Goal: Task Accomplishment & Management: Manage account settings

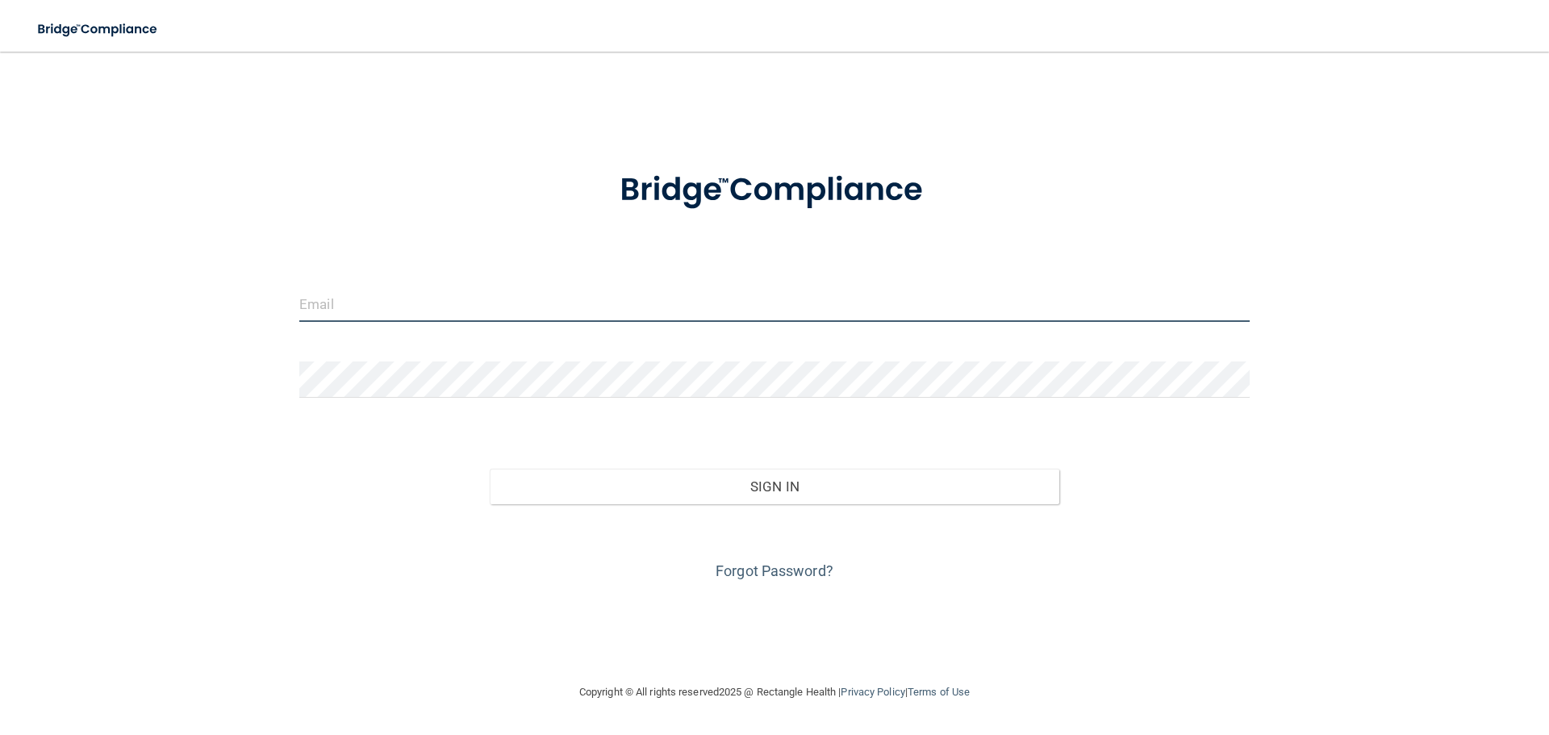
click at [383, 292] on input "email" at bounding box center [774, 304] width 950 height 36
click at [340, 303] on input "[EMAIL_ADDRESS][DOMAIN_NAME]" at bounding box center [774, 304] width 950 height 36
type input "[EMAIL_ADDRESS][DOMAIN_NAME]"
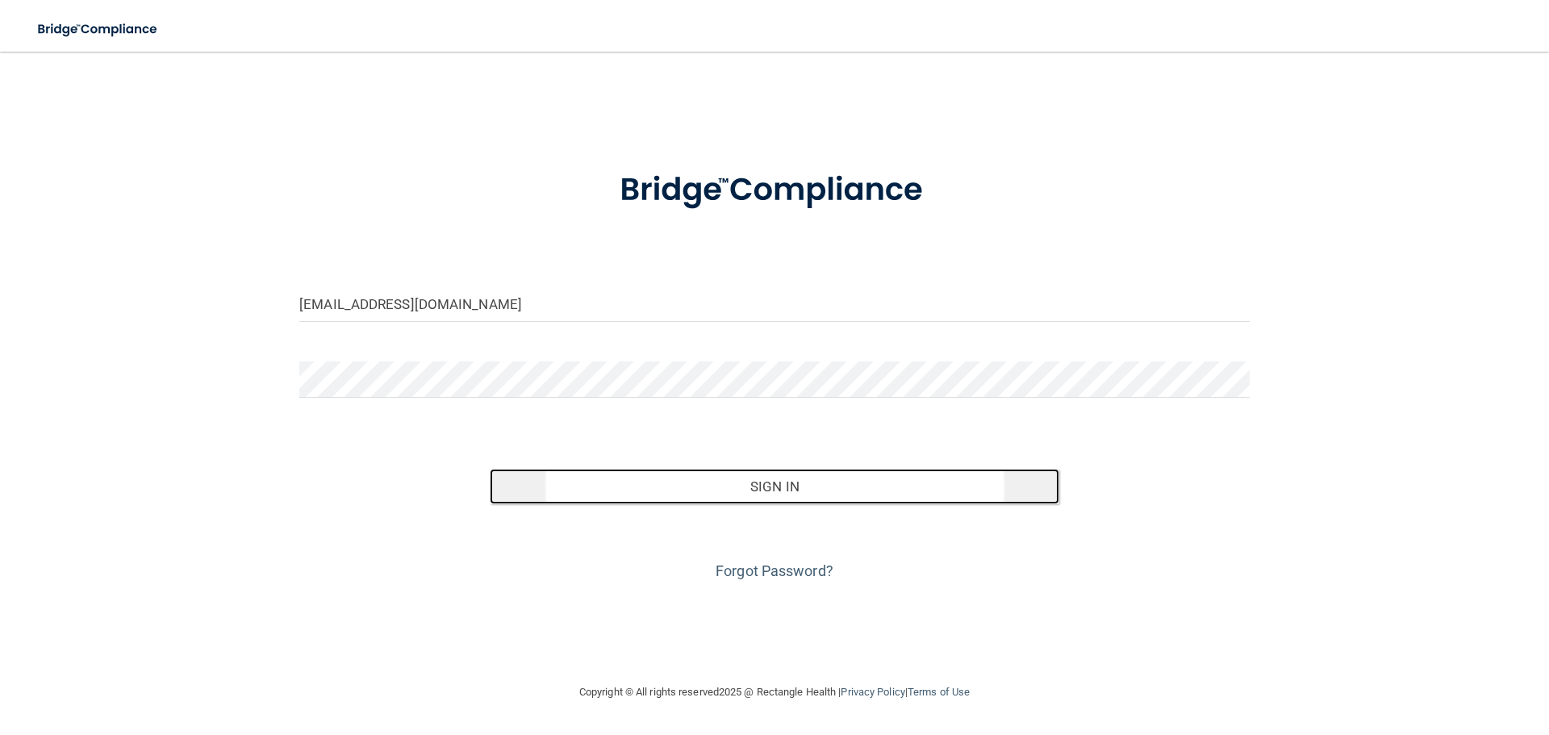
click at [749, 490] on button "Sign In" at bounding box center [775, 486] width 570 height 35
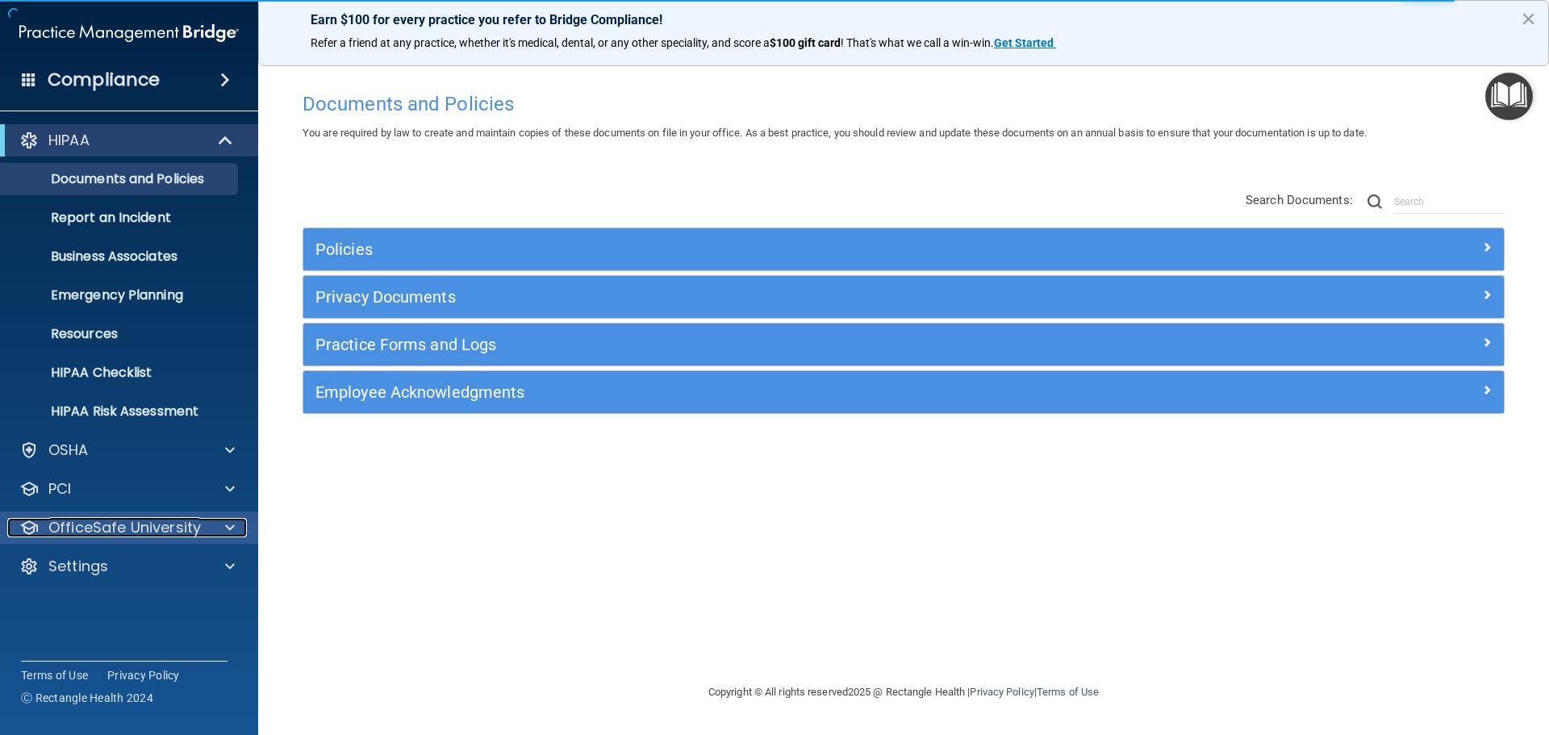
click at [227, 525] on span at bounding box center [230, 527] width 10 height 19
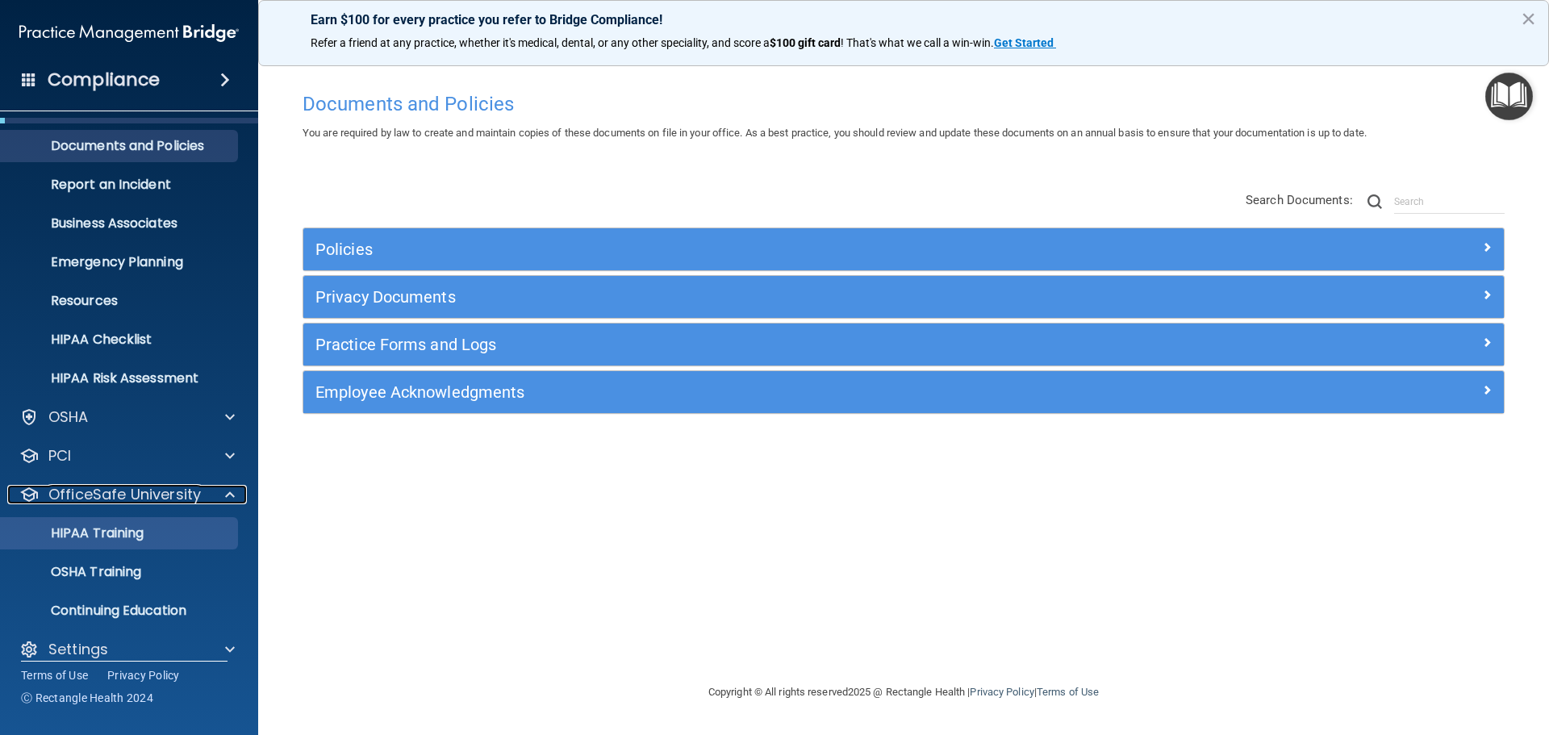
scroll to position [51, 0]
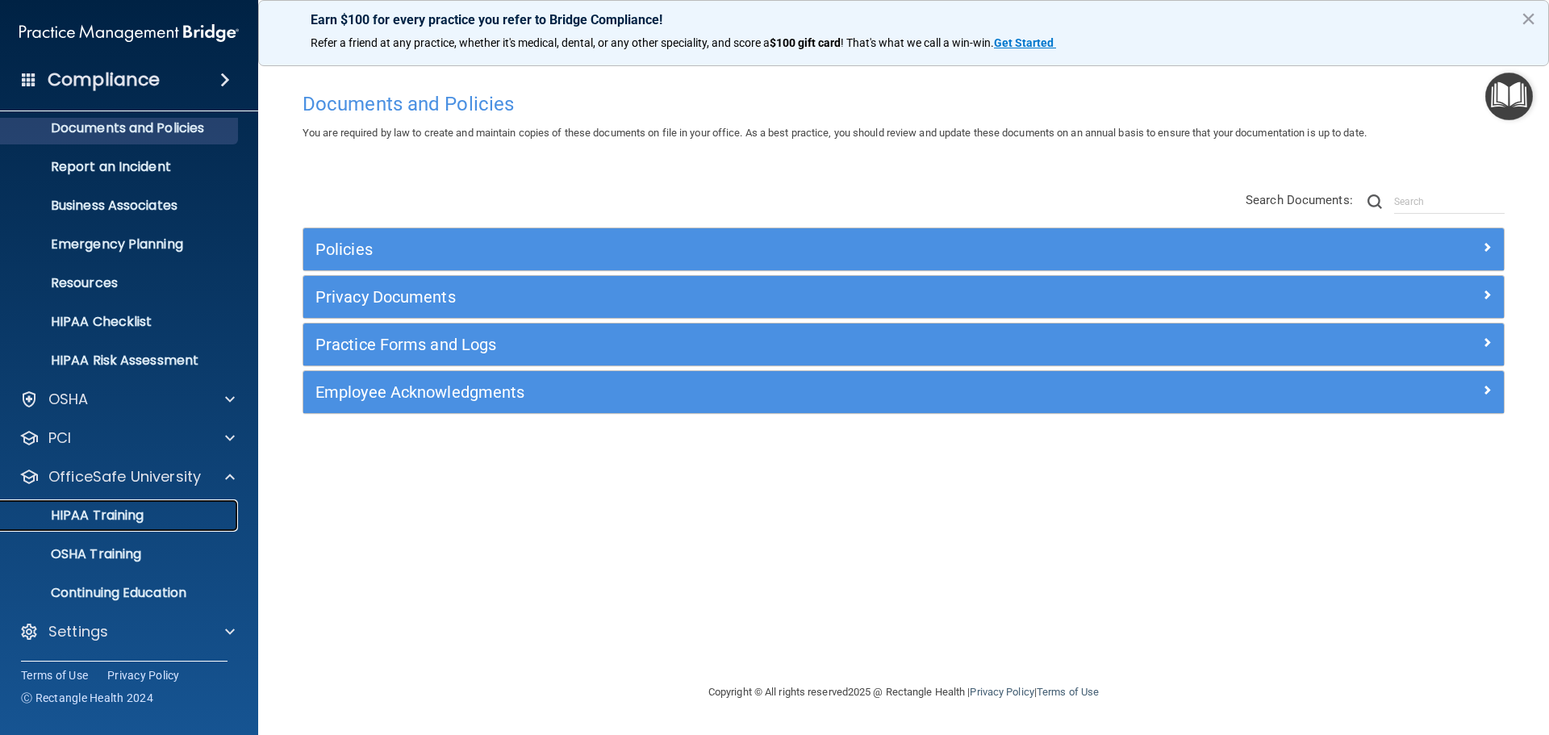
click at [159, 517] on div "HIPAA Training" at bounding box center [120, 515] width 220 height 16
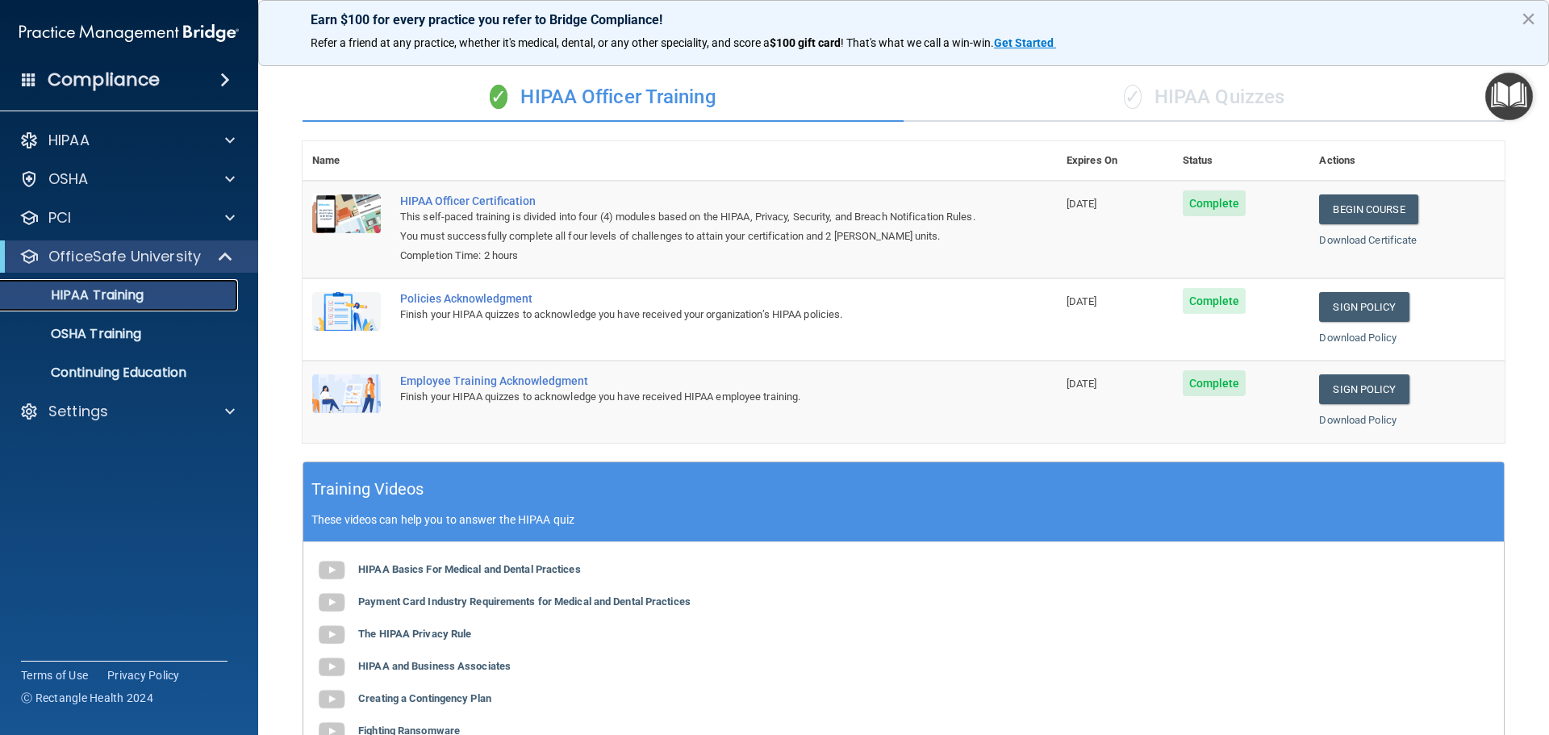
scroll to position [9, 0]
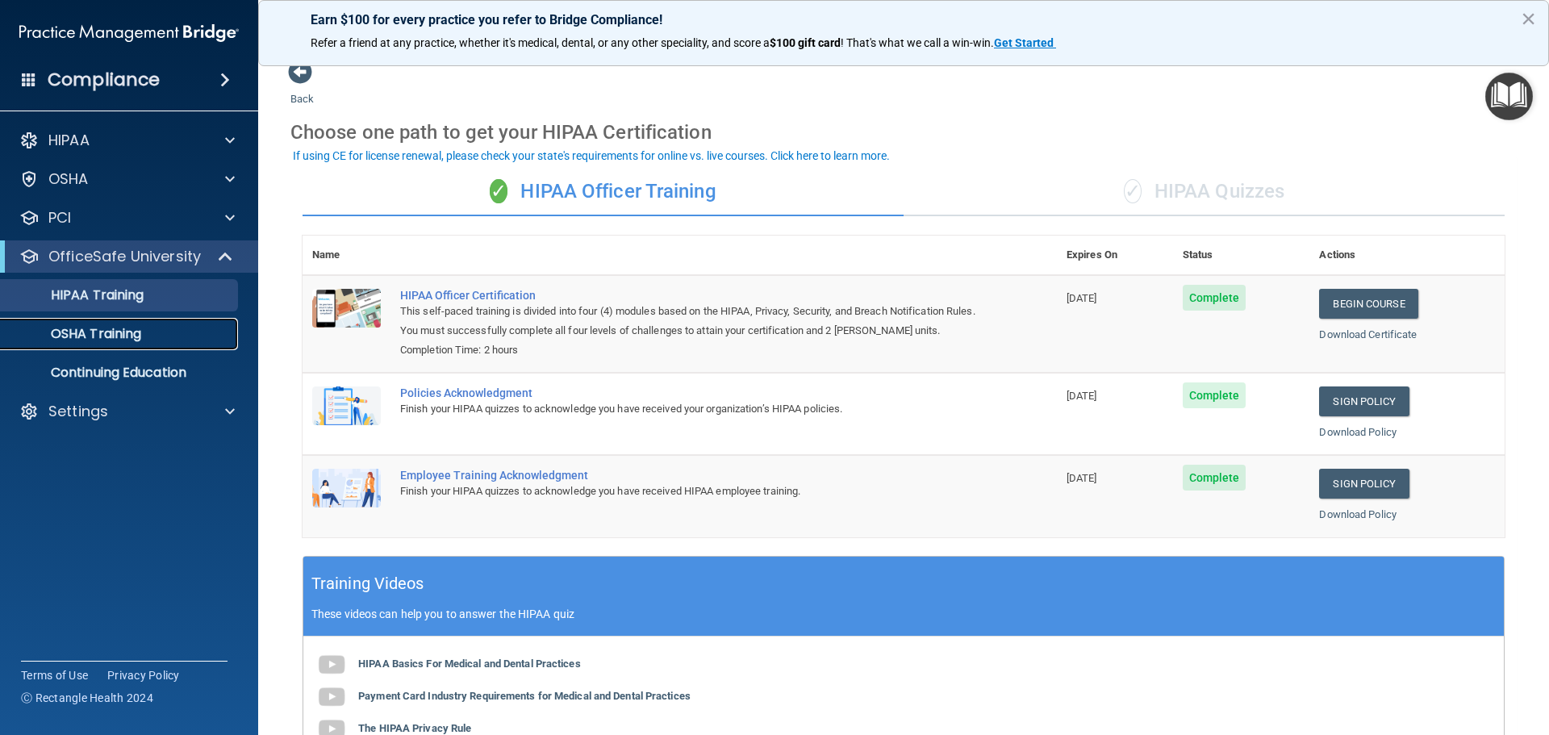
click at [111, 336] on p "OSHA Training" at bounding box center [75, 334] width 131 height 16
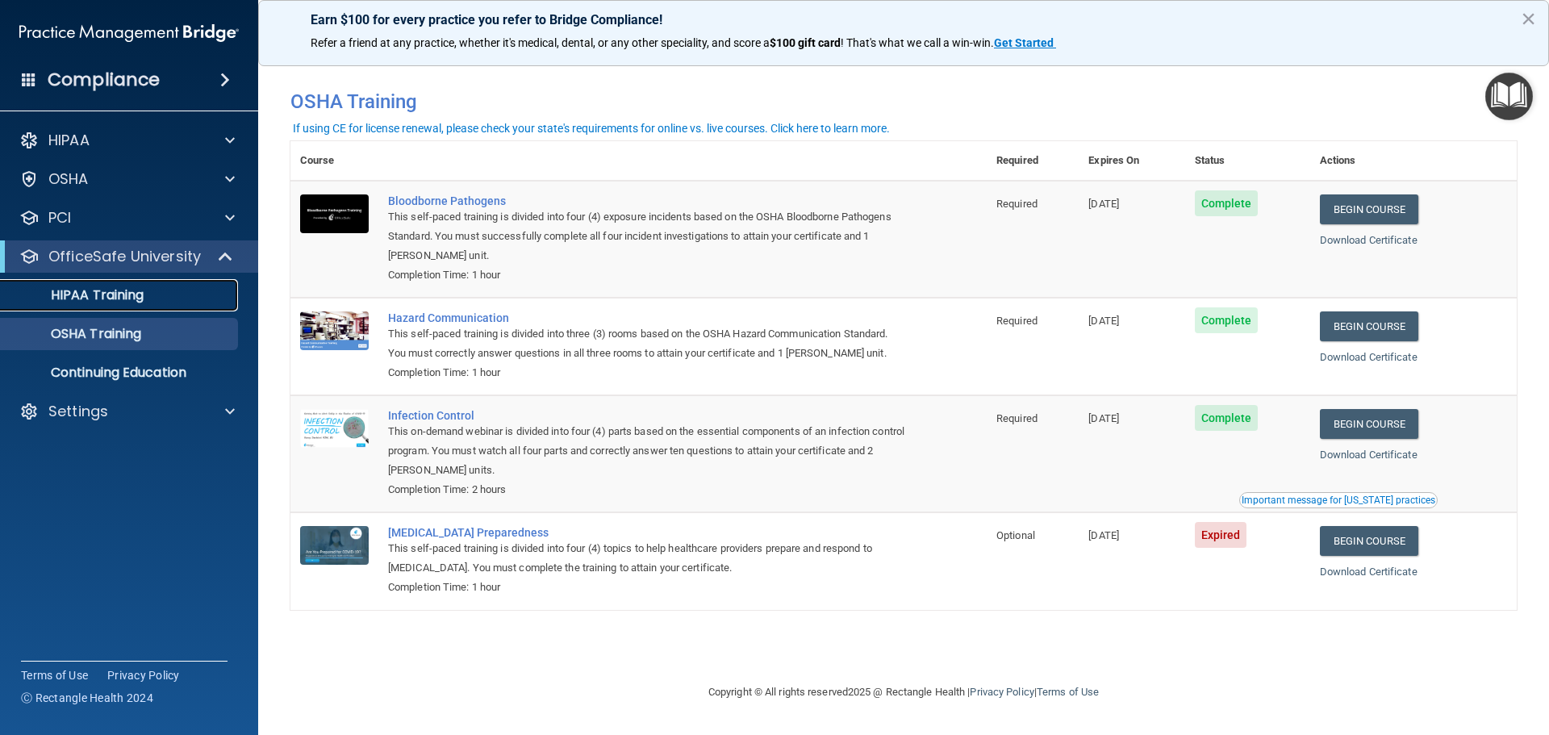
click at [151, 286] on link "HIPAA Training" at bounding box center [111, 295] width 254 height 32
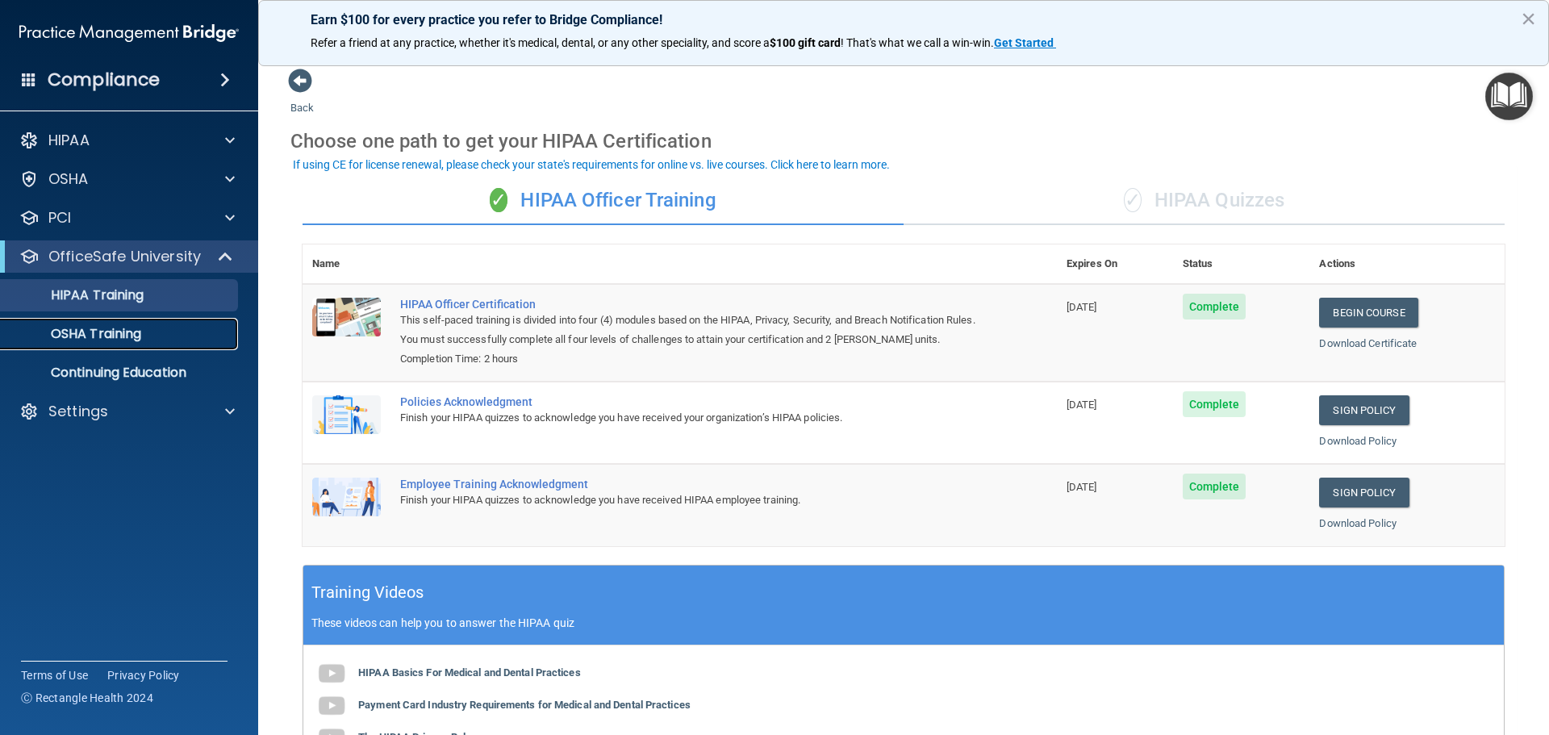
click at [117, 339] on p "OSHA Training" at bounding box center [75, 334] width 131 height 16
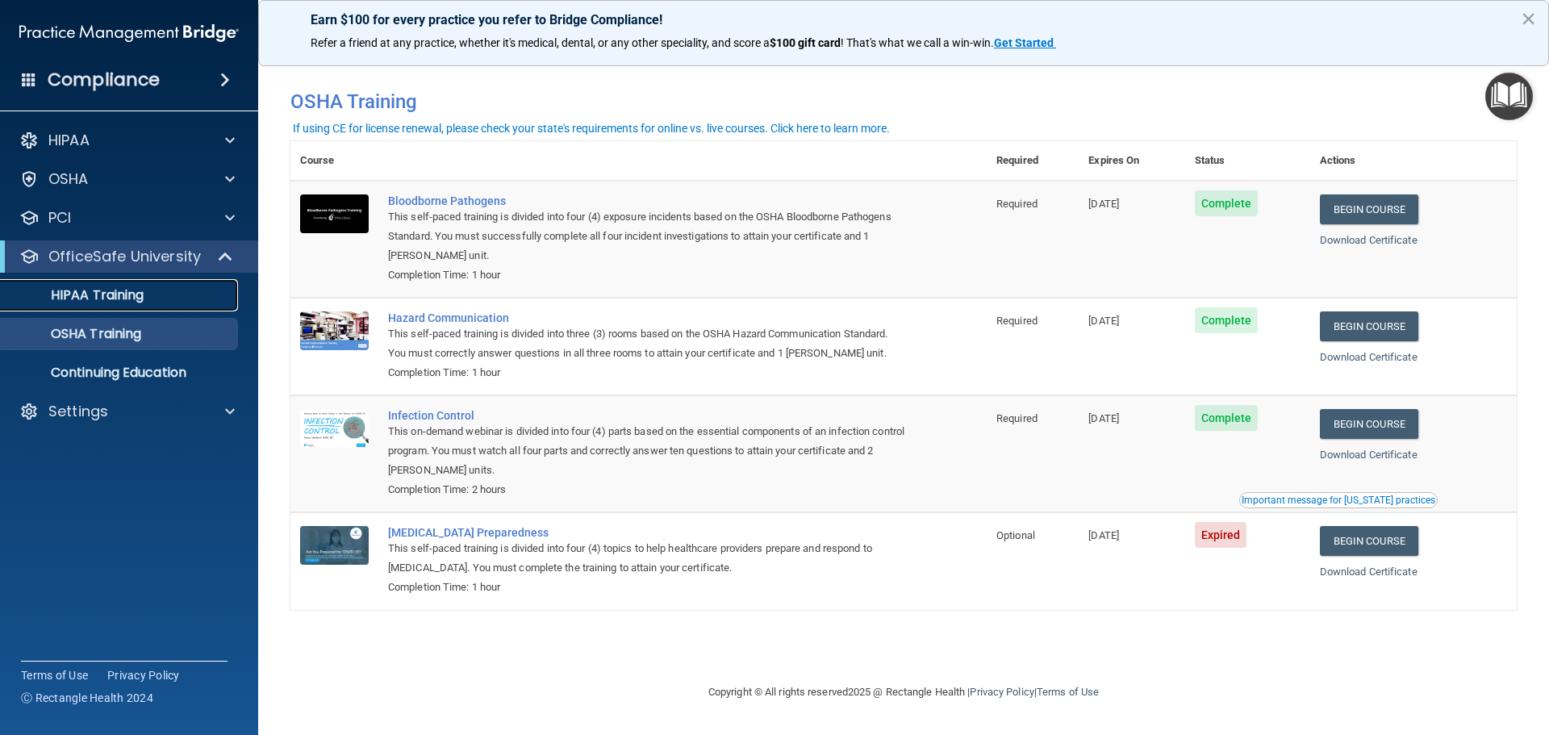
click at [123, 291] on p "HIPAA Training" at bounding box center [76, 295] width 133 height 16
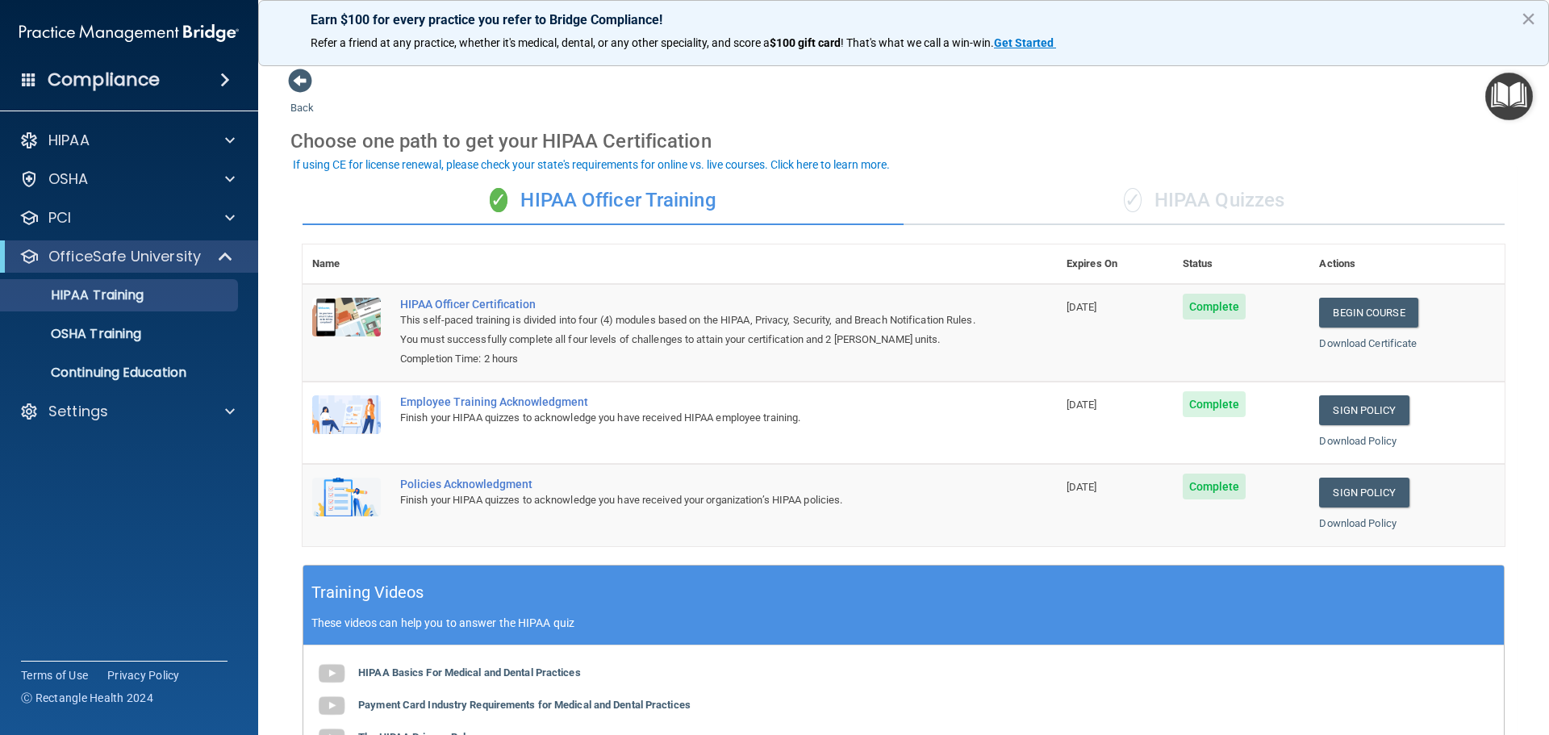
drag, startPoint x: 1229, startPoint y: 219, endPoint x: 1226, endPoint y: 198, distance: 21.1
click at [1229, 215] on div "✓ HIPAA Quizzes" at bounding box center [1203, 201] width 601 height 48
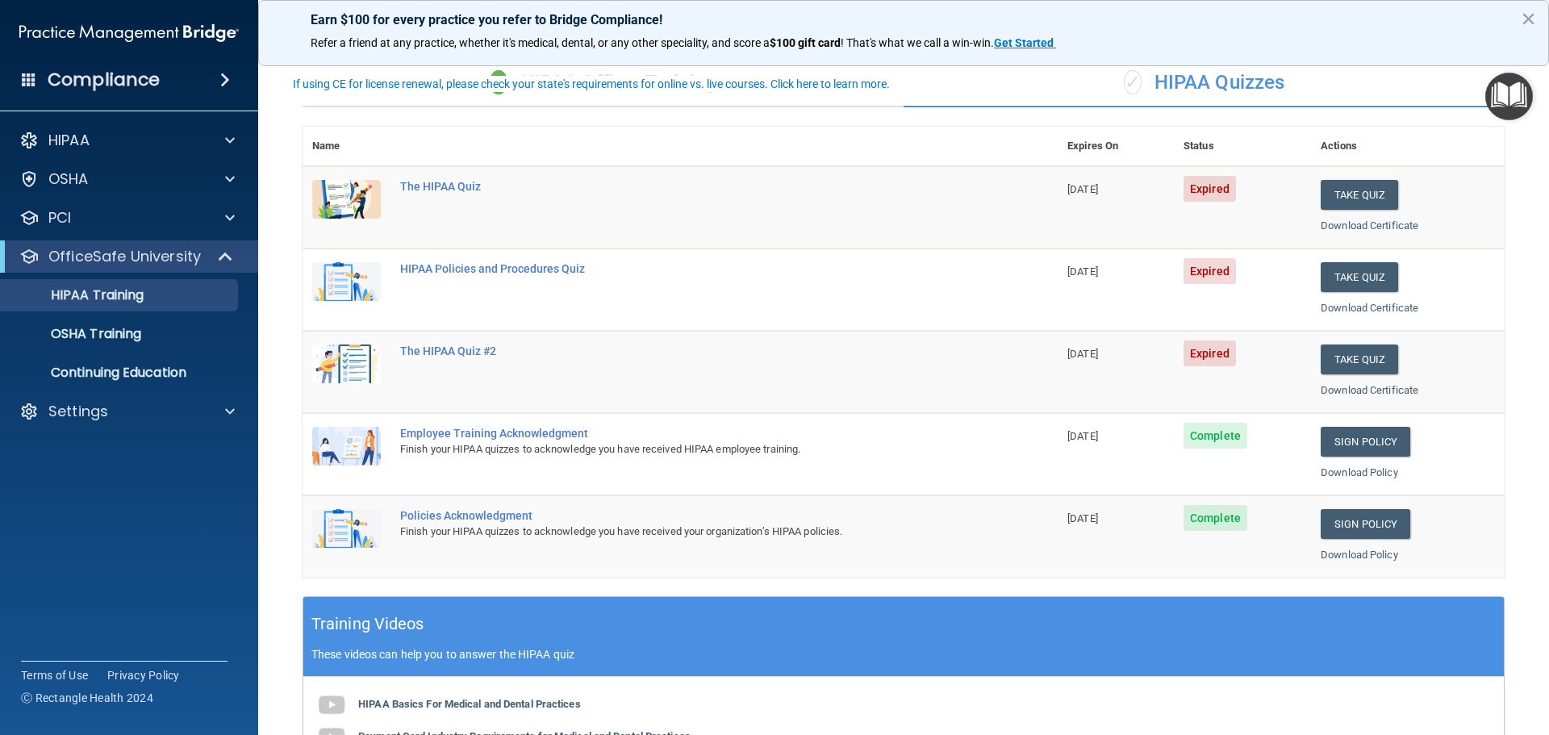
scroll to position [81, 0]
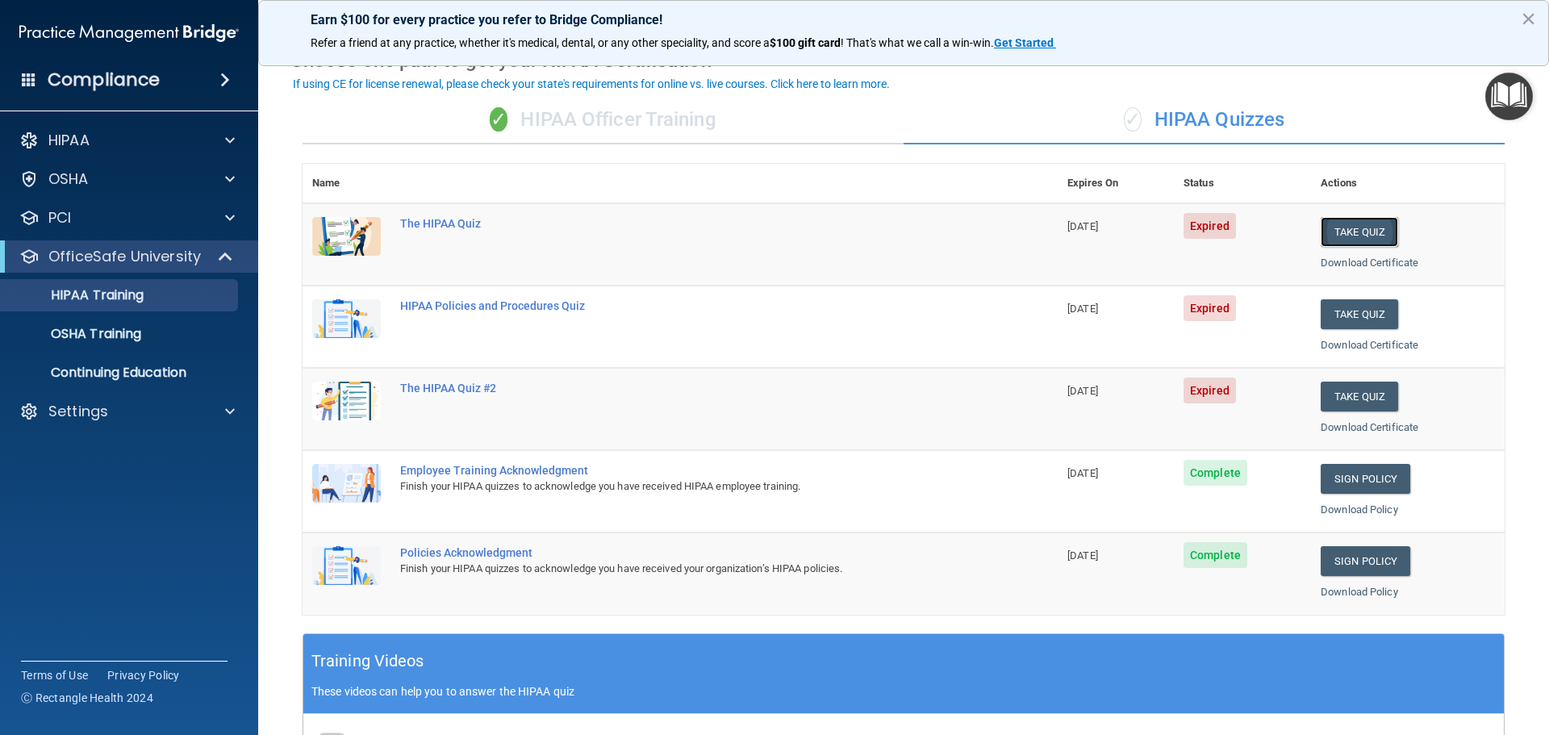
click at [1362, 234] on button "Take Quiz" at bounding box center [1358, 232] width 77 height 30
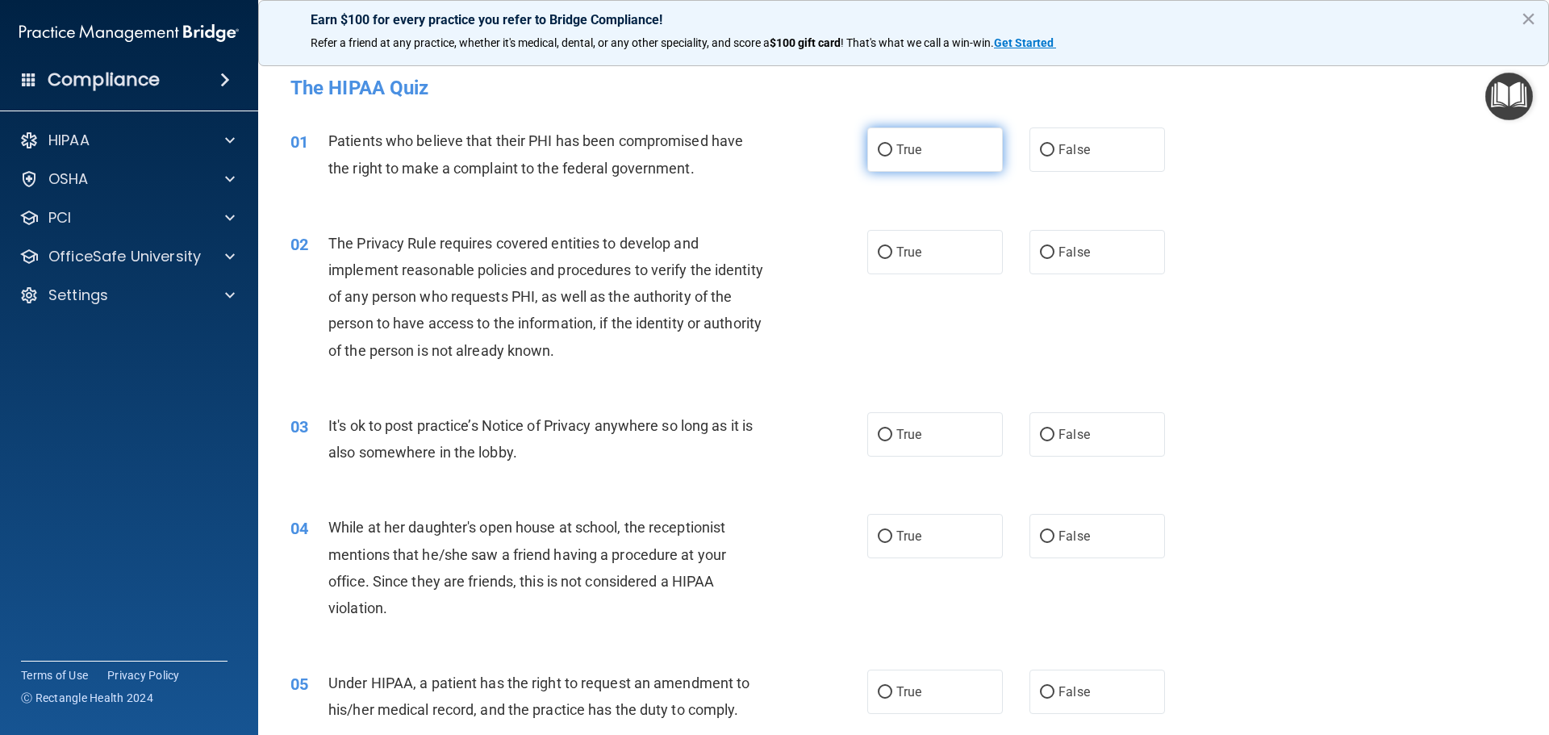
click at [890, 150] on label "True" at bounding box center [935, 149] width 136 height 44
click at [890, 150] on input "True" at bounding box center [885, 150] width 15 height 12
radio input "true"
click at [900, 249] on span "True" at bounding box center [908, 251] width 25 height 15
click at [892, 249] on input "True" at bounding box center [885, 253] width 15 height 12
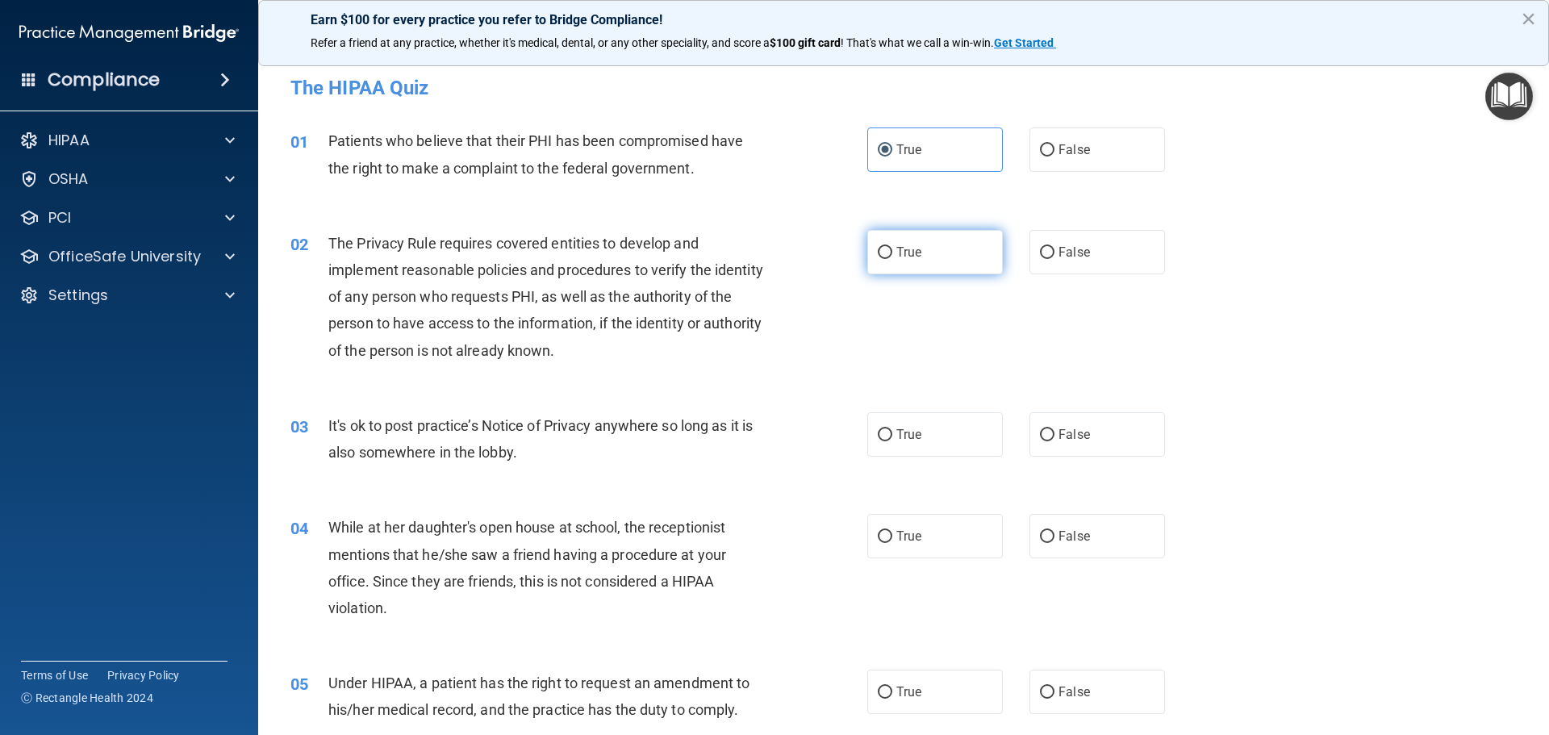
radio input "true"
click at [1042, 433] on input "False" at bounding box center [1047, 435] width 15 height 12
radio input "true"
click at [1049, 537] on label "False" at bounding box center [1097, 536] width 136 height 44
click at [1049, 537] on input "False" at bounding box center [1047, 537] width 15 height 12
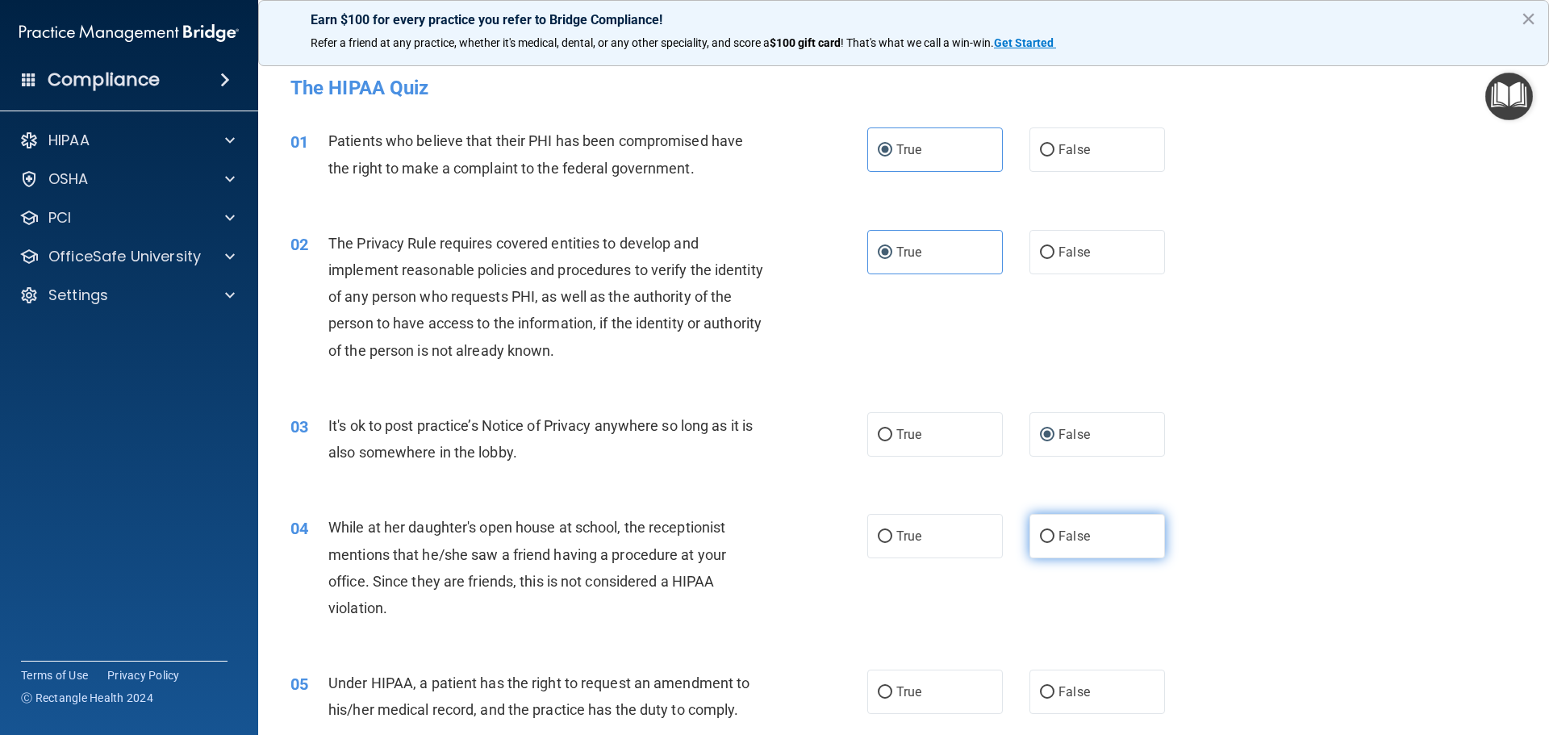
radio input "true"
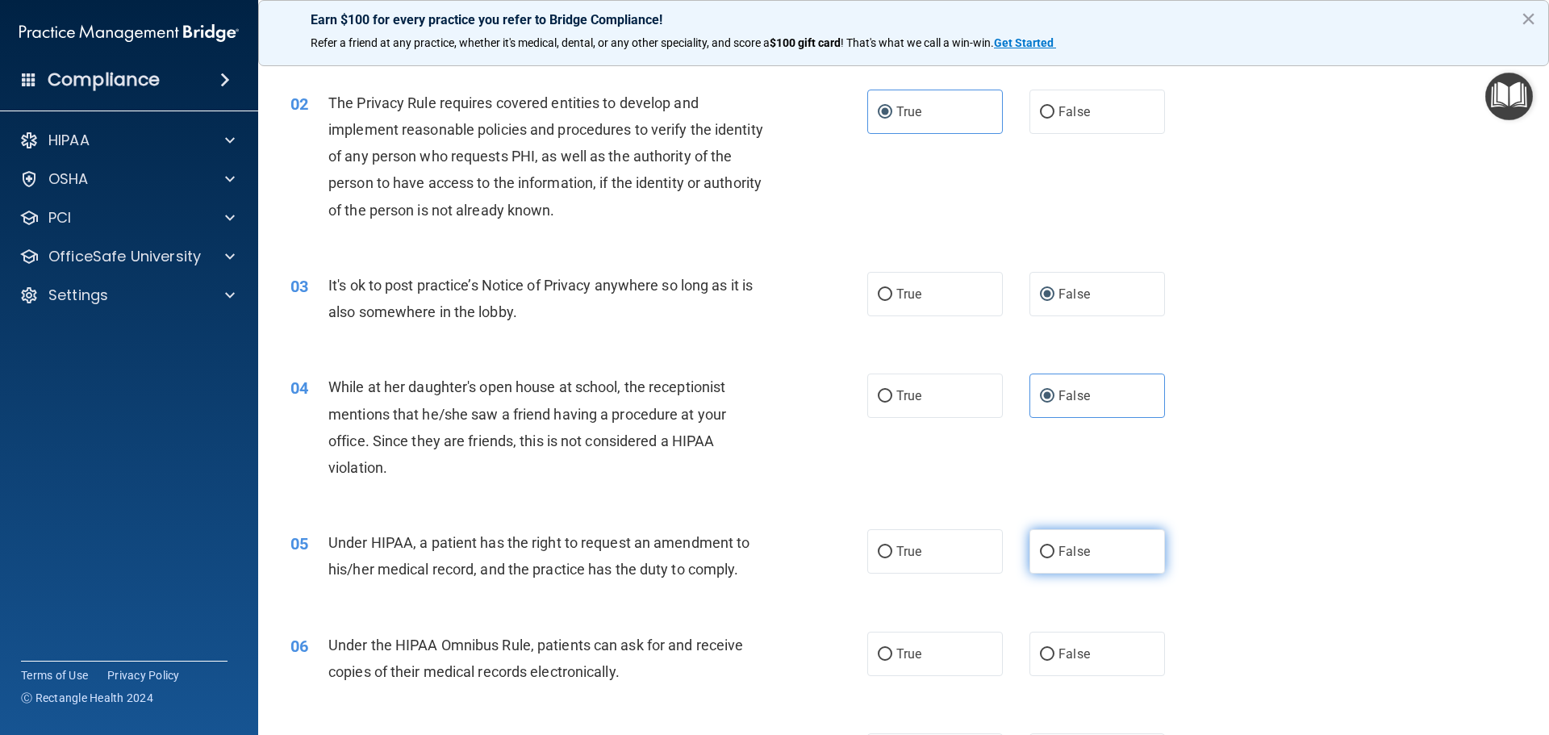
scroll to position [161, 0]
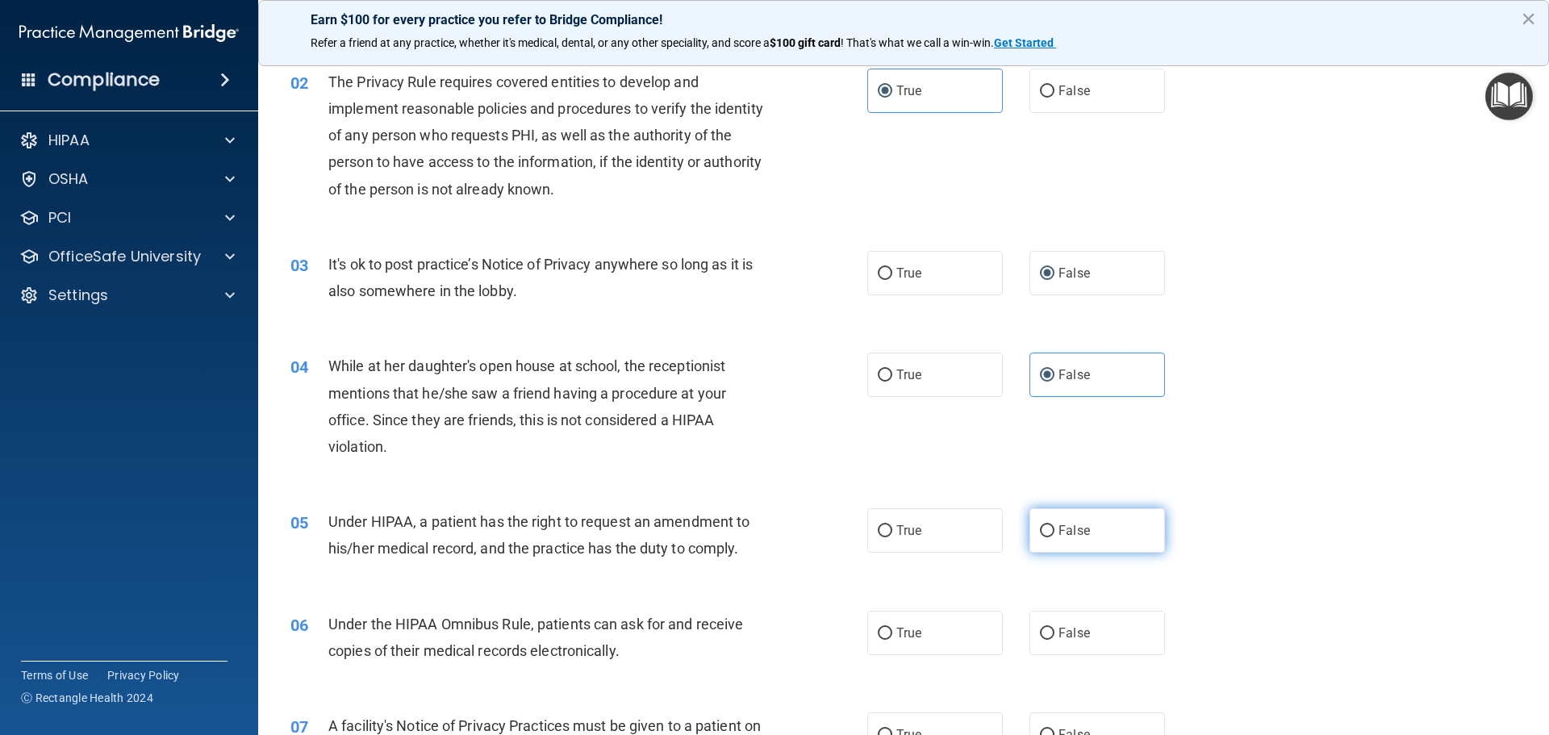
click at [1058, 527] on span "False" at bounding box center [1073, 530] width 31 height 15
click at [1052, 527] on input "False" at bounding box center [1047, 531] width 15 height 12
radio input "true"
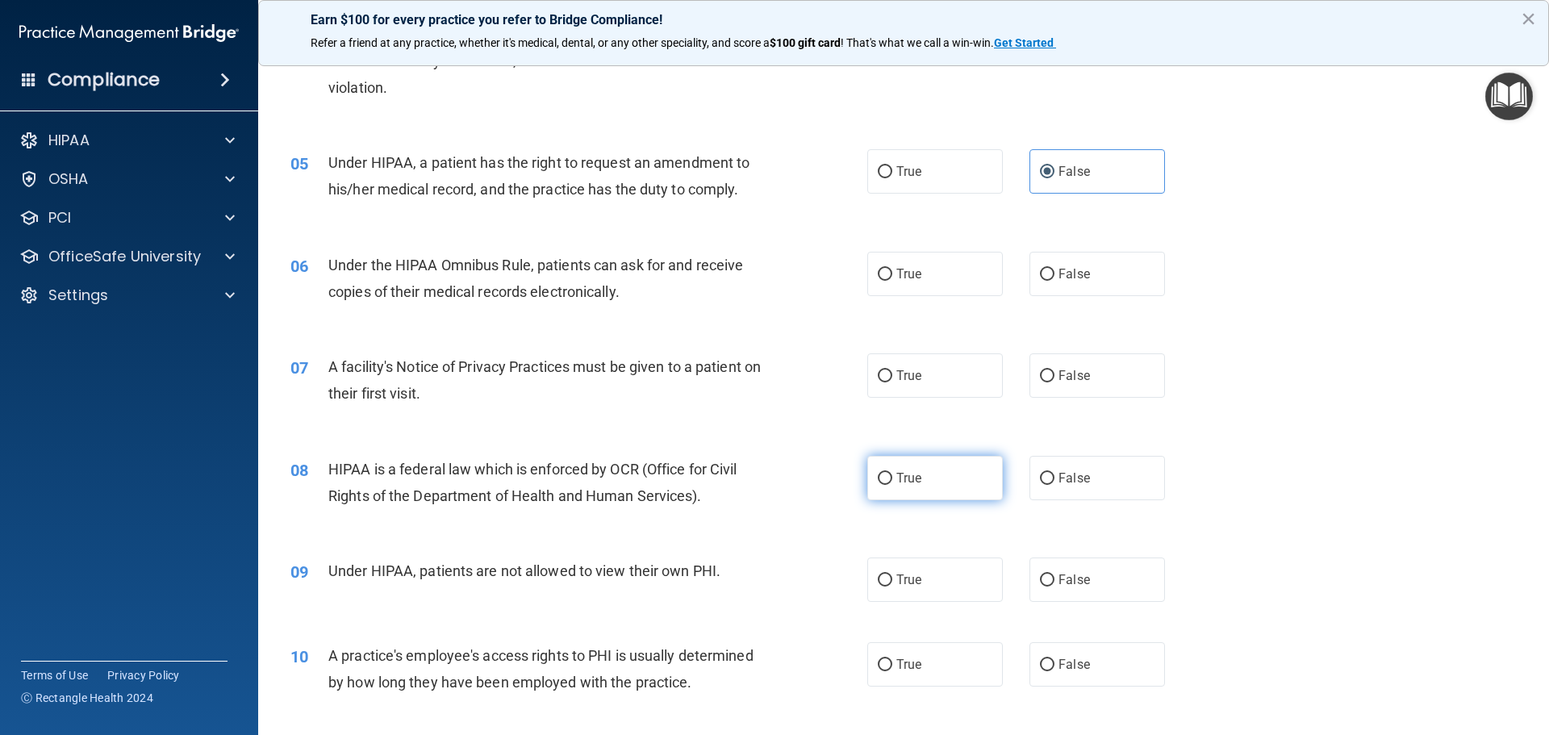
scroll to position [565, 0]
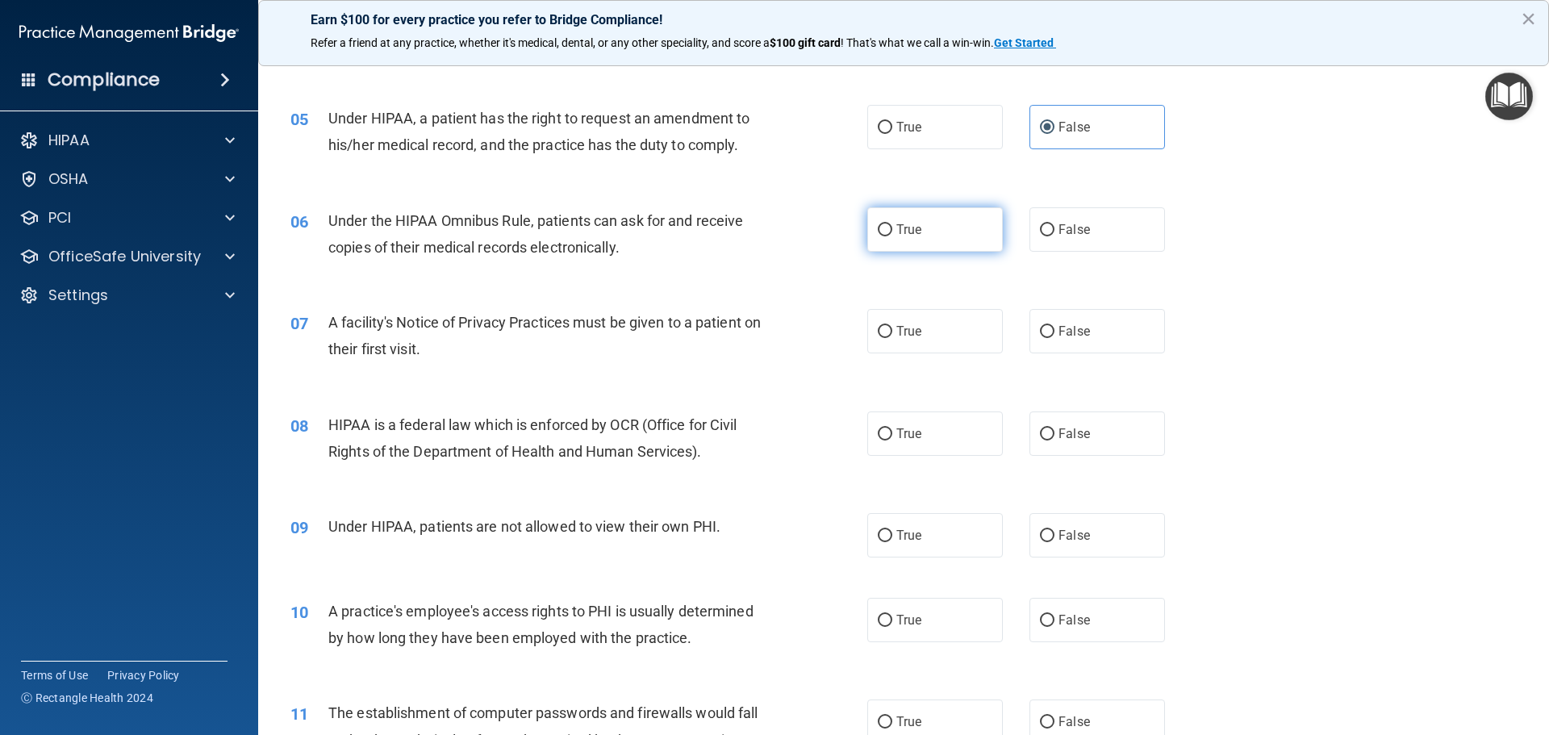
click at [897, 230] on span "True" at bounding box center [908, 229] width 25 height 15
click at [892, 230] on input "True" at bounding box center [885, 230] width 15 height 12
radio input "true"
click at [895, 322] on label "True" at bounding box center [935, 331] width 136 height 44
click at [896, 436] on span "True" at bounding box center [908, 433] width 25 height 15
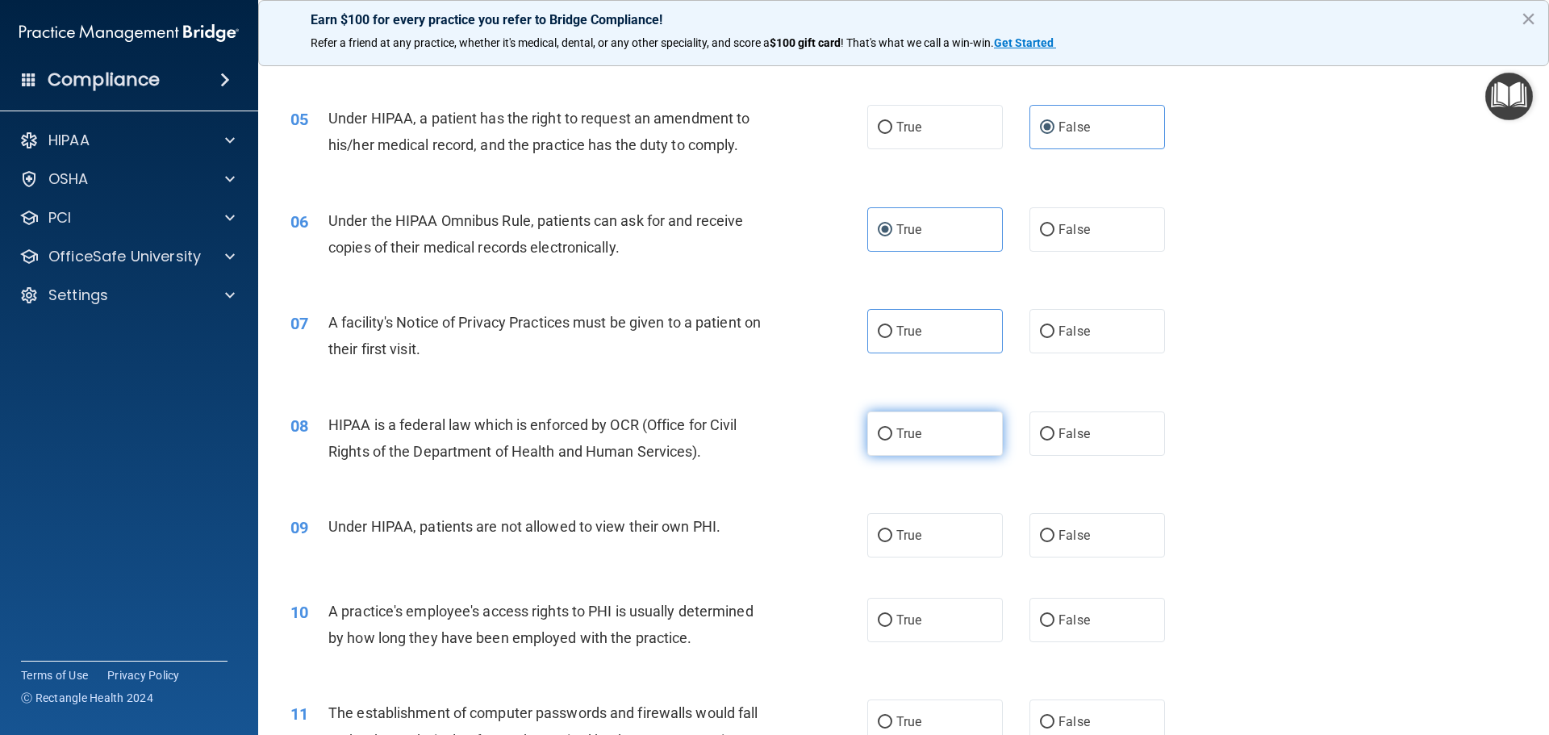
click at [892, 436] on input "True" at bounding box center [885, 434] width 15 height 12
radio input "true"
drag, startPoint x: 876, startPoint y: 336, endPoint x: 966, endPoint y: 339, distance: 89.6
click at [878, 336] on input "True" at bounding box center [885, 332] width 15 height 12
radio input "true"
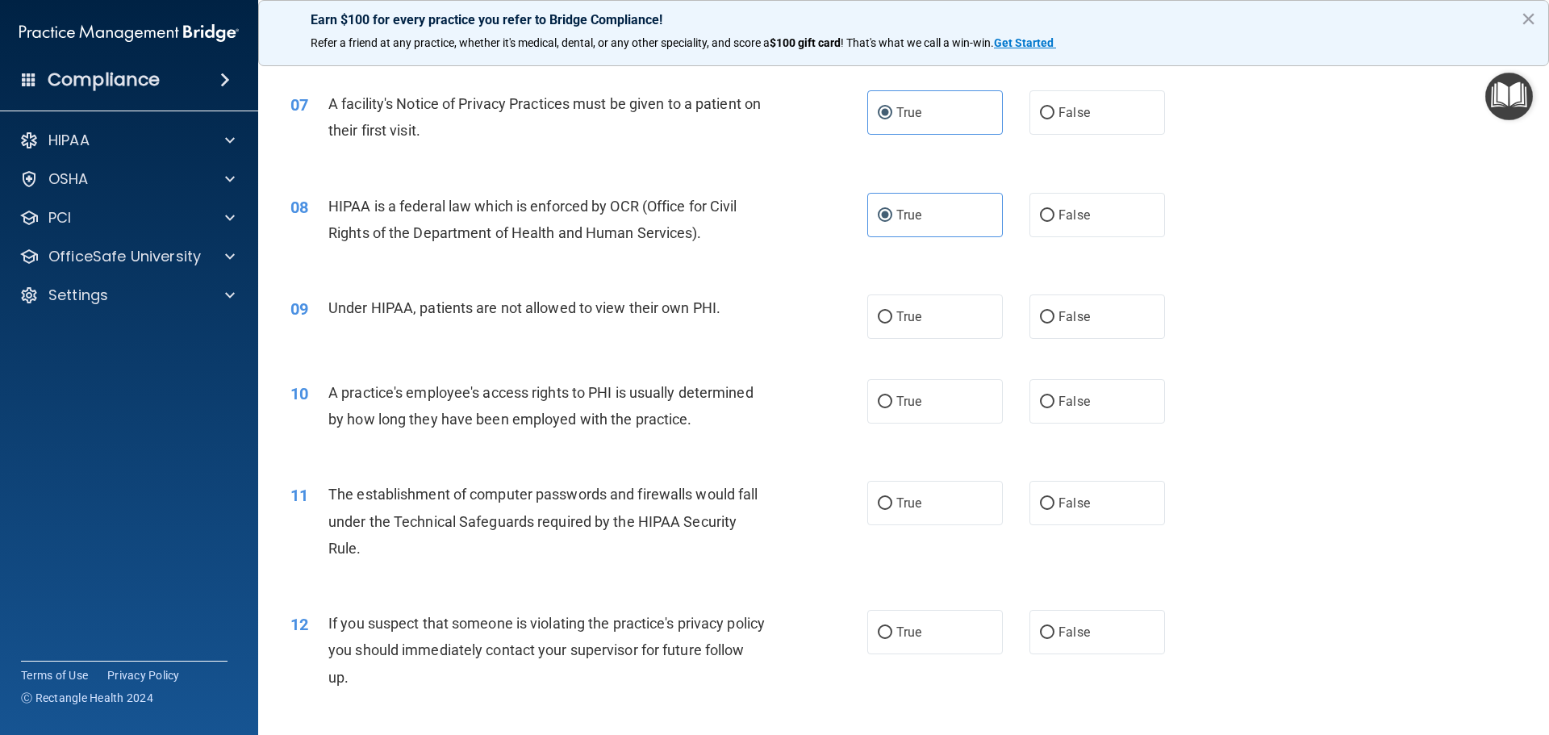
scroll to position [807, 0]
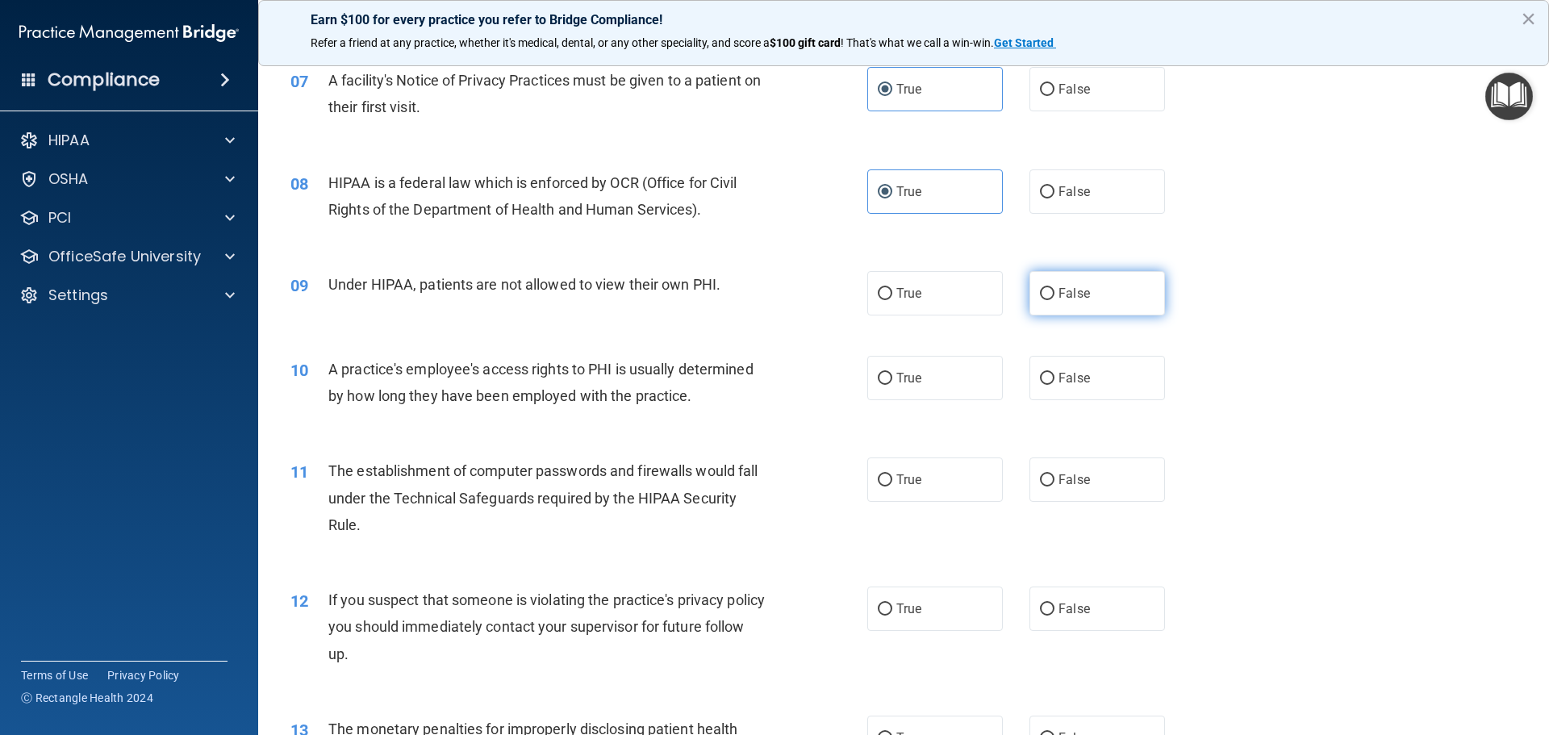
click at [1050, 292] on label "False" at bounding box center [1097, 293] width 136 height 44
click at [1050, 292] on input "False" at bounding box center [1047, 294] width 15 height 12
radio input "true"
click at [1041, 378] on input "False" at bounding box center [1047, 379] width 15 height 12
radio input "true"
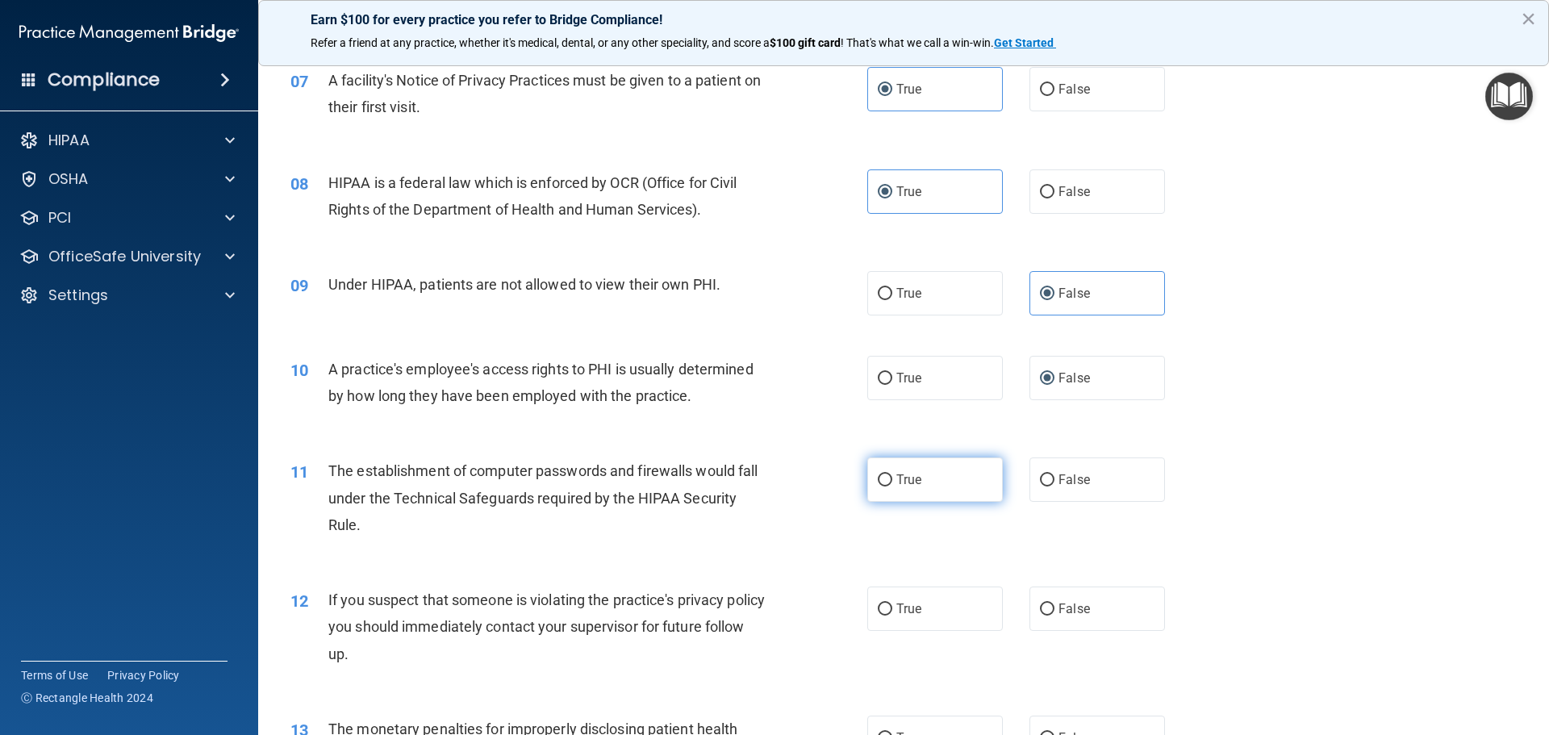
click at [890, 479] on label "True" at bounding box center [935, 479] width 136 height 44
click at [890, 479] on input "True" at bounding box center [885, 480] width 15 height 12
radio input "true"
click at [882, 610] on input "True" at bounding box center [885, 609] width 15 height 12
radio input "true"
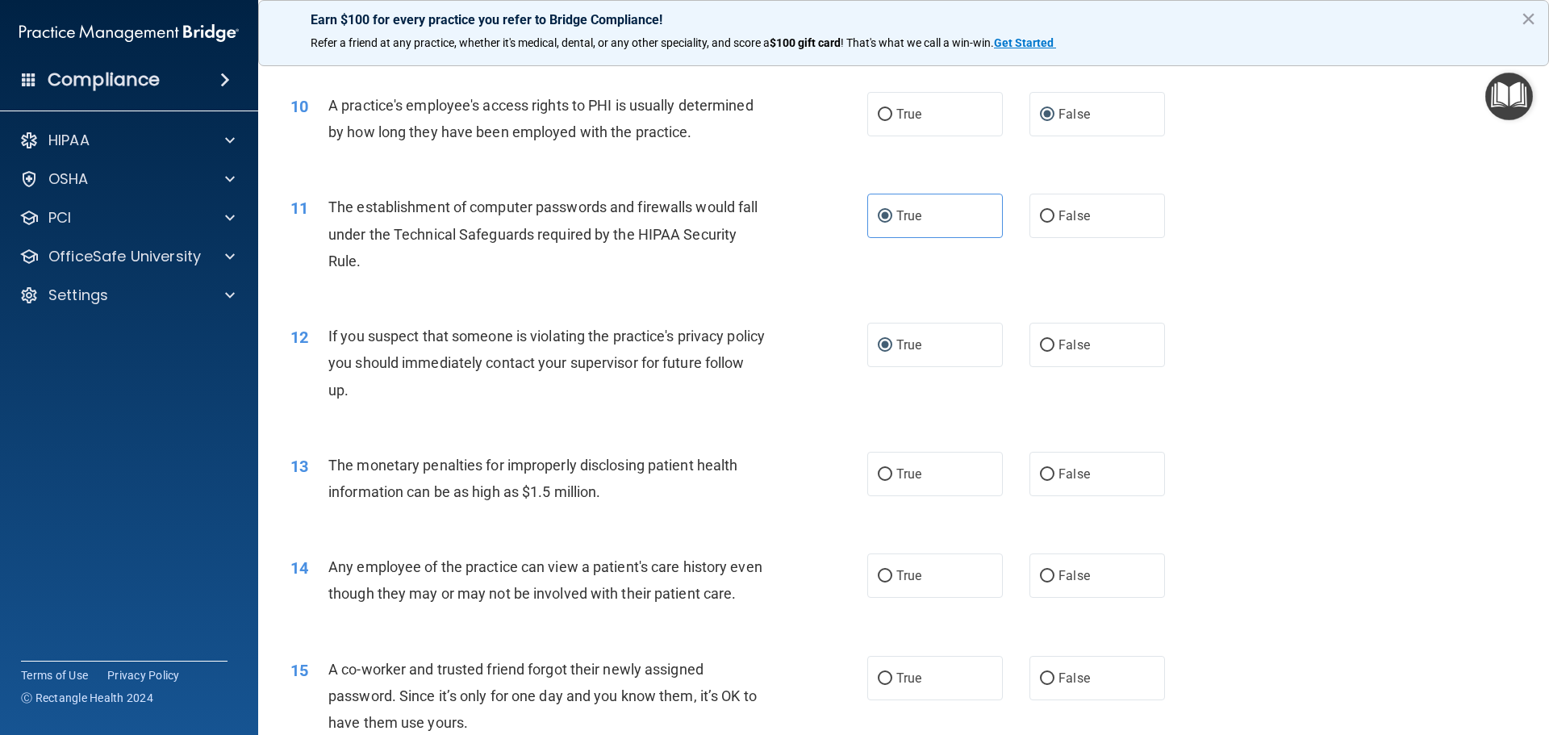
scroll to position [1129, 0]
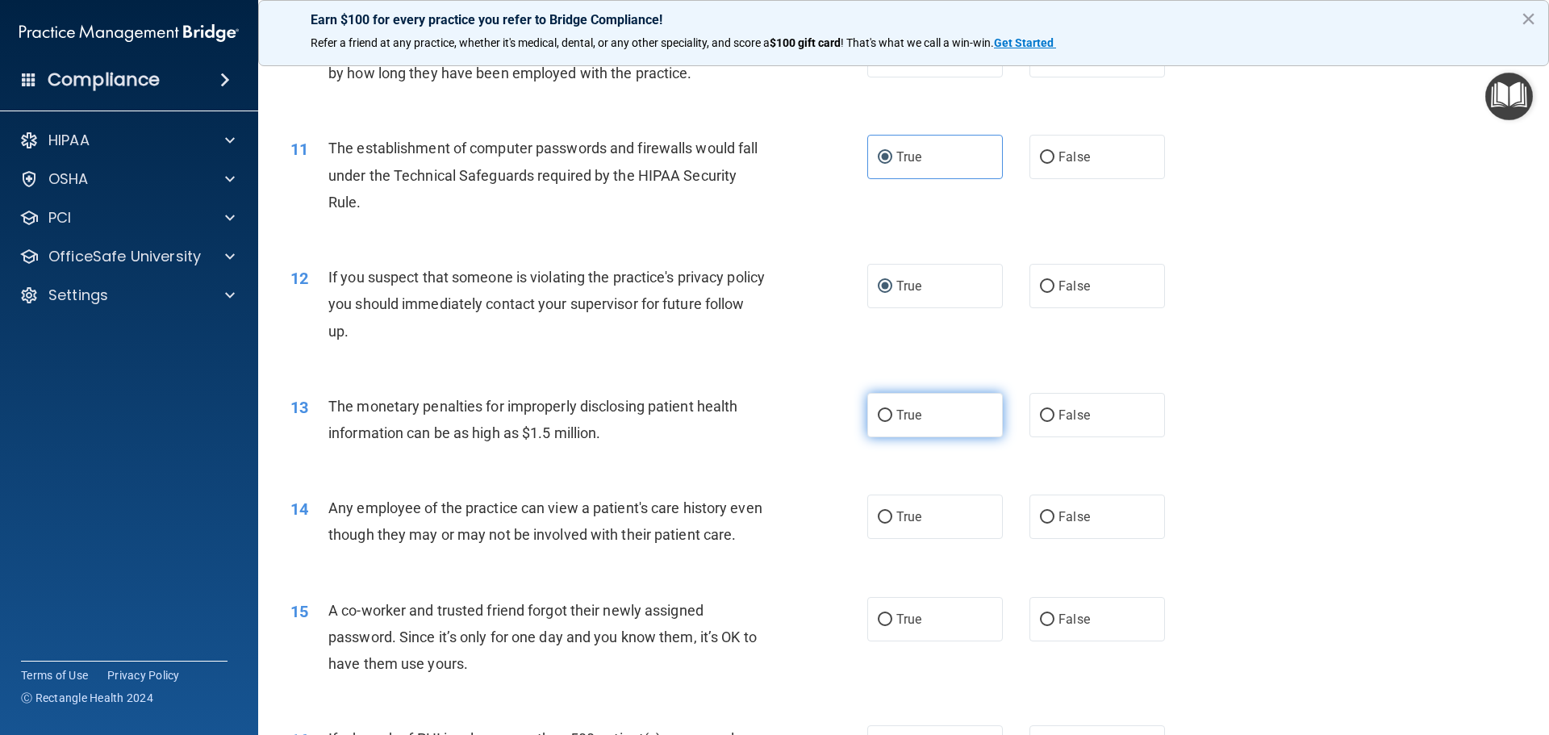
click at [881, 415] on input "True" at bounding box center [885, 416] width 15 height 12
radio input "true"
click at [1040, 511] on input "False" at bounding box center [1047, 517] width 15 height 12
radio input "true"
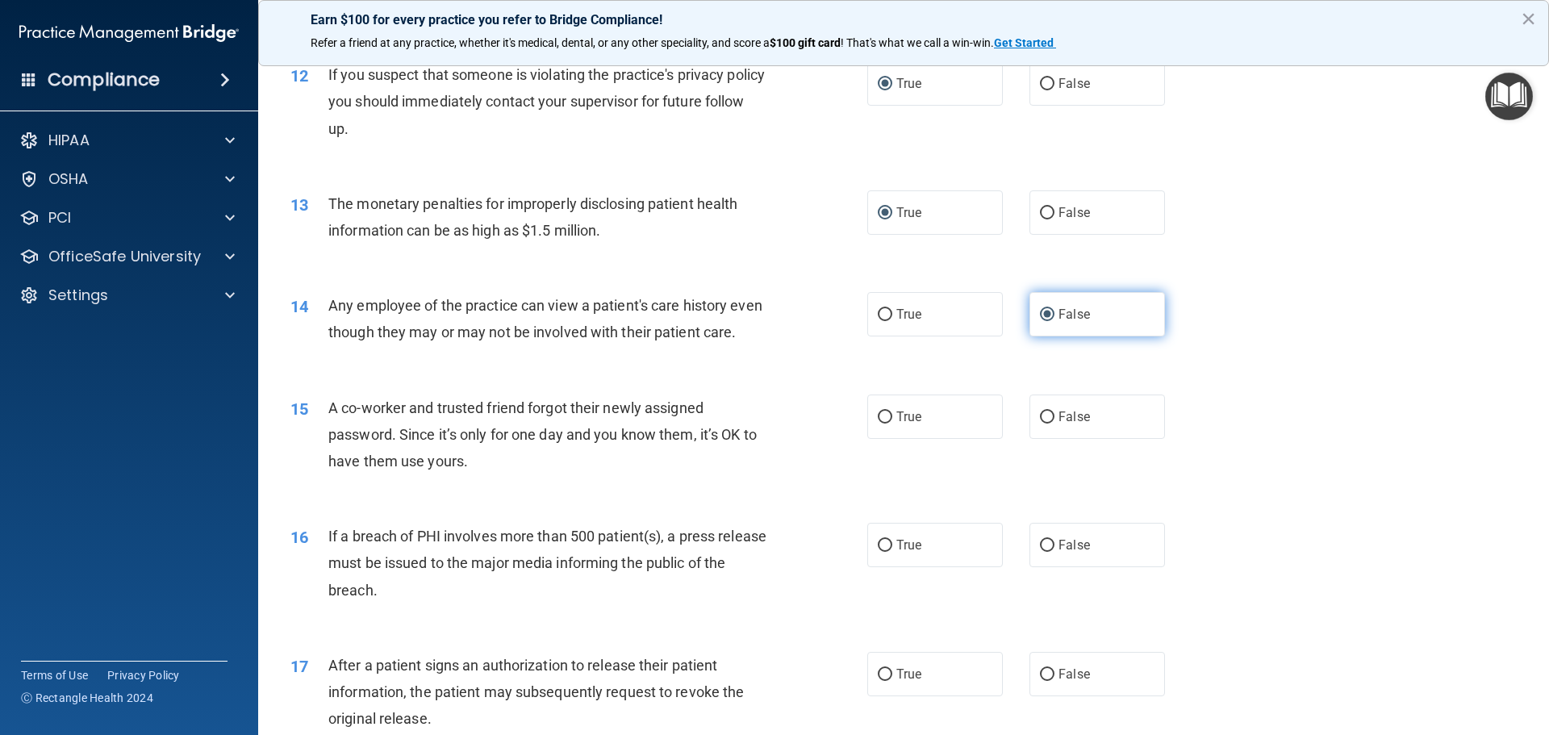
scroll to position [1371, 0]
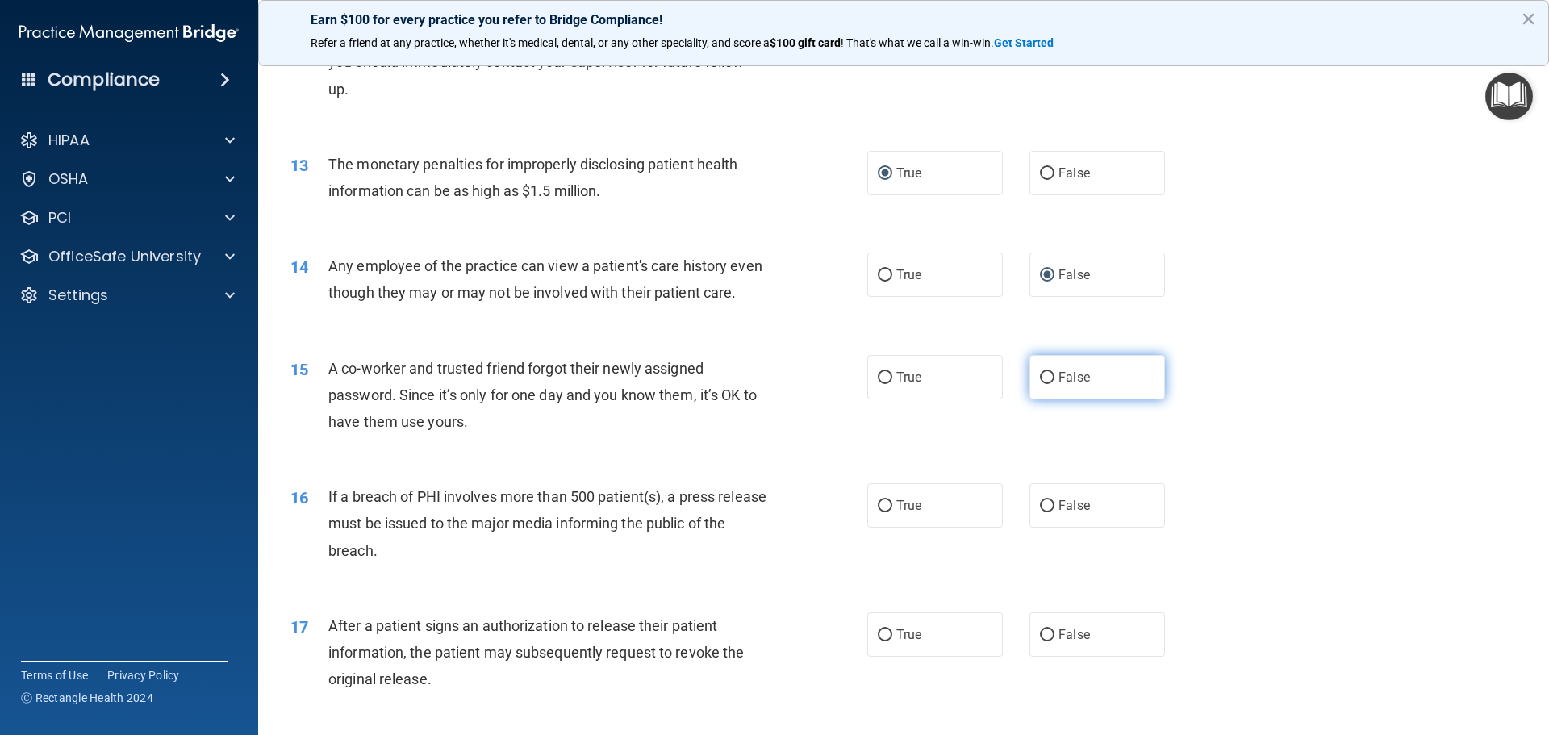
click at [1041, 384] on input "False" at bounding box center [1047, 378] width 15 height 12
radio input "true"
click at [882, 512] on input "True" at bounding box center [885, 506] width 15 height 12
radio input "true"
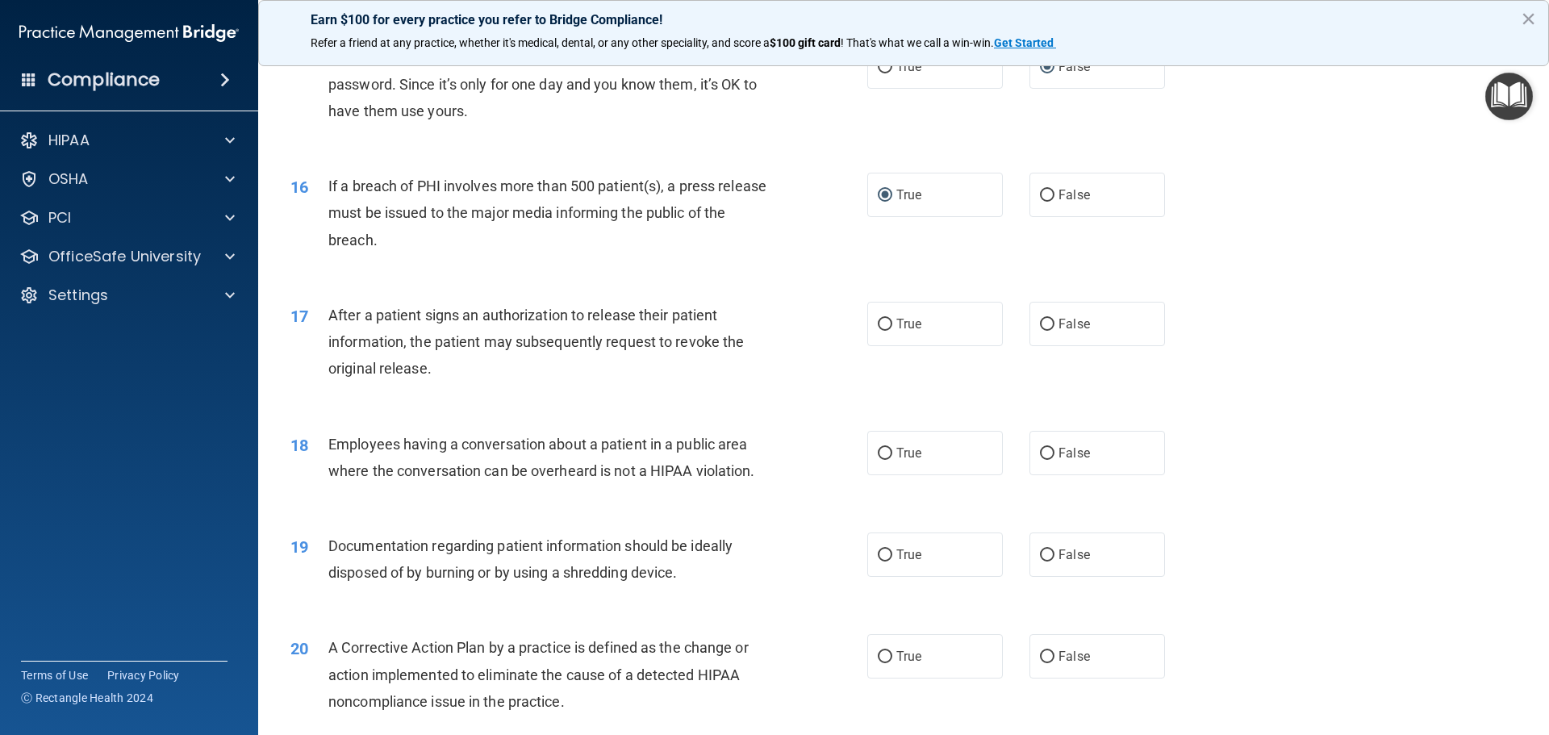
scroll to position [1694, 0]
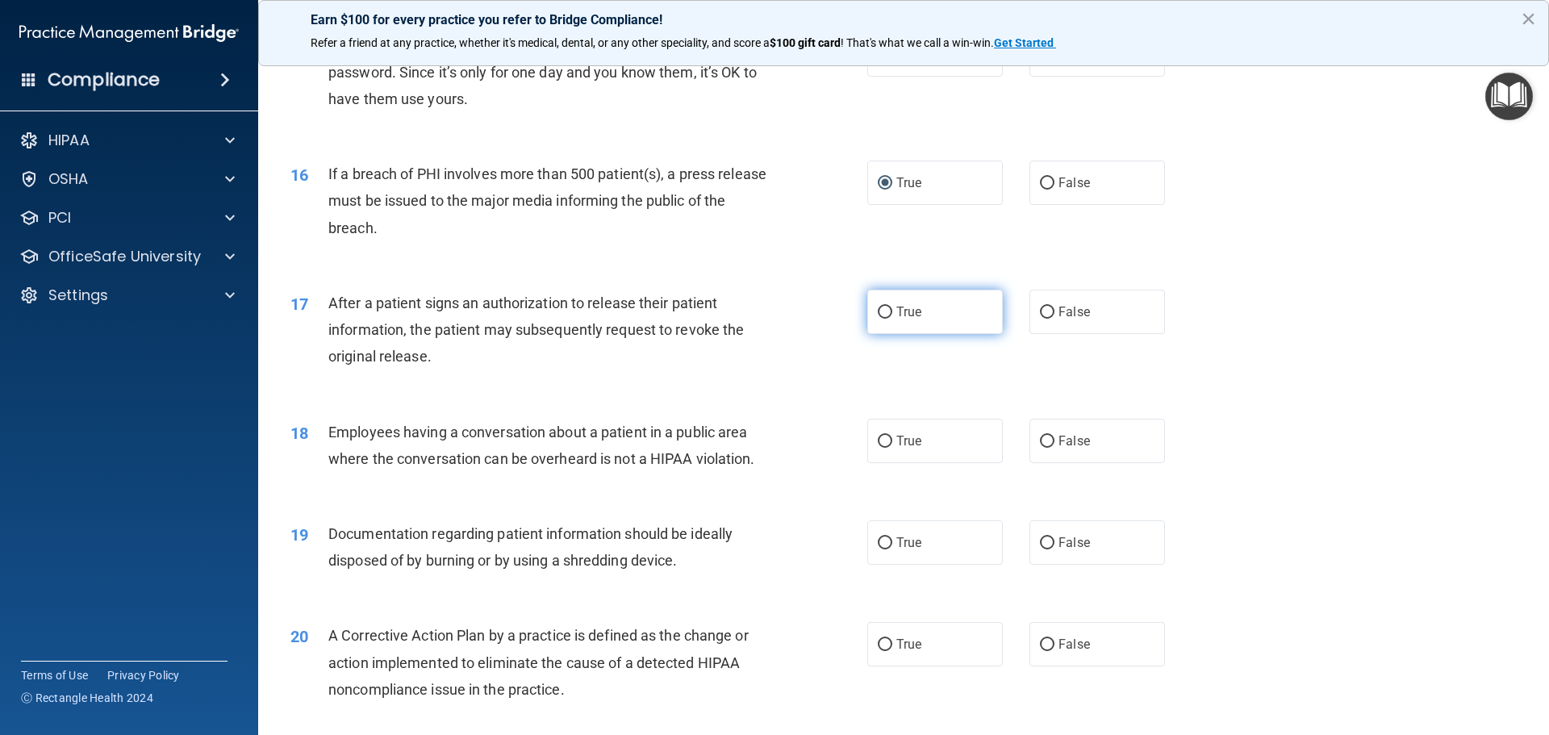
click at [902, 319] on span "True" at bounding box center [908, 311] width 25 height 15
click at [892, 319] on input "True" at bounding box center [885, 313] width 15 height 12
radio input "true"
click at [1058, 449] on span "False" at bounding box center [1073, 440] width 31 height 15
click at [1054, 448] on input "False" at bounding box center [1047, 442] width 15 height 12
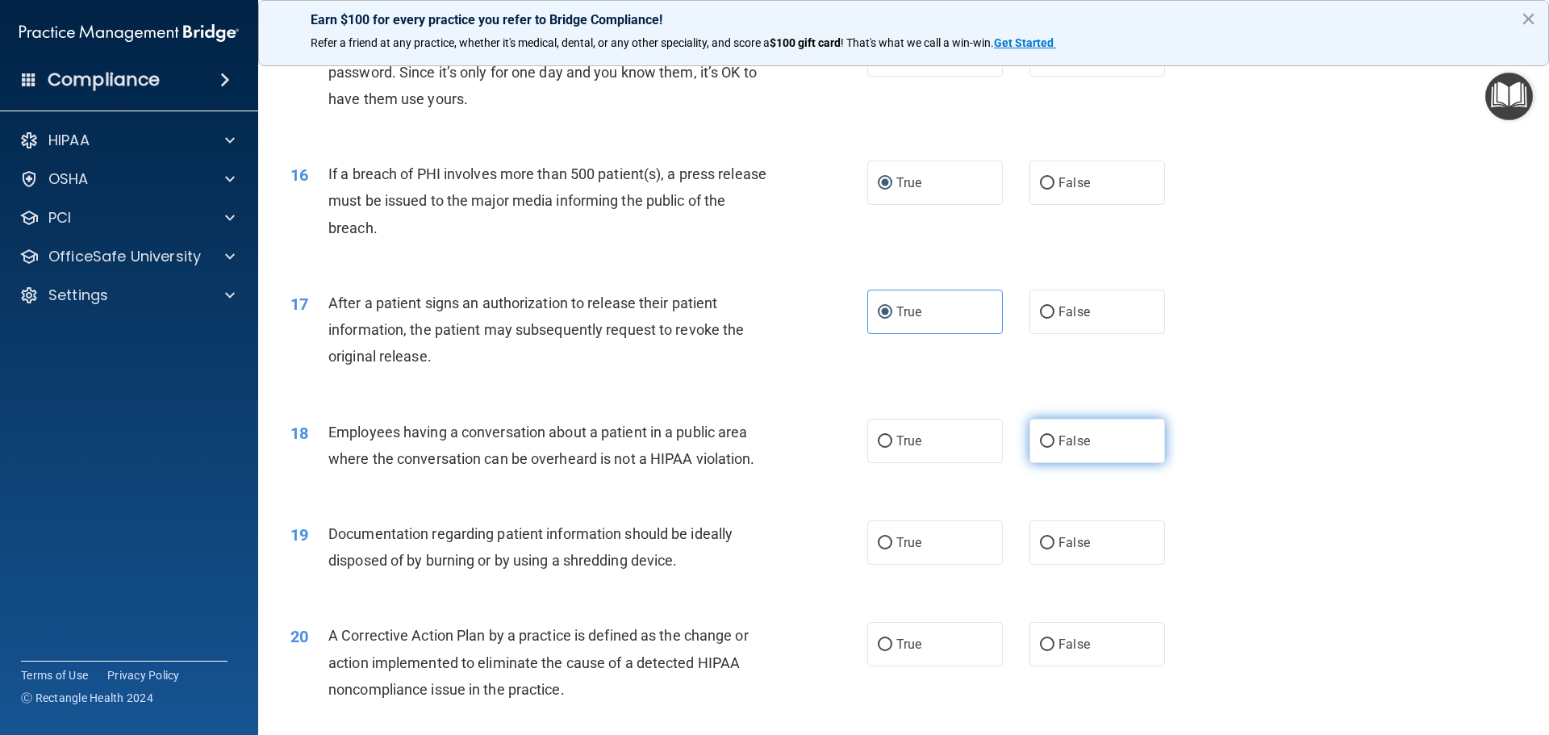
radio input "true"
click at [909, 550] on span "True" at bounding box center [908, 542] width 25 height 15
click at [892, 549] on input "True" at bounding box center [885, 543] width 15 height 12
radio input "true"
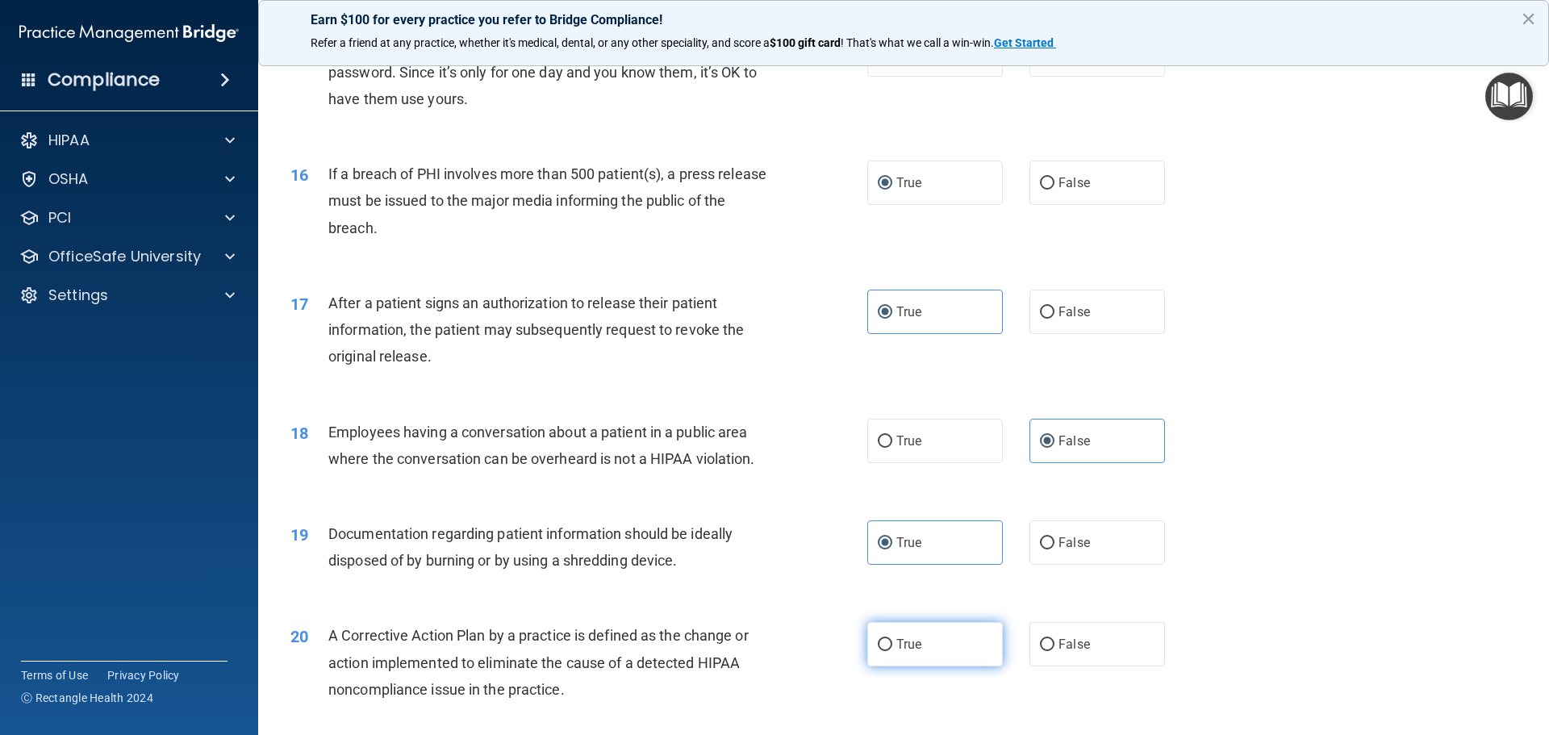
click at [907, 652] on span "True" at bounding box center [908, 643] width 25 height 15
click at [892, 651] on input "True" at bounding box center [885, 645] width 15 height 12
radio input "true"
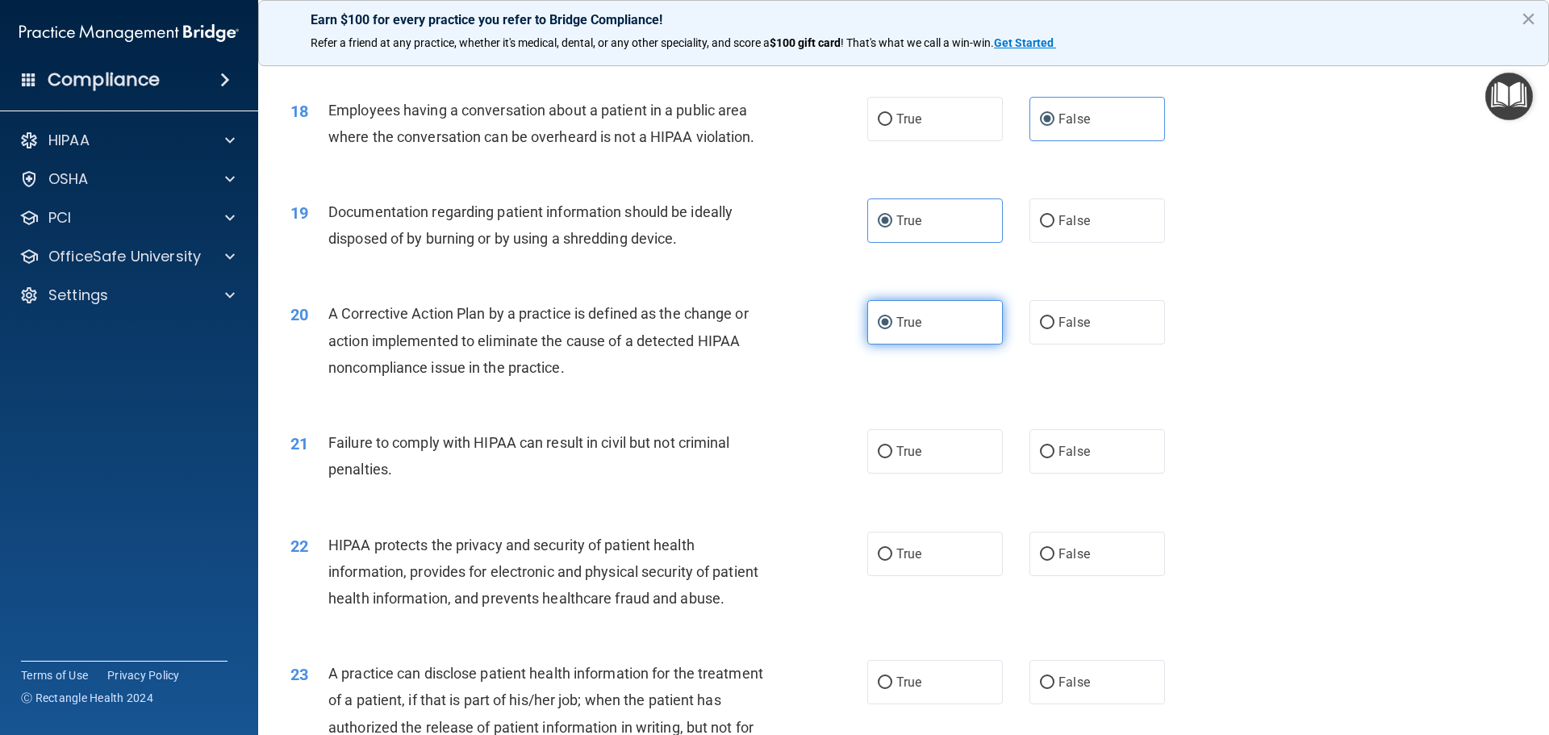
scroll to position [2017, 0]
click at [1058, 458] on span "False" at bounding box center [1073, 450] width 31 height 15
click at [1051, 457] on input "False" at bounding box center [1047, 451] width 15 height 12
radio input "true"
click at [909, 561] on span "True" at bounding box center [908, 552] width 25 height 15
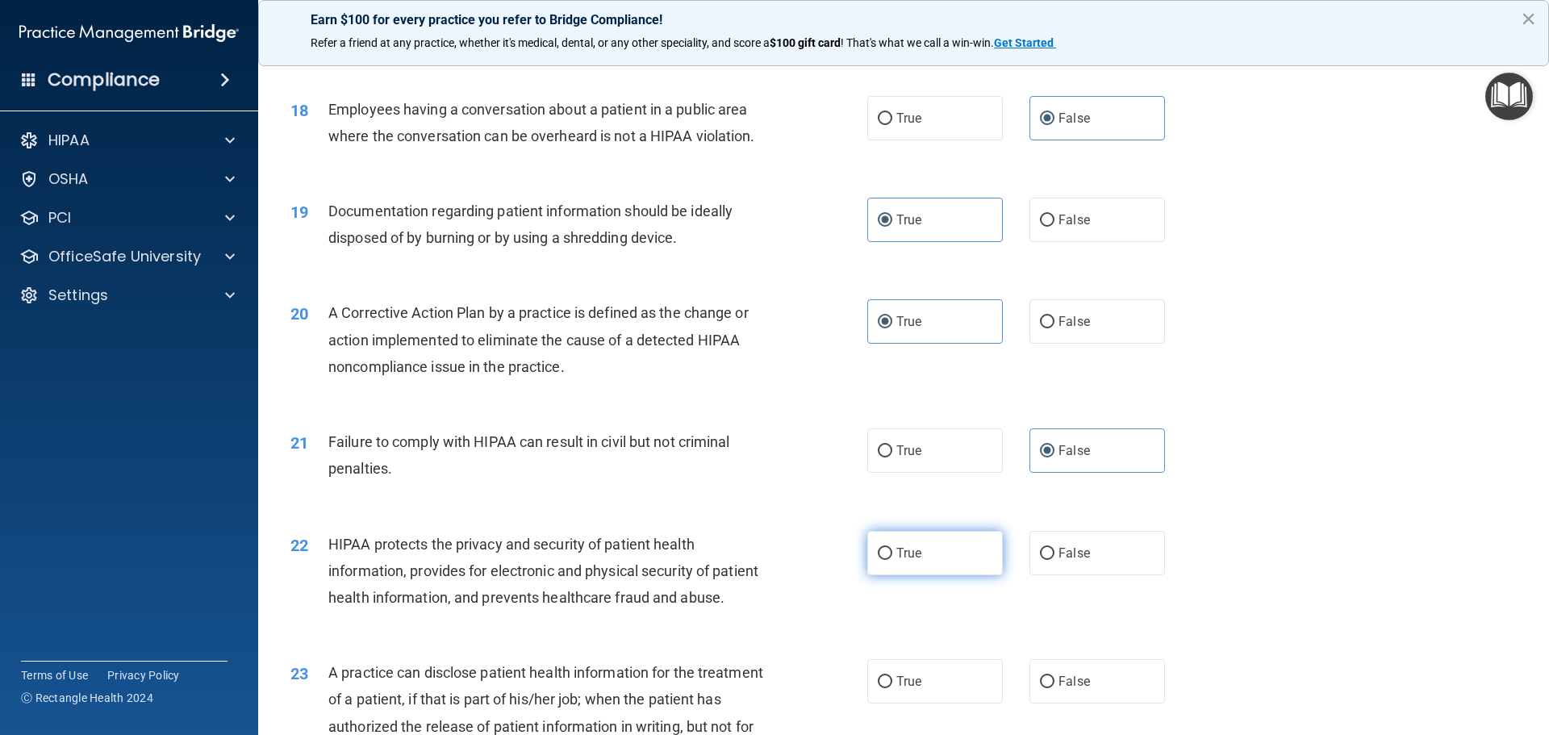
click at [892, 560] on input "True" at bounding box center [885, 554] width 15 height 12
radio input "true"
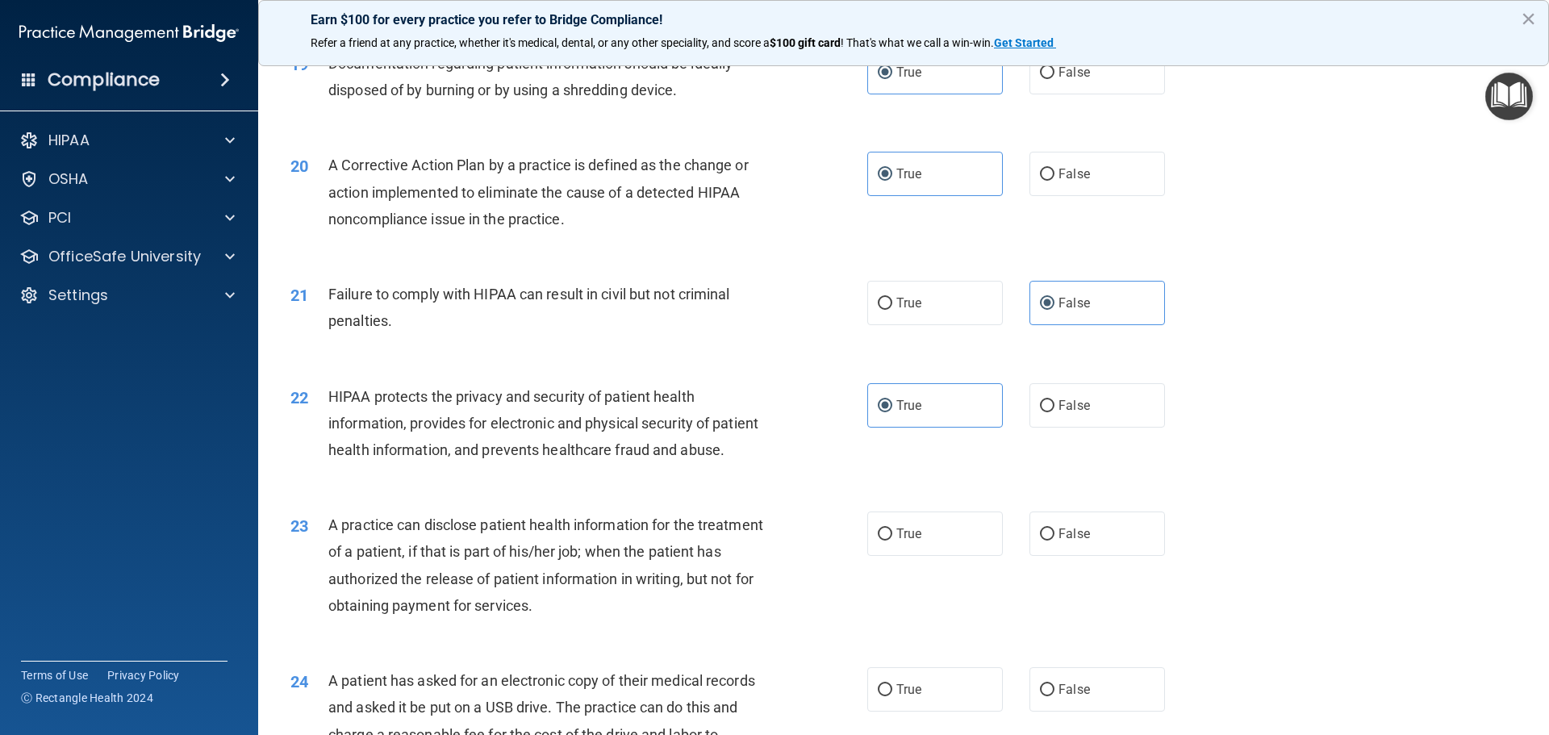
scroll to position [2259, 0]
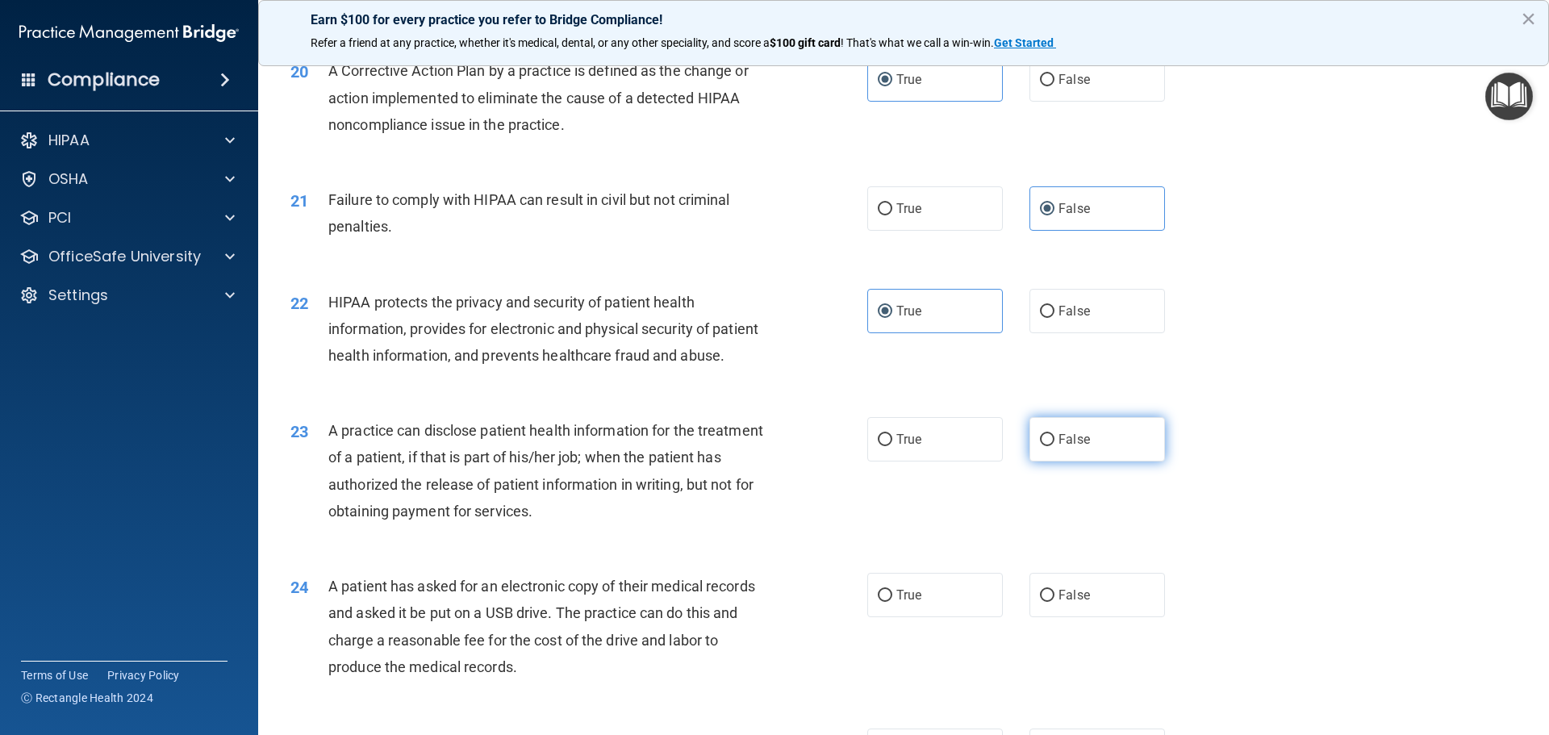
click at [1064, 447] on span "False" at bounding box center [1073, 439] width 31 height 15
click at [1054, 446] on input "False" at bounding box center [1047, 440] width 15 height 12
radio input "true"
click at [902, 603] on span "True" at bounding box center [908, 594] width 25 height 15
click at [892, 602] on input "True" at bounding box center [885, 596] width 15 height 12
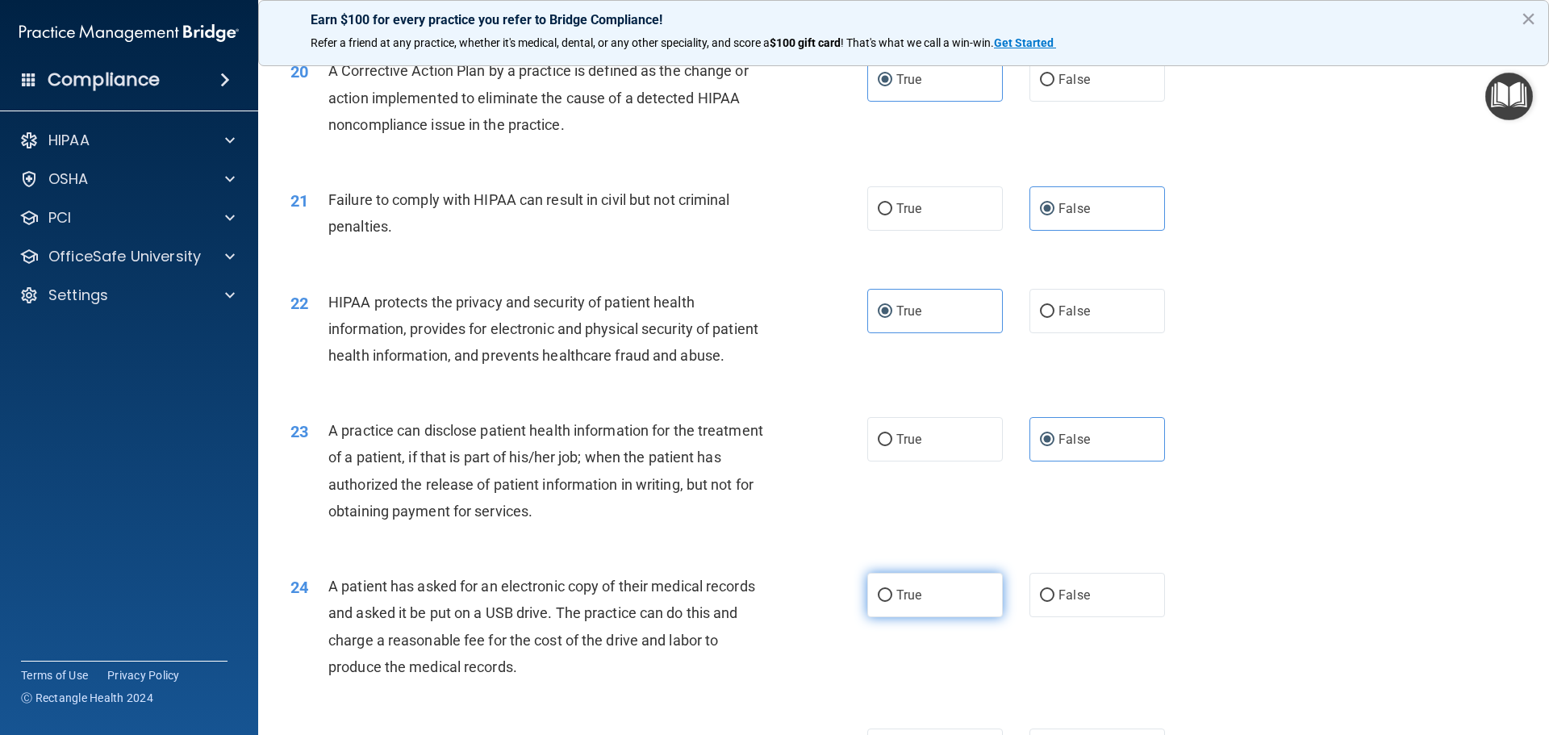
radio input "true"
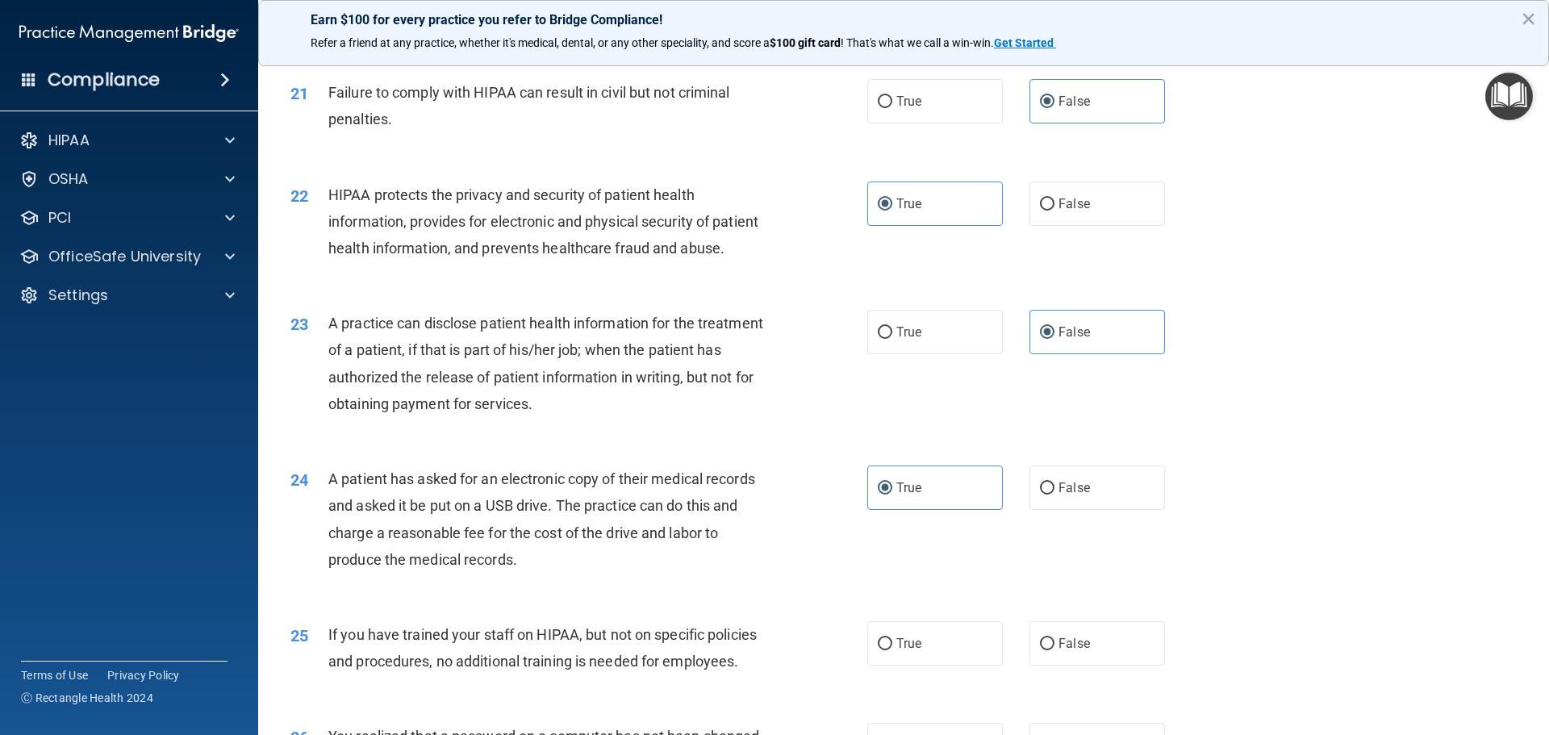
scroll to position [2501, 0]
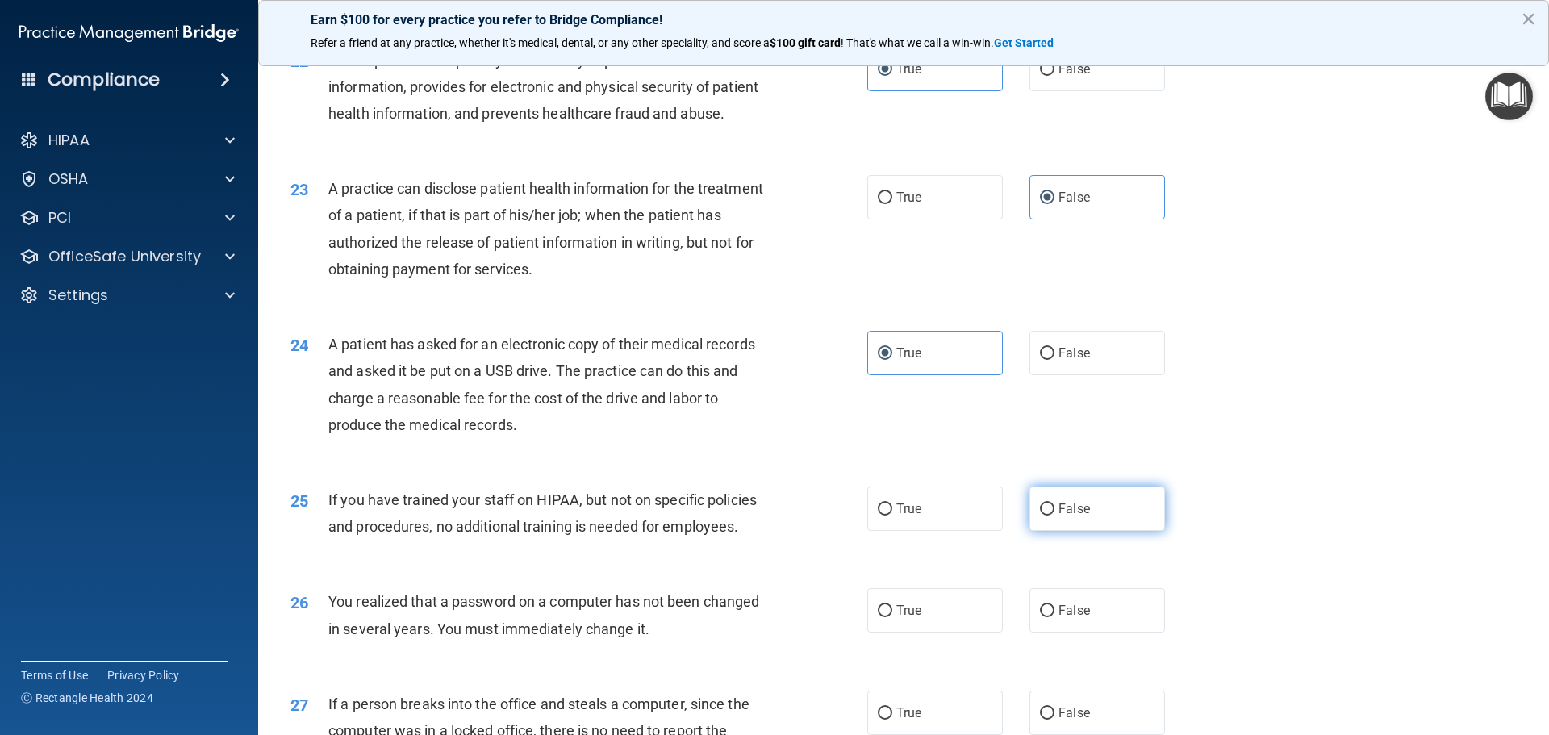
click at [1058, 516] on span "False" at bounding box center [1073, 508] width 31 height 15
click at [1054, 515] on input "False" at bounding box center [1047, 509] width 15 height 12
radio input "true"
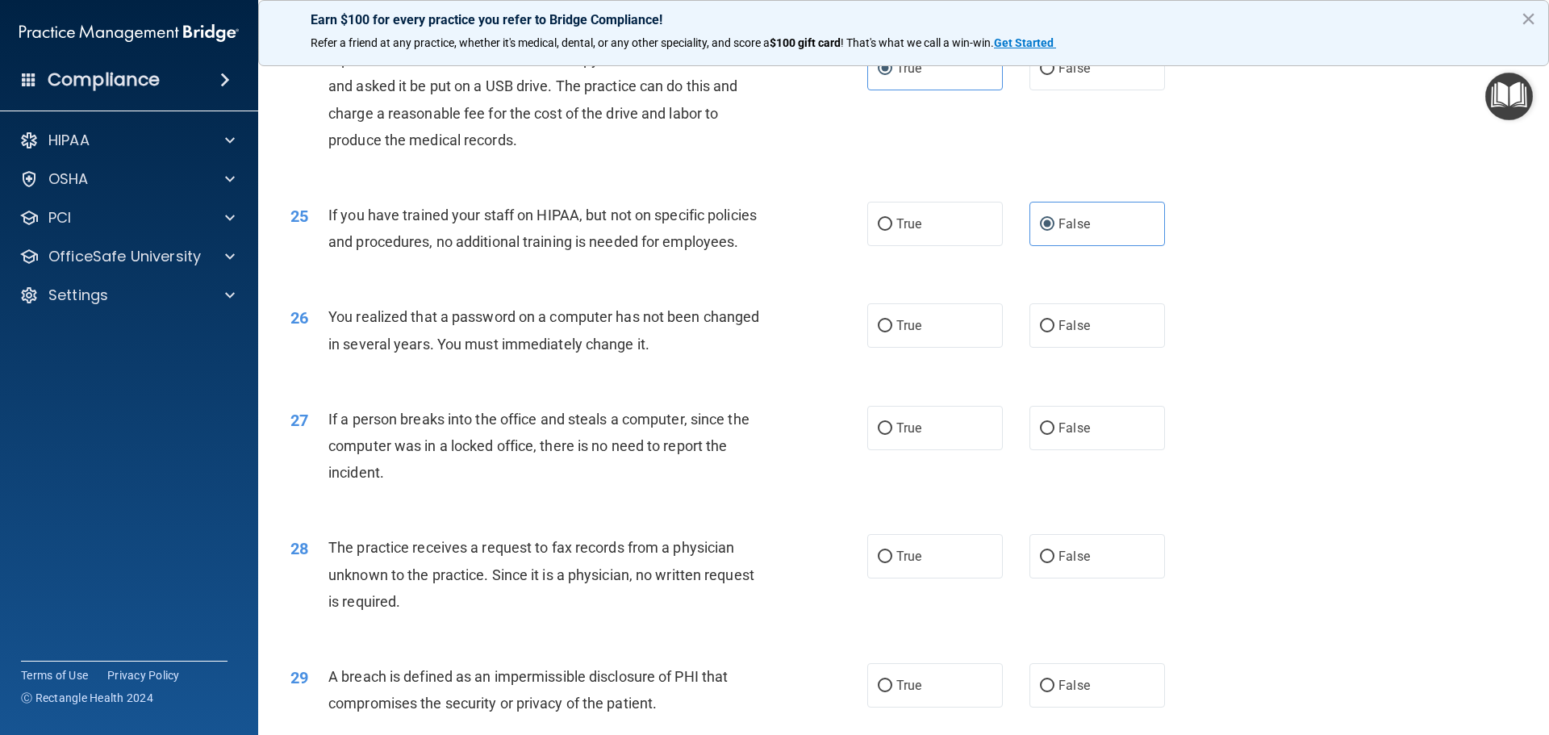
scroll to position [2823, 0]
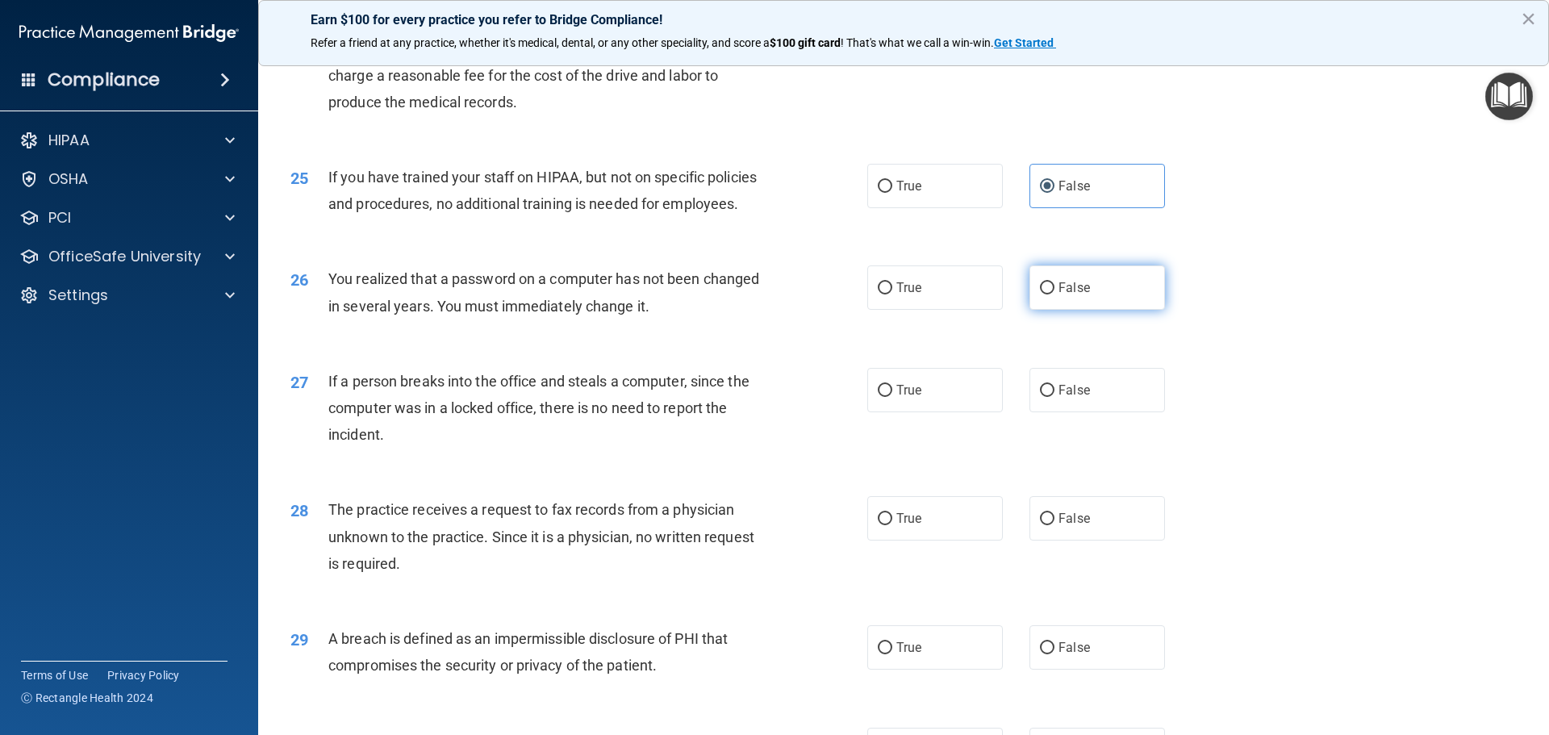
click at [1066, 295] on span "False" at bounding box center [1073, 287] width 31 height 15
click at [1054, 294] on input "False" at bounding box center [1047, 288] width 15 height 12
radio input "true"
click at [1065, 398] on span "False" at bounding box center [1073, 389] width 31 height 15
click at [1054, 397] on input "False" at bounding box center [1047, 391] width 15 height 12
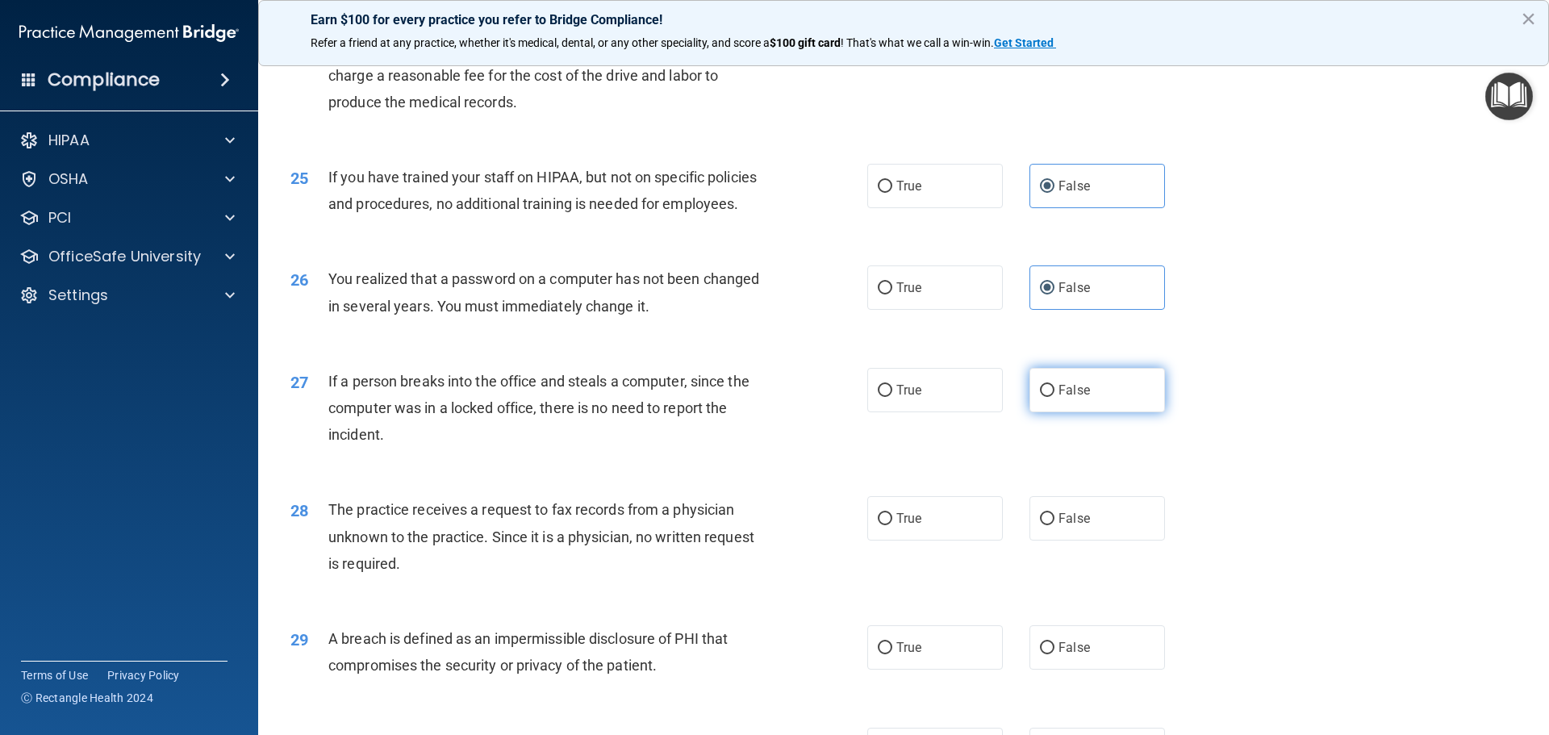
radio input "true"
click at [1058, 526] on span "False" at bounding box center [1073, 518] width 31 height 15
click at [1053, 525] on input "False" at bounding box center [1047, 519] width 15 height 12
radio input "true"
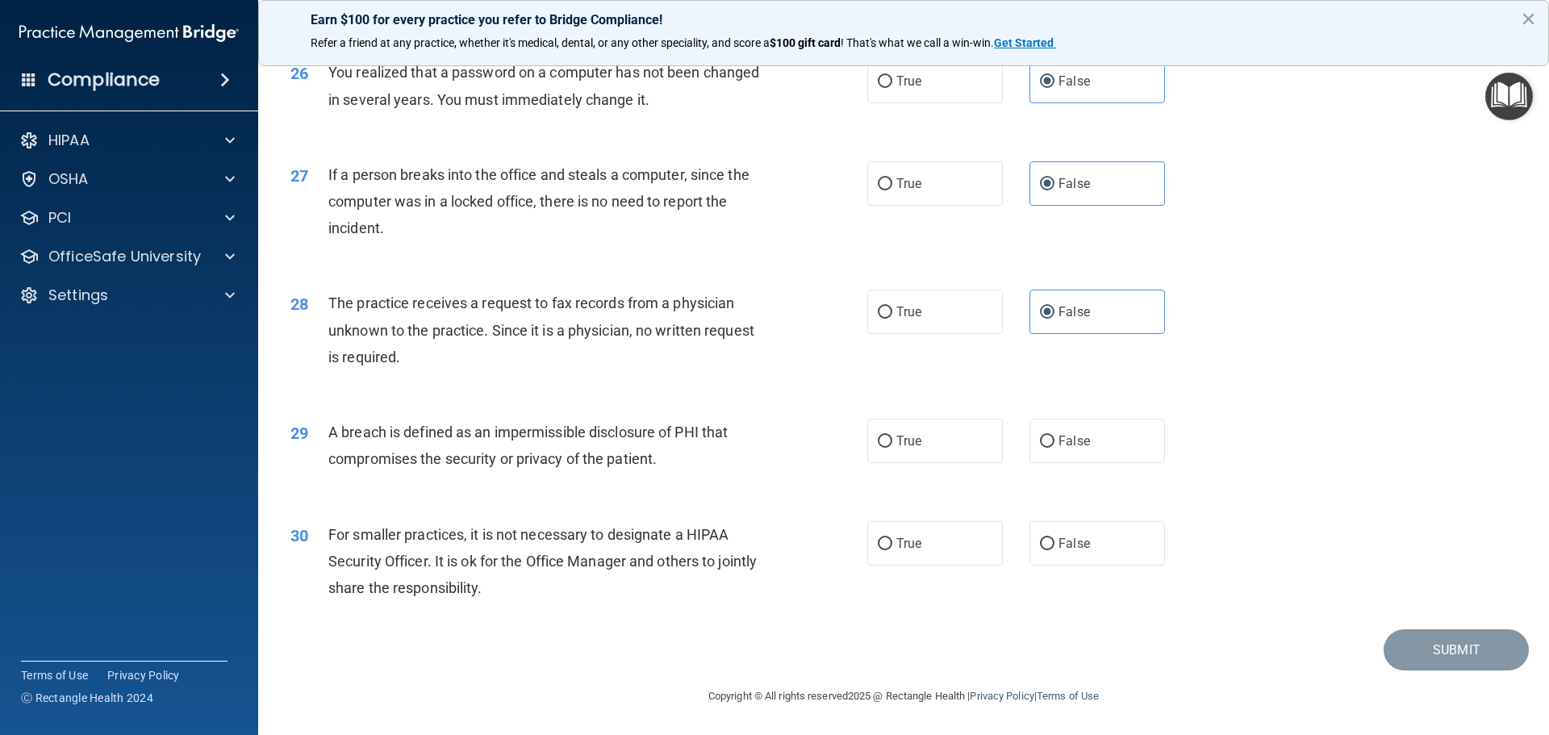
scroll to position [3065, 0]
click at [1060, 449] on span "False" at bounding box center [1073, 440] width 31 height 15
click at [1054, 448] on input "False" at bounding box center [1047, 442] width 15 height 12
radio input "true"
click at [1058, 551] on span "False" at bounding box center [1073, 543] width 31 height 15
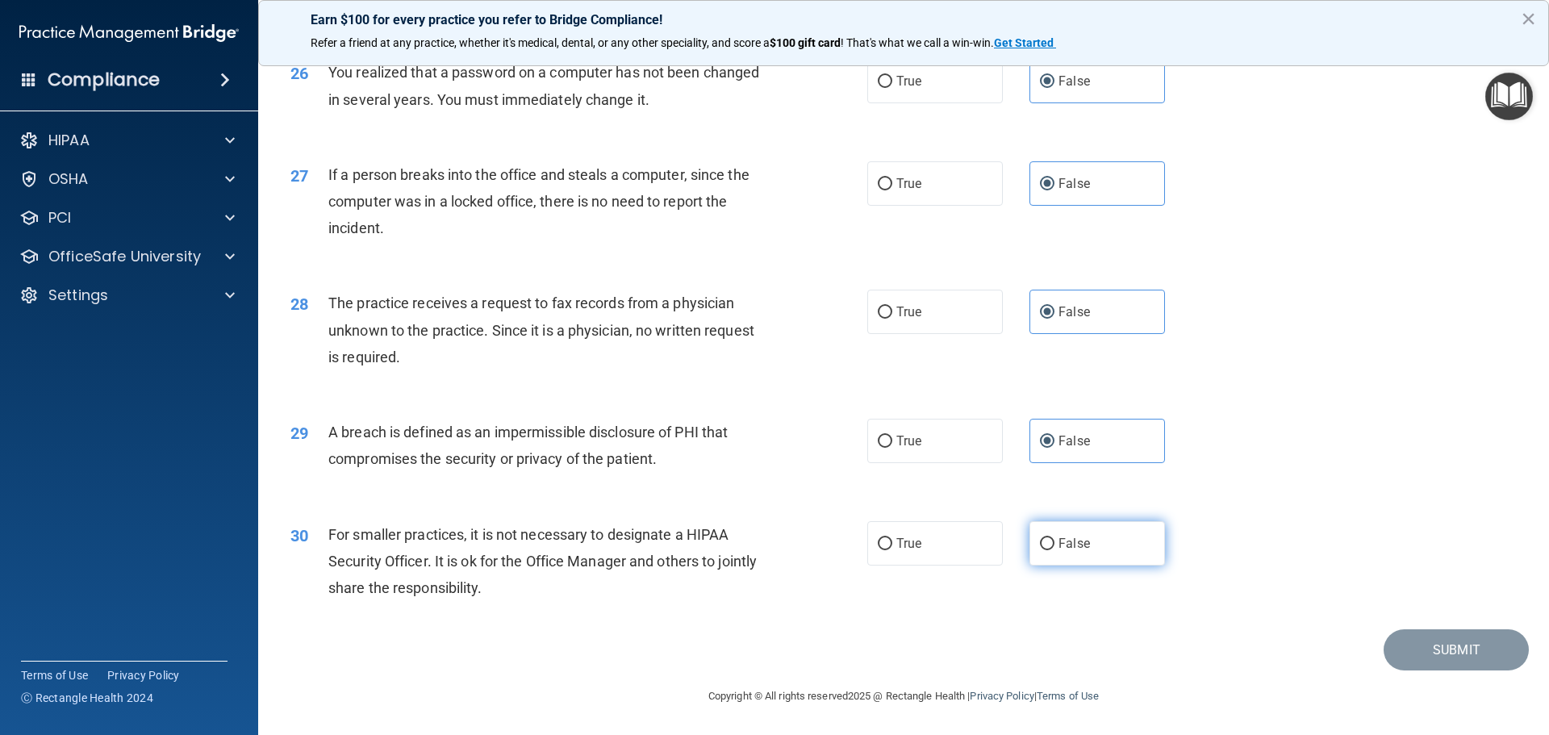
click at [1053, 550] on input "False" at bounding box center [1047, 544] width 15 height 12
radio input "true"
click at [1447, 649] on button "Submit" at bounding box center [1455, 649] width 145 height 41
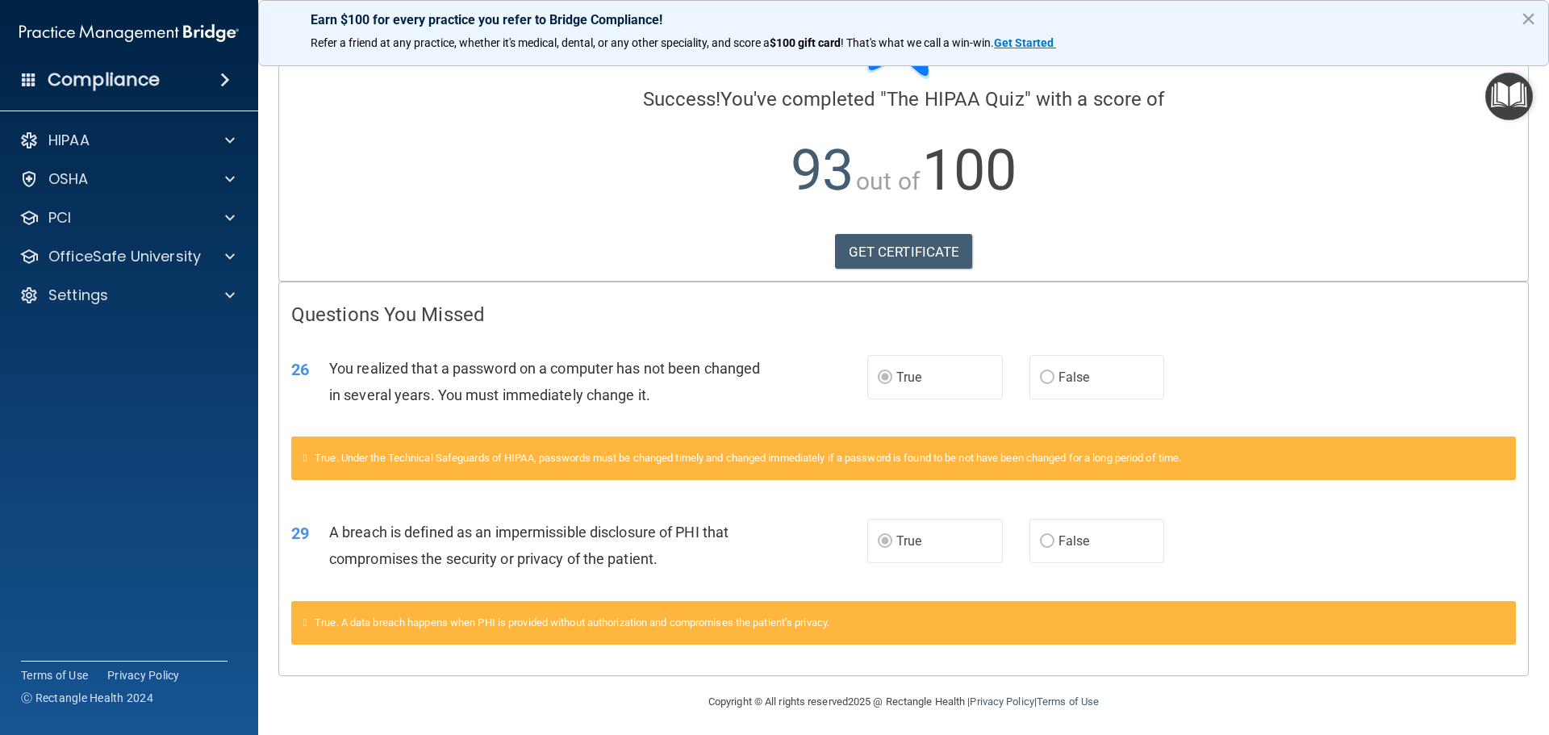
scroll to position [104, 0]
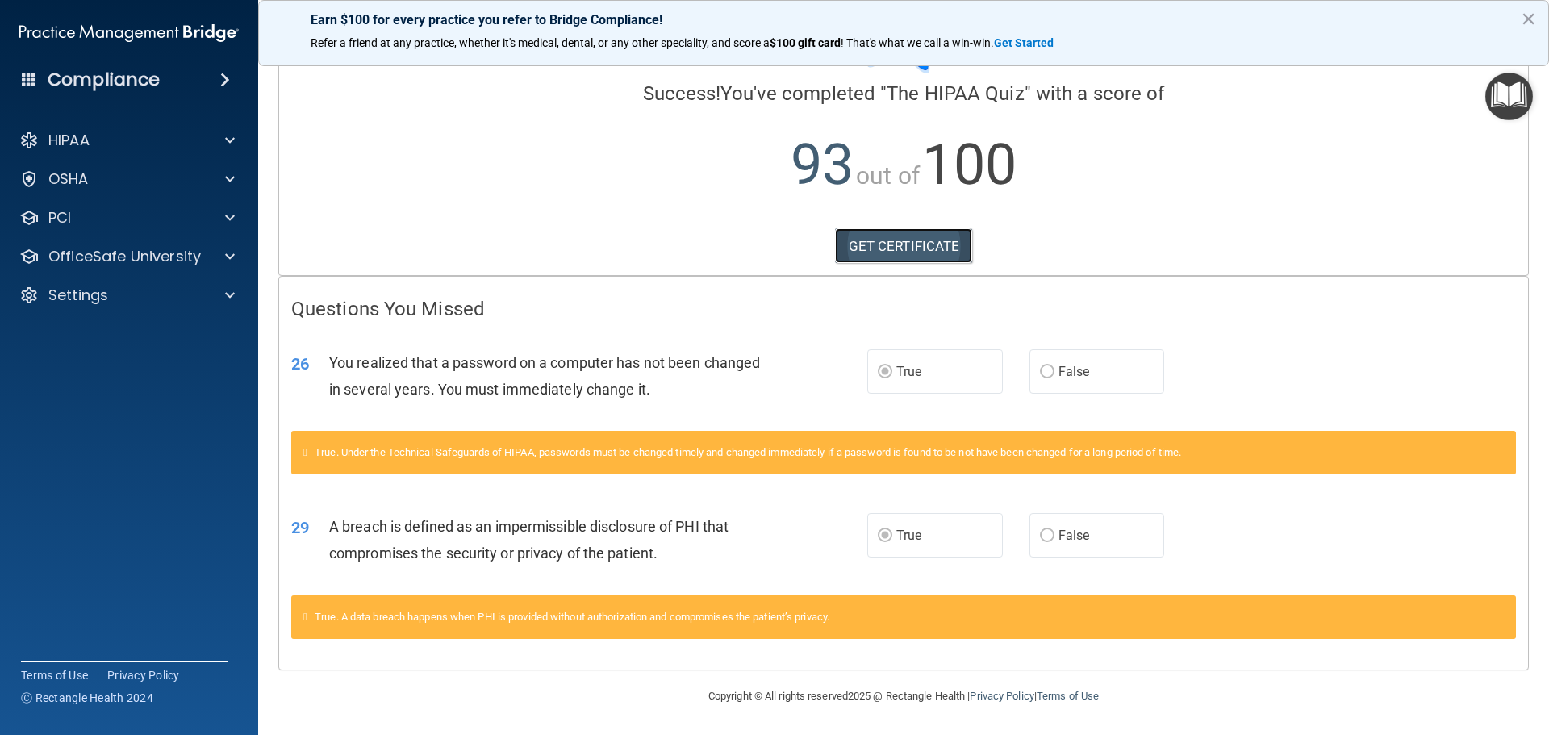
click at [890, 247] on link "GET CERTIFICATE" at bounding box center [904, 245] width 138 height 35
click at [98, 253] on p "OfficeSafe University" at bounding box center [124, 256] width 152 height 19
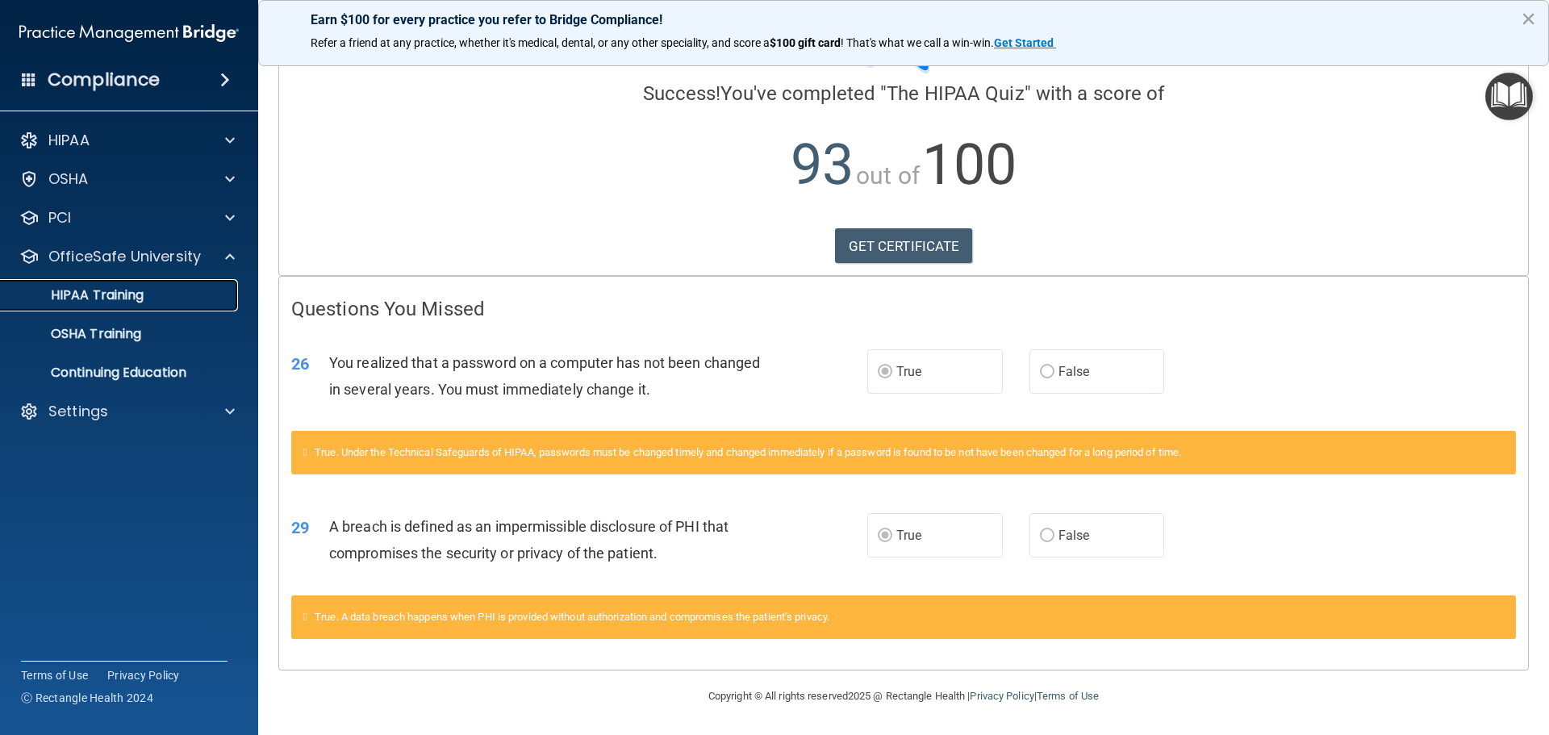
click at [101, 294] on p "HIPAA Training" at bounding box center [76, 295] width 133 height 16
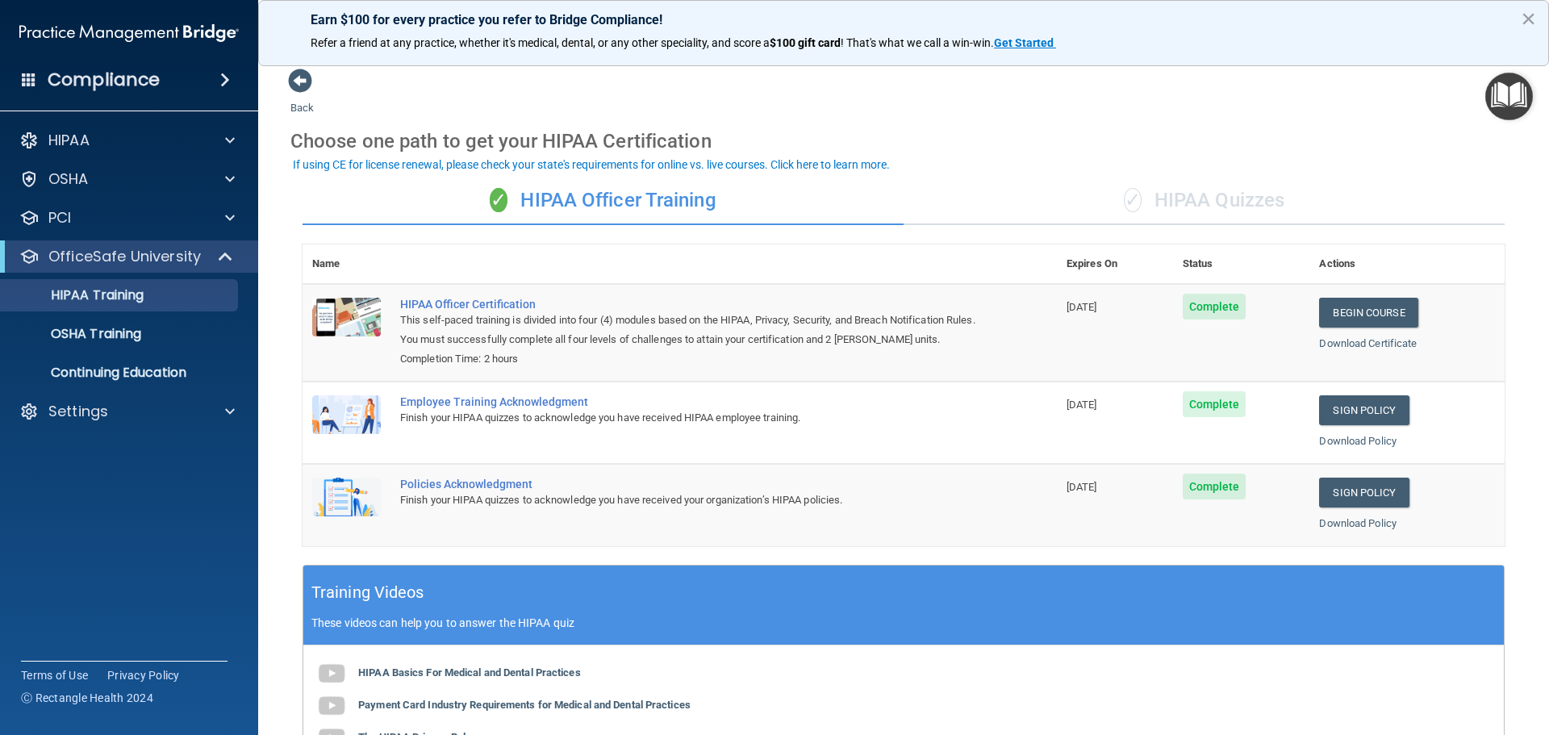
click at [1191, 205] on div "✓ HIPAA Quizzes" at bounding box center [1203, 201] width 601 height 48
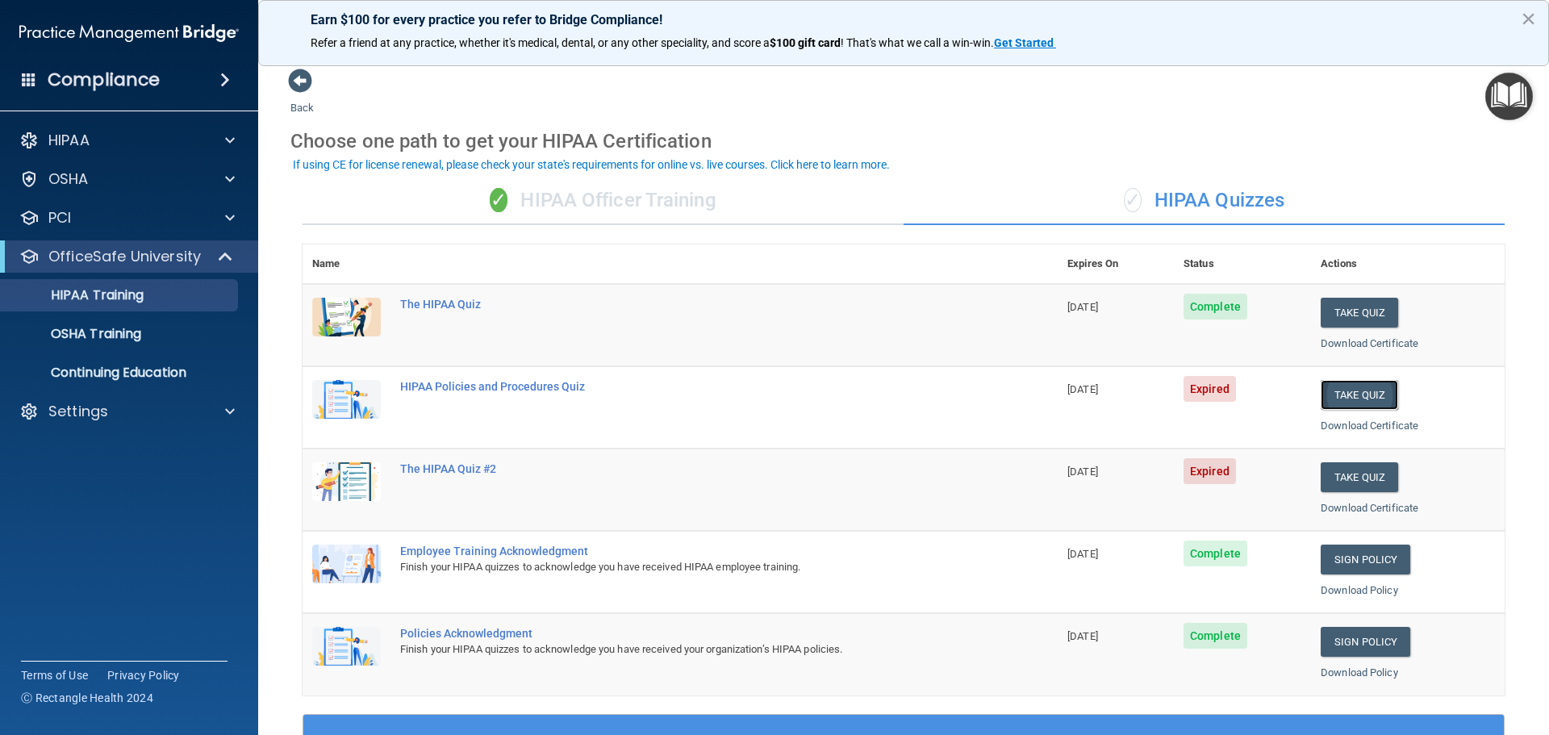
click at [1339, 393] on button "Take Quiz" at bounding box center [1358, 395] width 77 height 30
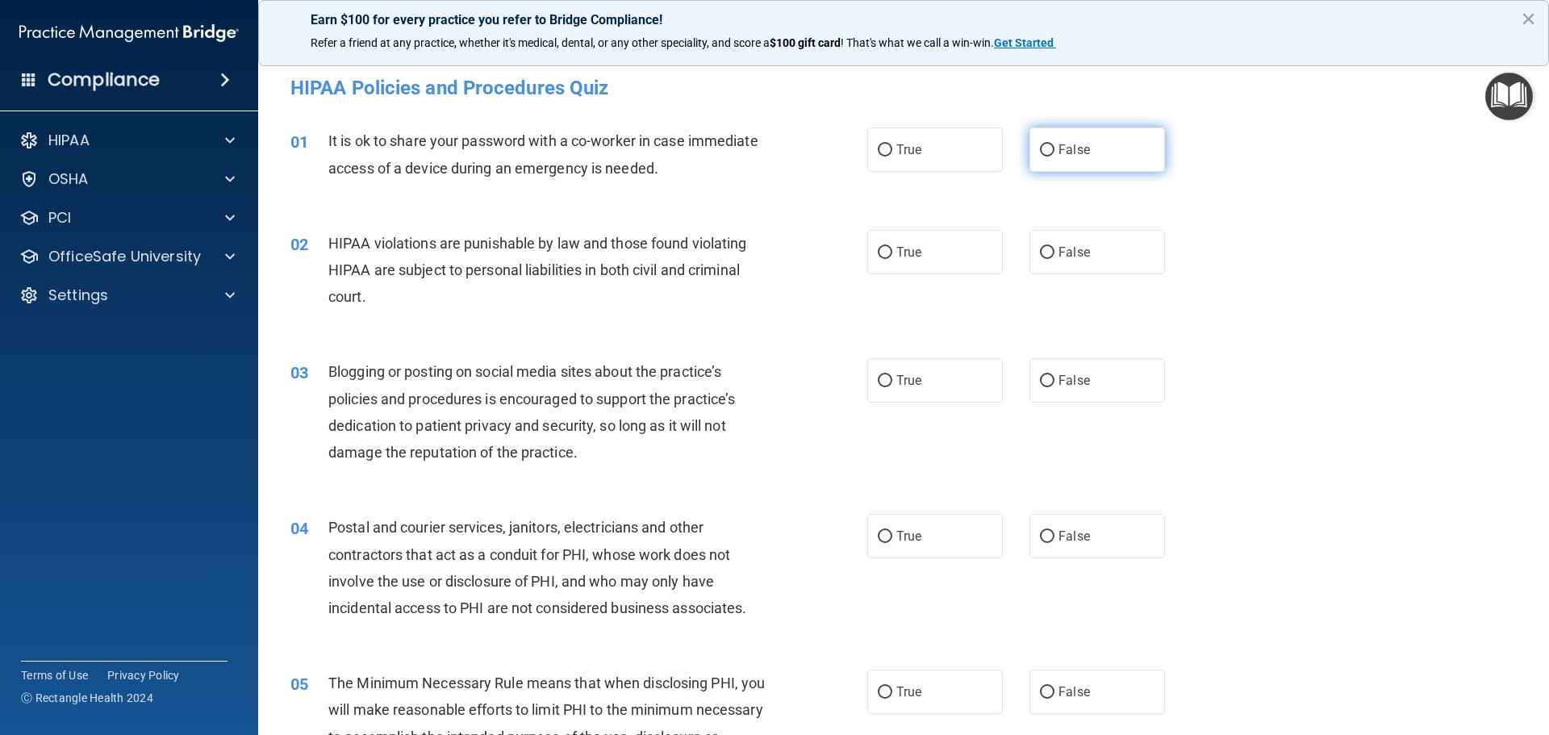
click at [1062, 150] on span "False" at bounding box center [1073, 149] width 31 height 15
click at [1054, 150] on input "False" at bounding box center [1047, 150] width 15 height 12
radio input "true"
click at [888, 265] on label "True" at bounding box center [935, 252] width 136 height 44
click at [888, 259] on input "True" at bounding box center [885, 253] width 15 height 12
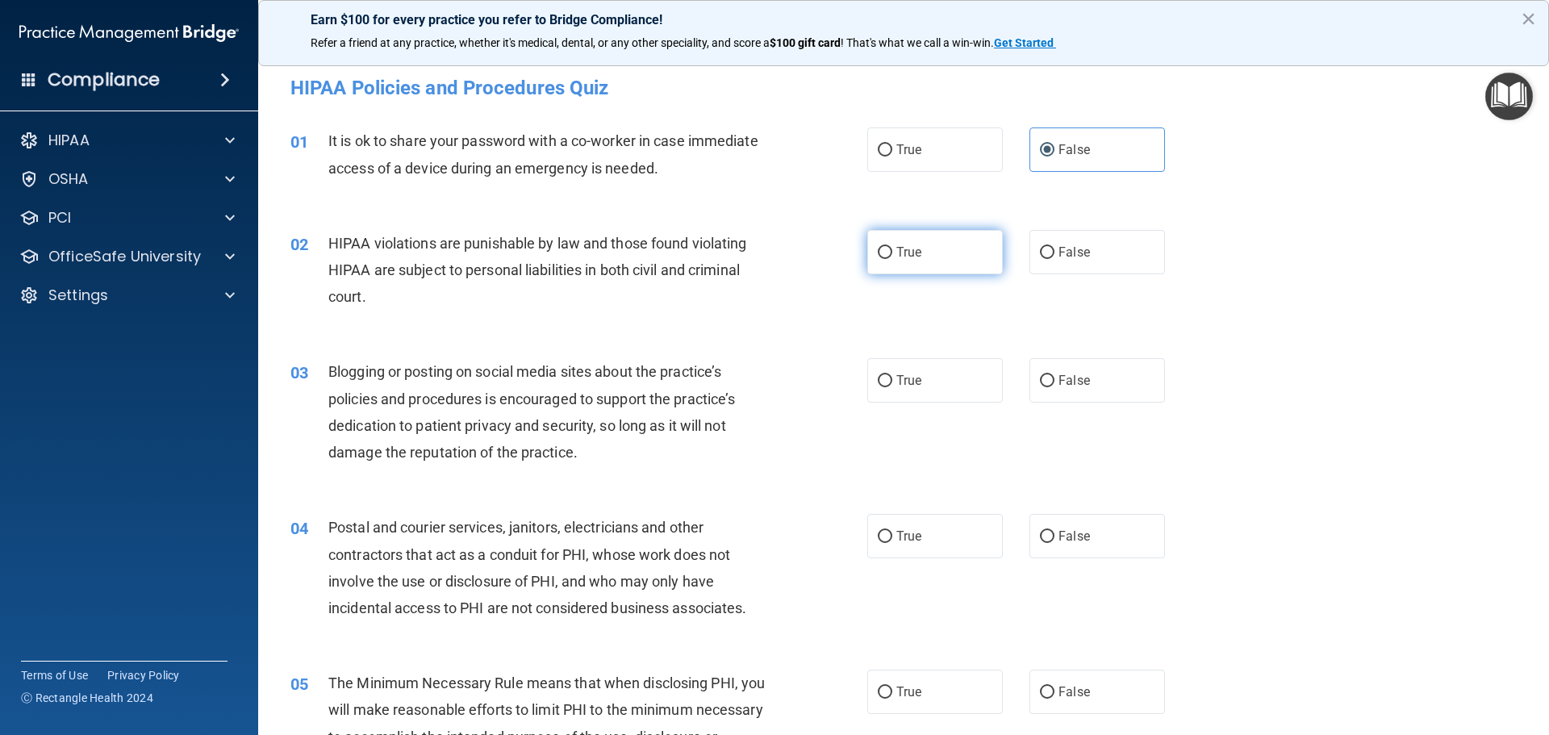
radio input "true"
click at [1043, 377] on input "False" at bounding box center [1047, 381] width 15 height 12
radio input "true"
click at [913, 535] on span "True" at bounding box center [908, 535] width 25 height 15
click at [892, 535] on input "True" at bounding box center [885, 537] width 15 height 12
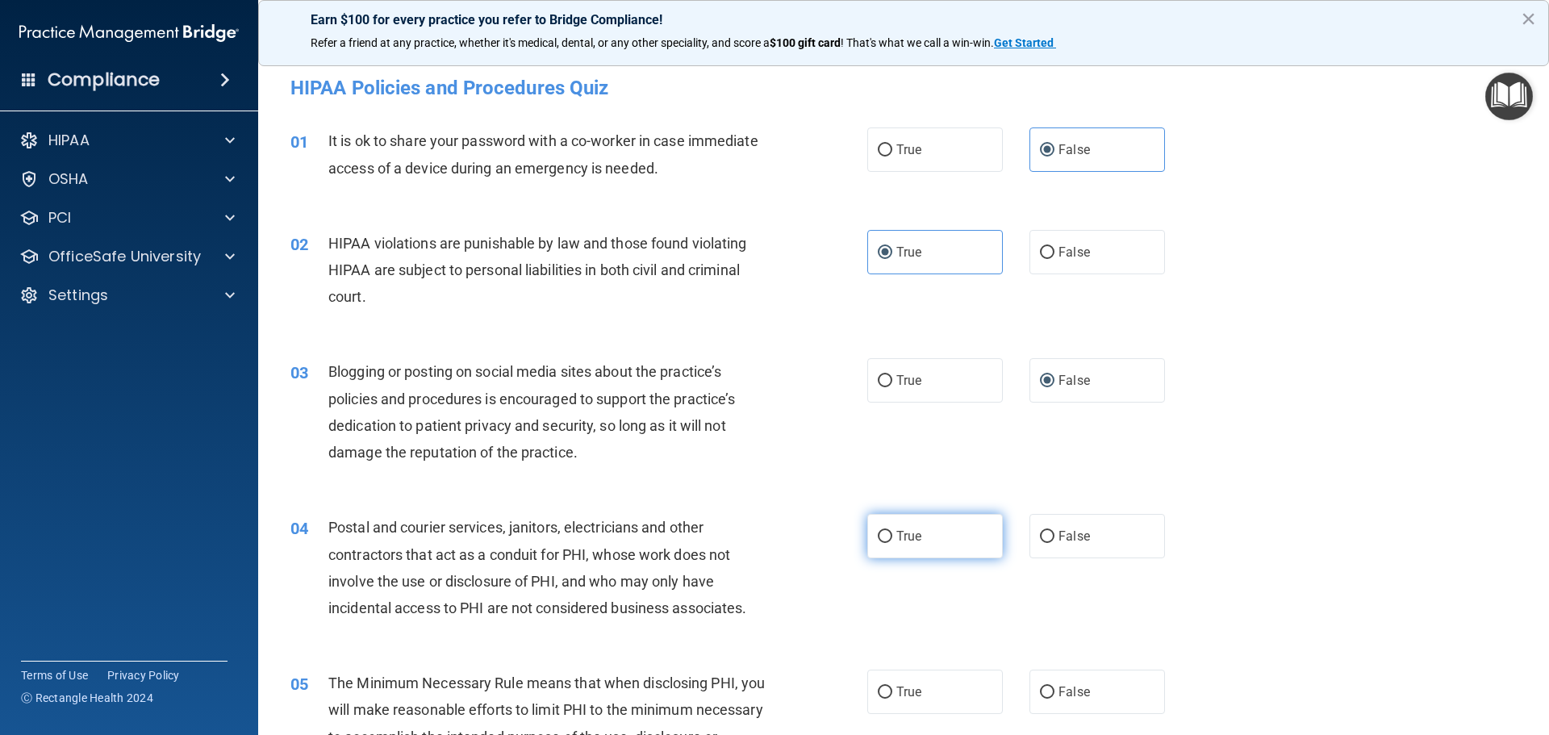
radio input "true"
click at [884, 692] on input "True" at bounding box center [885, 692] width 15 height 12
radio input "true"
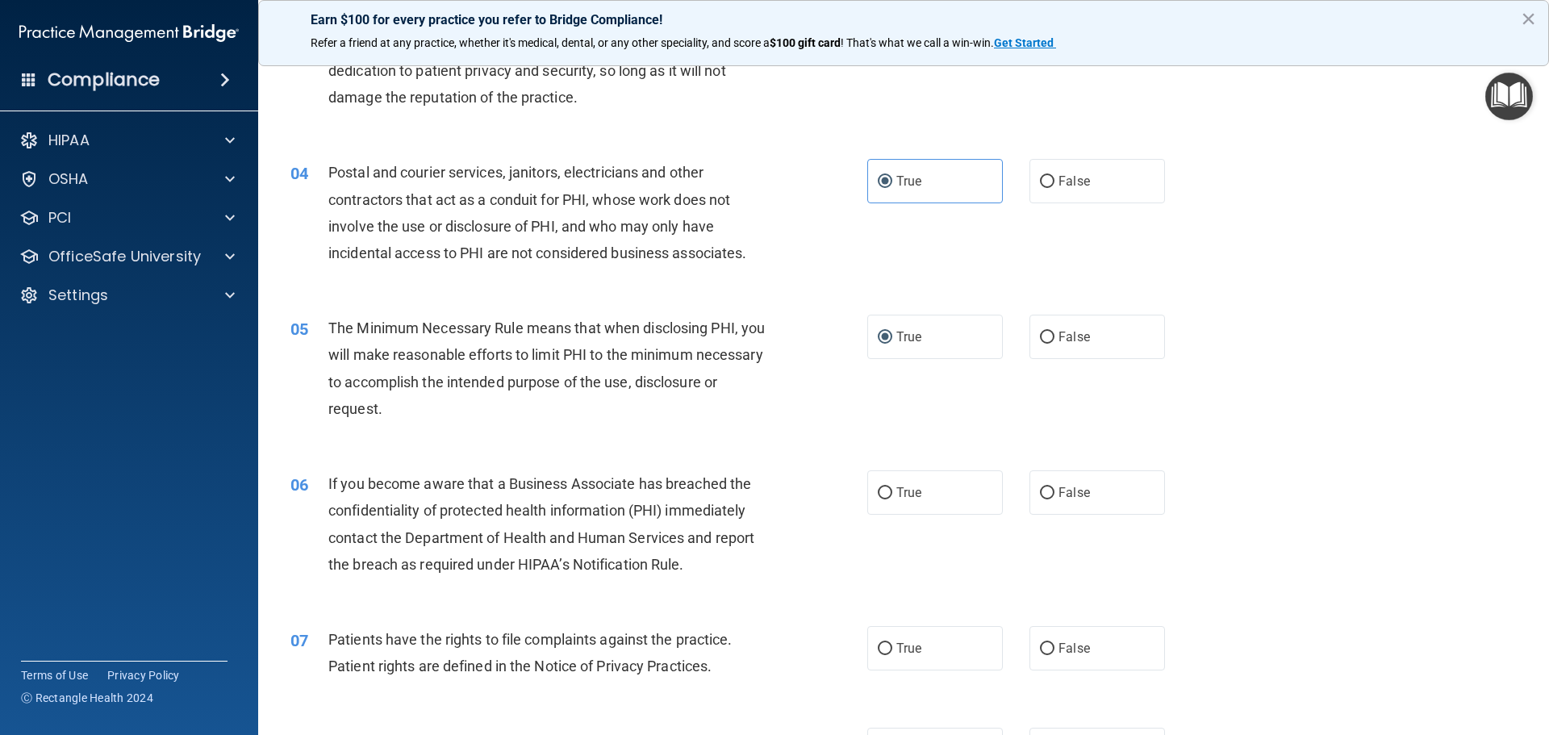
scroll to position [484, 0]
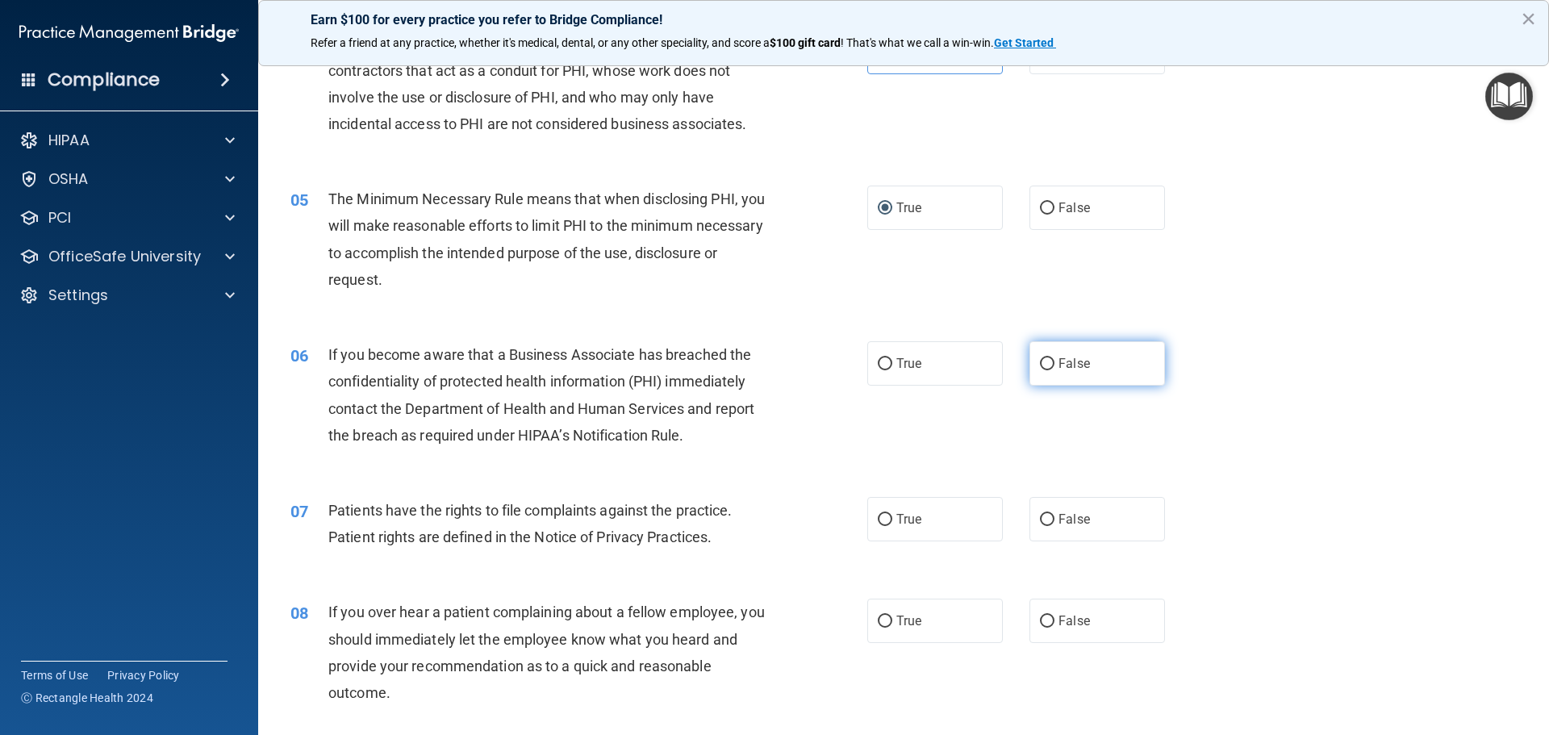
click at [1058, 370] on span "False" at bounding box center [1073, 363] width 31 height 15
click at [1054, 370] on input "False" at bounding box center [1047, 364] width 15 height 12
radio input "true"
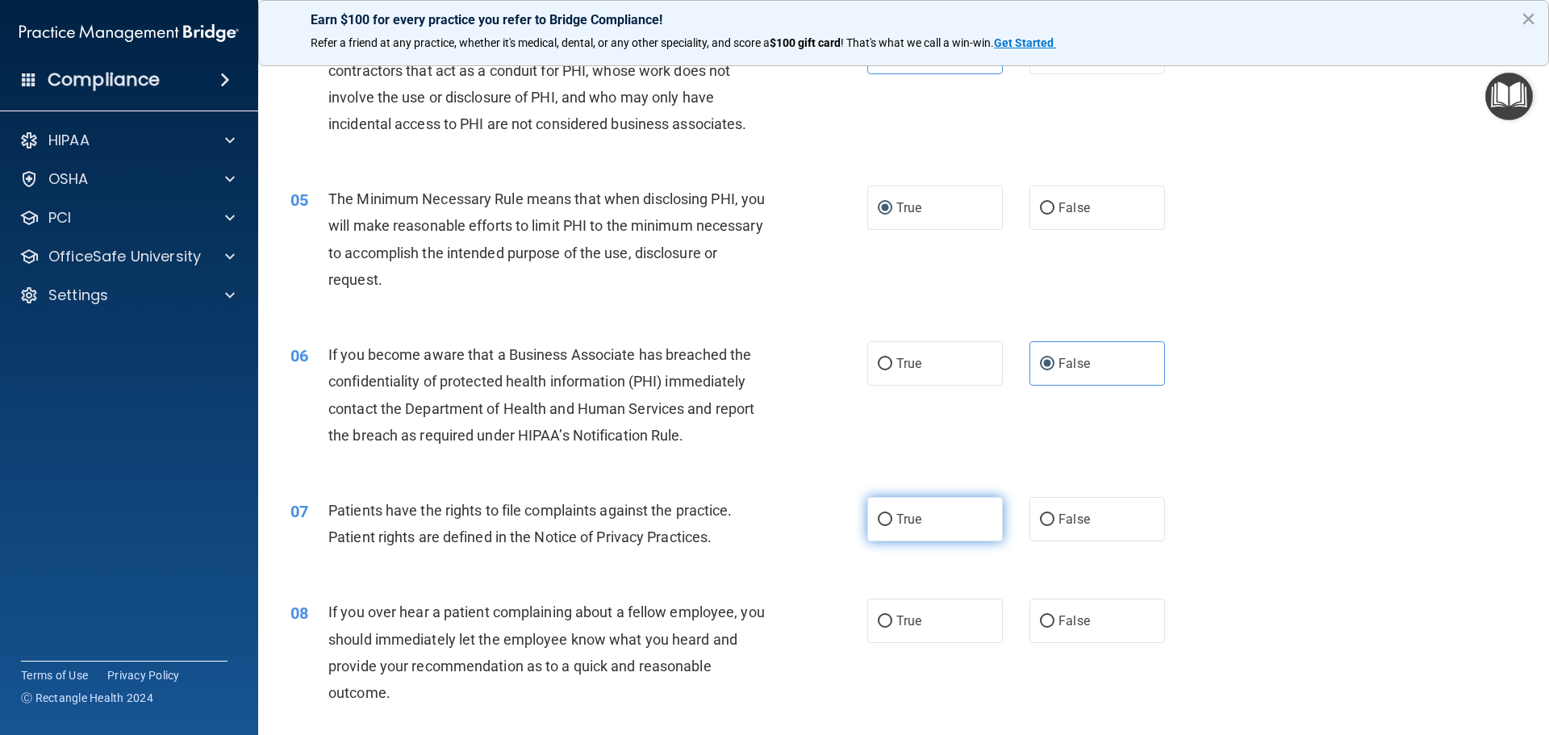
click at [915, 523] on span "True" at bounding box center [908, 518] width 25 height 15
click at [892, 523] on input "True" at bounding box center [885, 520] width 15 height 12
radio input "true"
click at [1058, 616] on span "False" at bounding box center [1073, 620] width 31 height 15
click at [1051, 616] on input "False" at bounding box center [1047, 621] width 15 height 12
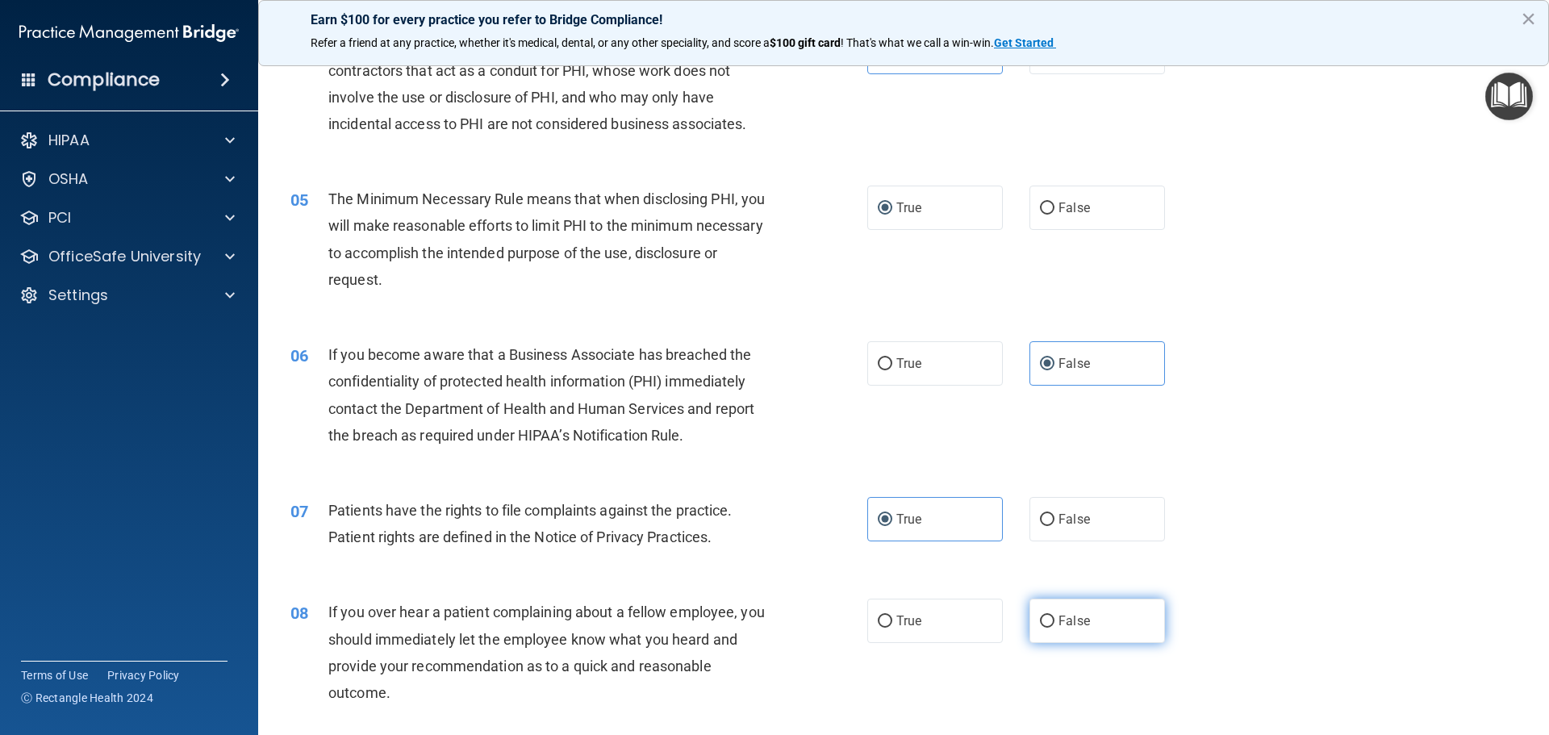
radio input "true"
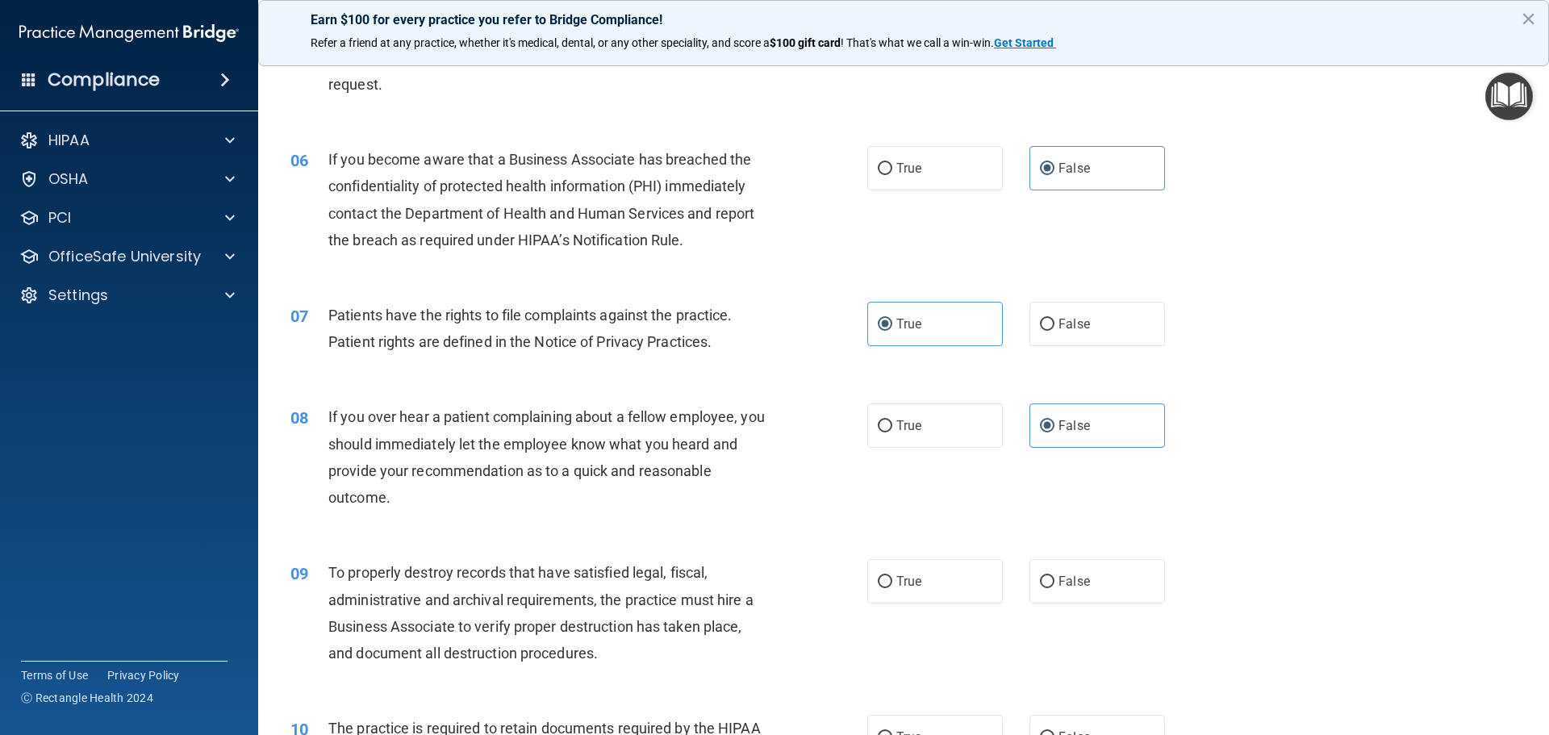
scroll to position [726, 0]
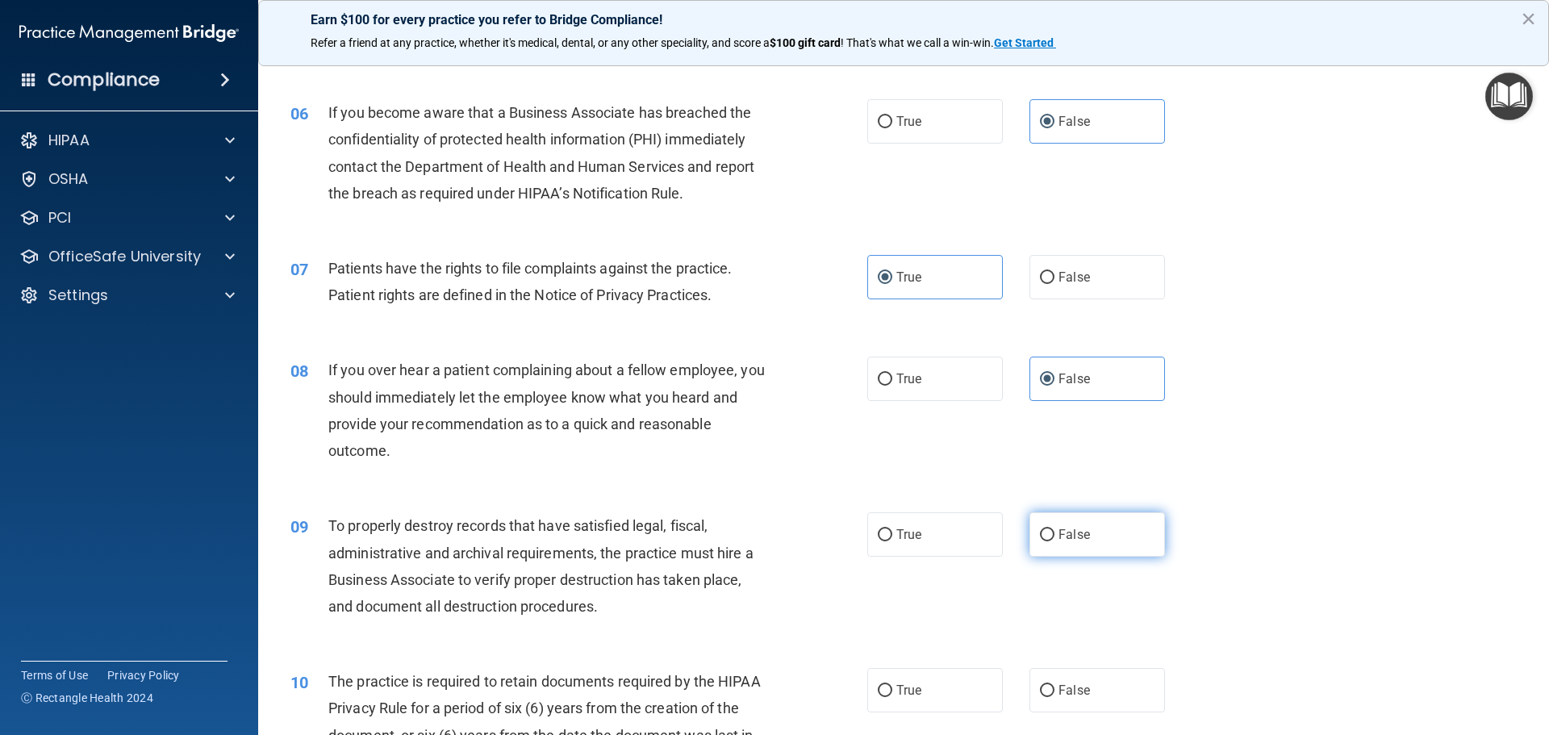
click at [1051, 544] on label "False" at bounding box center [1097, 534] width 136 height 44
click at [1051, 541] on input "False" at bounding box center [1047, 535] width 15 height 12
radio input "true"
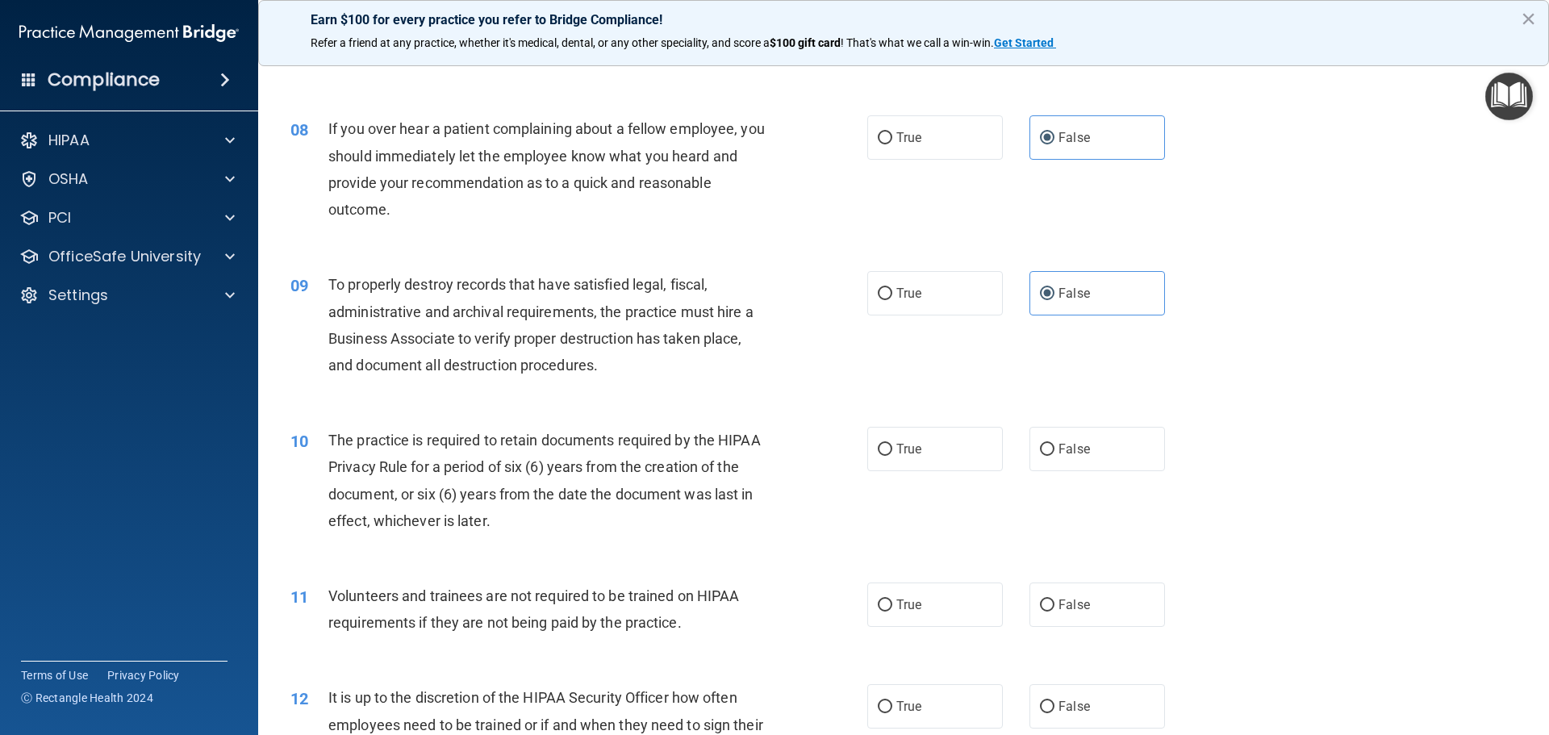
scroll to position [968, 0]
click at [904, 450] on span "True" at bounding box center [908, 447] width 25 height 15
click at [892, 450] on input "True" at bounding box center [885, 449] width 15 height 12
radio input "true"
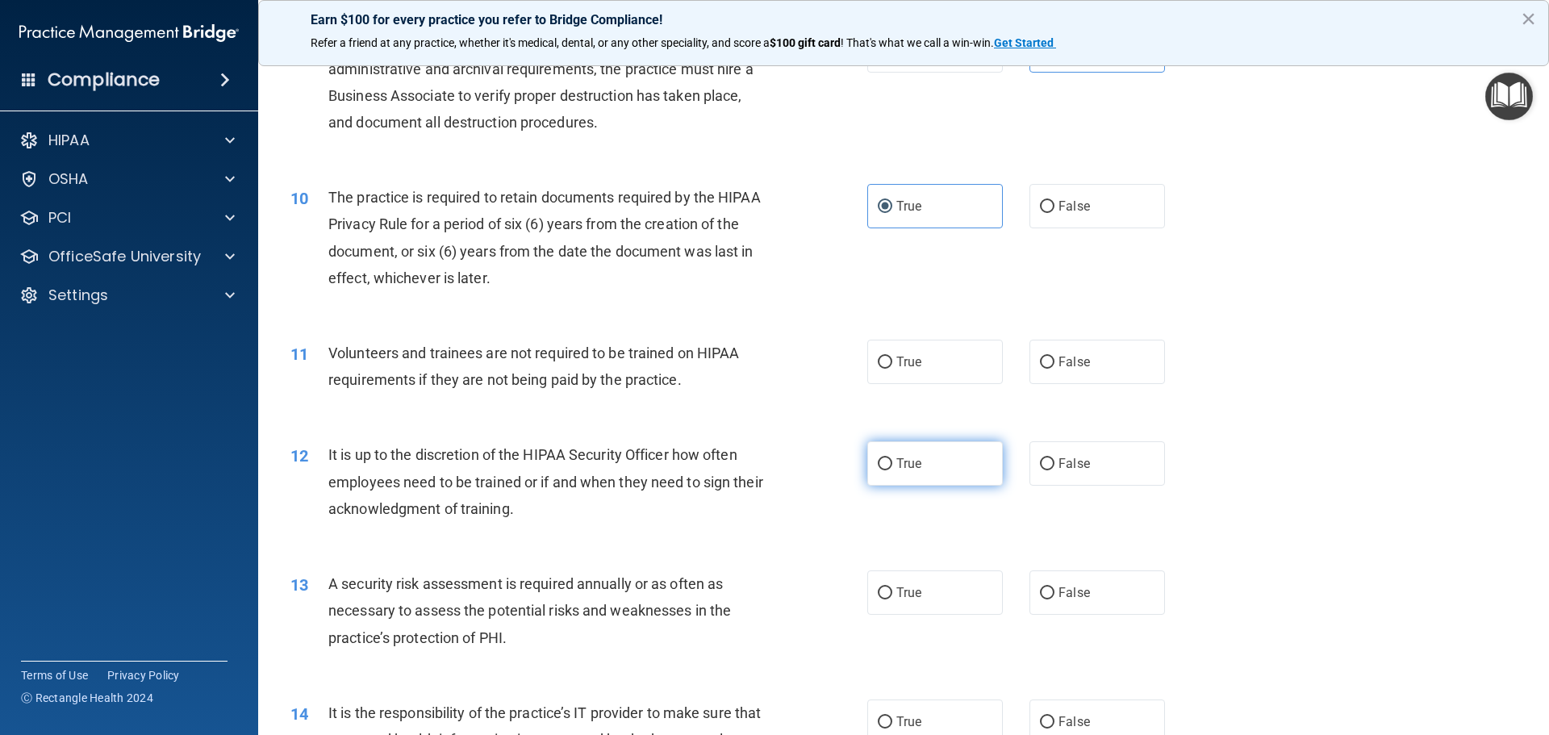
scroll to position [1291, 0]
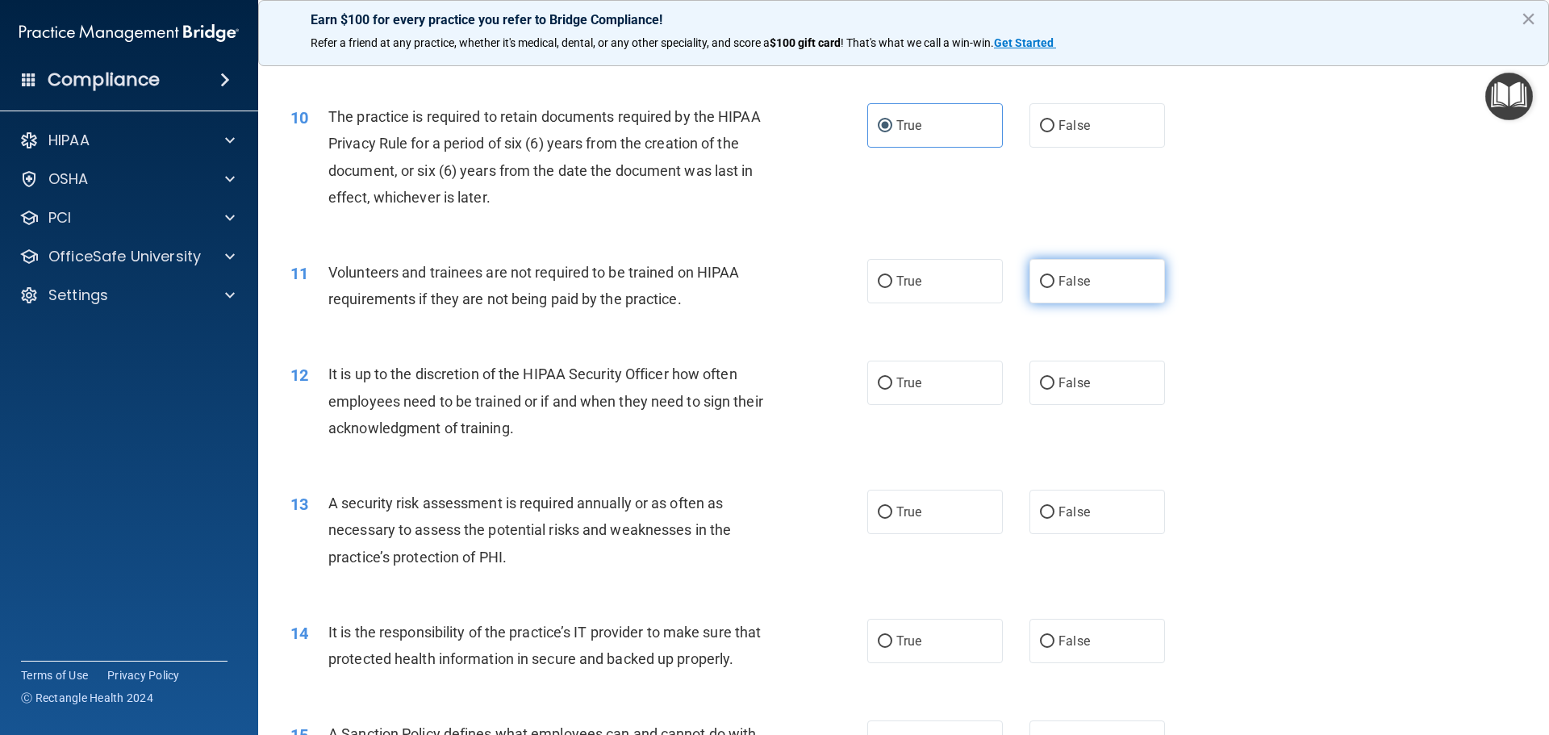
click at [1066, 279] on span "False" at bounding box center [1073, 280] width 31 height 15
click at [1054, 279] on input "False" at bounding box center [1047, 282] width 15 height 12
radio input "true"
click at [1041, 384] on input "False" at bounding box center [1047, 384] width 15 height 12
radio input "true"
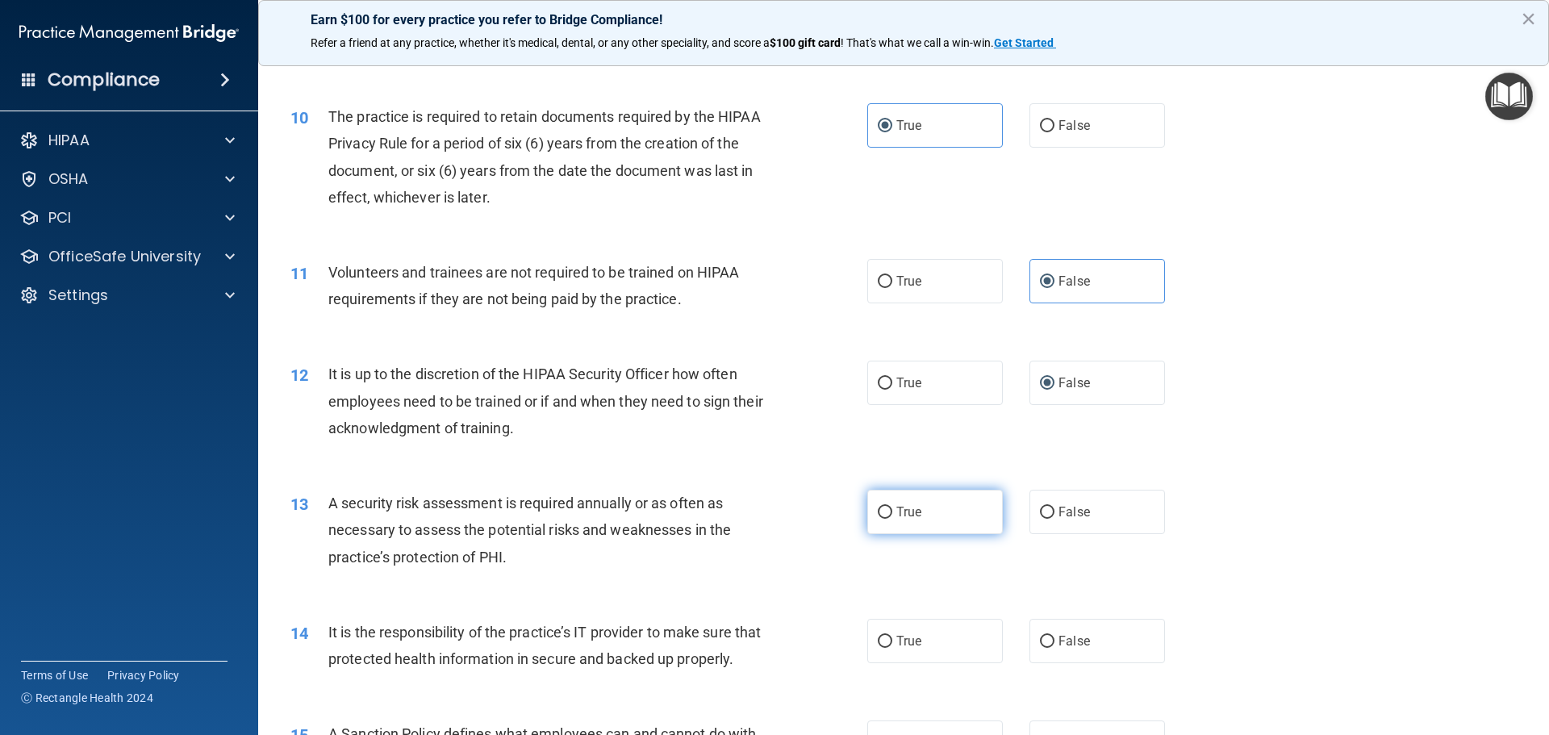
click at [887, 508] on label "True" at bounding box center [935, 512] width 136 height 44
click at [887, 508] on input "True" at bounding box center [885, 513] width 15 height 12
radio input "true"
click at [1058, 638] on span "False" at bounding box center [1073, 640] width 31 height 15
click at [1054, 638] on input "False" at bounding box center [1047, 642] width 15 height 12
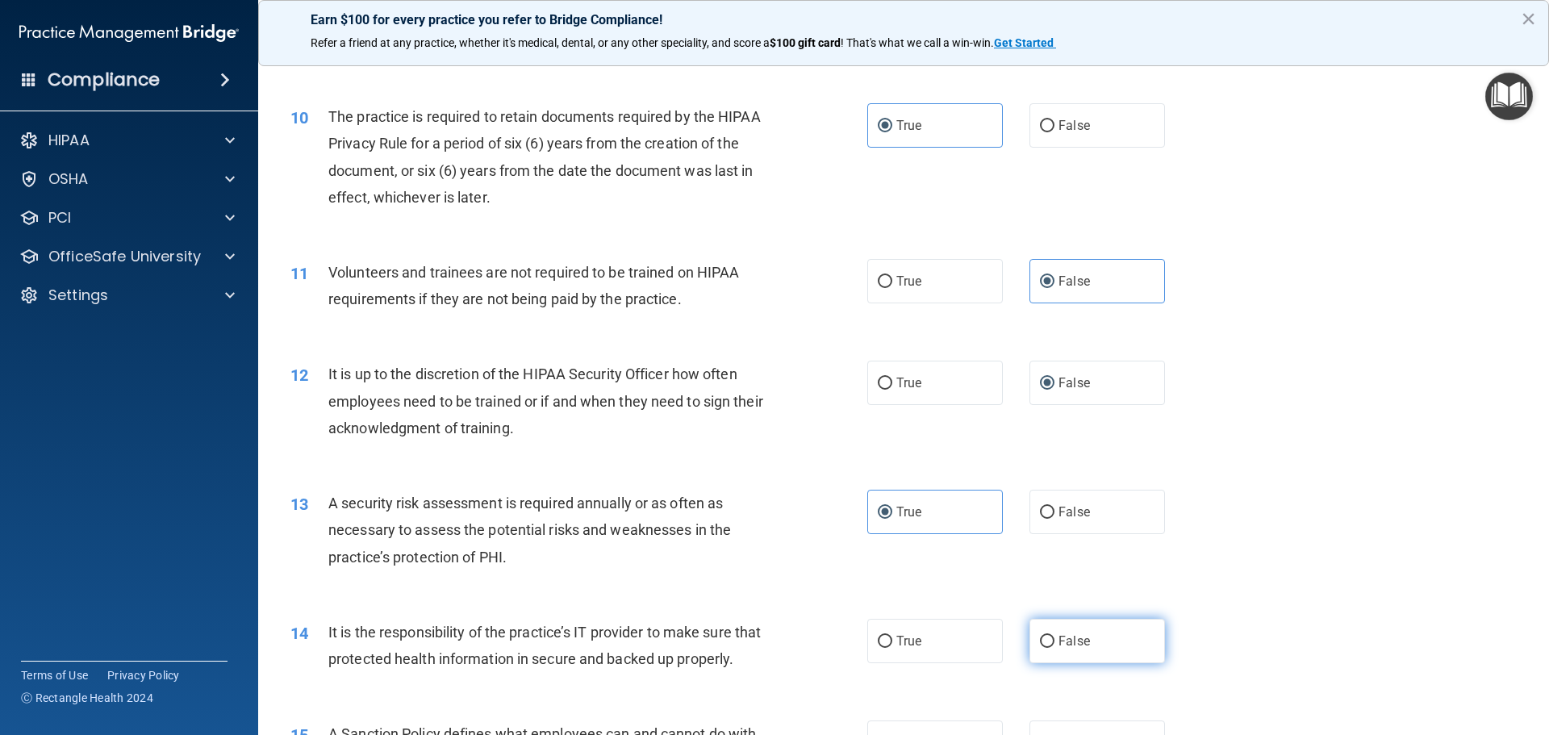
radio input "true"
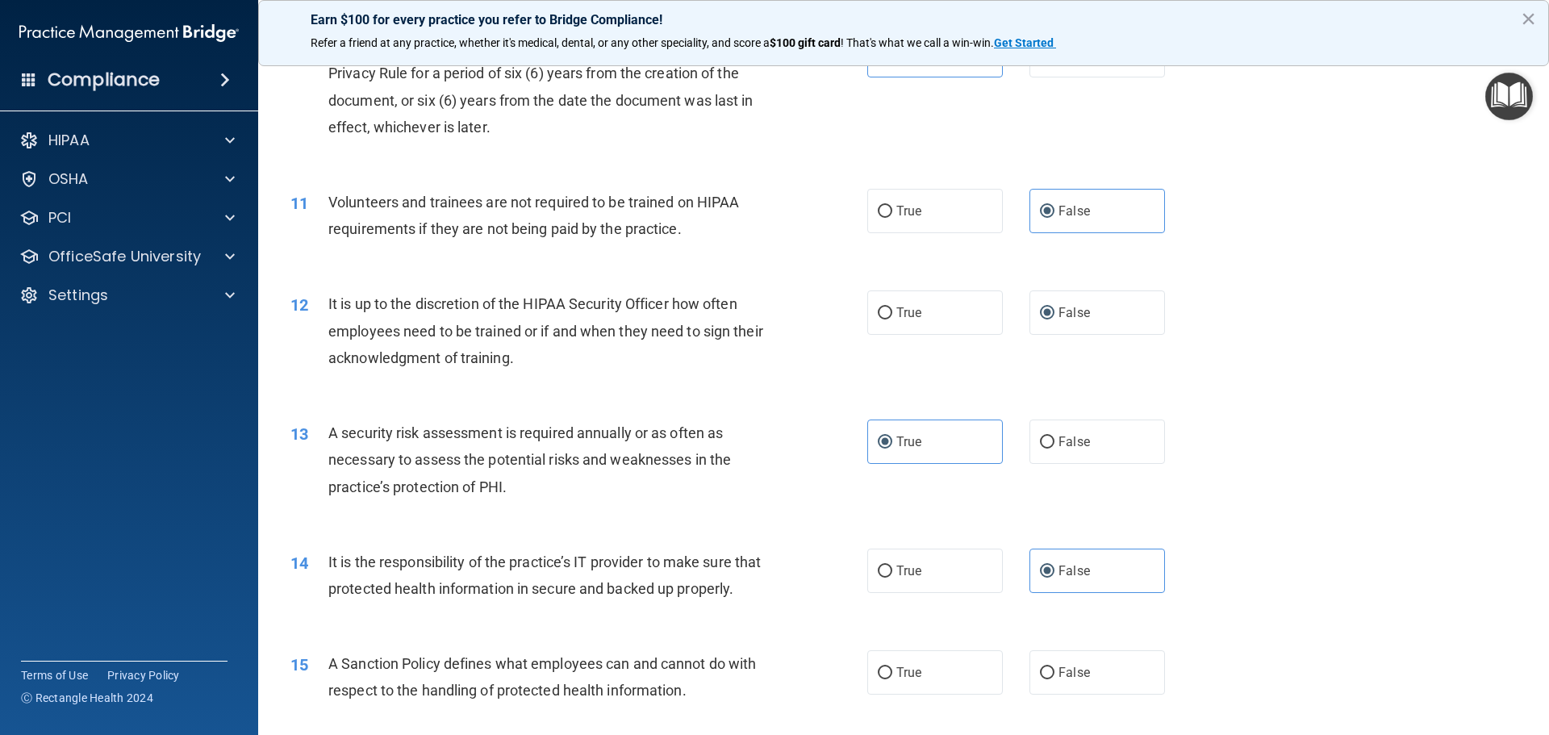
scroll to position [1533, 0]
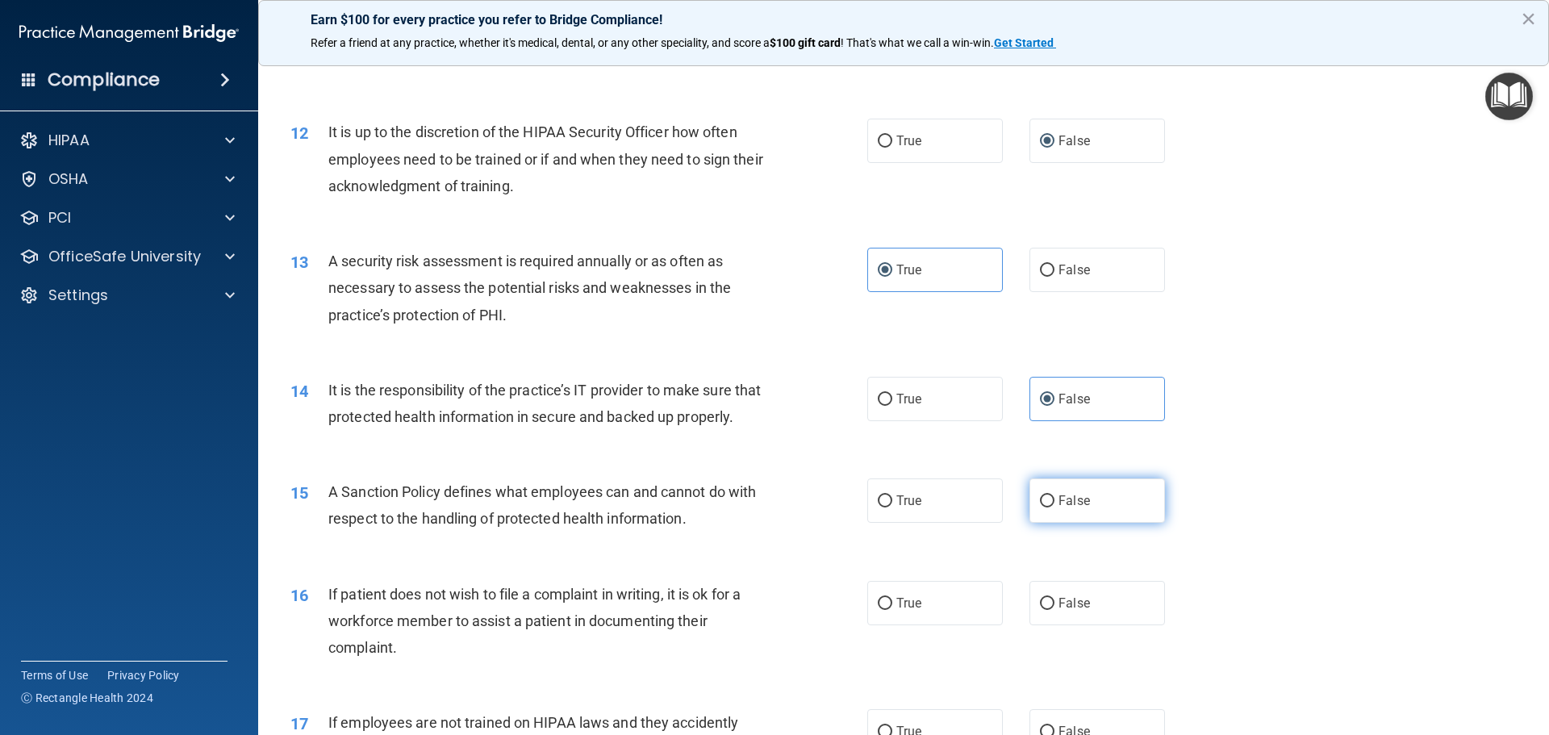
click at [1073, 508] on span "False" at bounding box center [1073, 500] width 31 height 15
click at [1054, 507] on input "False" at bounding box center [1047, 501] width 15 height 12
radio input "true"
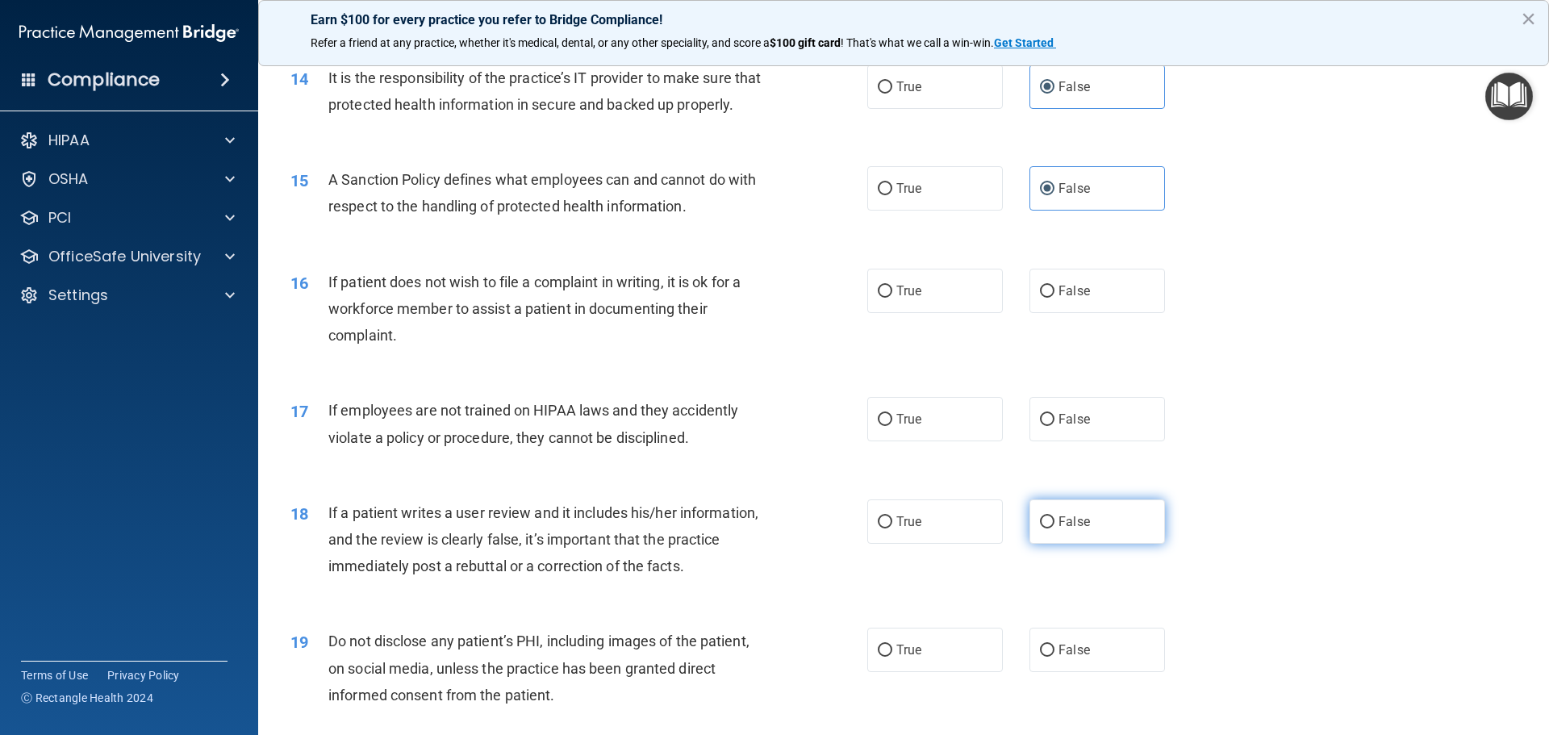
scroll to position [1855, 0]
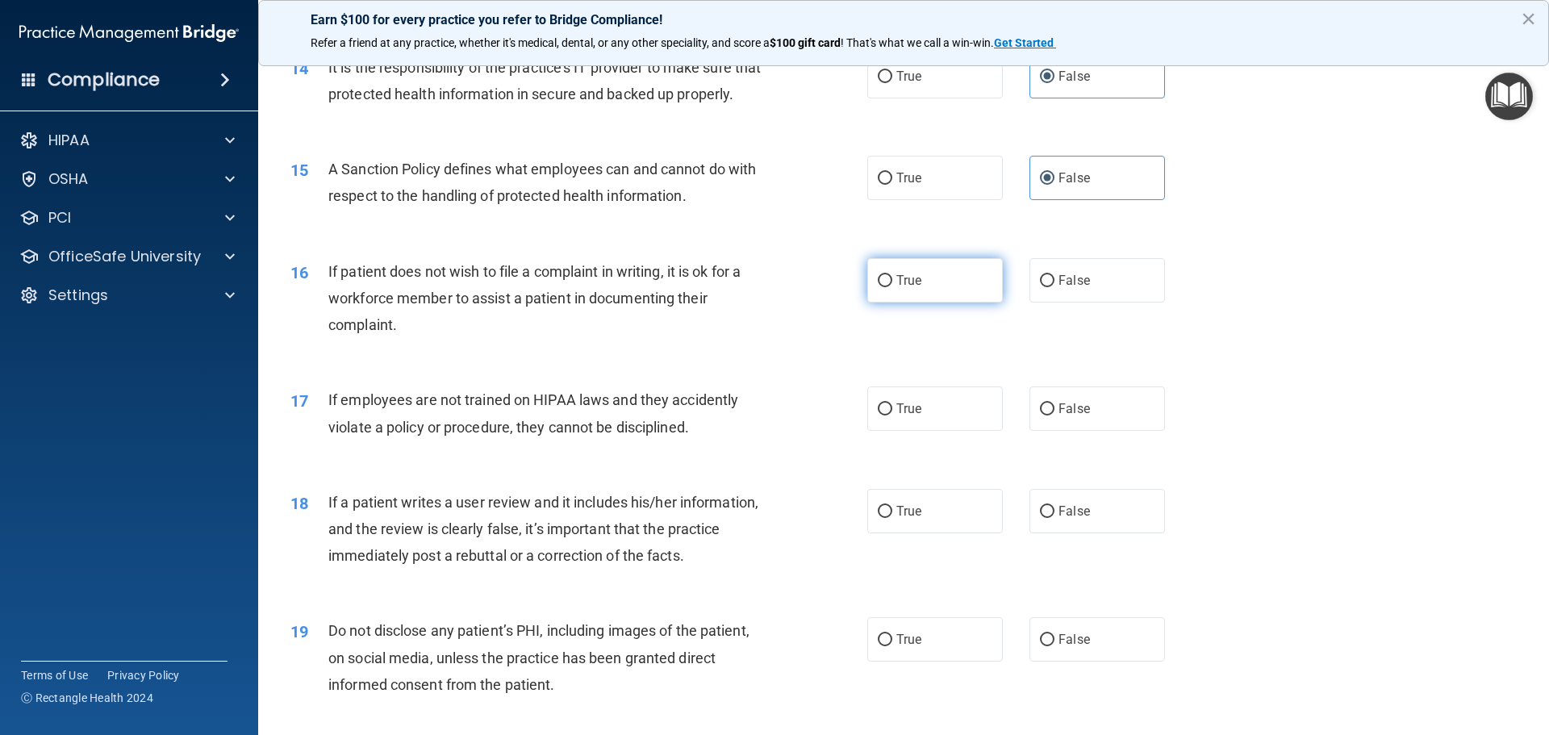
click at [907, 288] on span "True" at bounding box center [908, 280] width 25 height 15
click at [892, 287] on input "True" at bounding box center [885, 281] width 15 height 12
radio input "true"
click at [1060, 416] on span "False" at bounding box center [1073, 408] width 31 height 15
click at [1054, 415] on input "False" at bounding box center [1047, 409] width 15 height 12
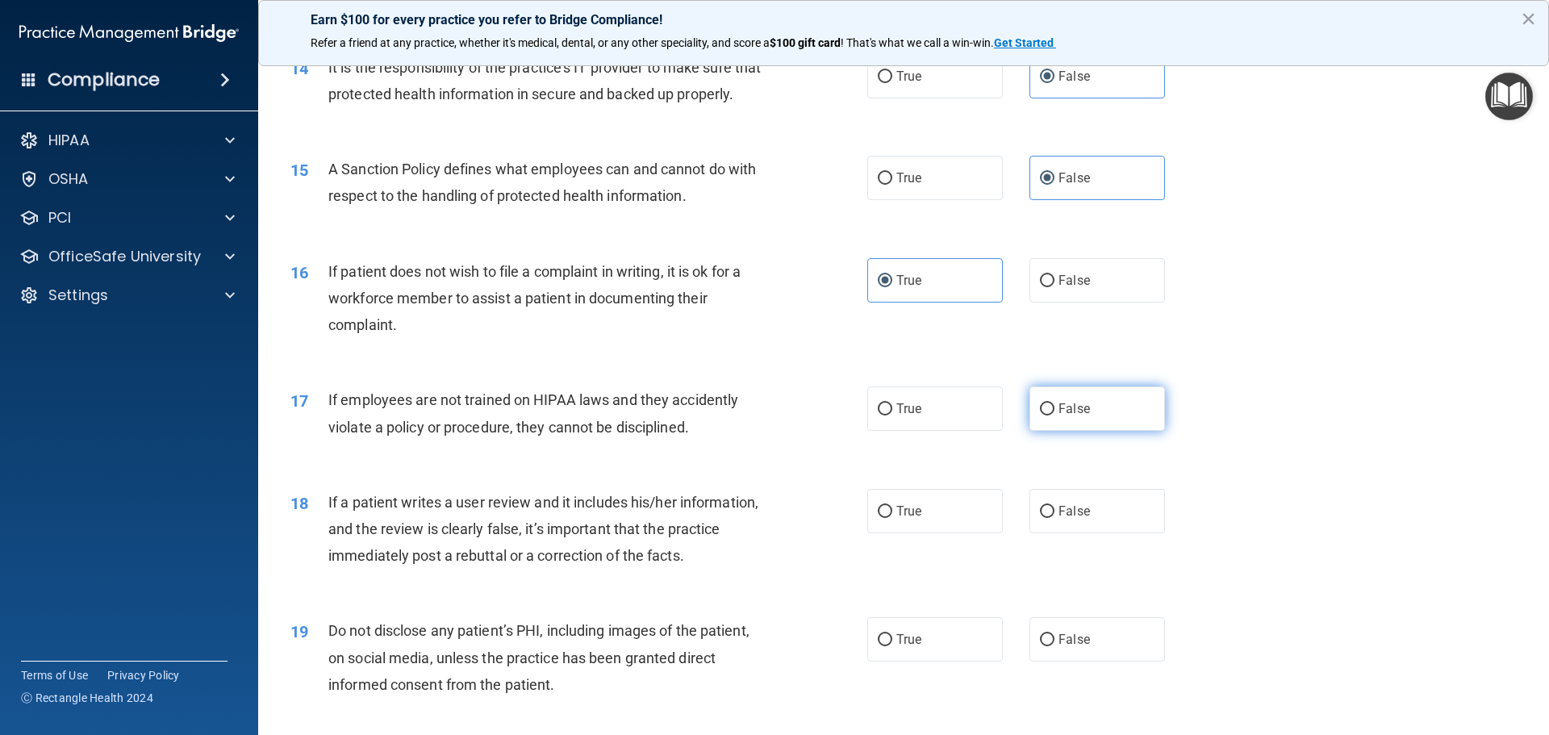
radio input "true"
click at [1060, 519] on span "False" at bounding box center [1073, 510] width 31 height 15
click at [1054, 518] on input "False" at bounding box center [1047, 512] width 15 height 12
radio input "true"
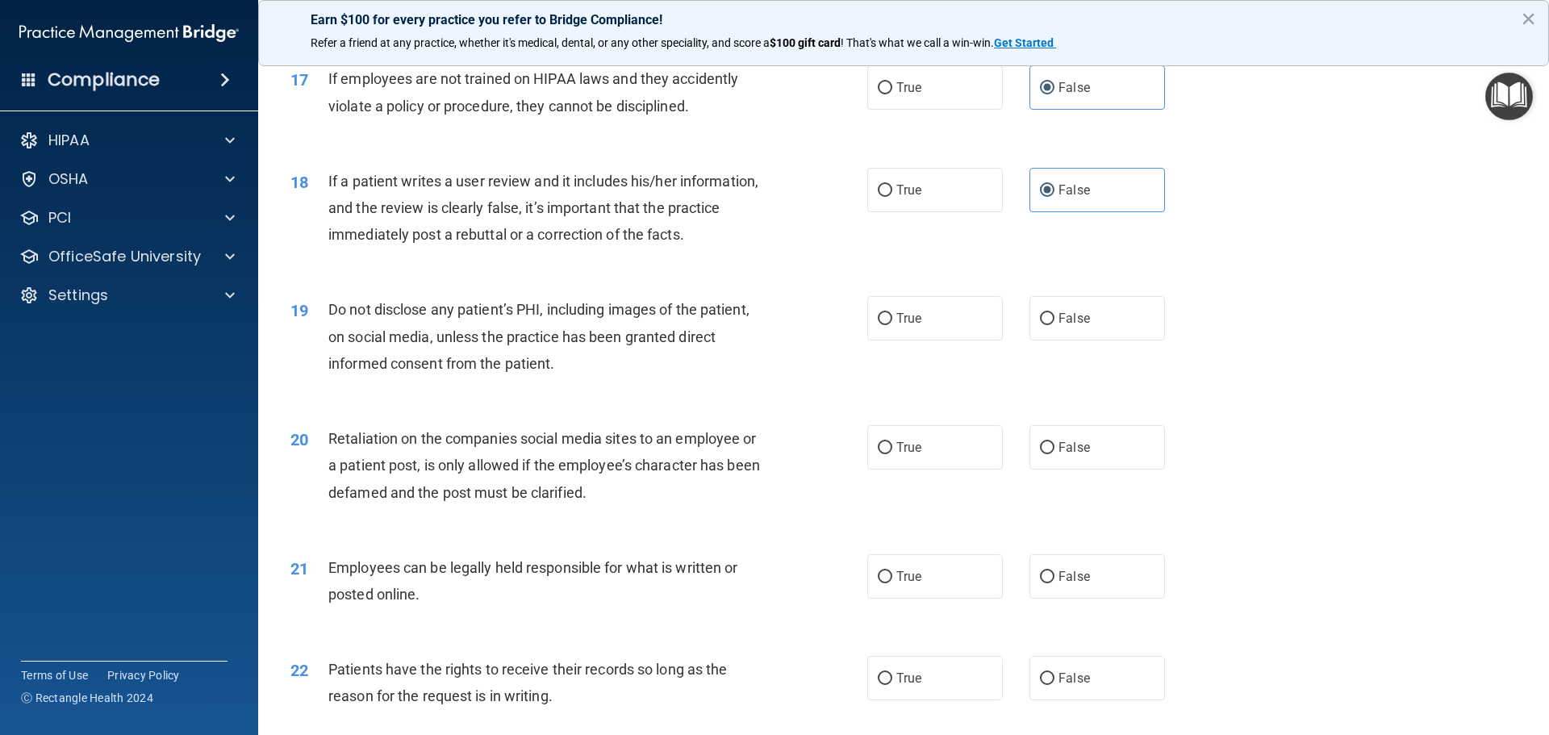
scroll to position [2178, 0]
click at [884, 339] on label "True" at bounding box center [935, 316] width 136 height 44
click at [884, 323] on input "True" at bounding box center [885, 317] width 15 height 12
radio input "true"
click at [1045, 468] on label "False" at bounding box center [1097, 445] width 136 height 44
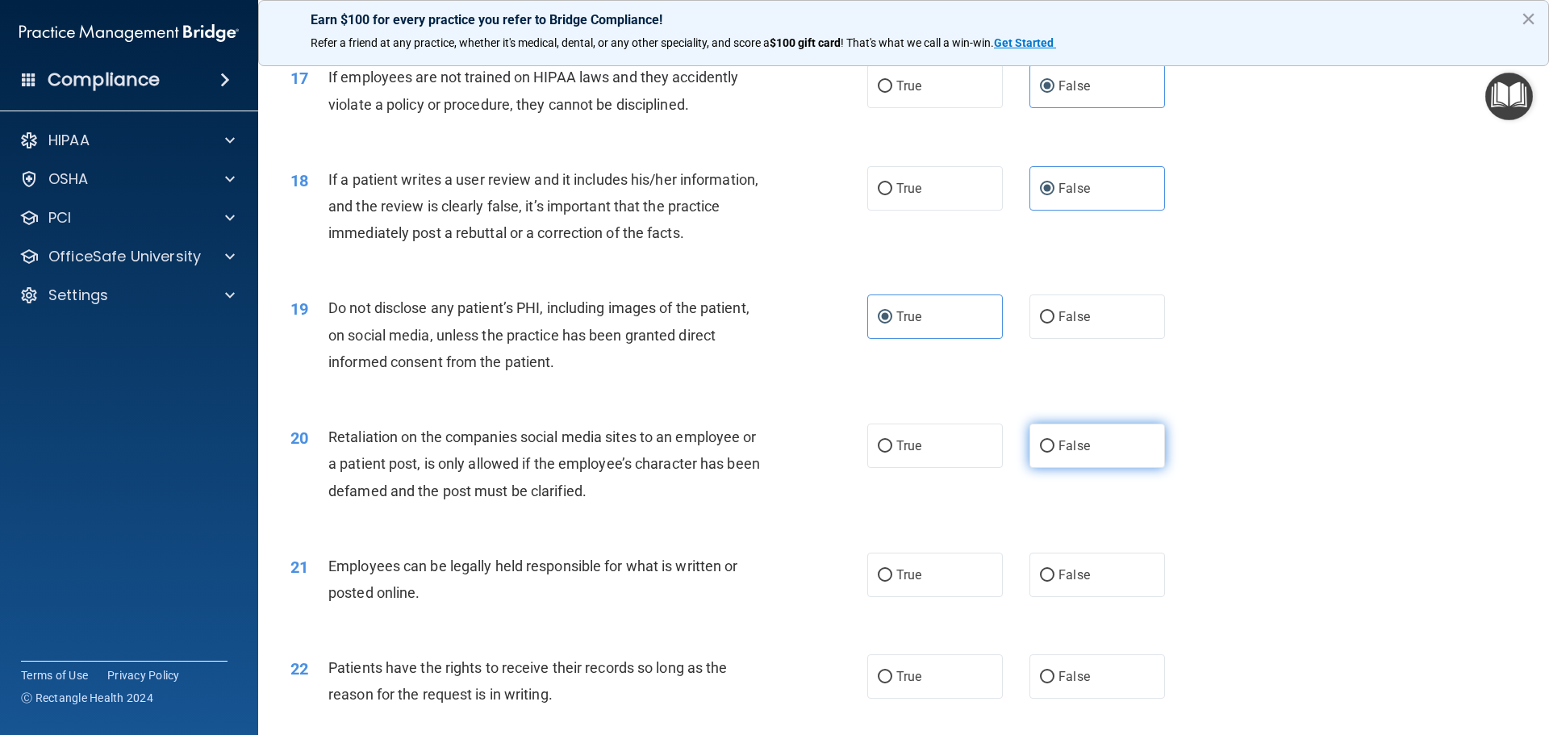
click at [1045, 453] on input "False" at bounding box center [1047, 446] width 15 height 12
radio input "true"
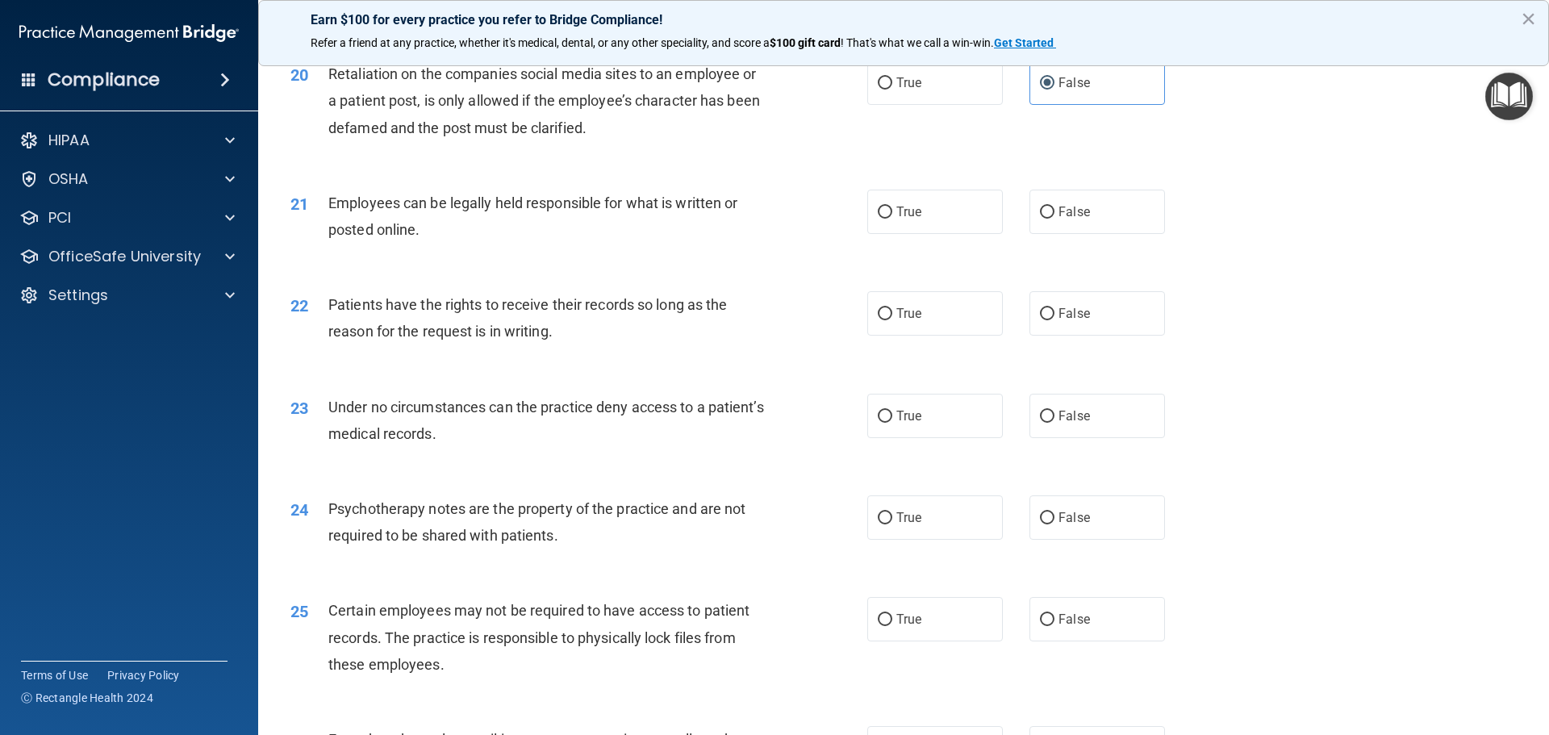
scroll to position [2581, 0]
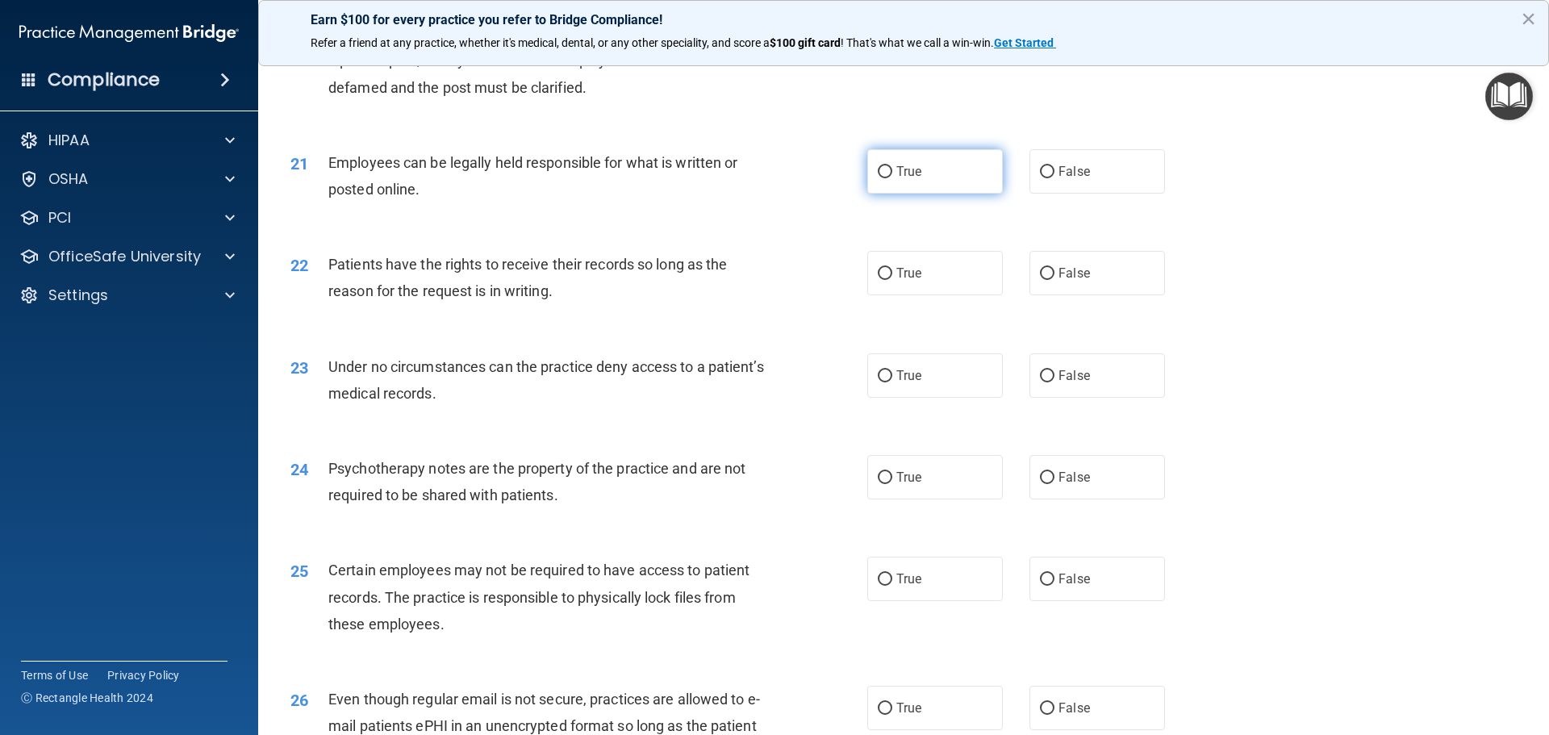
click at [896, 179] on span "True" at bounding box center [908, 171] width 25 height 15
click at [892, 178] on input "True" at bounding box center [885, 172] width 15 height 12
radio input "true"
click at [1058, 281] on span "False" at bounding box center [1073, 272] width 31 height 15
click at [1054, 280] on input "False" at bounding box center [1047, 274] width 15 height 12
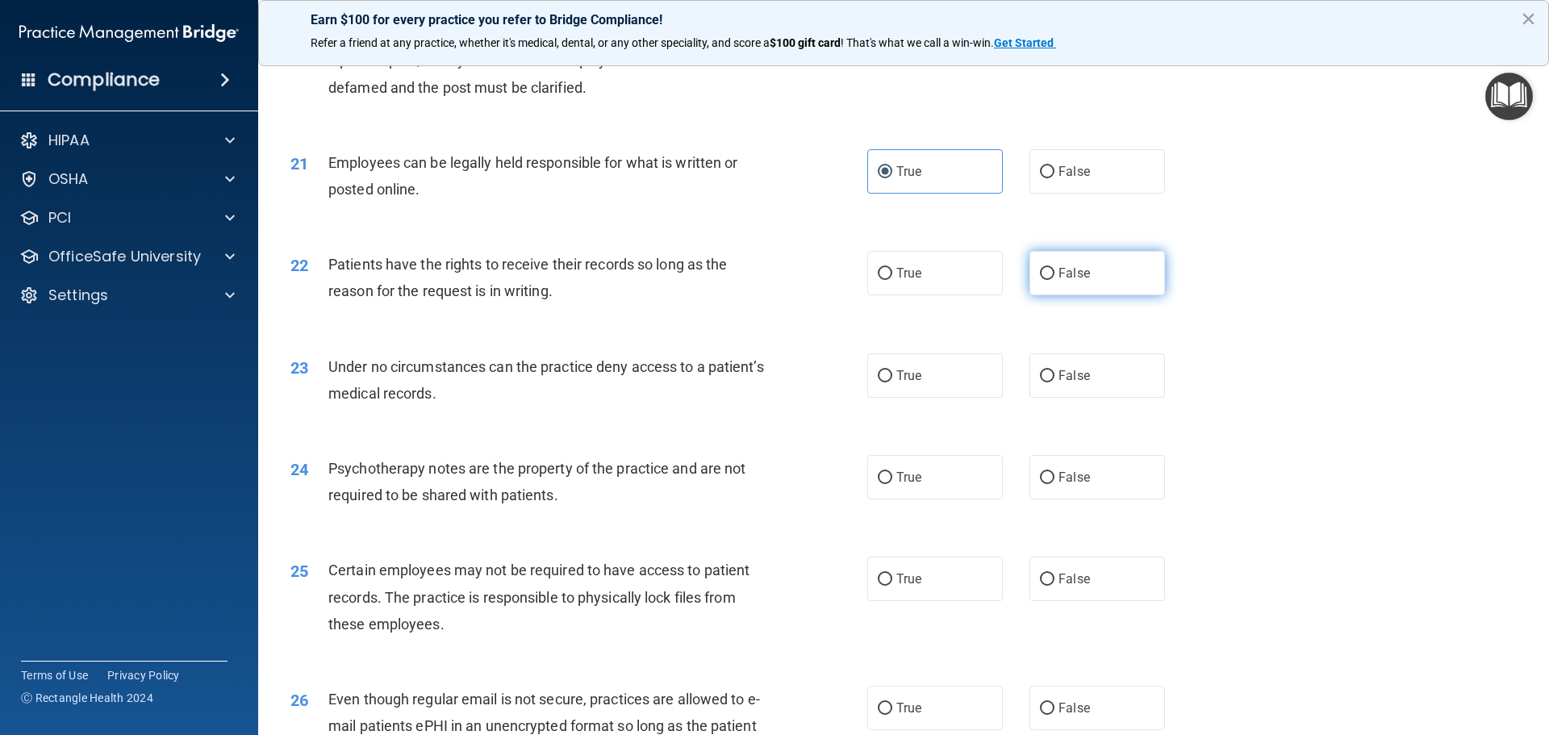
radio input "true"
click at [1061, 383] on span "False" at bounding box center [1073, 375] width 31 height 15
click at [1054, 382] on input "False" at bounding box center [1047, 376] width 15 height 12
radio input "true"
click at [899, 485] on span "True" at bounding box center [908, 476] width 25 height 15
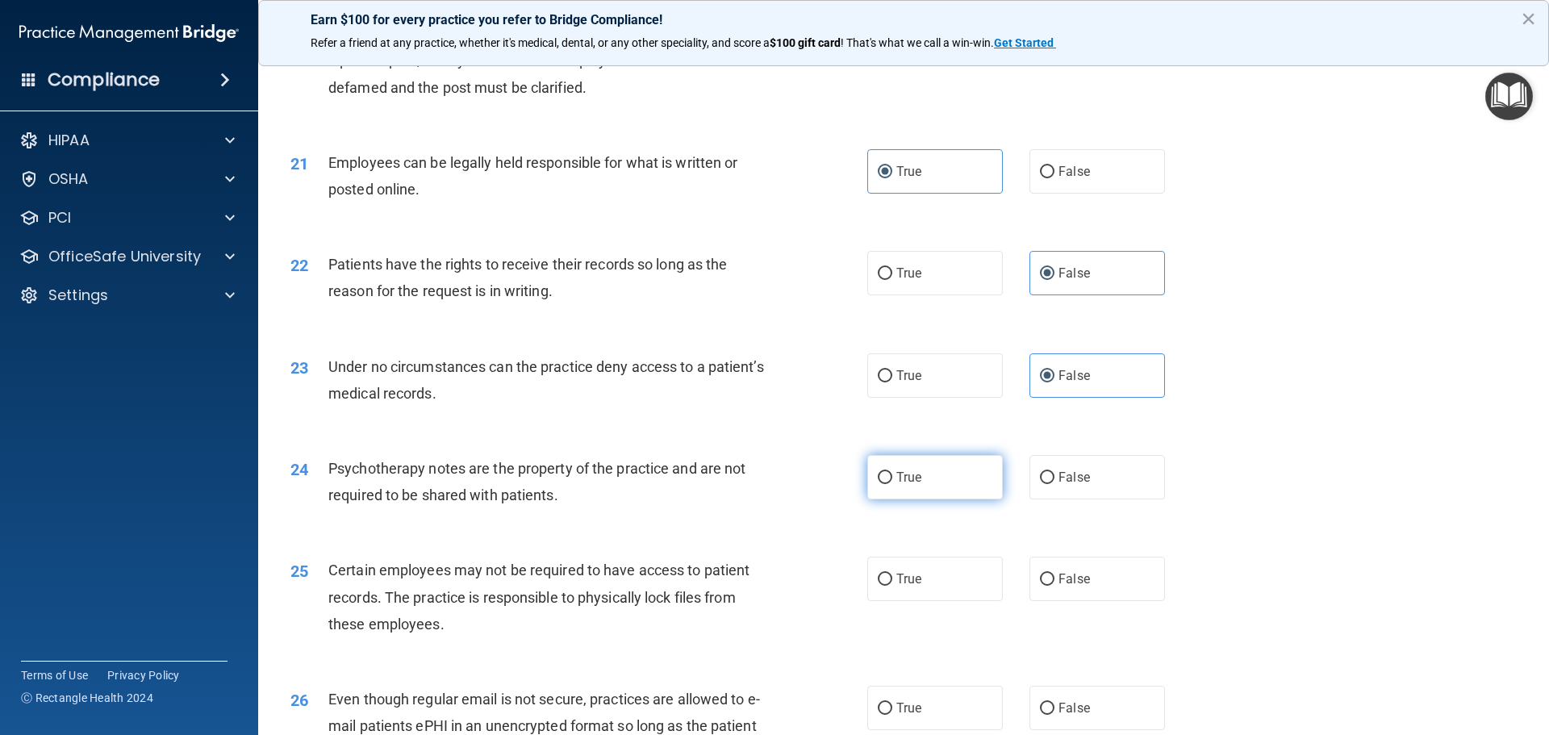
click at [892, 484] on input "True" at bounding box center [885, 478] width 15 height 12
radio input "true"
click at [896, 586] on span "True" at bounding box center [908, 578] width 25 height 15
click at [892, 586] on input "True" at bounding box center [885, 580] width 15 height 12
radio input "true"
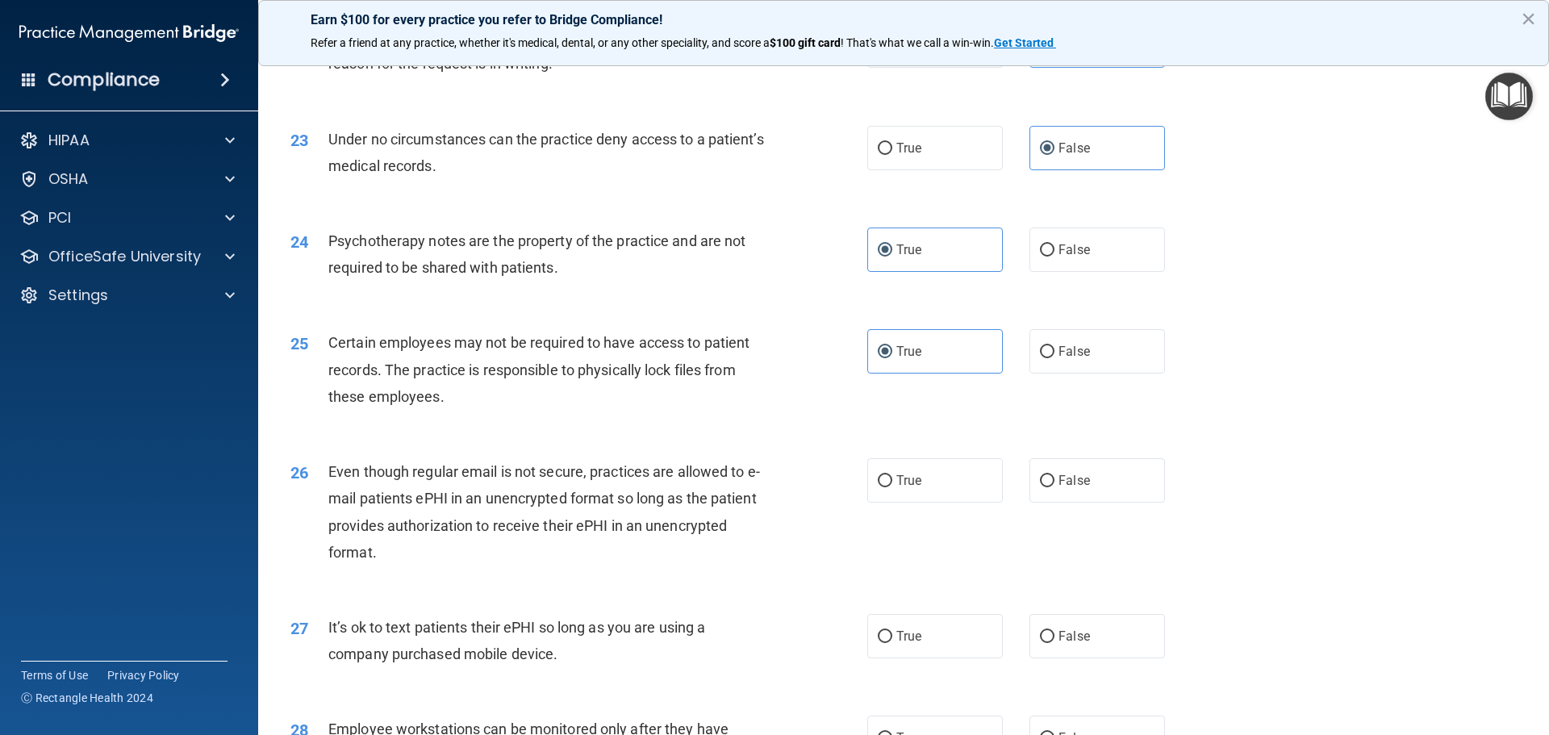
scroll to position [2823, 0]
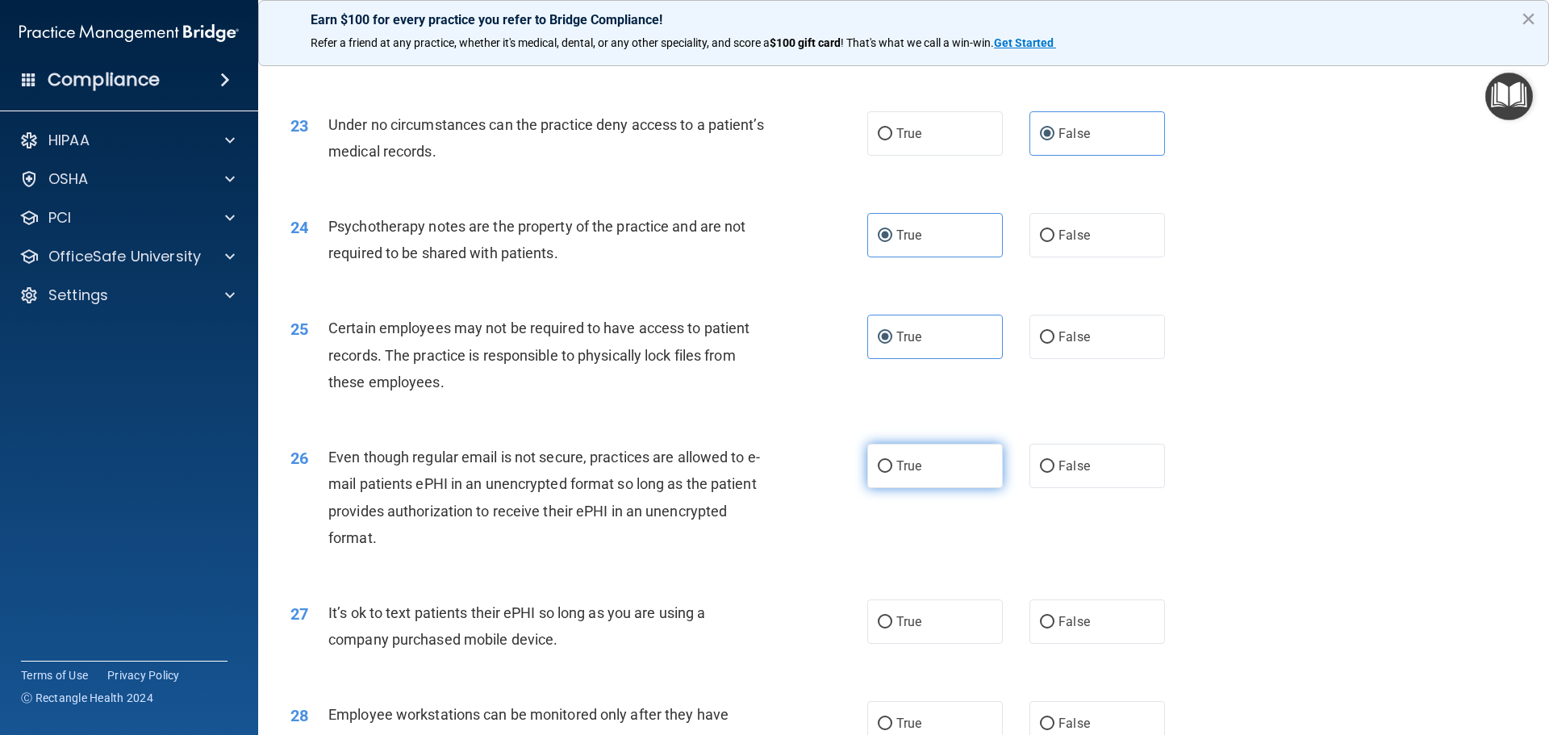
click at [907, 474] on span "True" at bounding box center [908, 465] width 25 height 15
click at [892, 473] on input "True" at bounding box center [885, 467] width 15 height 12
radio input "true"
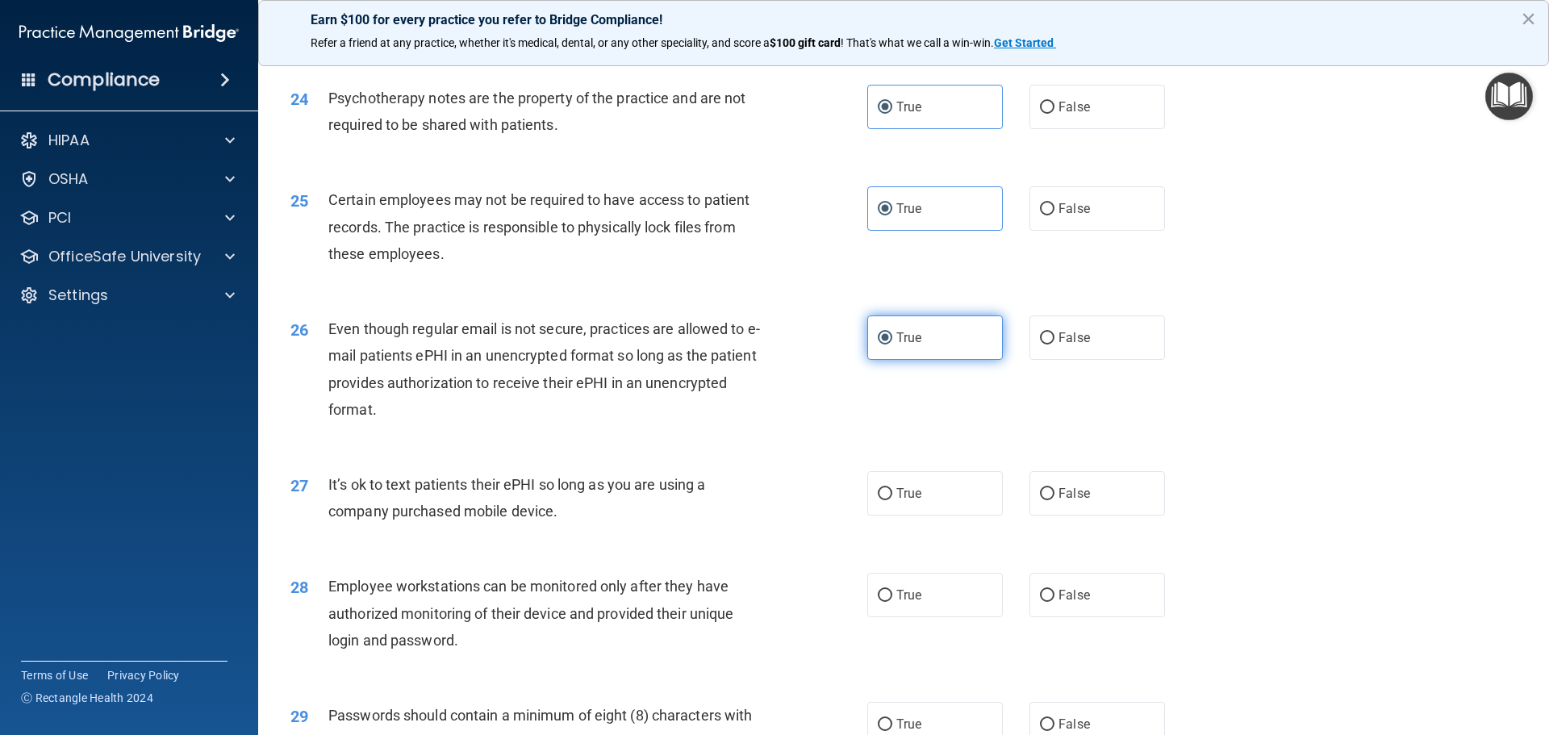
scroll to position [3065, 0]
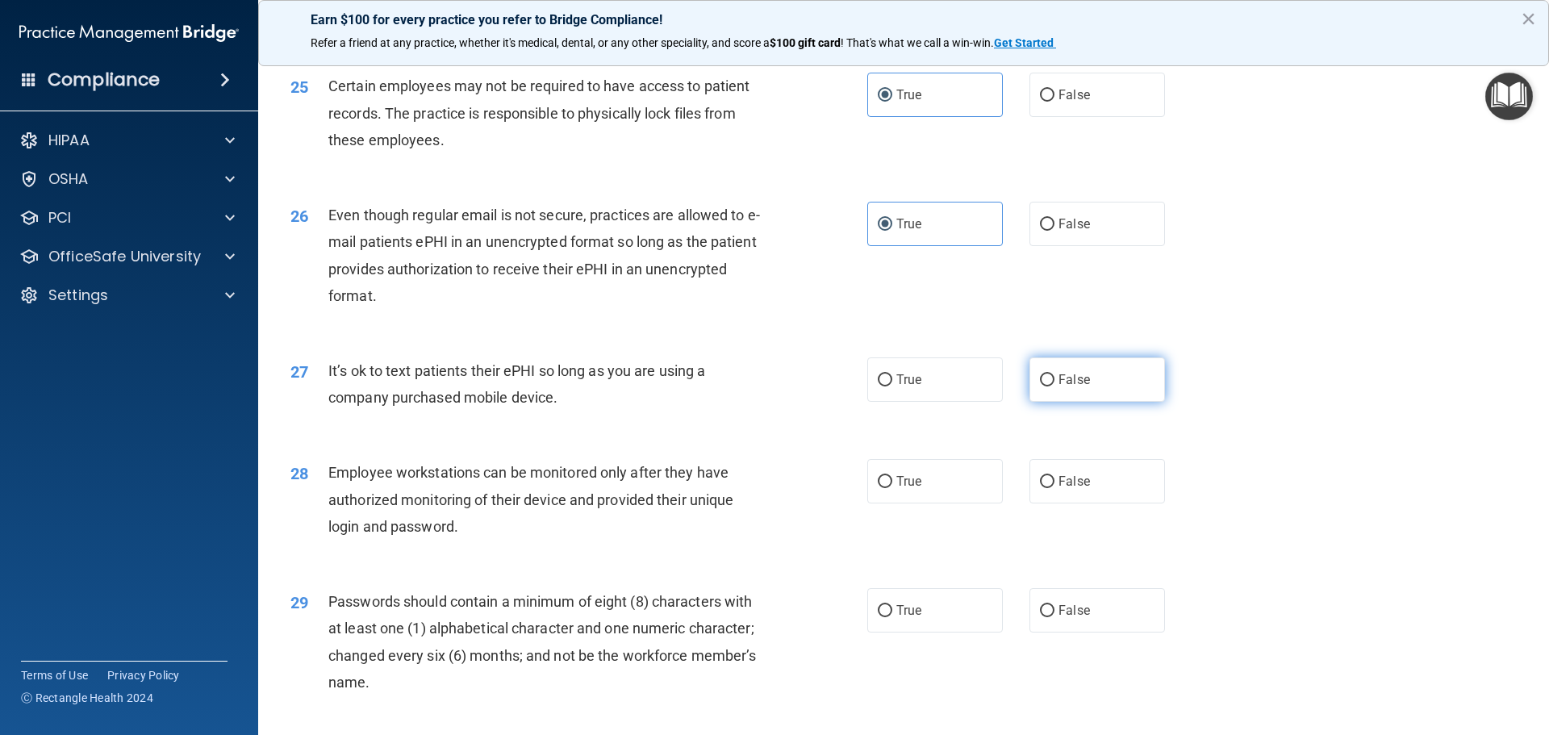
click at [1049, 402] on label "False" at bounding box center [1097, 379] width 136 height 44
click at [1049, 386] on input "False" at bounding box center [1047, 380] width 15 height 12
radio input "true"
click at [1049, 503] on label "False" at bounding box center [1097, 481] width 136 height 44
click at [1049, 488] on input "False" at bounding box center [1047, 482] width 15 height 12
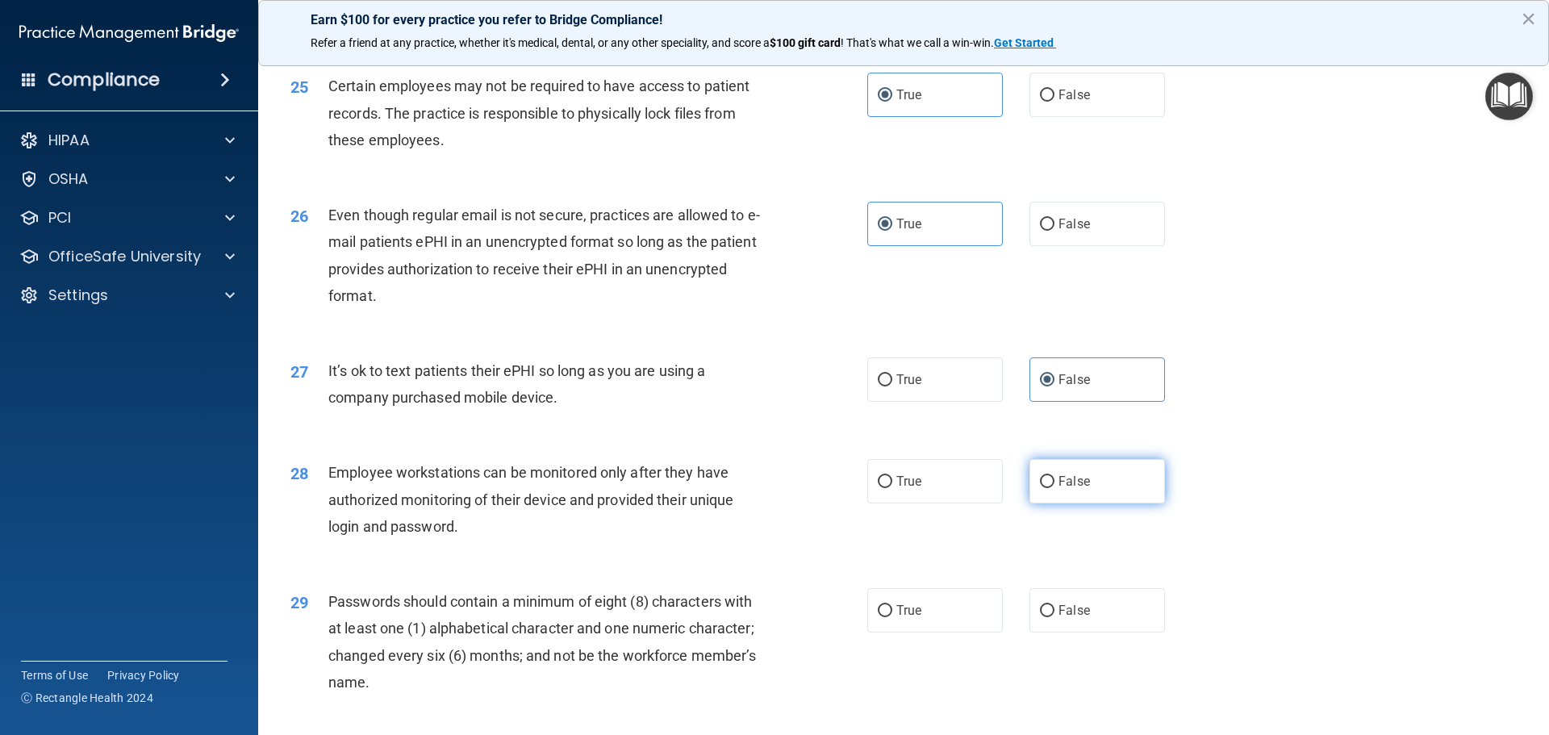
radio input "true"
click at [907, 618] on span "True" at bounding box center [908, 610] width 25 height 15
click at [892, 617] on input "True" at bounding box center [885, 611] width 15 height 12
radio input "true"
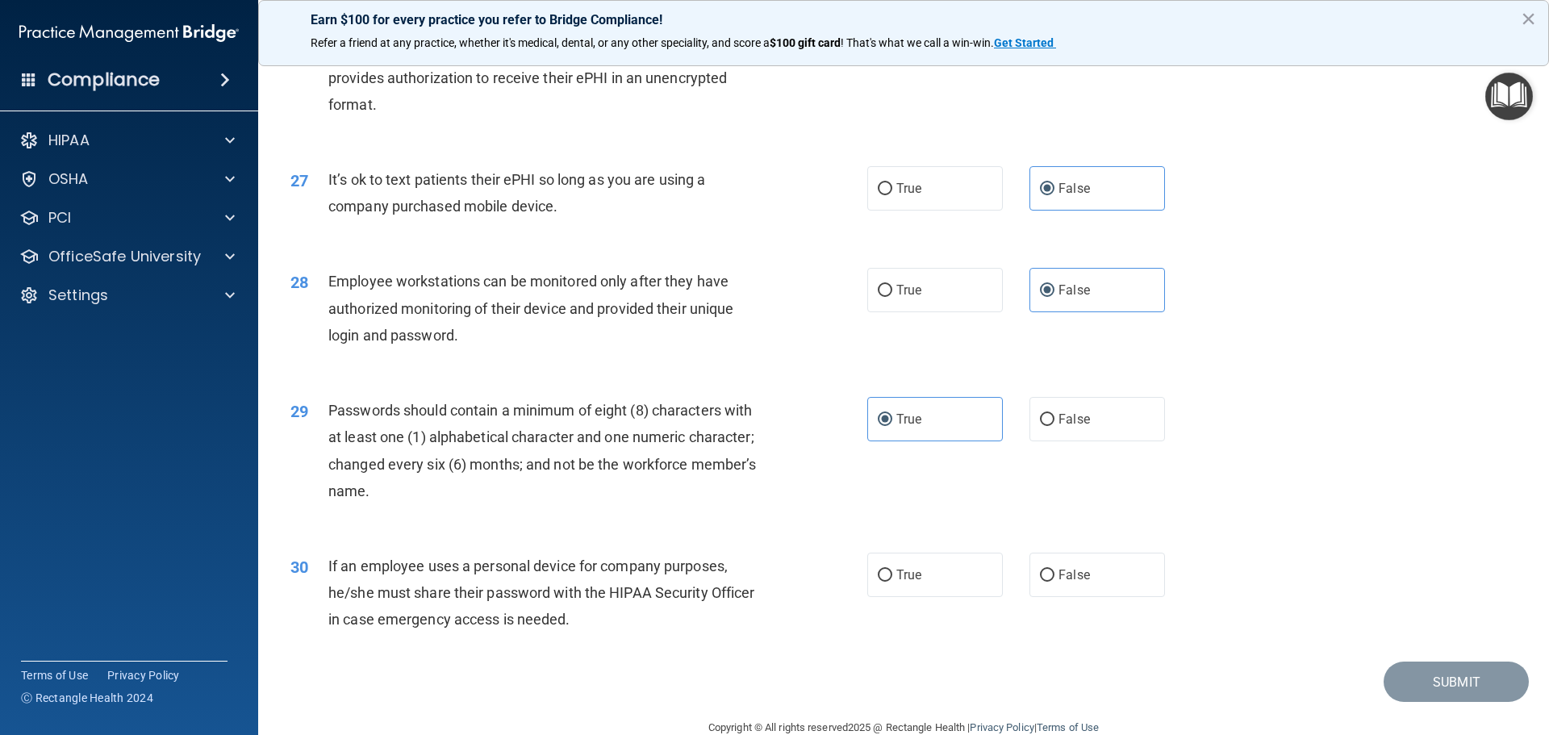
scroll to position [3307, 0]
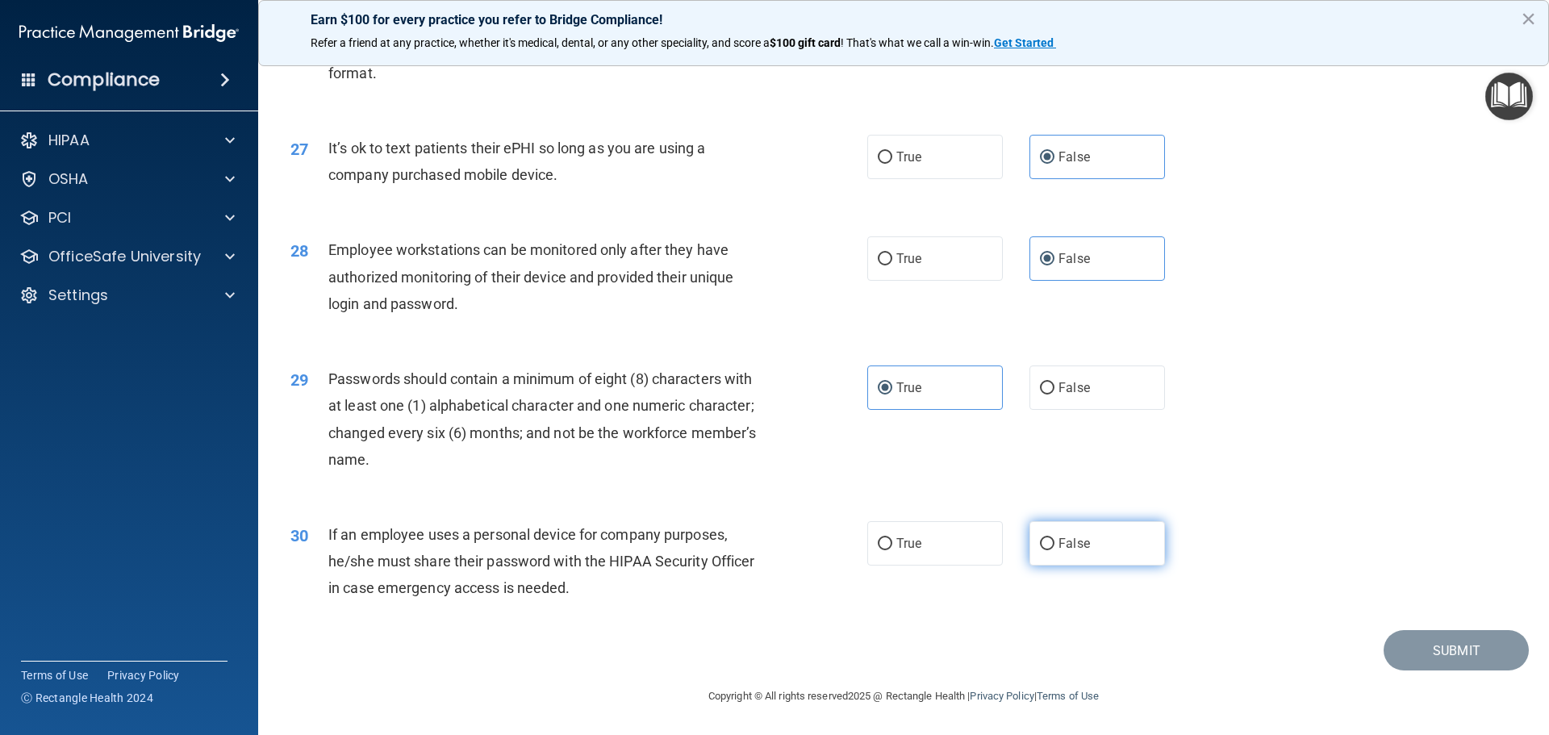
click at [1058, 551] on span "False" at bounding box center [1073, 543] width 31 height 15
click at [1054, 550] on input "False" at bounding box center [1047, 544] width 15 height 12
radio input "true"
click at [1399, 645] on button "Submit" at bounding box center [1455, 650] width 145 height 41
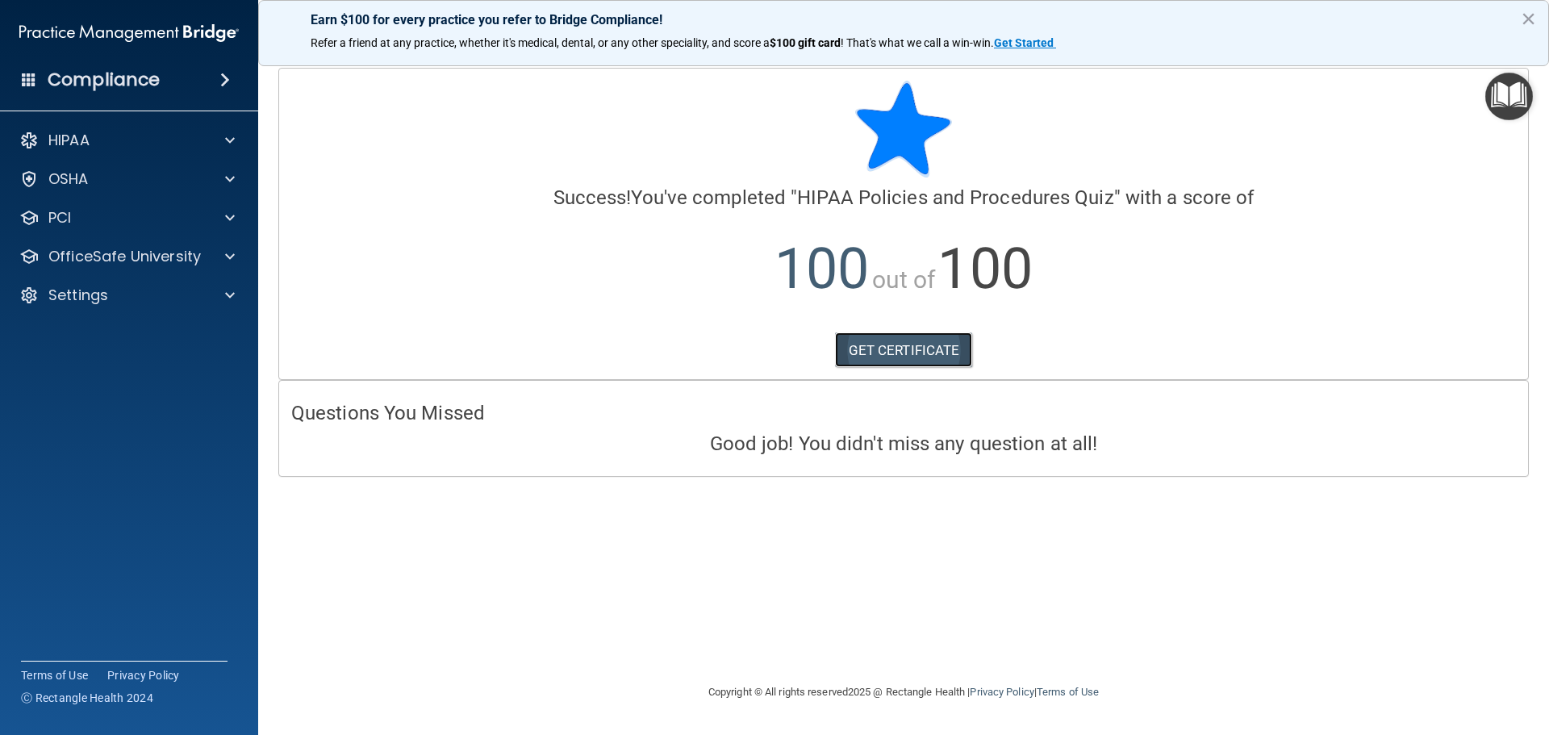
click at [911, 338] on link "GET CERTIFICATE" at bounding box center [904, 349] width 138 height 35
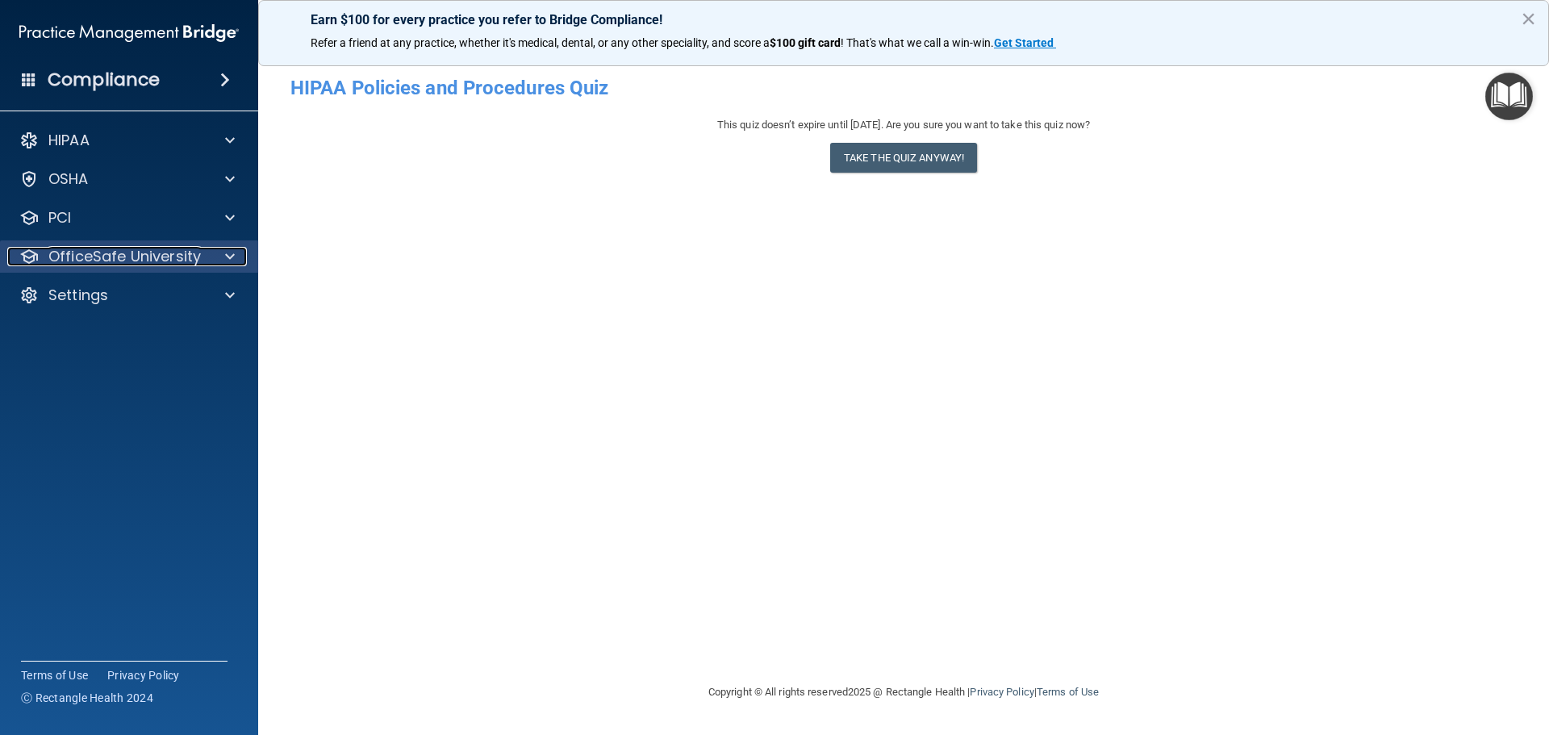
click at [131, 259] on p "OfficeSafe University" at bounding box center [124, 256] width 152 height 19
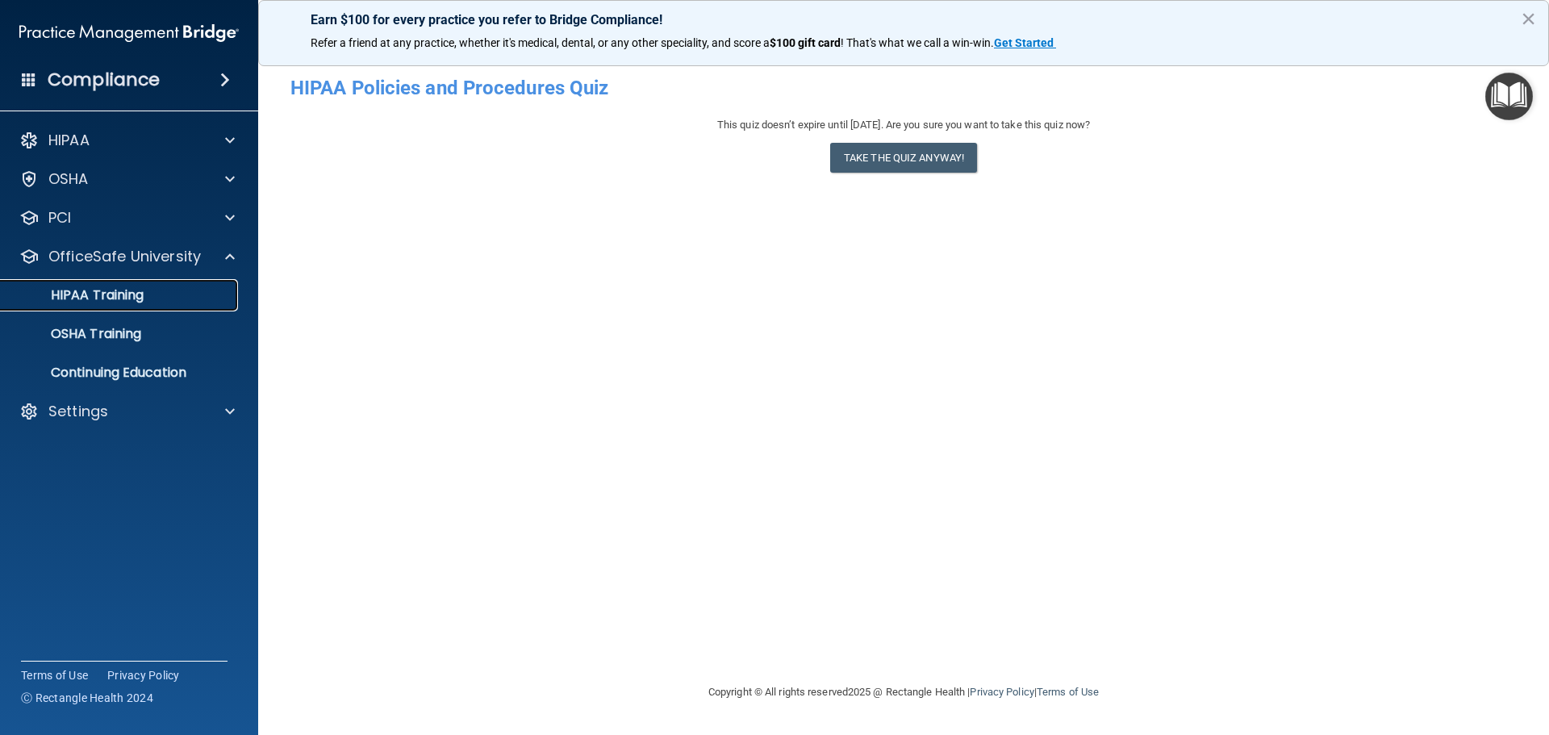
click at [125, 291] on p "HIPAA Training" at bounding box center [76, 295] width 133 height 16
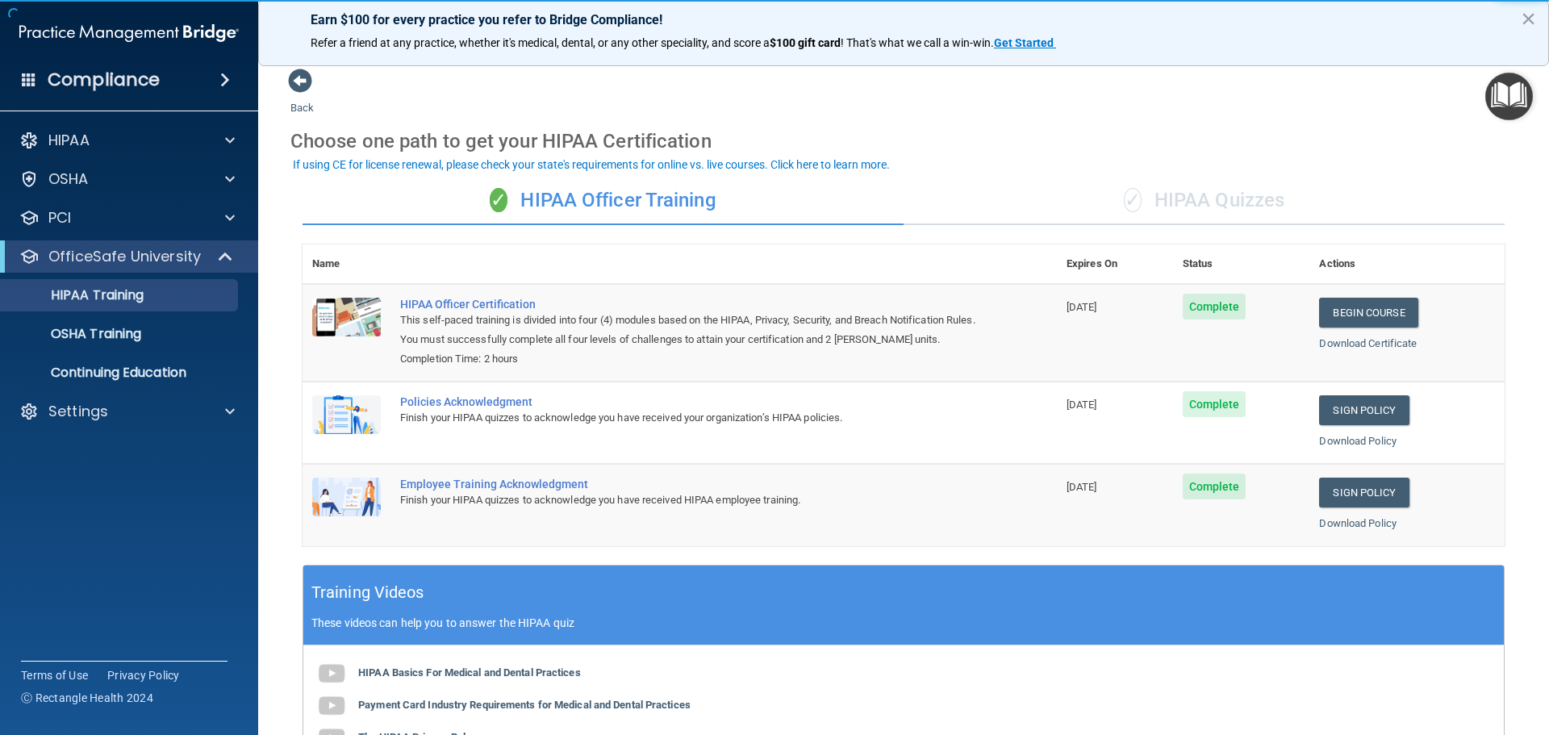
click at [1204, 190] on div "✓ HIPAA Quizzes" at bounding box center [1203, 201] width 601 height 48
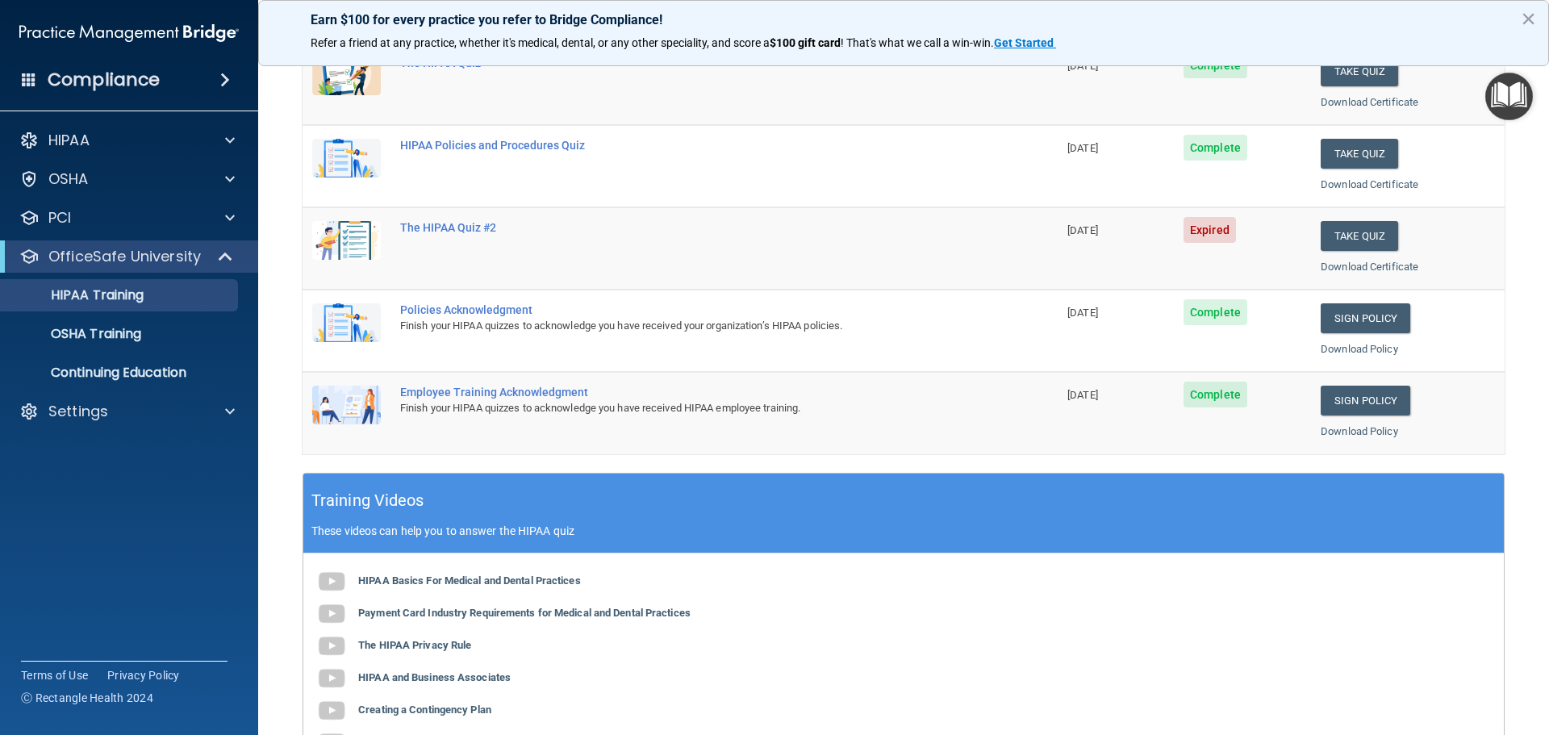
scroll to position [242, 0]
click at [1346, 240] on button "Take Quiz" at bounding box center [1358, 235] width 77 height 30
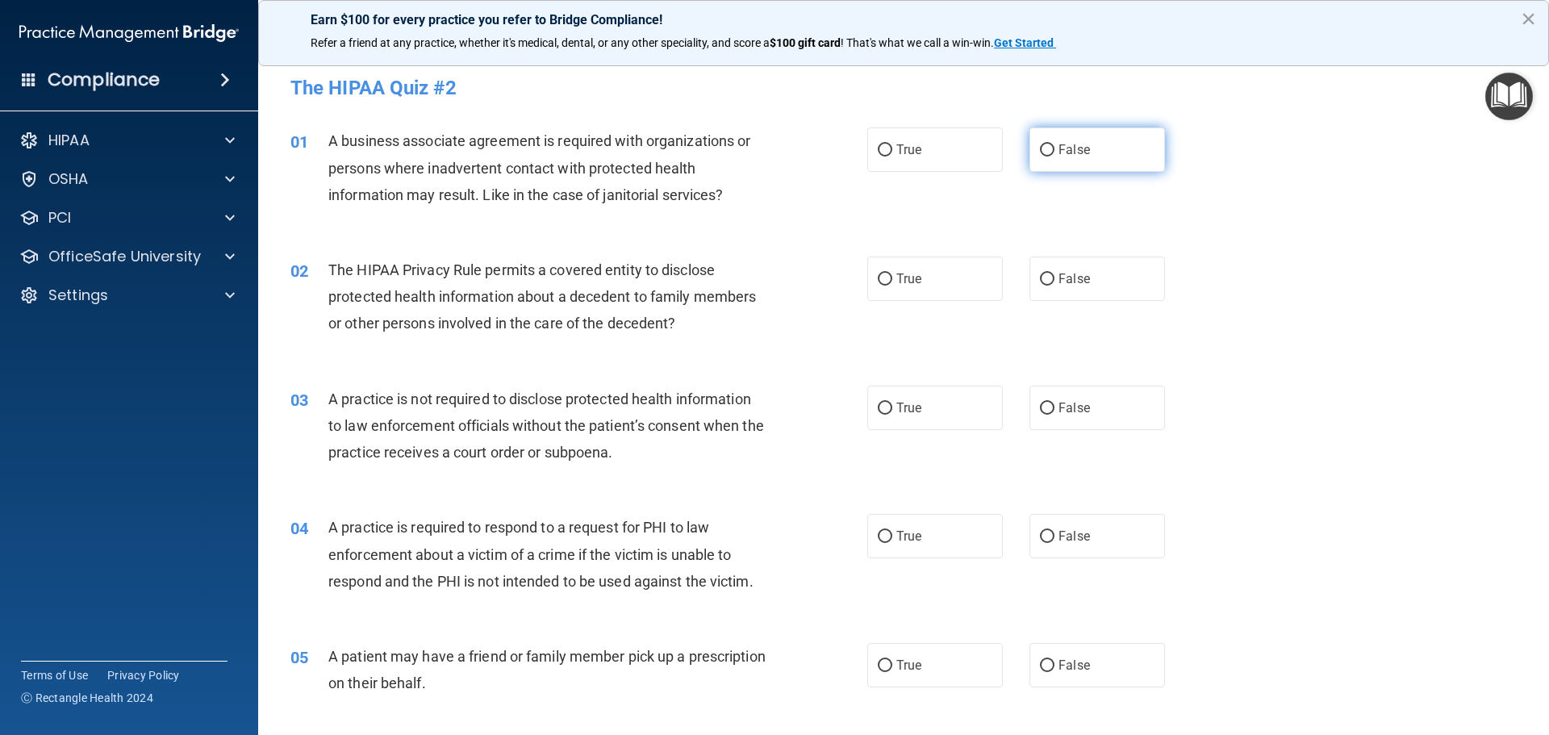
click at [1070, 148] on span "False" at bounding box center [1073, 149] width 31 height 15
click at [1054, 148] on input "False" at bounding box center [1047, 150] width 15 height 12
radio input "true"
click at [886, 276] on input "True" at bounding box center [885, 279] width 15 height 12
radio input "true"
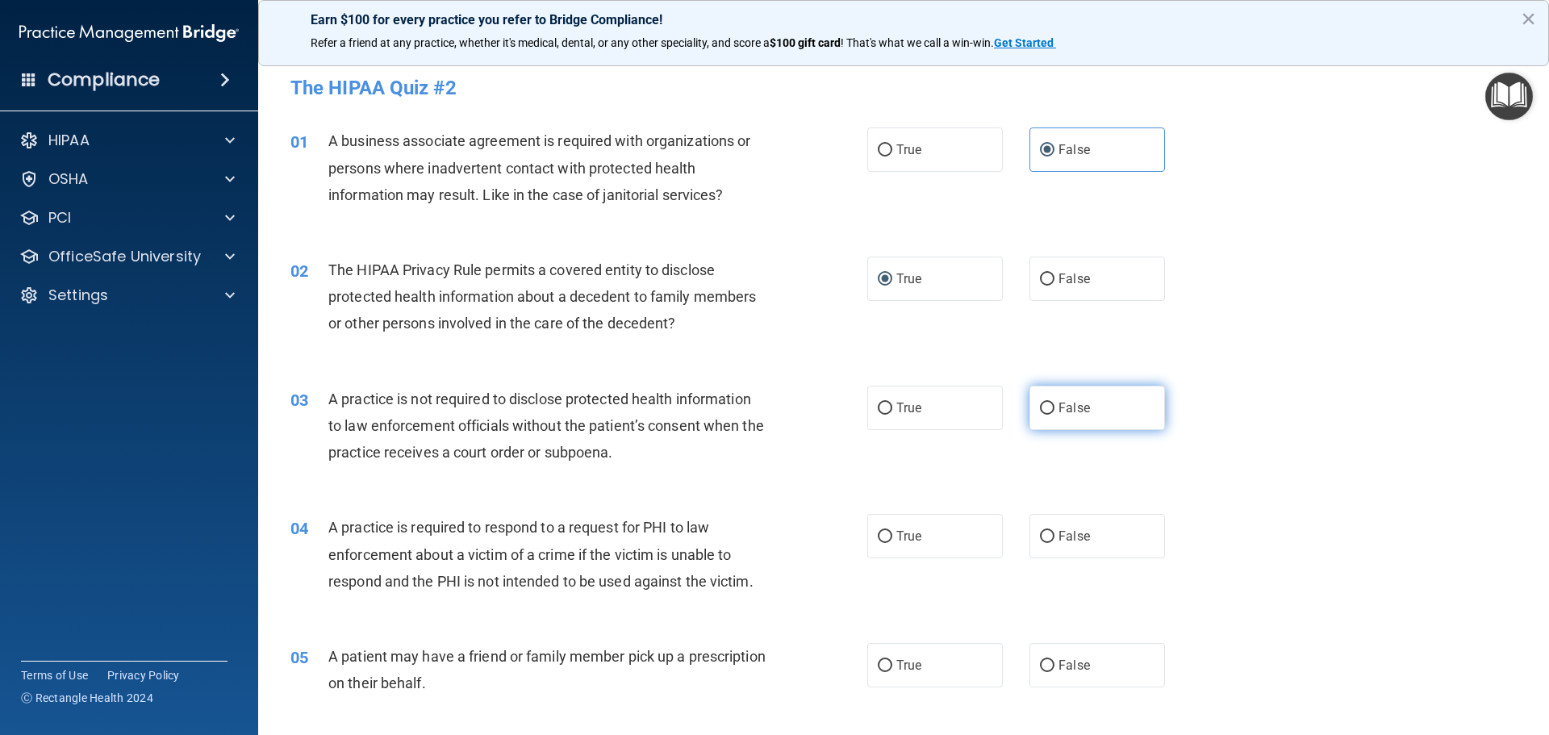
click at [1062, 411] on span "False" at bounding box center [1073, 407] width 31 height 15
click at [1054, 411] on input "False" at bounding box center [1047, 409] width 15 height 12
radio input "true"
click at [896, 539] on span "True" at bounding box center [908, 535] width 25 height 15
click at [892, 539] on input "True" at bounding box center [885, 537] width 15 height 12
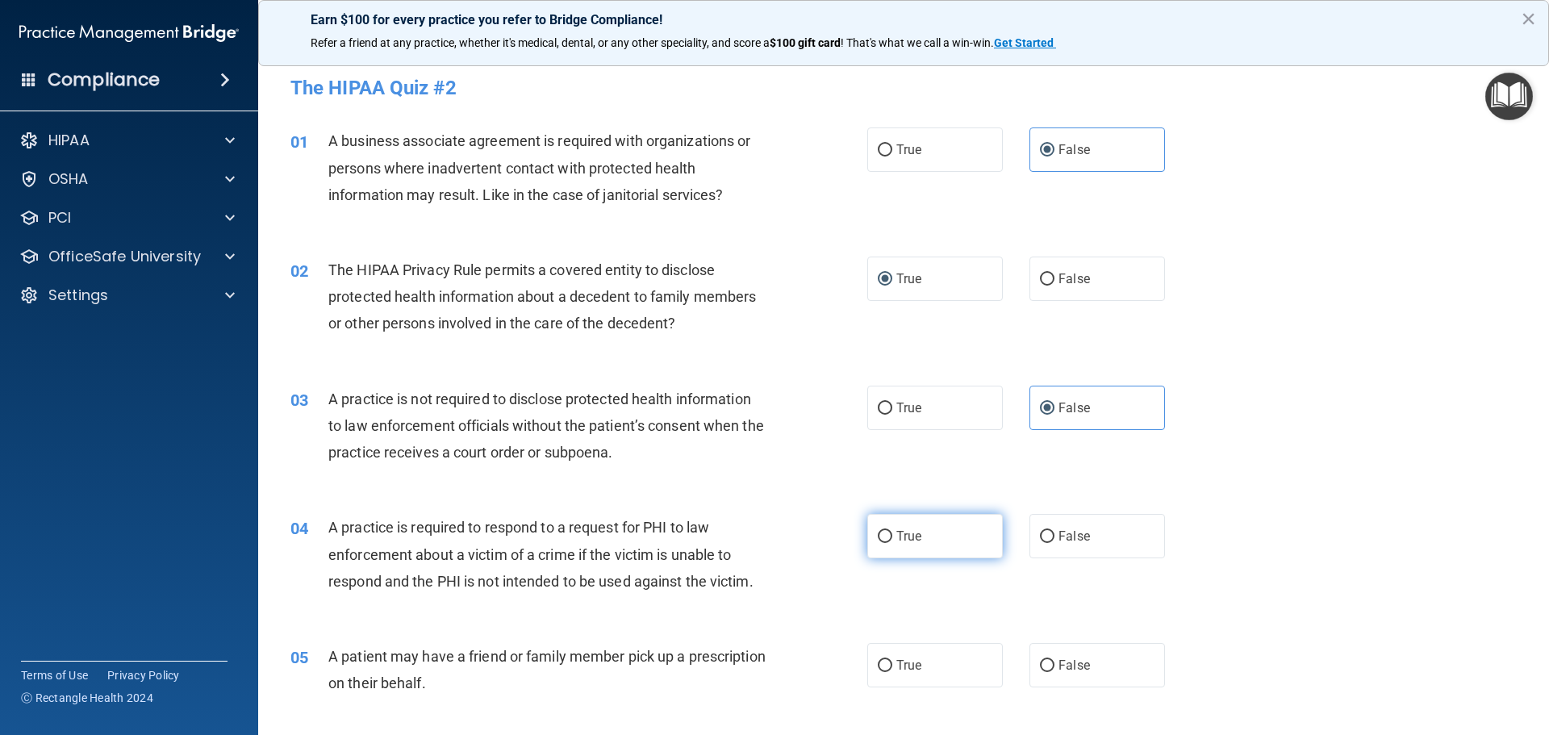
radio input "true"
click at [916, 667] on span "True" at bounding box center [908, 664] width 25 height 15
click at [892, 667] on input "True" at bounding box center [885, 666] width 15 height 12
radio input "true"
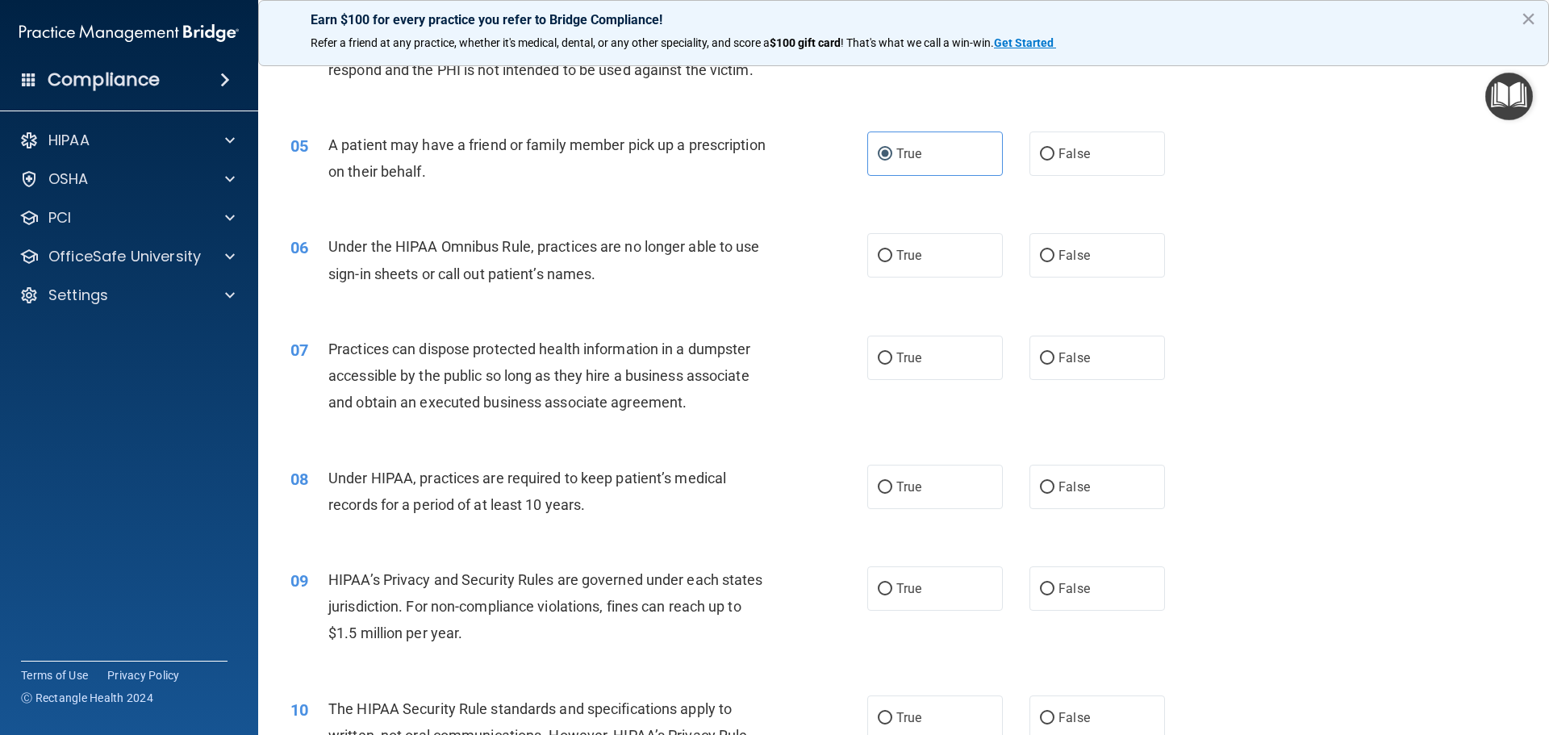
scroll to position [565, 0]
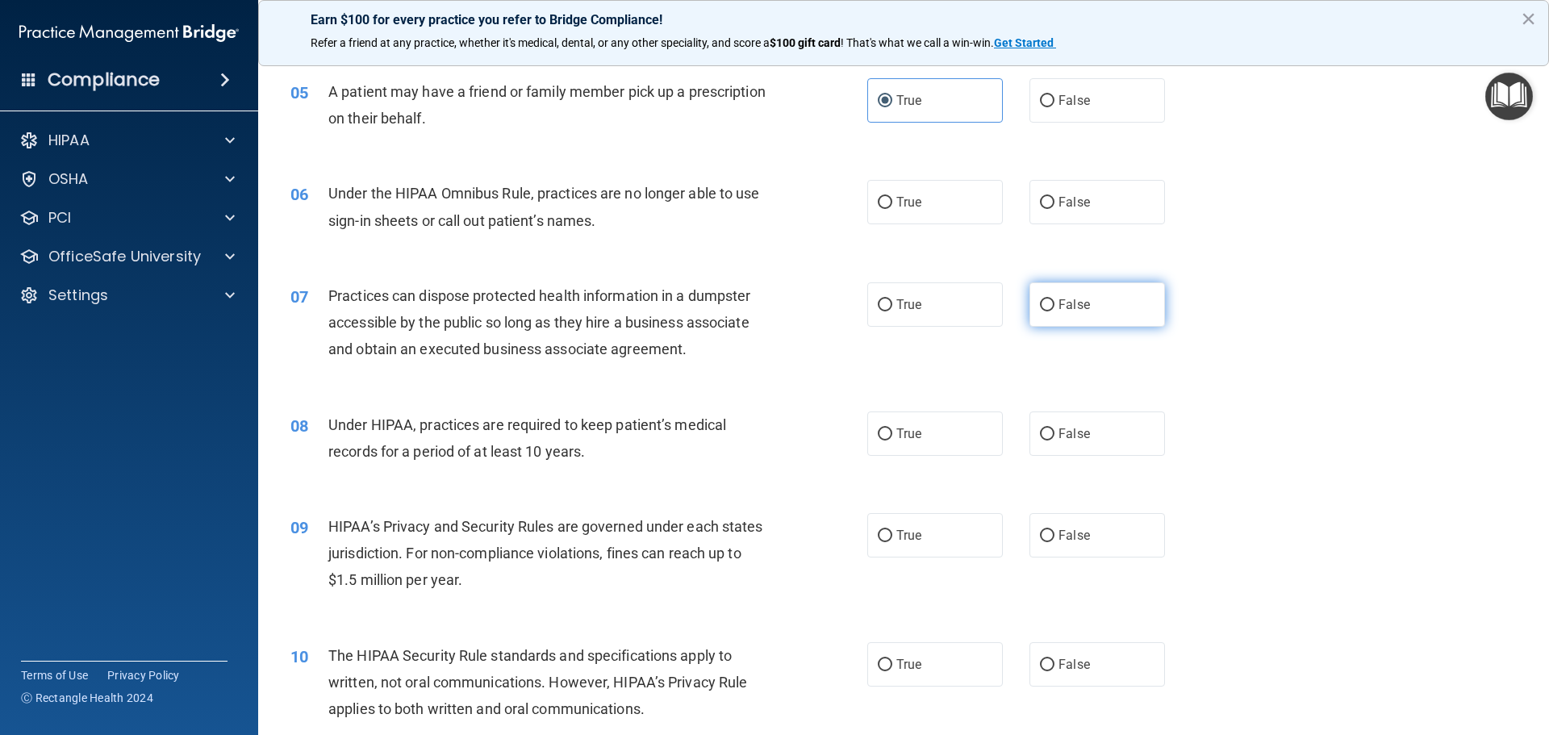
click at [1070, 306] on span "False" at bounding box center [1073, 304] width 31 height 15
click at [1054, 306] on input "False" at bounding box center [1047, 305] width 15 height 12
radio input "true"
click at [1060, 201] on span "False" at bounding box center [1073, 201] width 31 height 15
click at [1054, 201] on input "False" at bounding box center [1047, 203] width 15 height 12
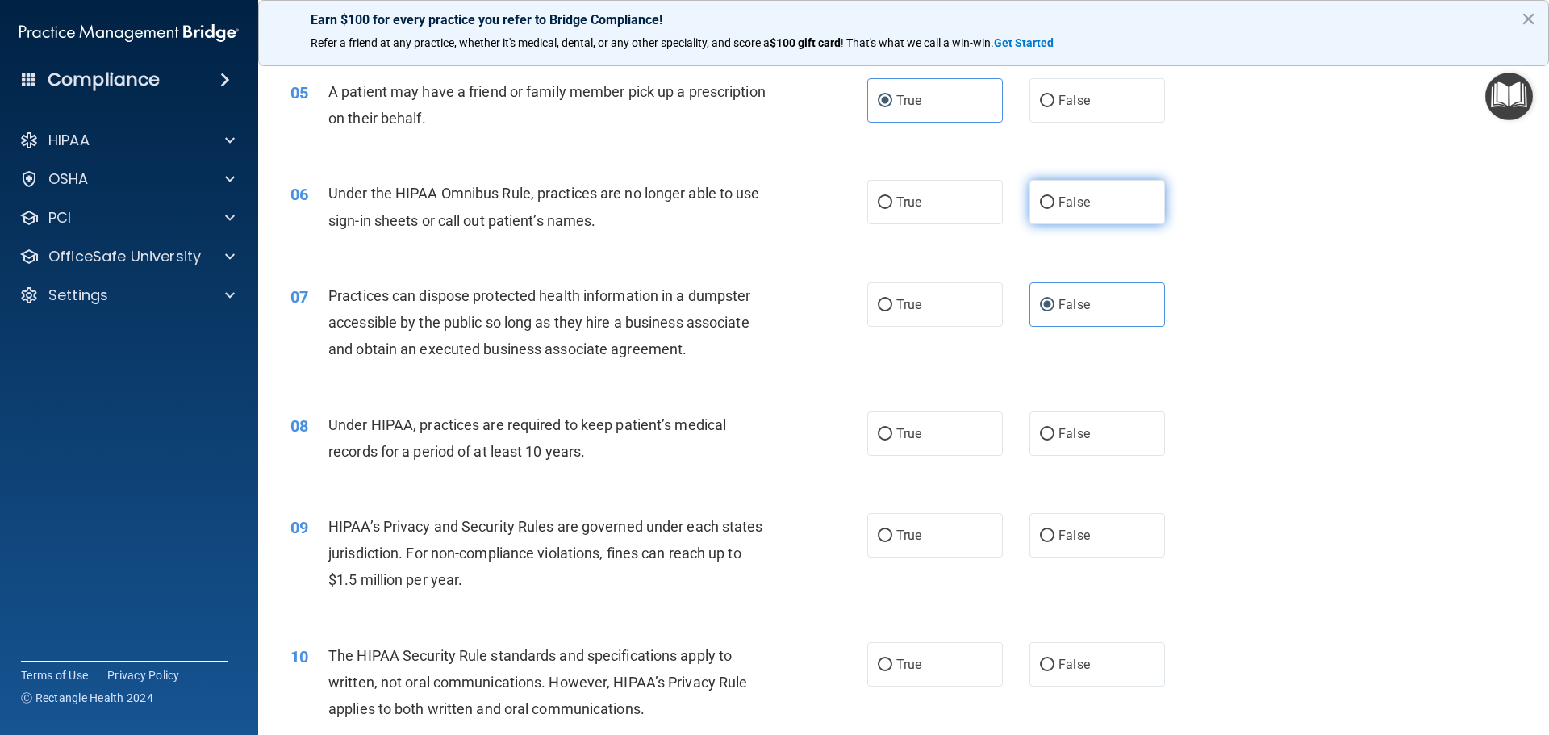
radio input "true"
click at [1046, 436] on input "False" at bounding box center [1047, 434] width 15 height 12
radio input "true"
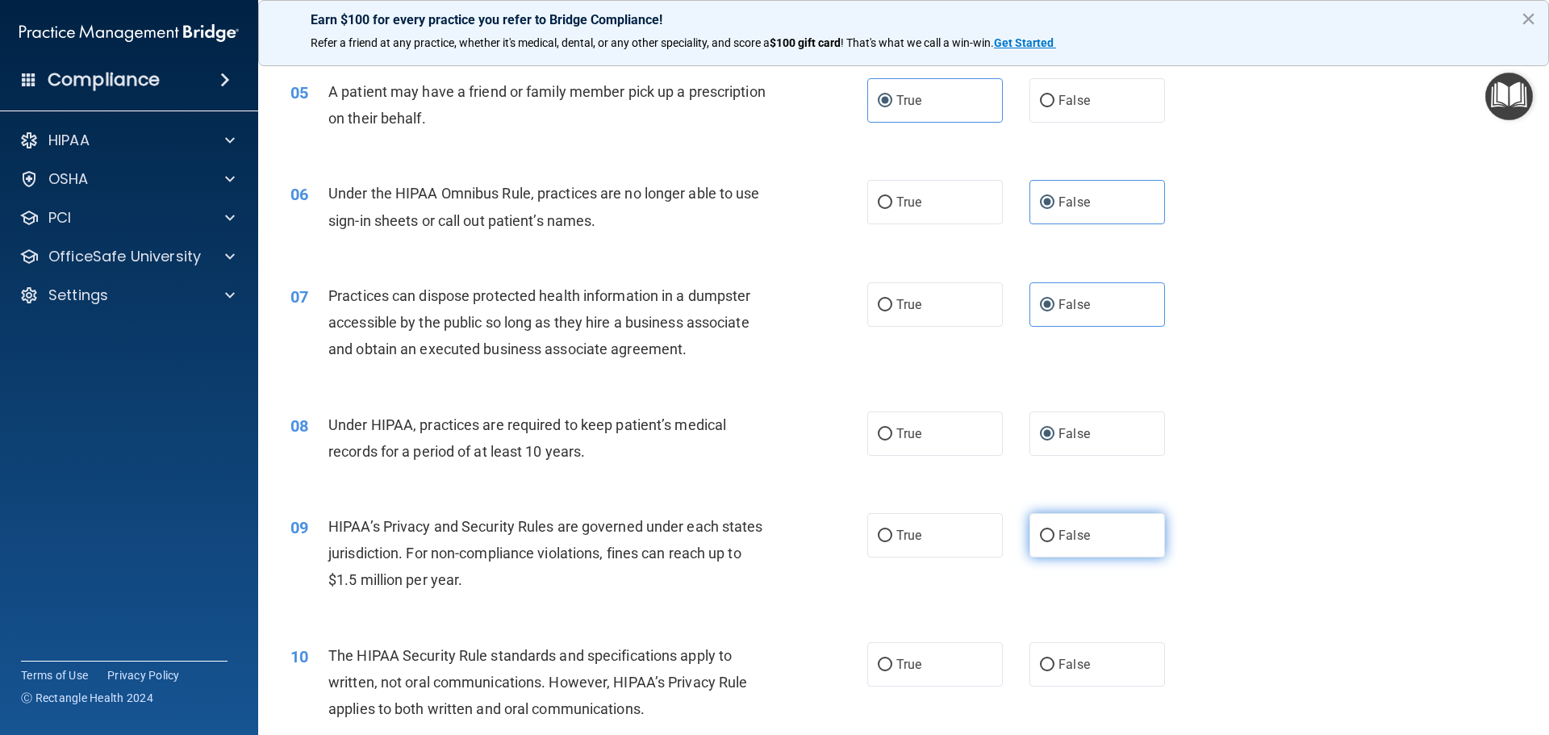
click at [1066, 534] on span "False" at bounding box center [1073, 535] width 31 height 15
click at [1054, 534] on input "False" at bounding box center [1047, 536] width 15 height 12
radio input "true"
click at [910, 667] on span "True" at bounding box center [908, 664] width 25 height 15
click at [892, 667] on input "True" at bounding box center [885, 665] width 15 height 12
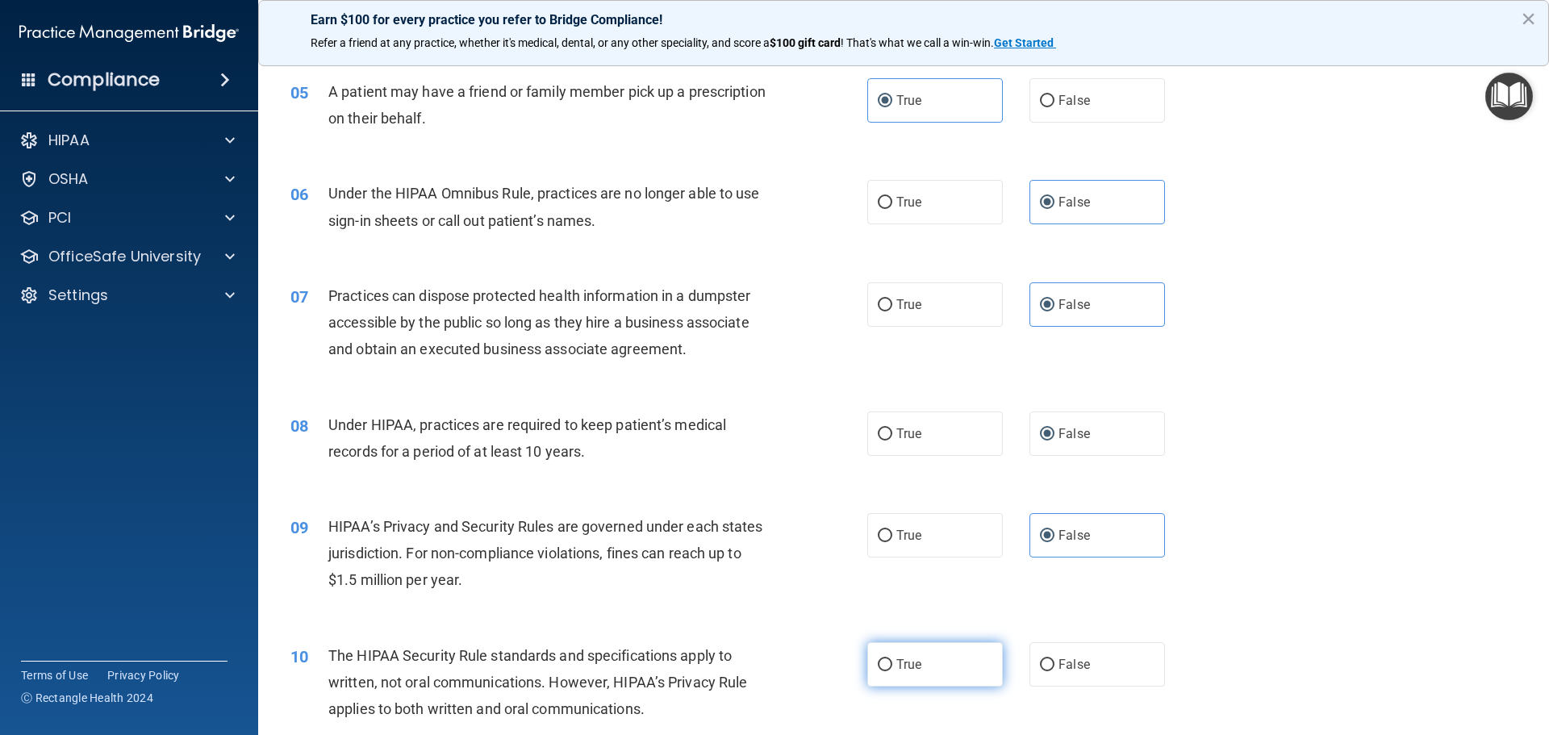
radio input "true"
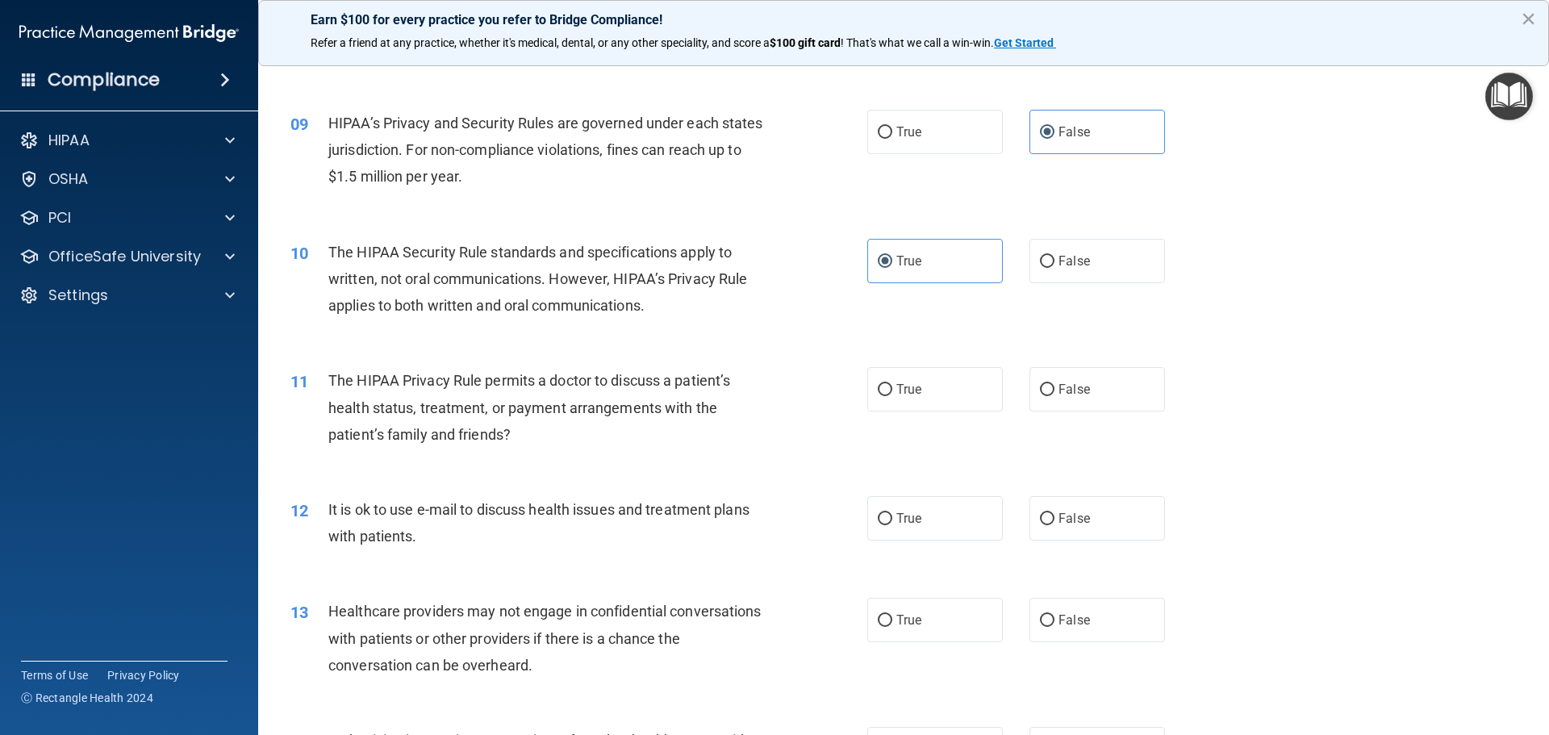
scroll to position [1049, 0]
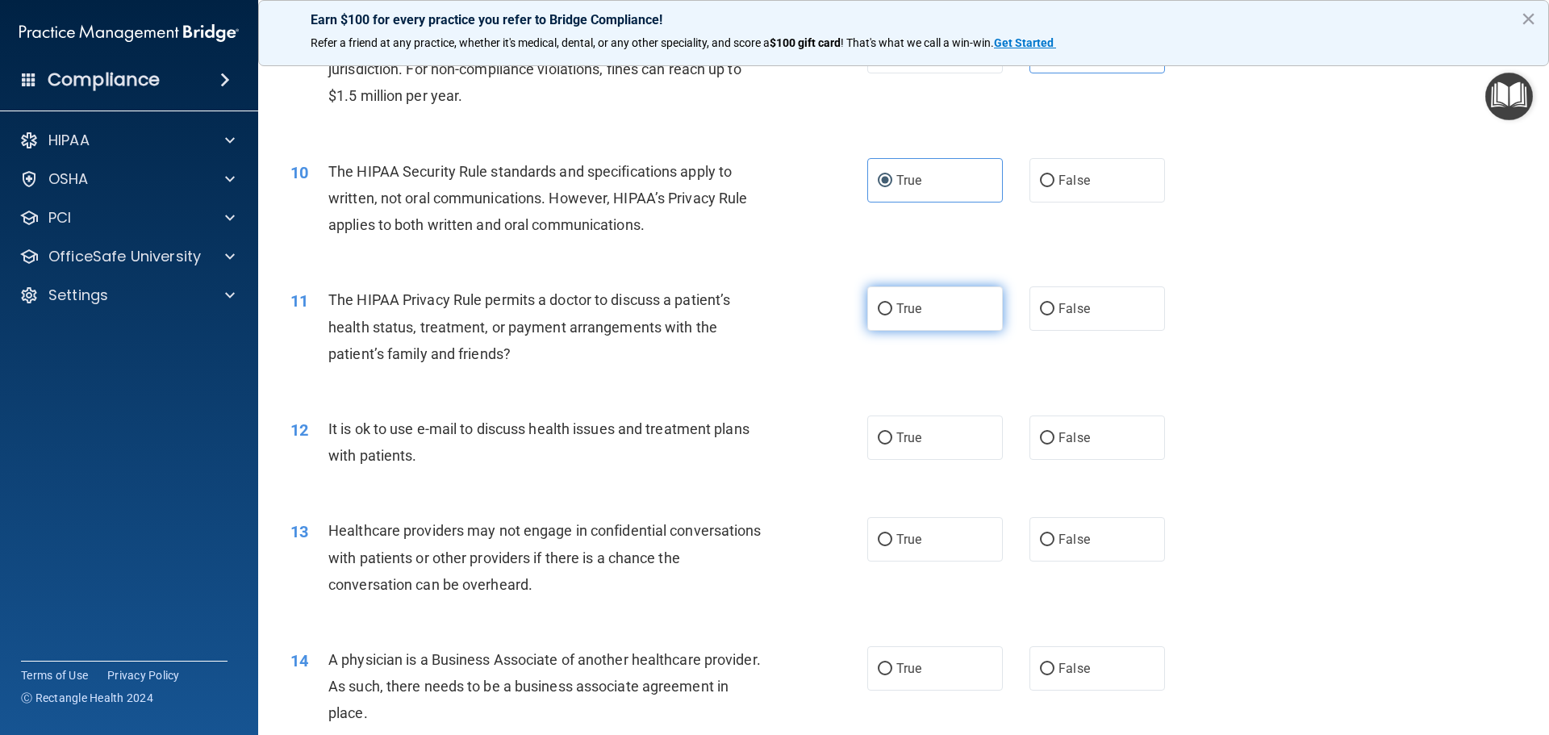
click at [890, 307] on label "True" at bounding box center [935, 308] width 136 height 44
click at [890, 307] on input "True" at bounding box center [885, 309] width 15 height 12
radio input "true"
click at [918, 433] on label "True" at bounding box center [935, 437] width 136 height 44
click at [892, 433] on input "True" at bounding box center [885, 438] width 15 height 12
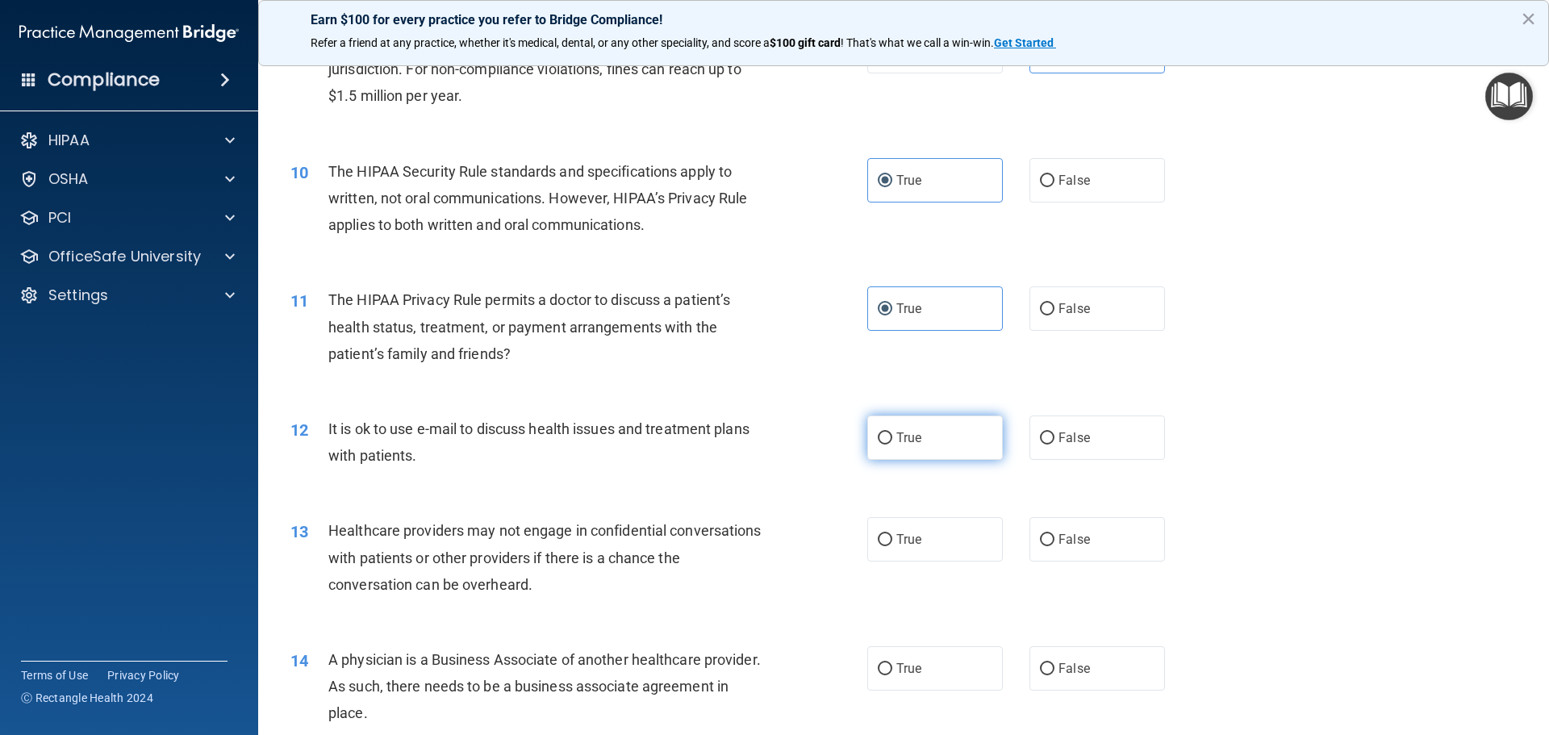
radio input "true"
click at [1044, 536] on input "False" at bounding box center [1047, 540] width 15 height 12
radio input "true"
click at [1066, 661] on span "False" at bounding box center [1073, 668] width 31 height 15
click at [1054, 663] on input "False" at bounding box center [1047, 669] width 15 height 12
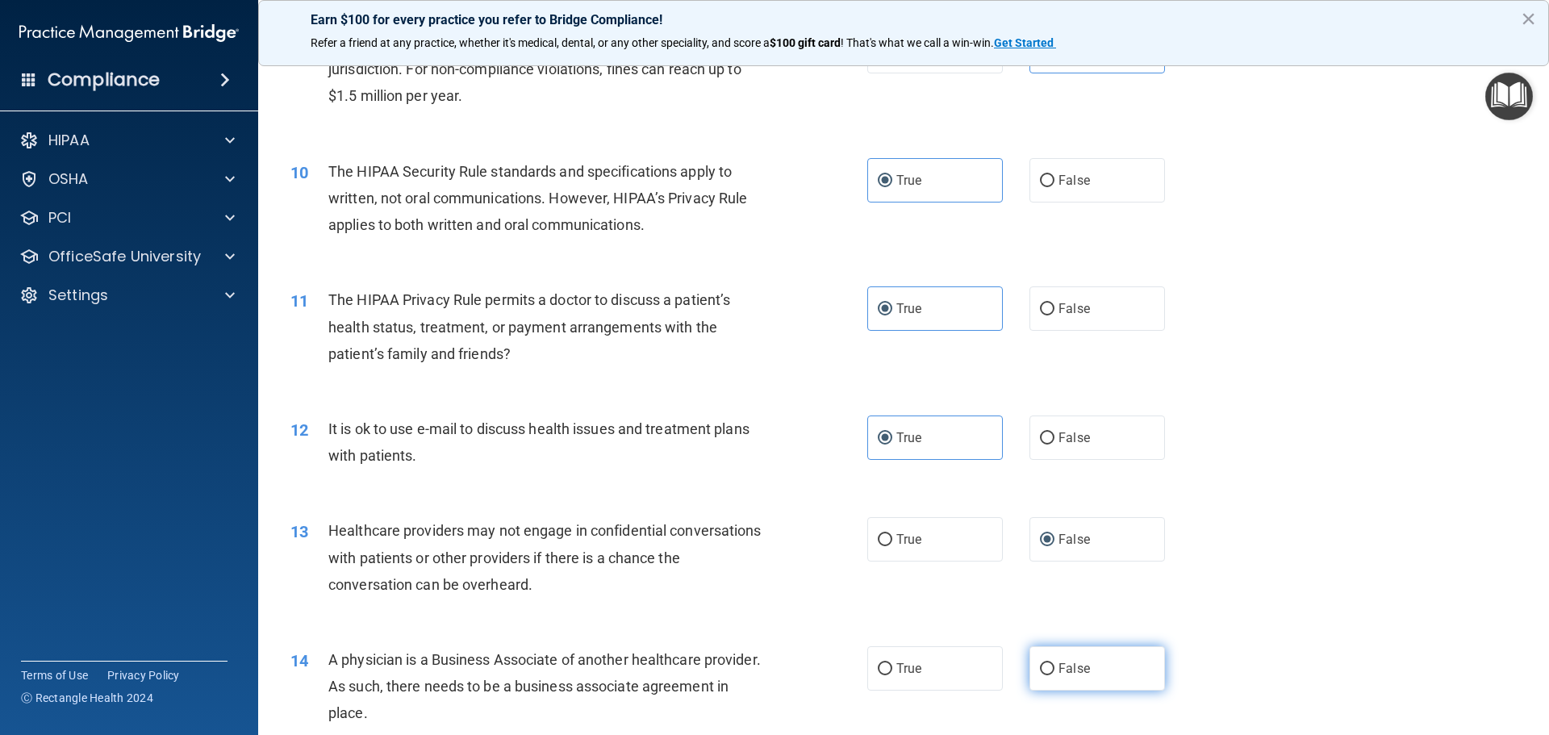
radio input "true"
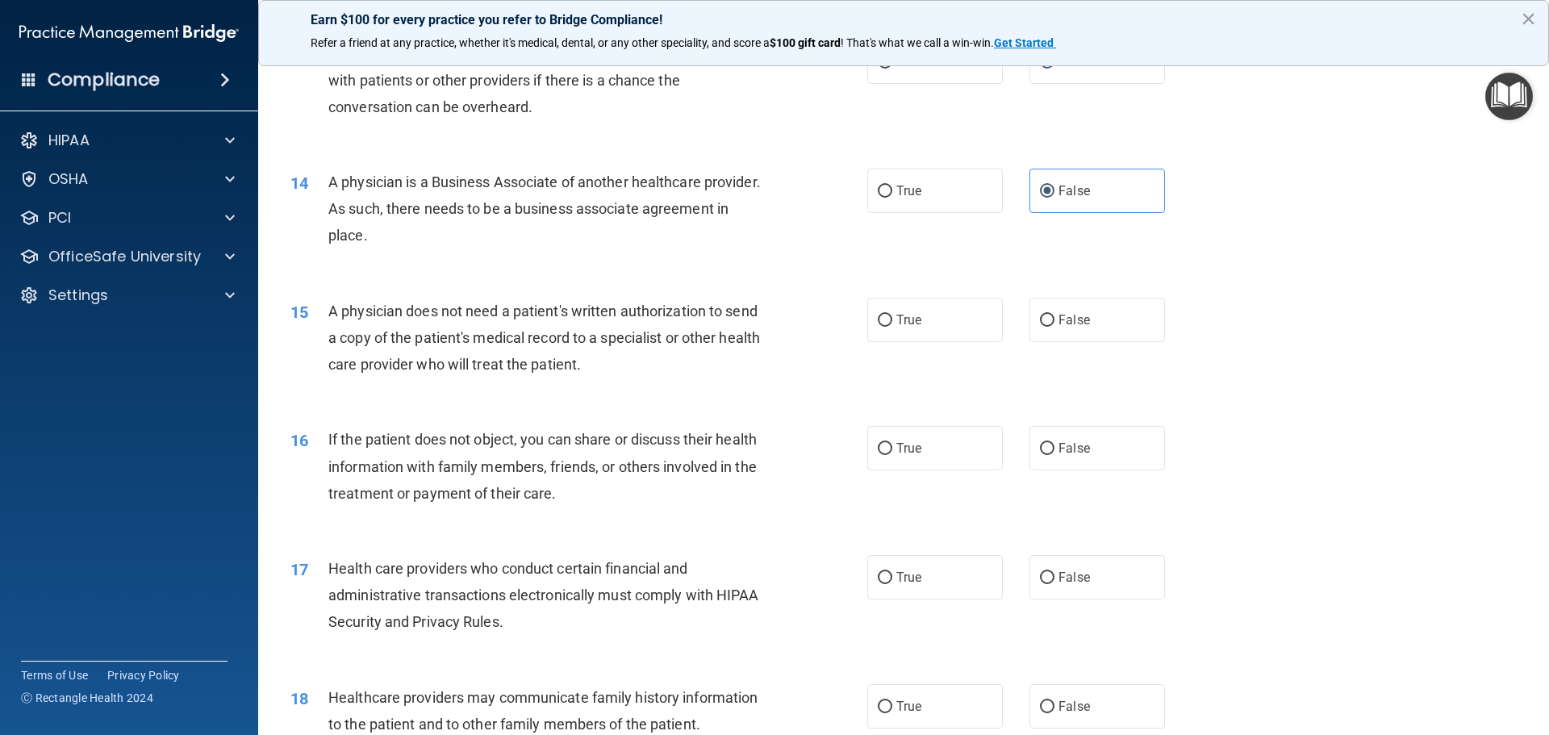
scroll to position [1533, 0]
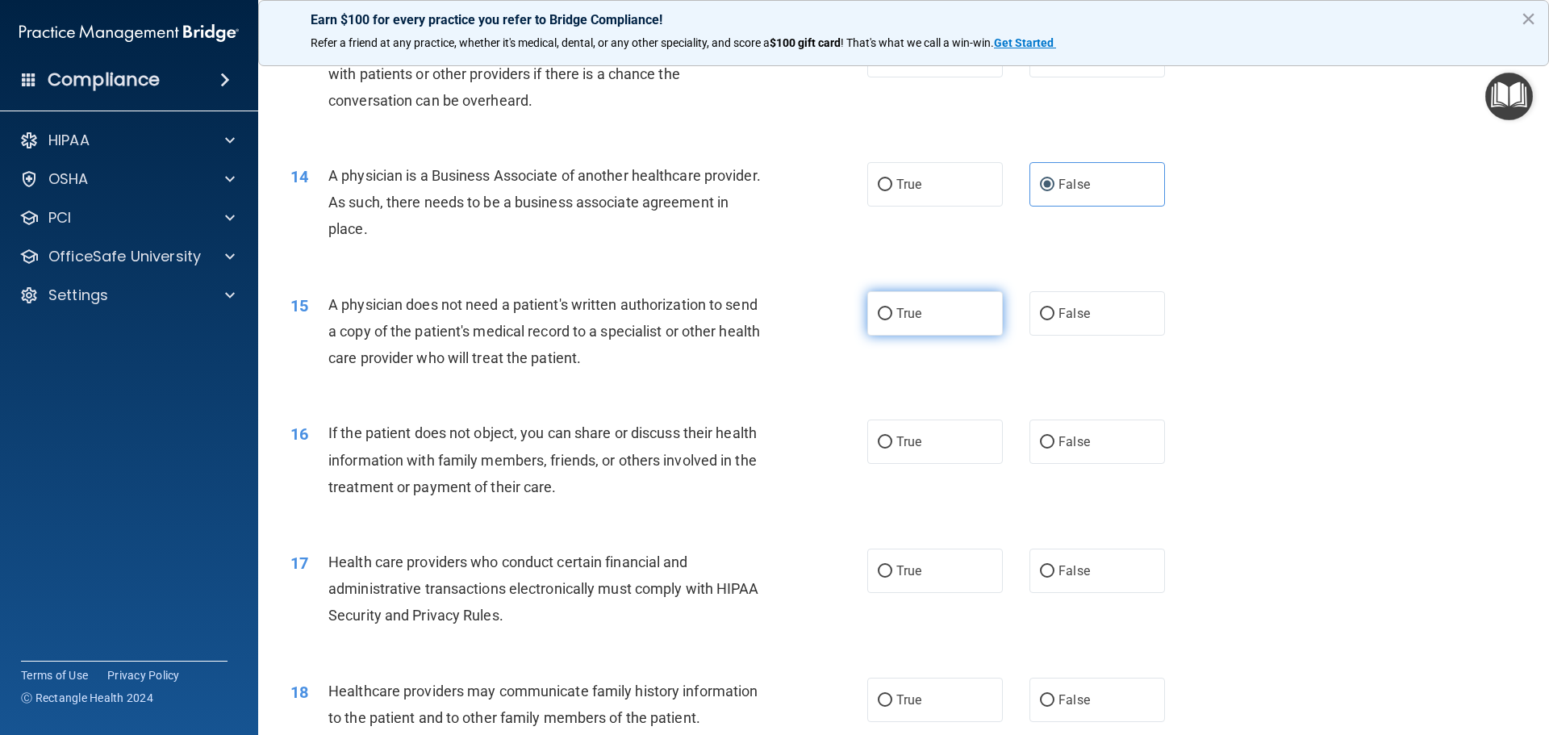
click at [913, 313] on span "True" at bounding box center [908, 313] width 25 height 15
click at [892, 313] on input "True" at bounding box center [885, 314] width 15 height 12
radio input "true"
click at [903, 444] on span "True" at bounding box center [908, 441] width 25 height 15
click at [892, 444] on input "True" at bounding box center [885, 442] width 15 height 12
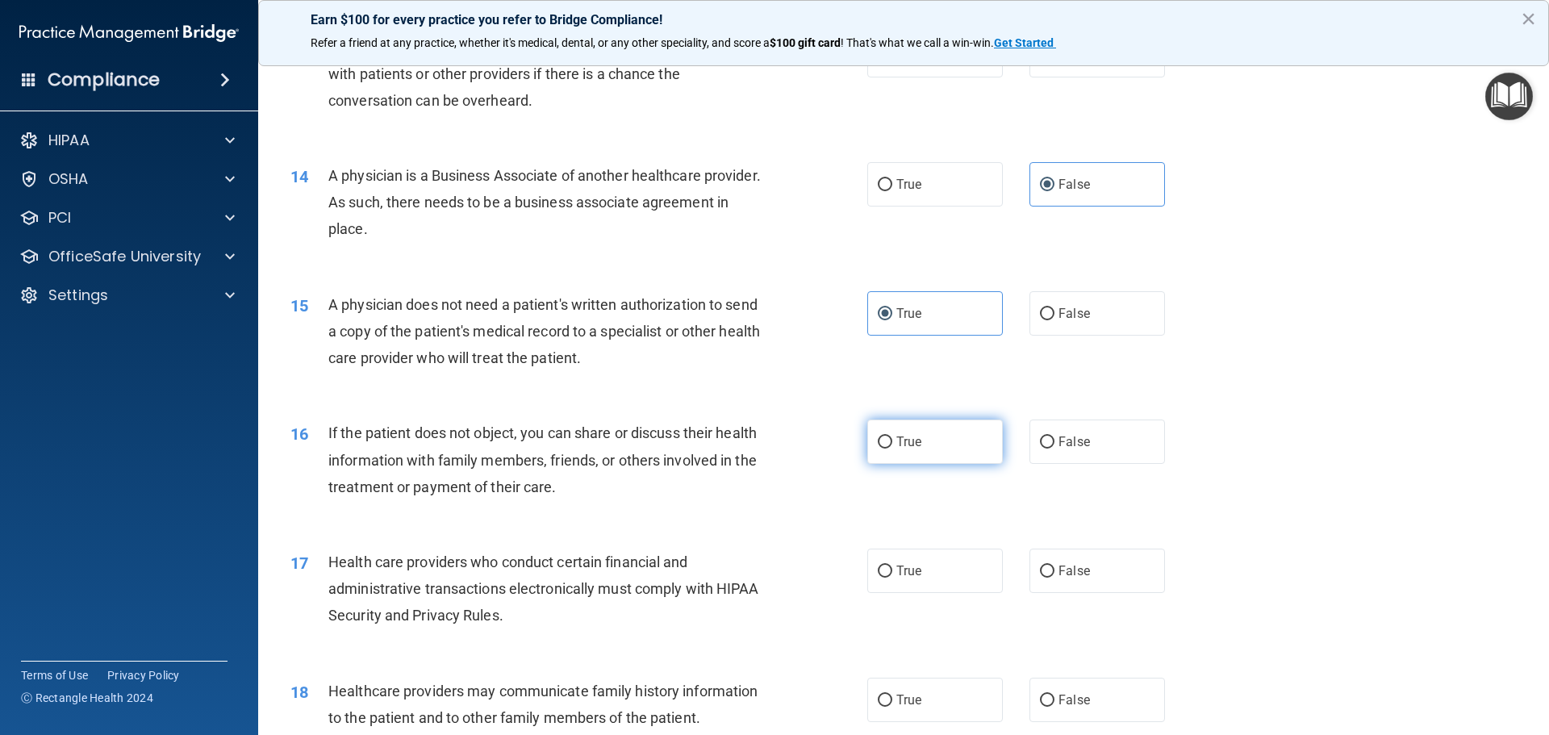
radio input "true"
click at [900, 574] on span "True" at bounding box center [908, 570] width 25 height 15
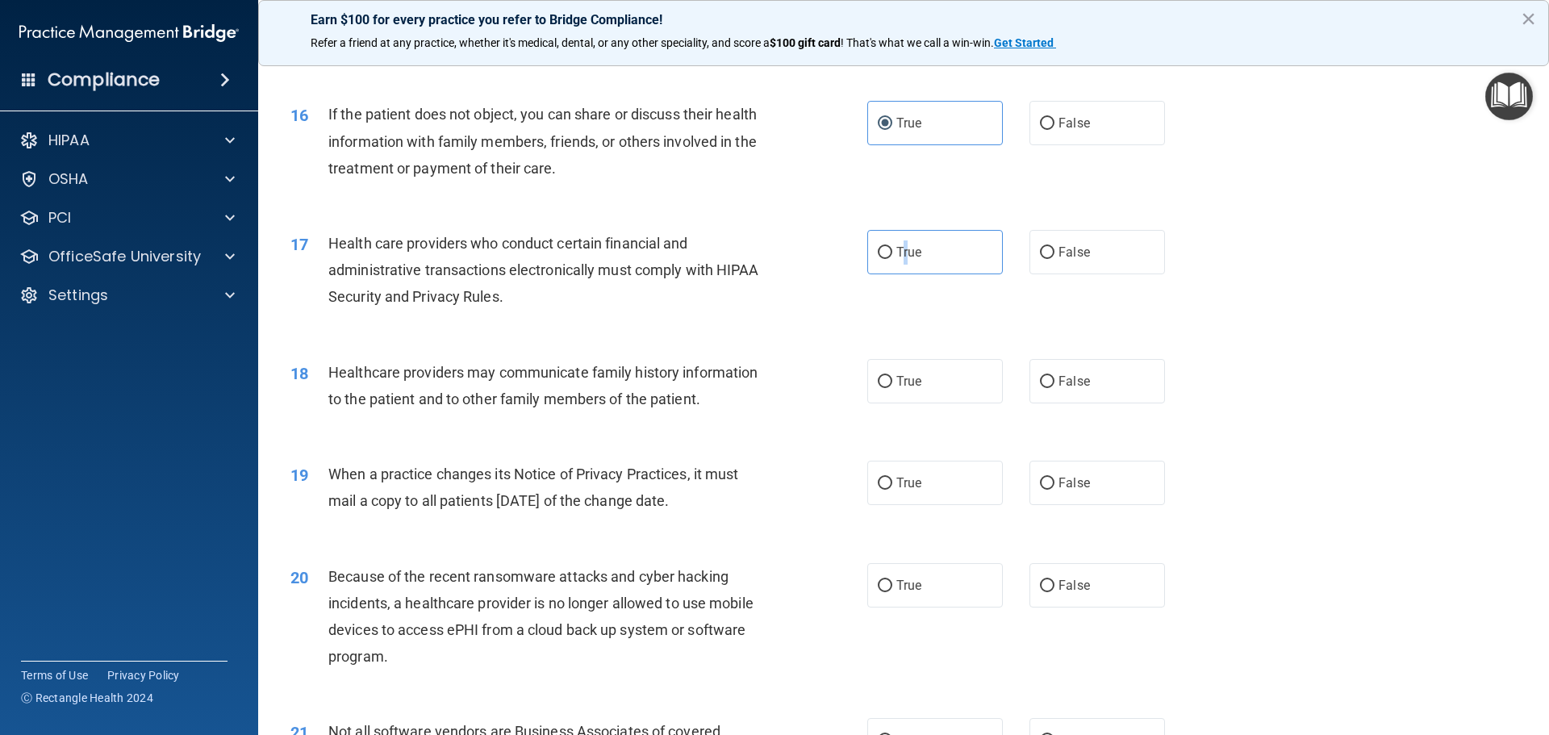
scroll to position [1855, 0]
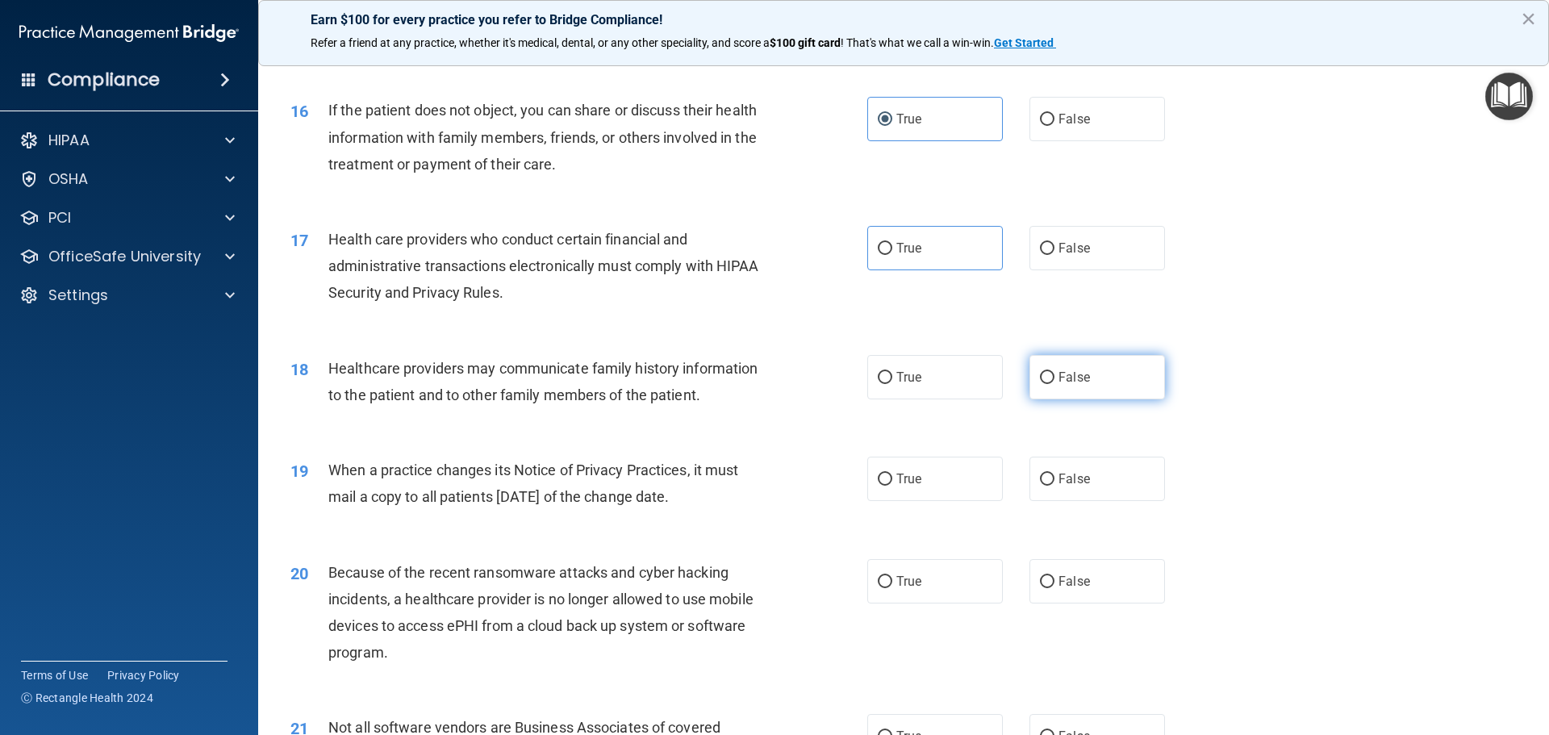
click at [1079, 372] on span "False" at bounding box center [1073, 376] width 31 height 15
click at [1054, 372] on input "False" at bounding box center [1047, 378] width 15 height 12
radio input "true"
click at [907, 247] on span "True" at bounding box center [908, 247] width 25 height 15
click at [892, 247] on input "True" at bounding box center [885, 249] width 15 height 12
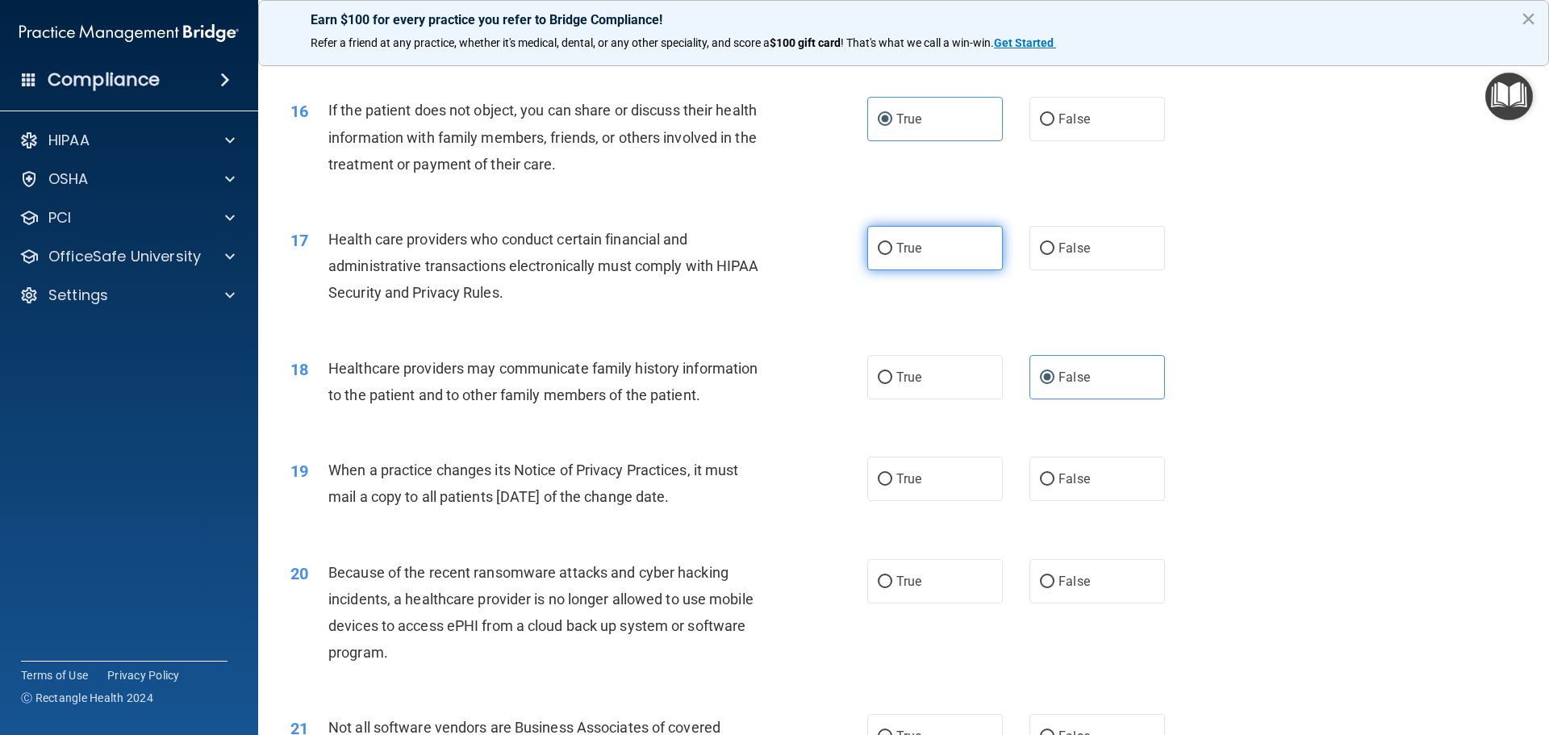
radio input "true"
click at [1058, 481] on span "False" at bounding box center [1073, 478] width 31 height 15
click at [1054, 481] on input "False" at bounding box center [1047, 480] width 15 height 12
radio input "true"
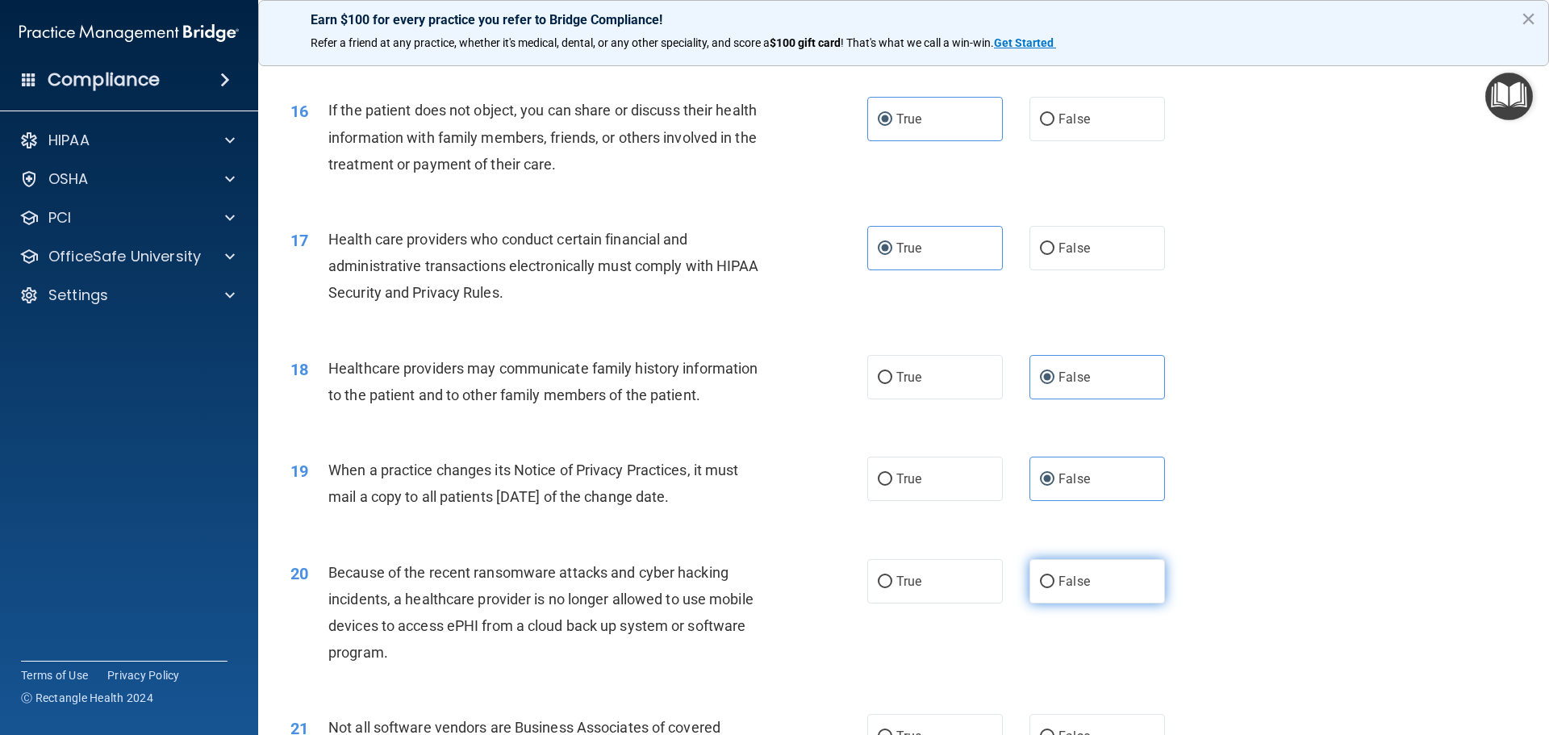
click at [1050, 575] on label "False" at bounding box center [1097, 581] width 136 height 44
click at [1050, 576] on input "False" at bounding box center [1047, 582] width 15 height 12
radio input "true"
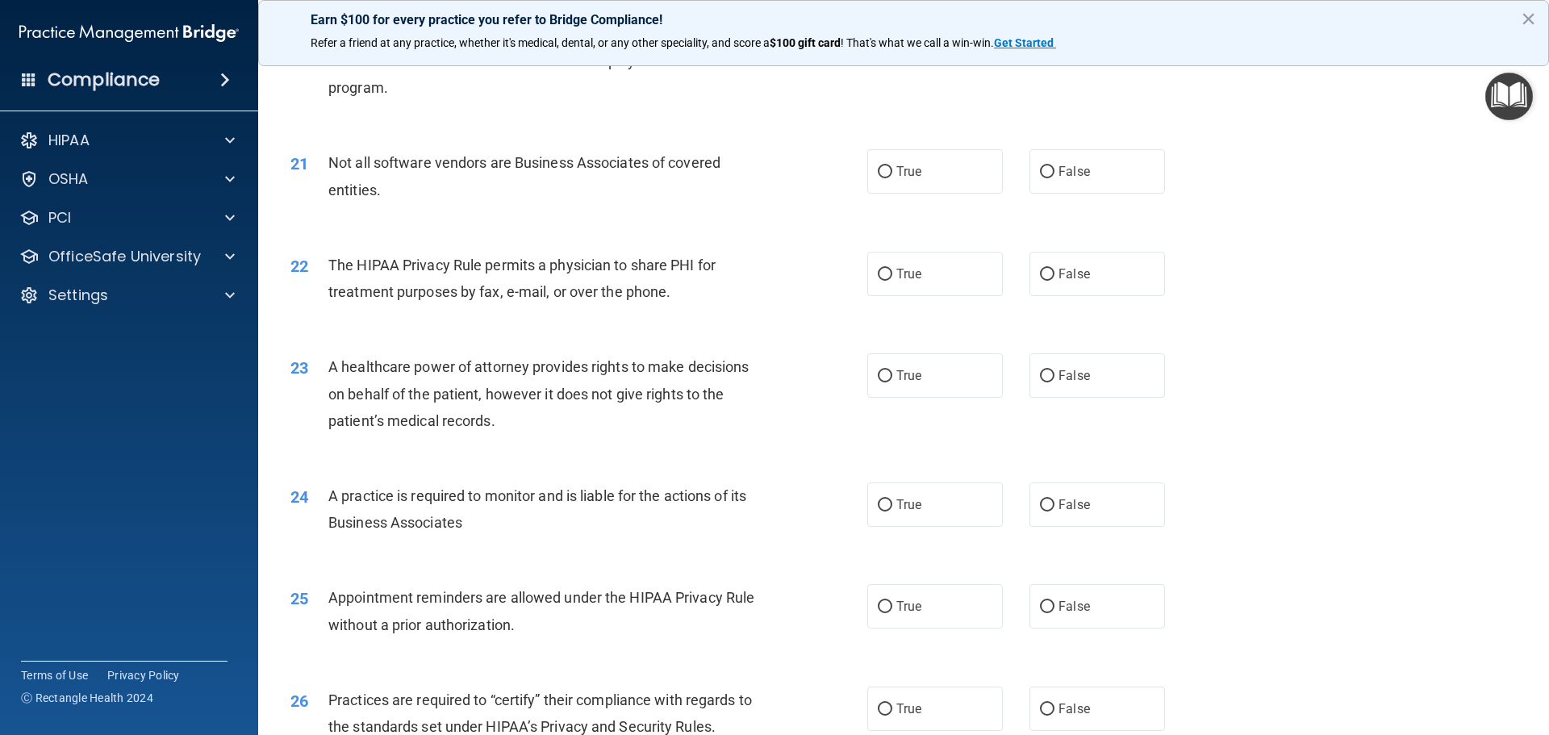
scroll to position [2501, 0]
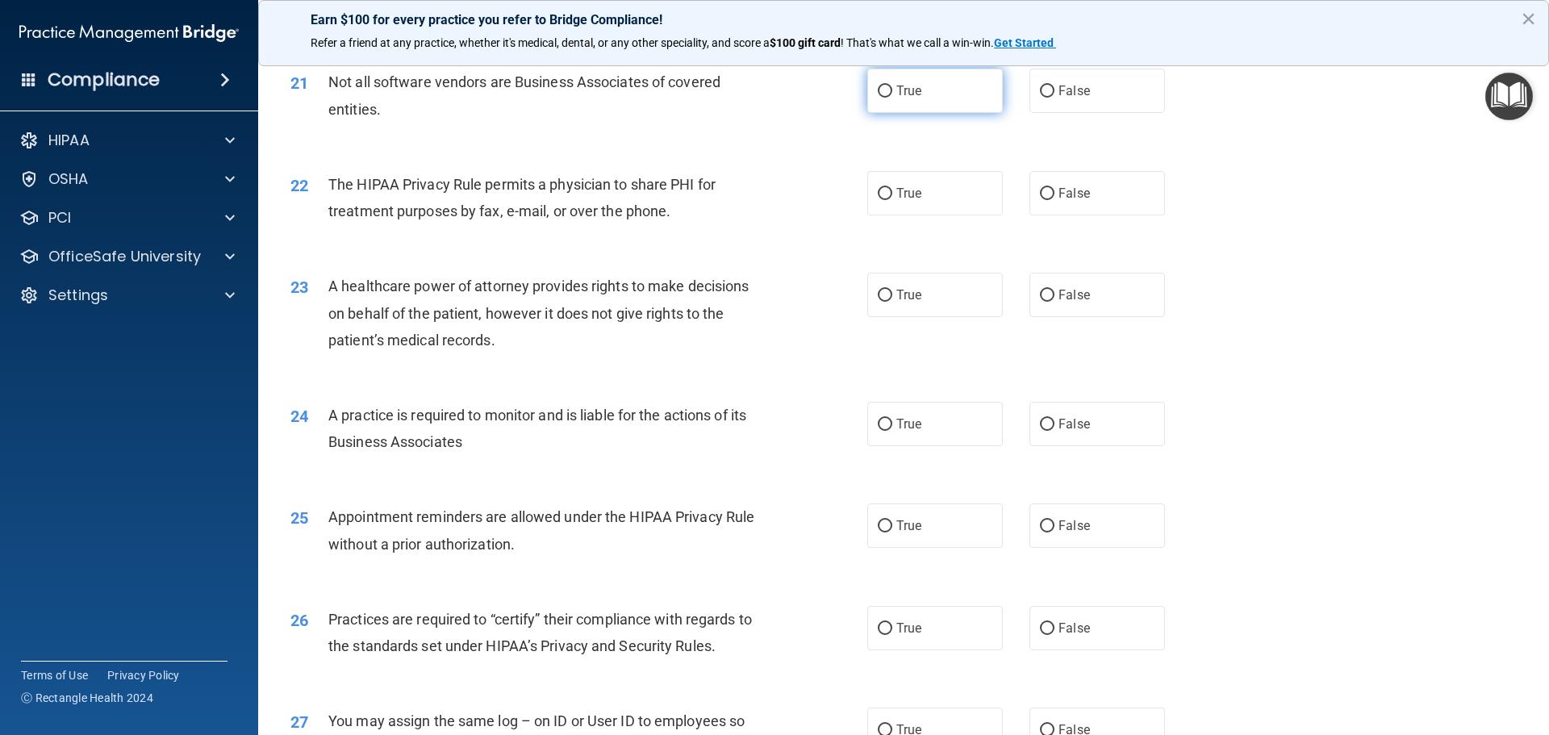
click at [910, 90] on span "True" at bounding box center [908, 90] width 25 height 15
click at [892, 90] on input "True" at bounding box center [885, 92] width 15 height 12
radio input "true"
click at [896, 202] on label "True" at bounding box center [935, 193] width 136 height 44
click at [892, 200] on input "True" at bounding box center [885, 194] width 15 height 12
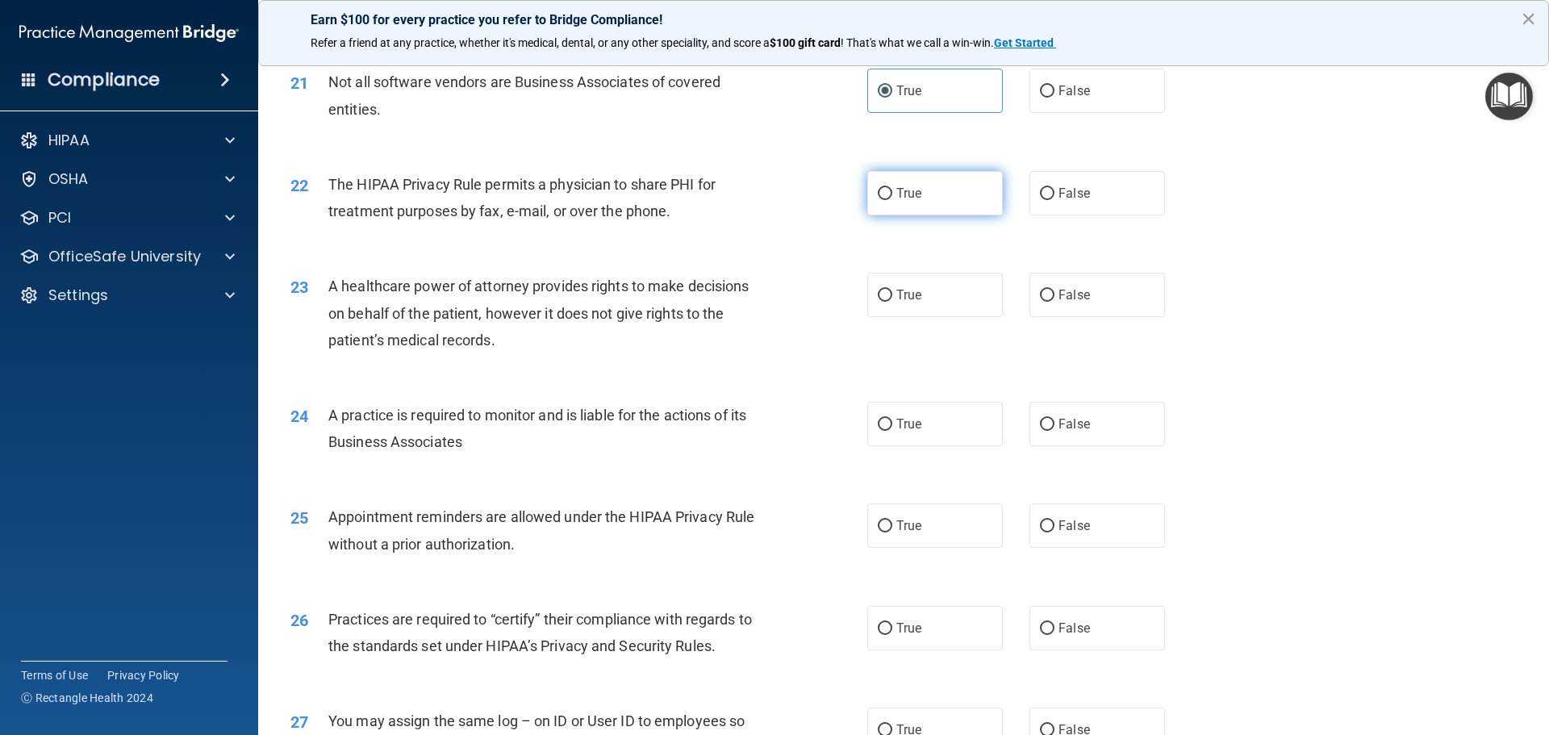
radio input "true"
click at [1060, 307] on label "False" at bounding box center [1097, 295] width 136 height 44
click at [1054, 302] on input "False" at bounding box center [1047, 296] width 15 height 12
radio input "true"
click at [1058, 422] on span "False" at bounding box center [1073, 423] width 31 height 15
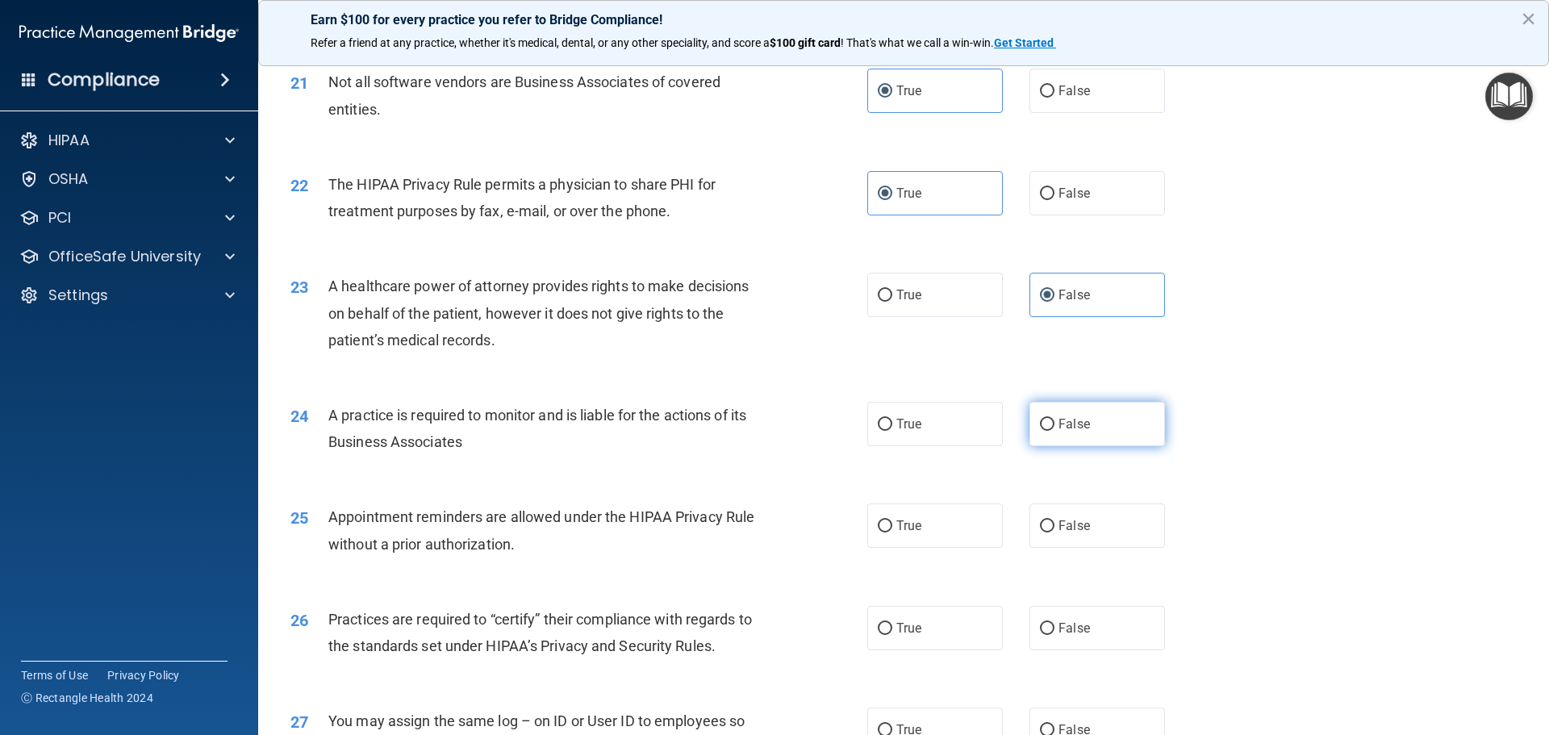
click at [1054, 422] on input "False" at bounding box center [1047, 425] width 15 height 12
radio input "true"
click at [884, 525] on input "True" at bounding box center [885, 526] width 15 height 12
radio input "true"
click at [1050, 623] on label "False" at bounding box center [1097, 628] width 136 height 44
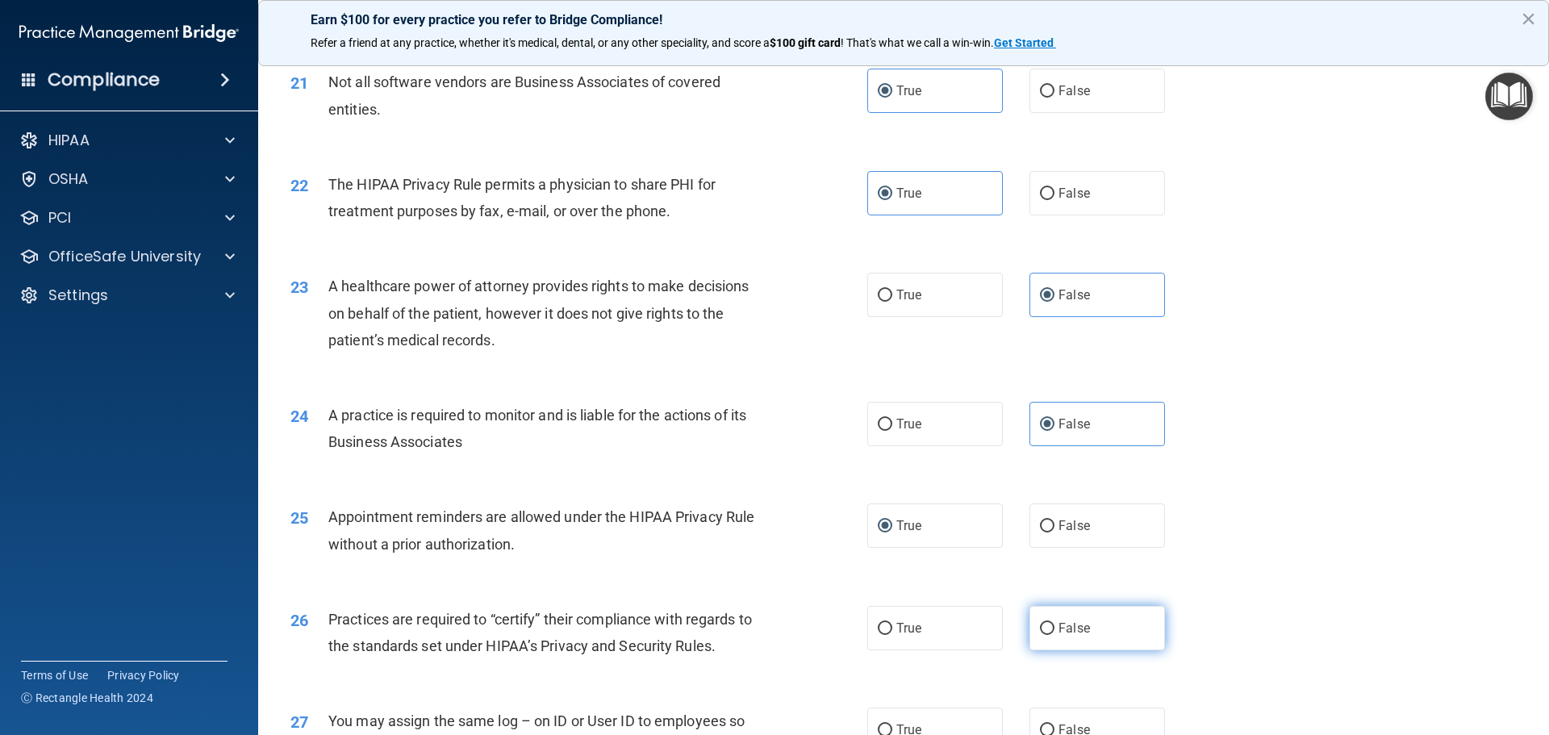
click at [1050, 623] on input "False" at bounding box center [1047, 629] width 15 height 12
radio input "true"
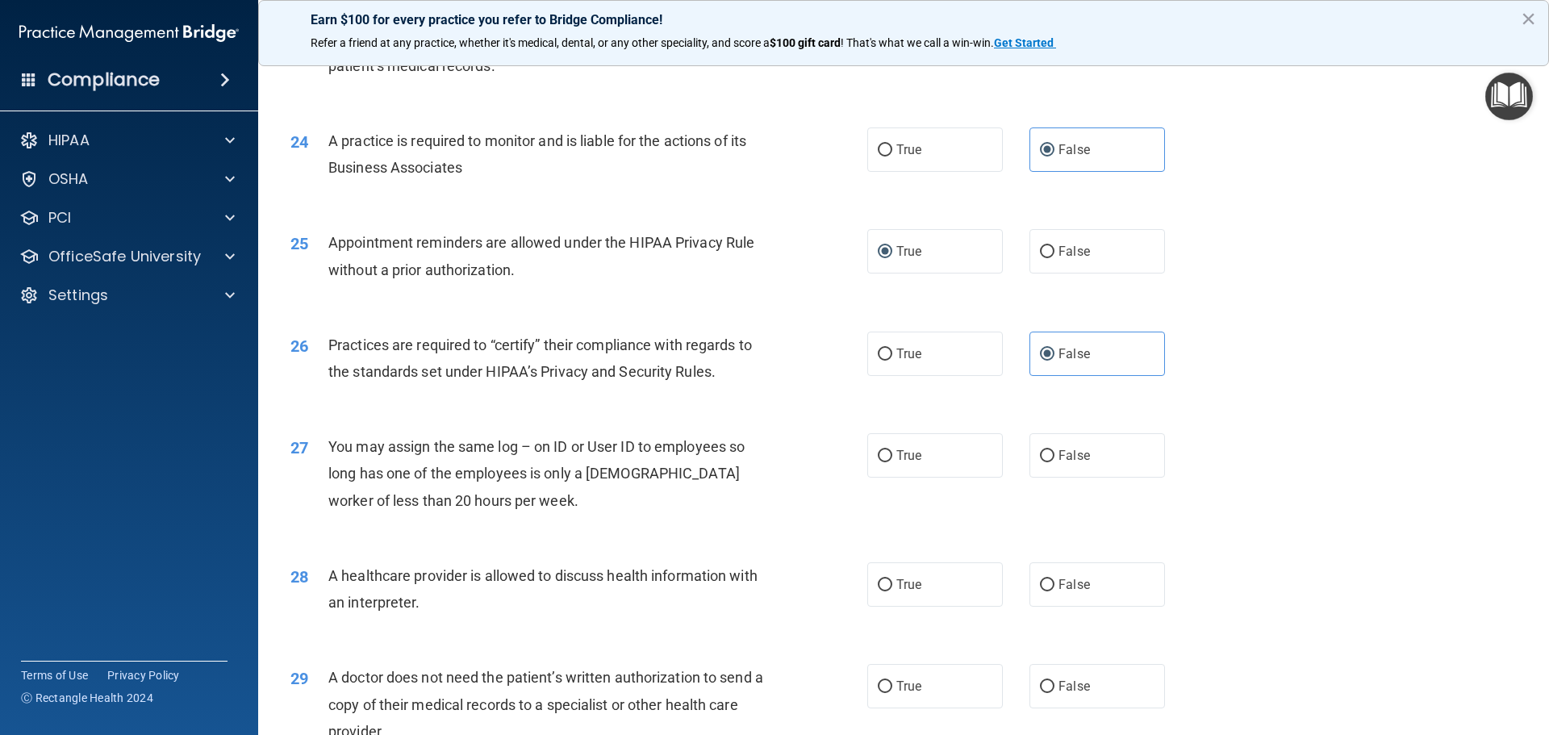
scroll to position [2823, 0]
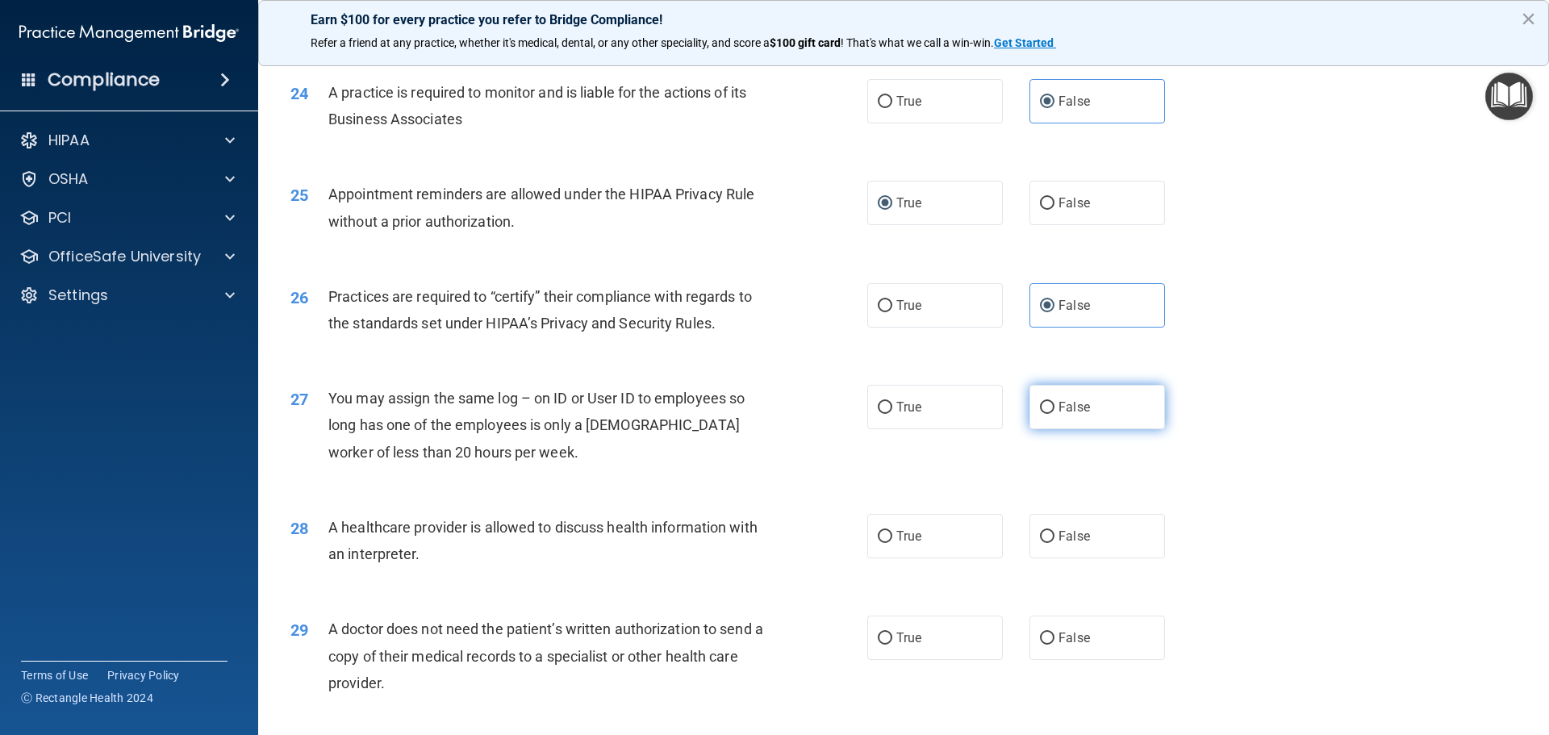
click at [1069, 405] on span "False" at bounding box center [1073, 406] width 31 height 15
click at [1054, 405] on input "False" at bounding box center [1047, 408] width 15 height 12
radio input "true"
click at [911, 532] on span "True" at bounding box center [908, 535] width 25 height 15
click at [892, 532] on input "True" at bounding box center [885, 537] width 15 height 12
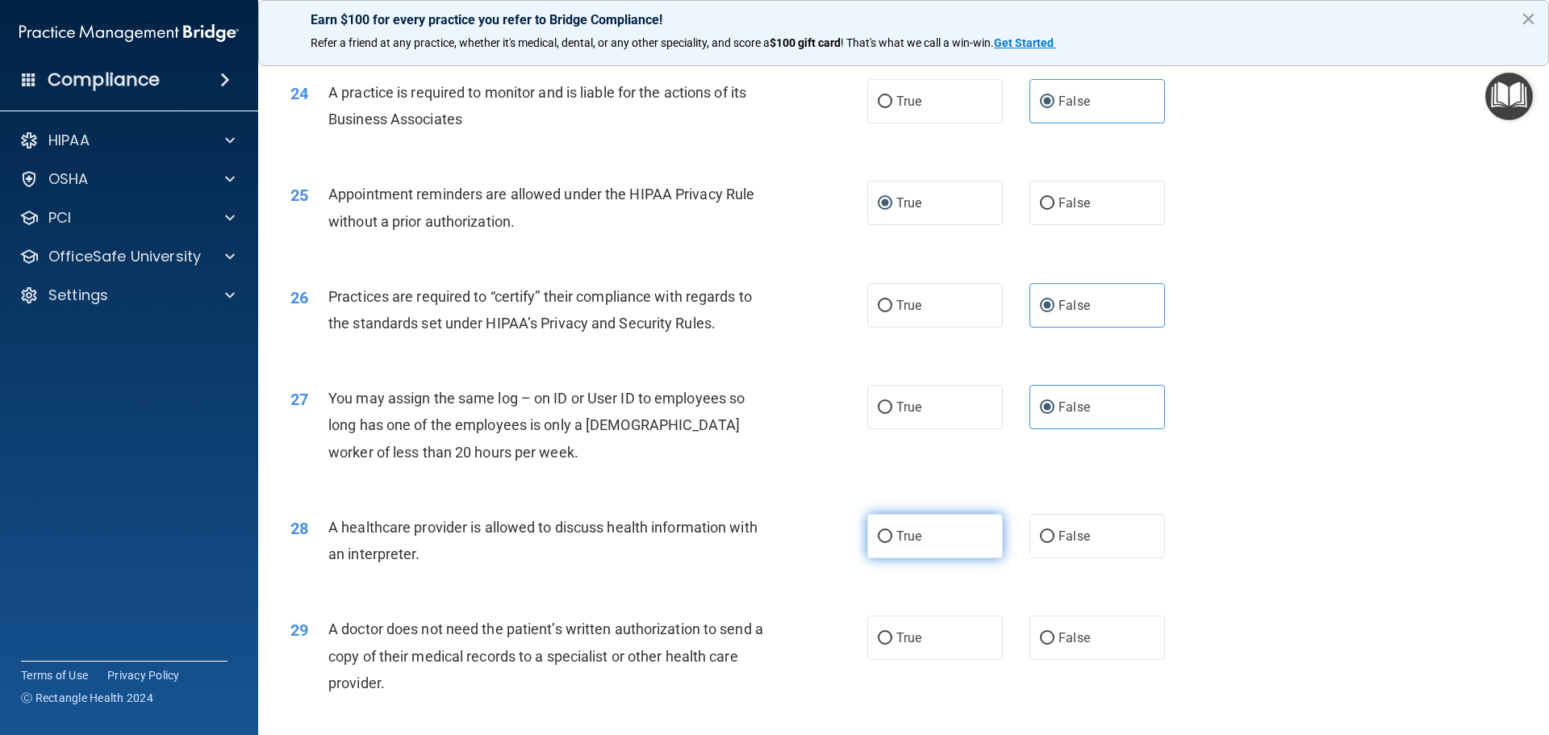
radio input "true"
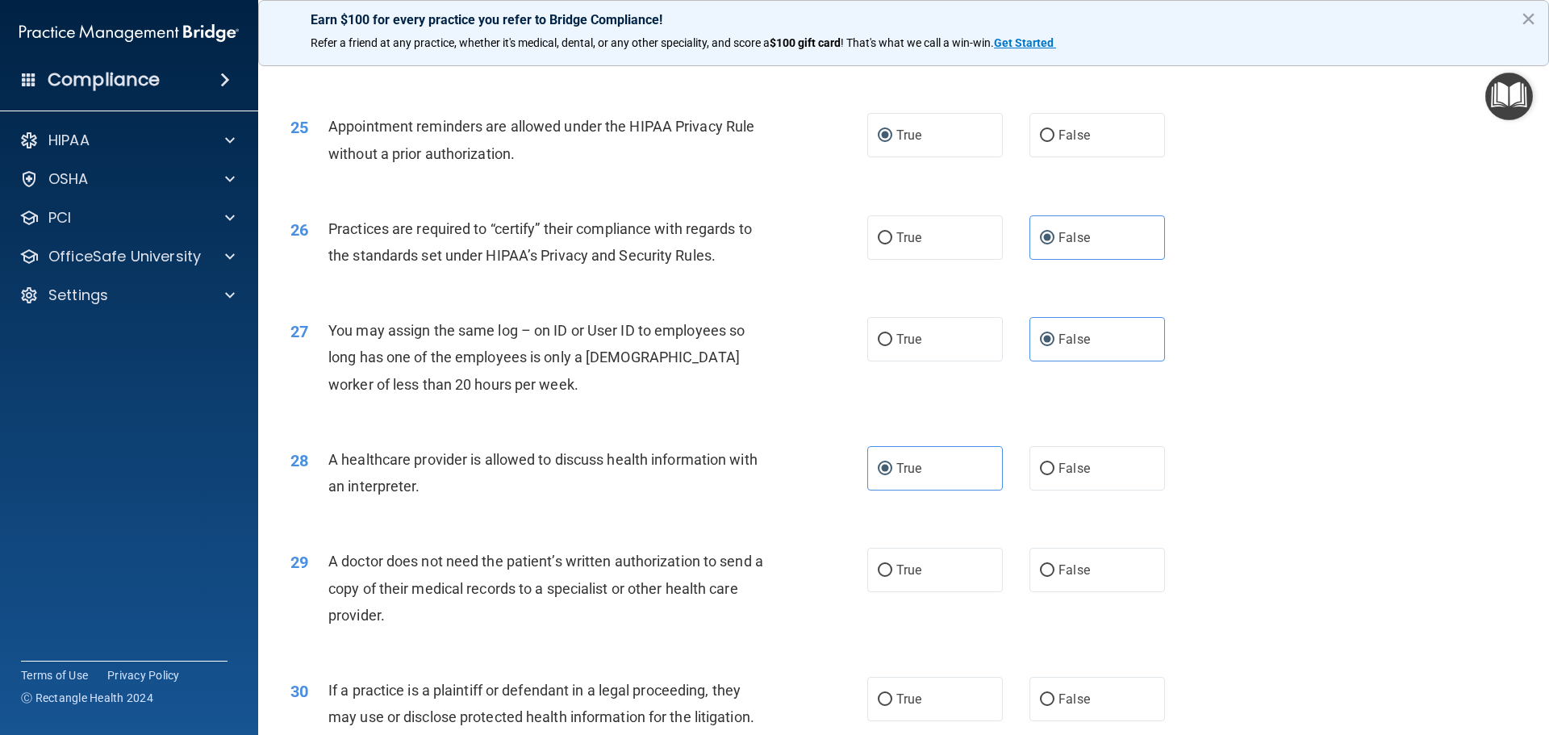
scroll to position [3020, 0]
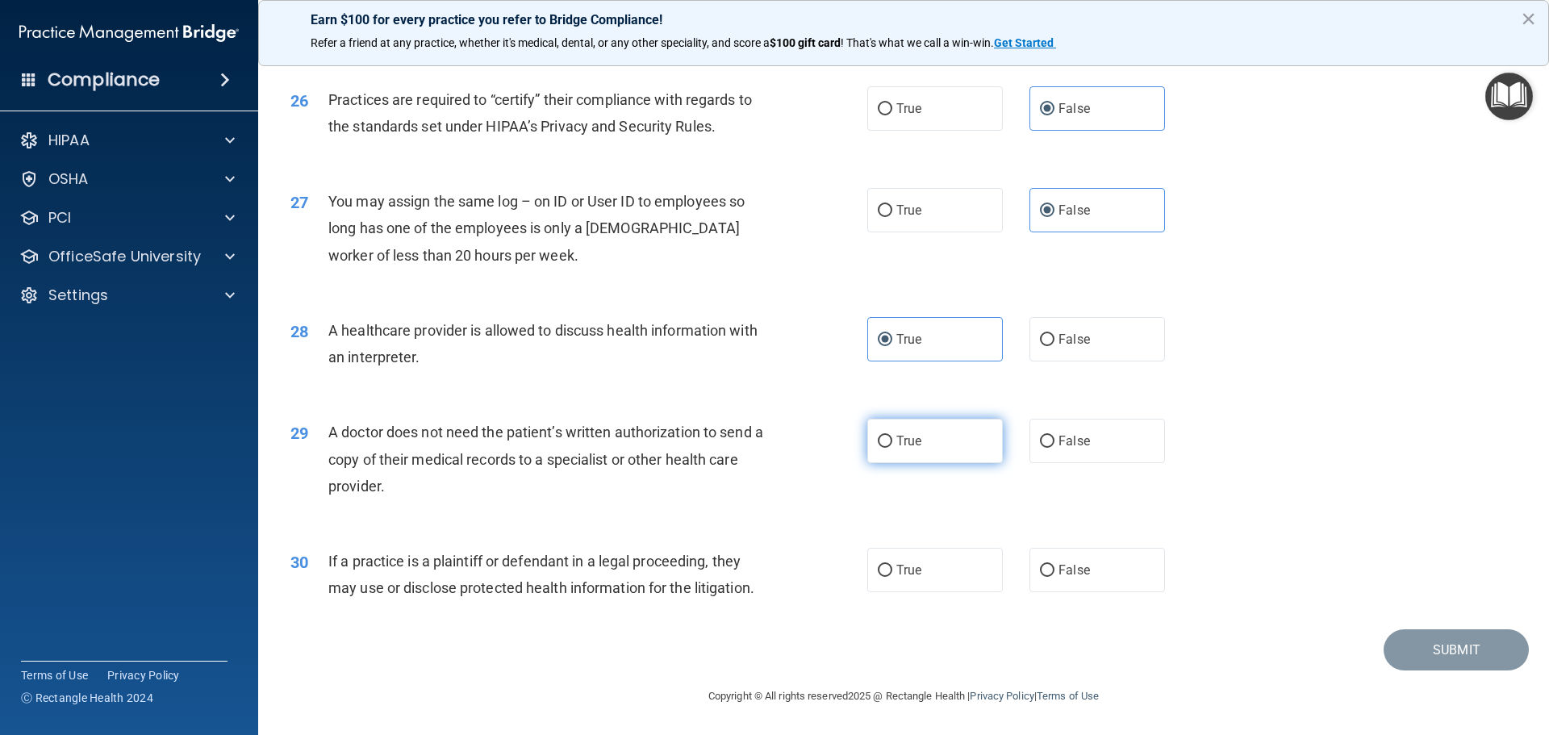
click at [917, 439] on label "True" at bounding box center [935, 441] width 136 height 44
click at [892, 439] on input "True" at bounding box center [885, 442] width 15 height 12
radio input "true"
click at [896, 563] on span "True" at bounding box center [908, 569] width 25 height 15
click at [892, 565] on input "True" at bounding box center [885, 571] width 15 height 12
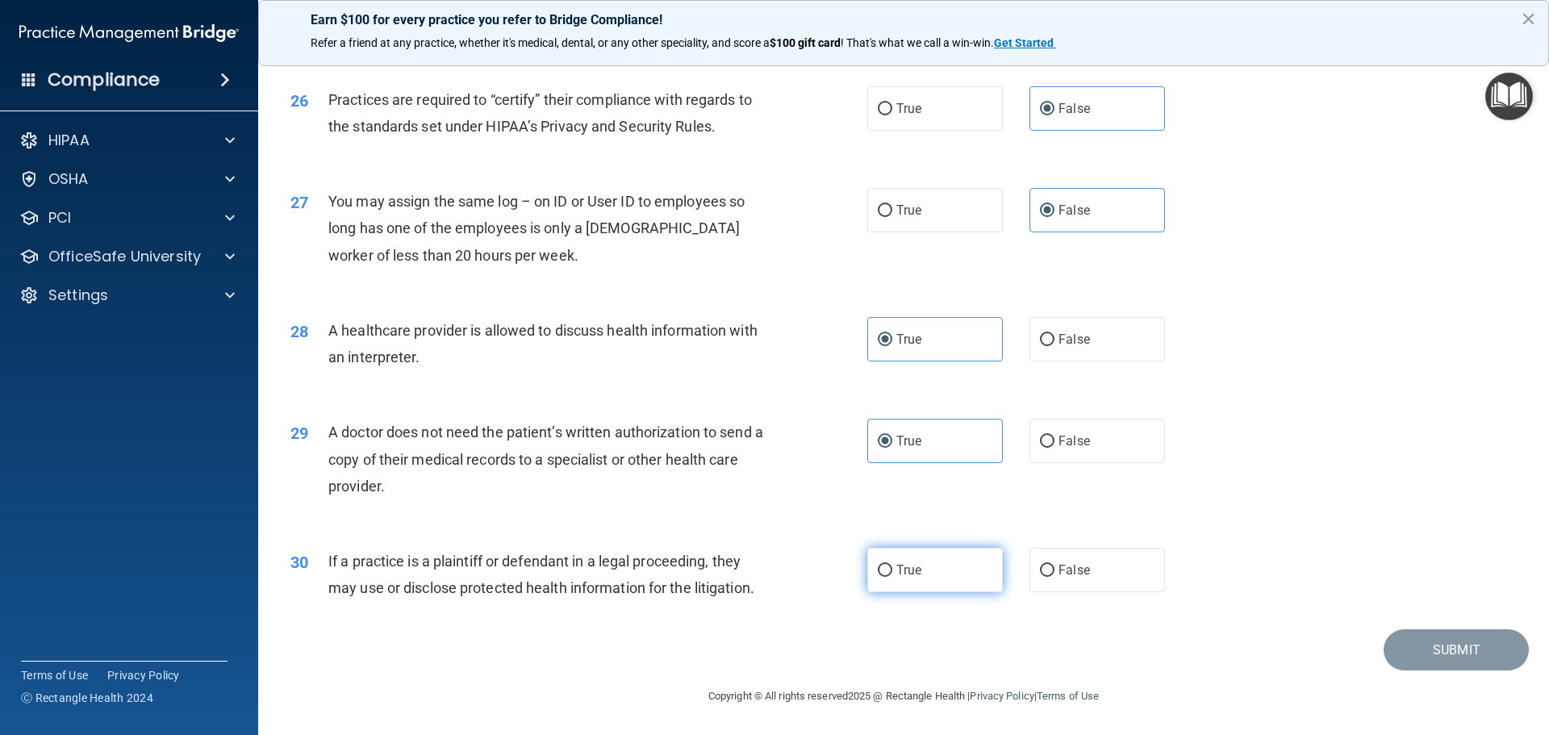
radio input "true"
click at [1408, 644] on button "Submit" at bounding box center [1455, 649] width 145 height 41
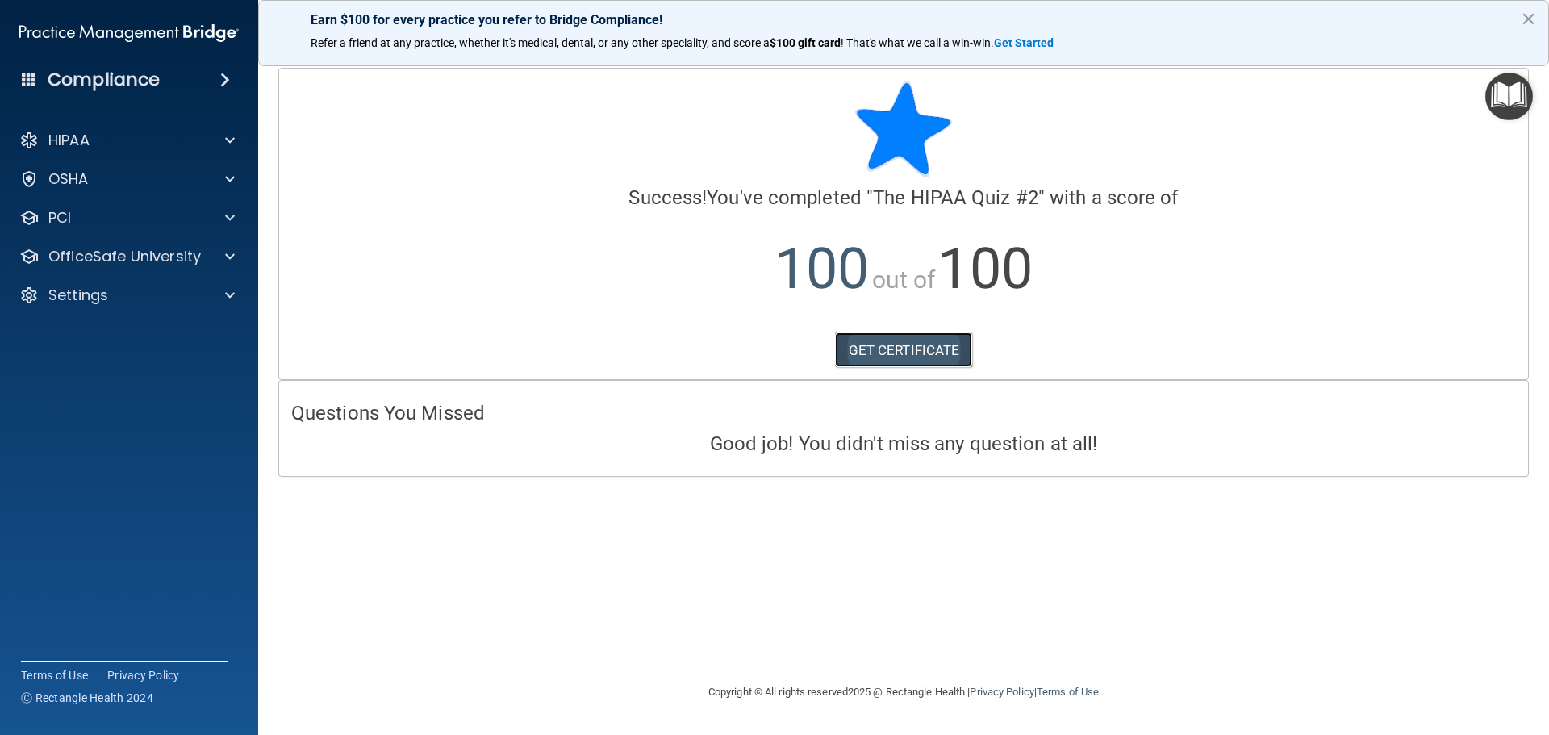
click at [879, 342] on link "GET CERTIFICATE" at bounding box center [904, 349] width 138 height 35
click at [83, 261] on p "OfficeSafe University" at bounding box center [124, 256] width 152 height 19
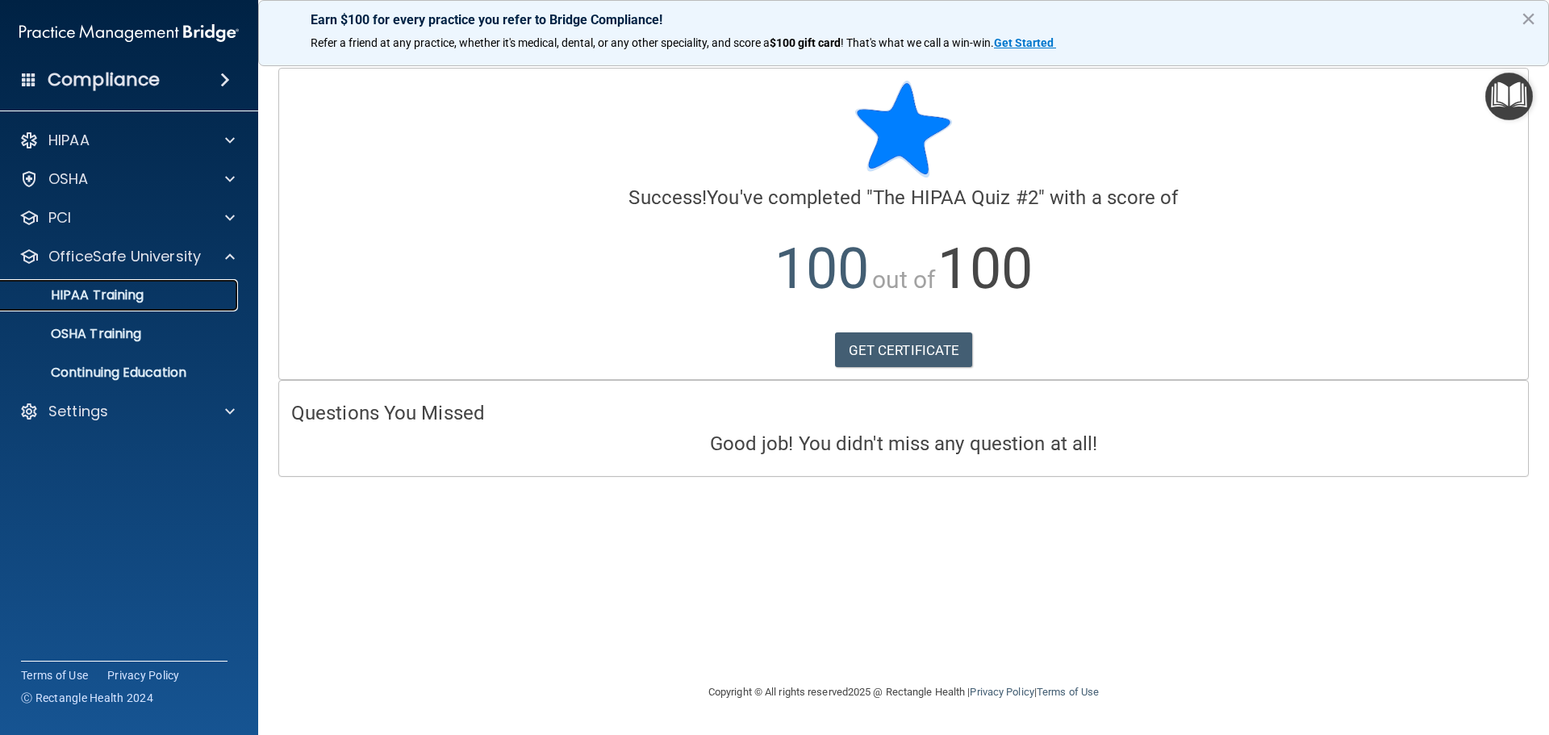
click at [83, 294] on p "HIPAA Training" at bounding box center [76, 295] width 133 height 16
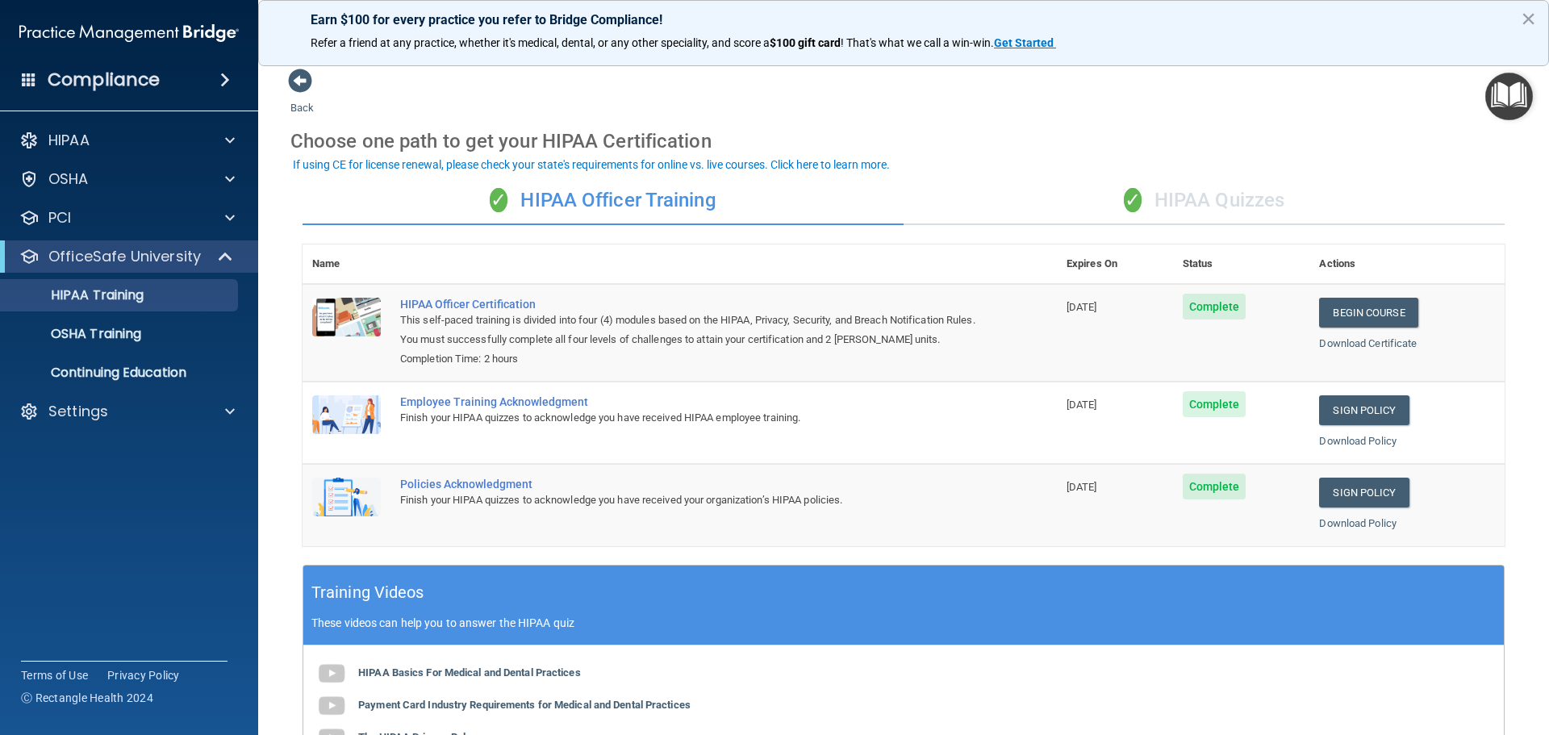
click at [1161, 202] on div "✓ HIPAA Quizzes" at bounding box center [1203, 201] width 601 height 48
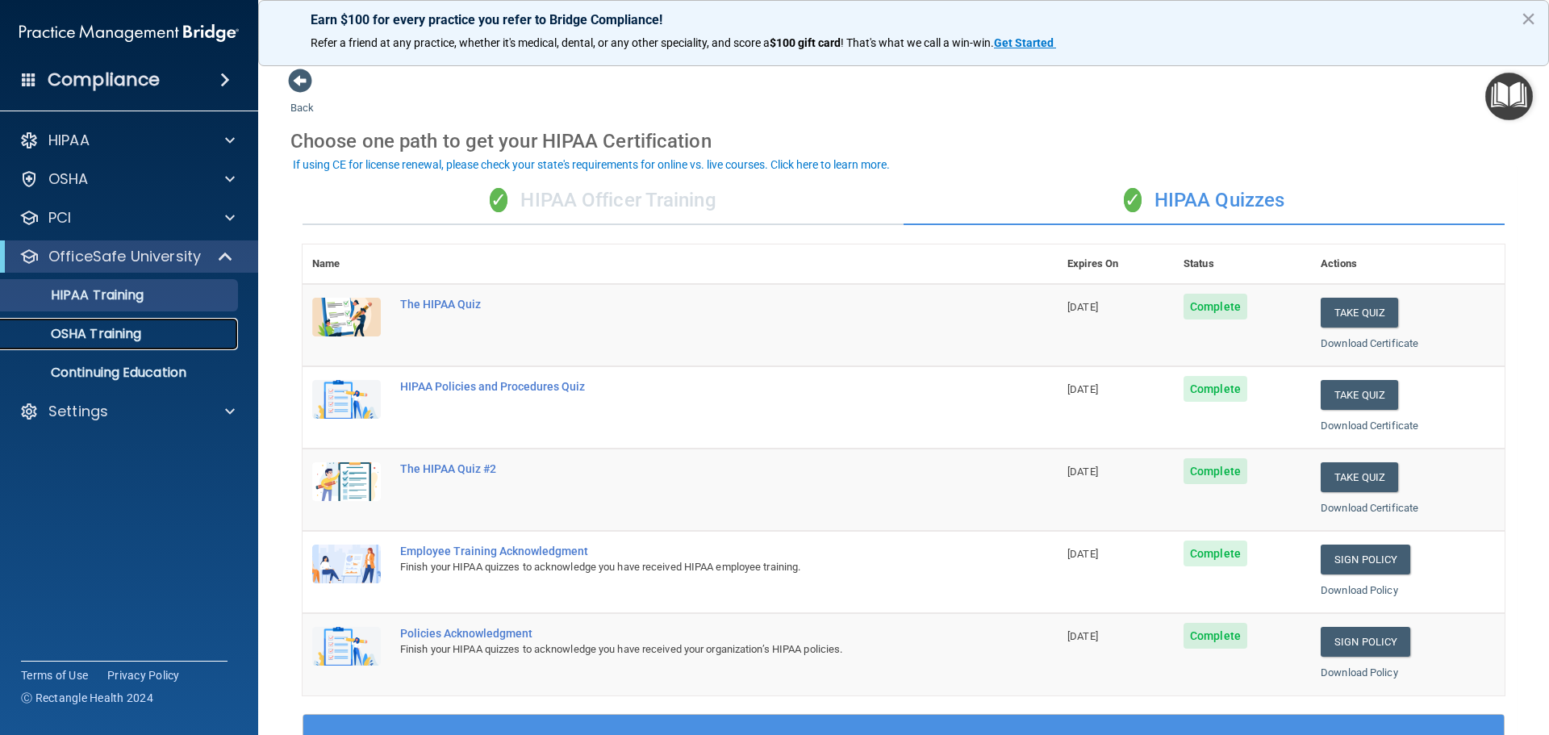
click at [126, 337] on p "OSHA Training" at bounding box center [75, 334] width 131 height 16
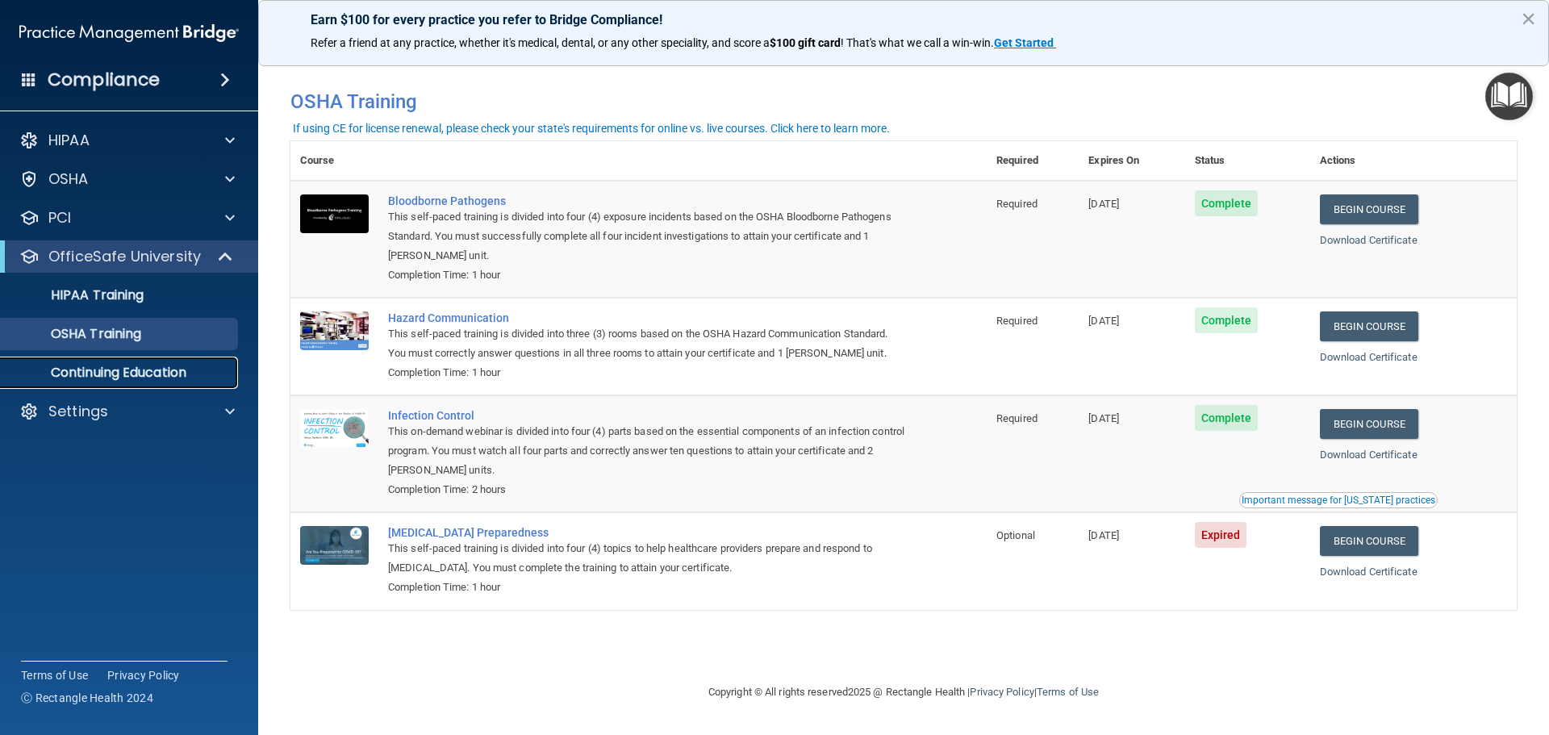
click at [148, 367] on p "Continuing Education" at bounding box center [120, 373] width 220 height 16
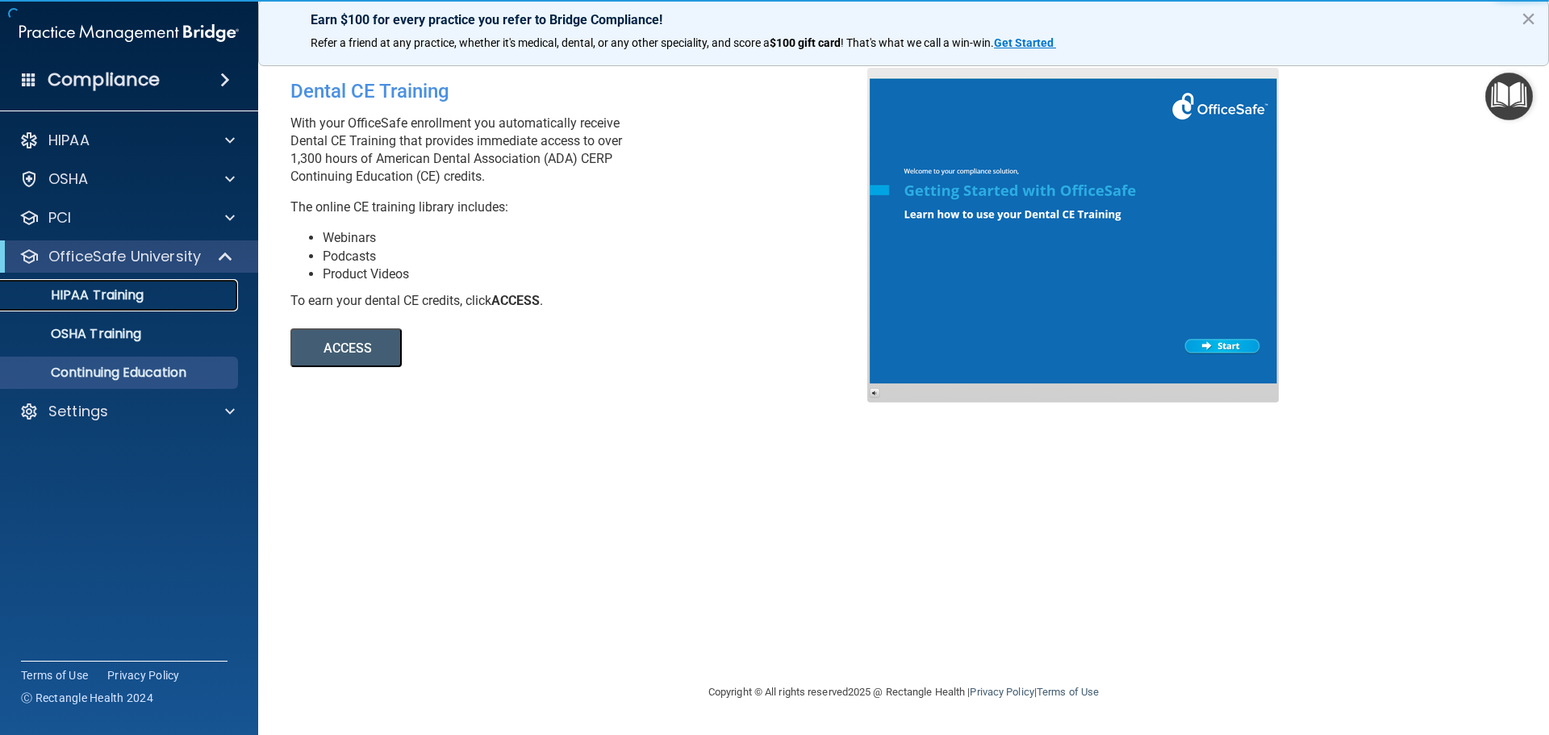
click at [60, 303] on p "HIPAA Training" at bounding box center [76, 295] width 133 height 16
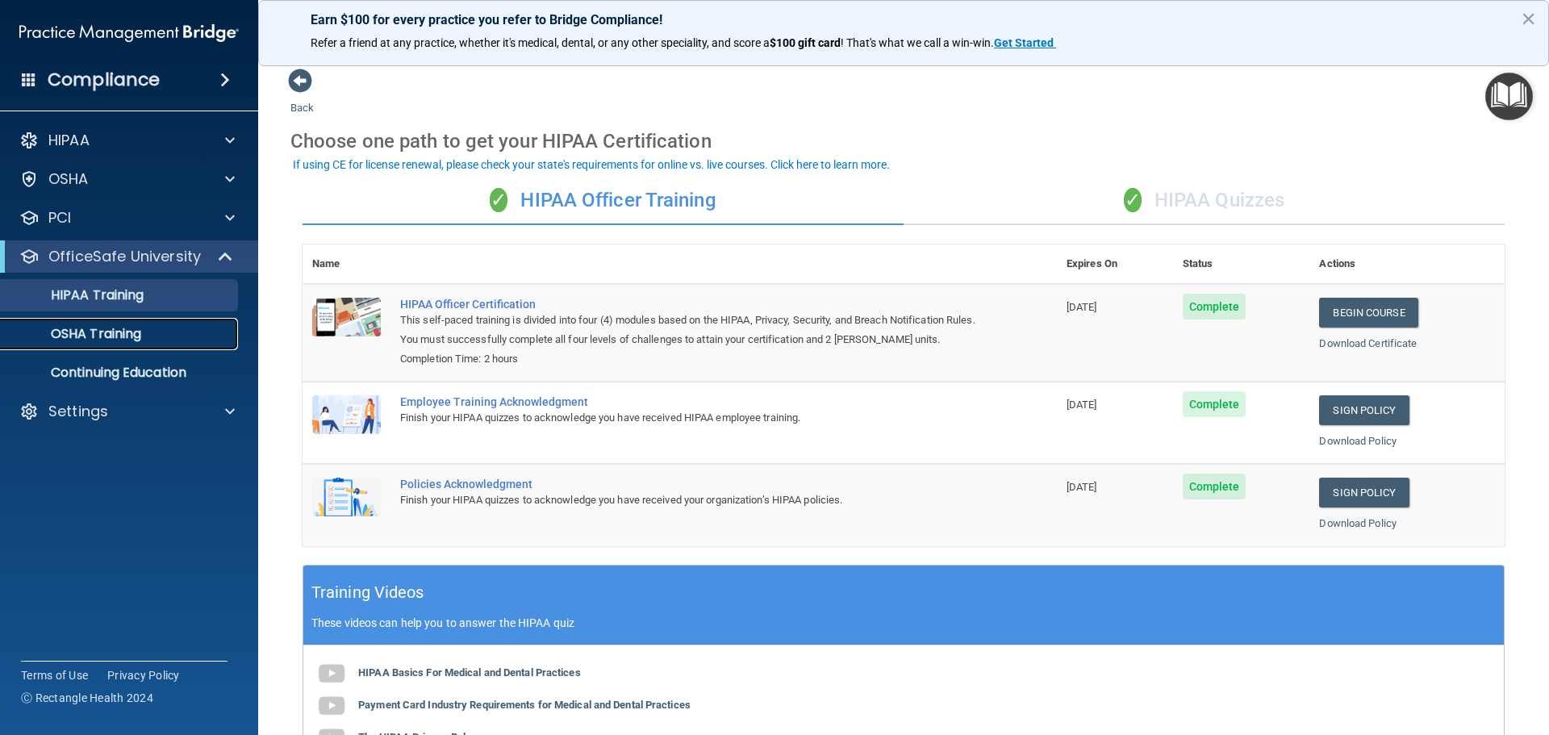
click at [127, 333] on p "OSHA Training" at bounding box center [75, 334] width 131 height 16
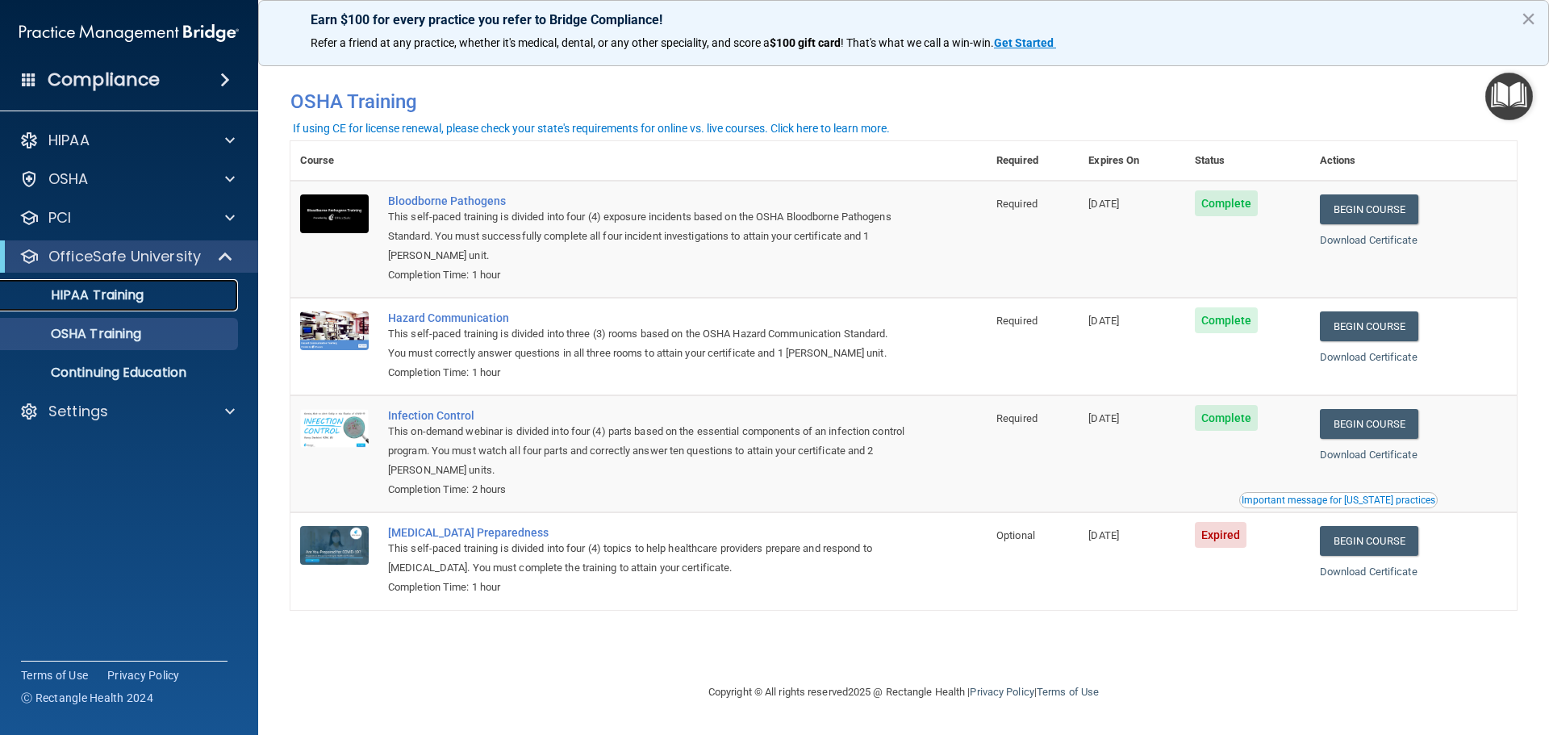
click at [93, 285] on link "HIPAA Training" at bounding box center [111, 295] width 254 height 32
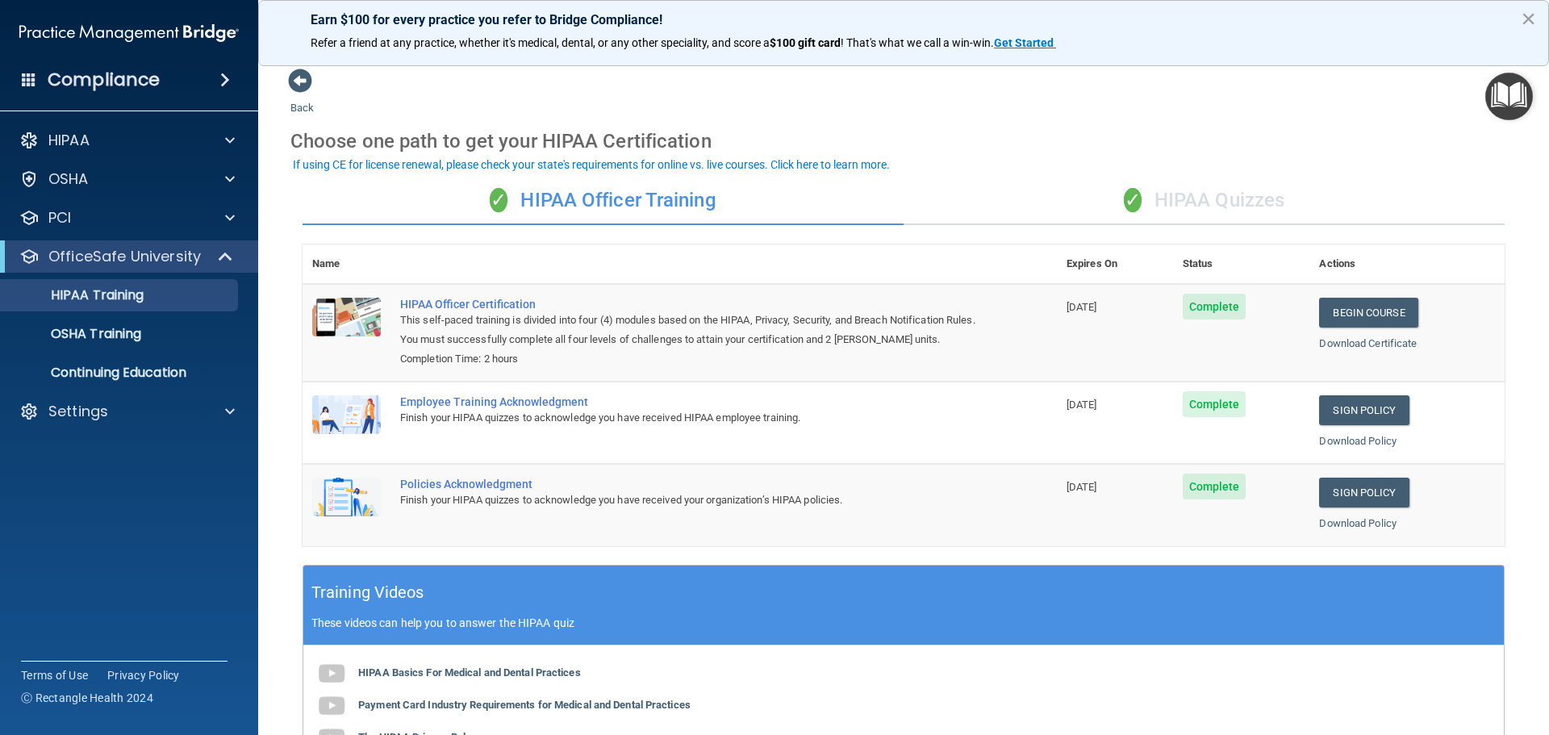
drag, startPoint x: 1176, startPoint y: 207, endPoint x: 1187, endPoint y: 200, distance: 12.3
click at [1176, 206] on div "✓ HIPAA Quizzes" at bounding box center [1203, 201] width 601 height 48
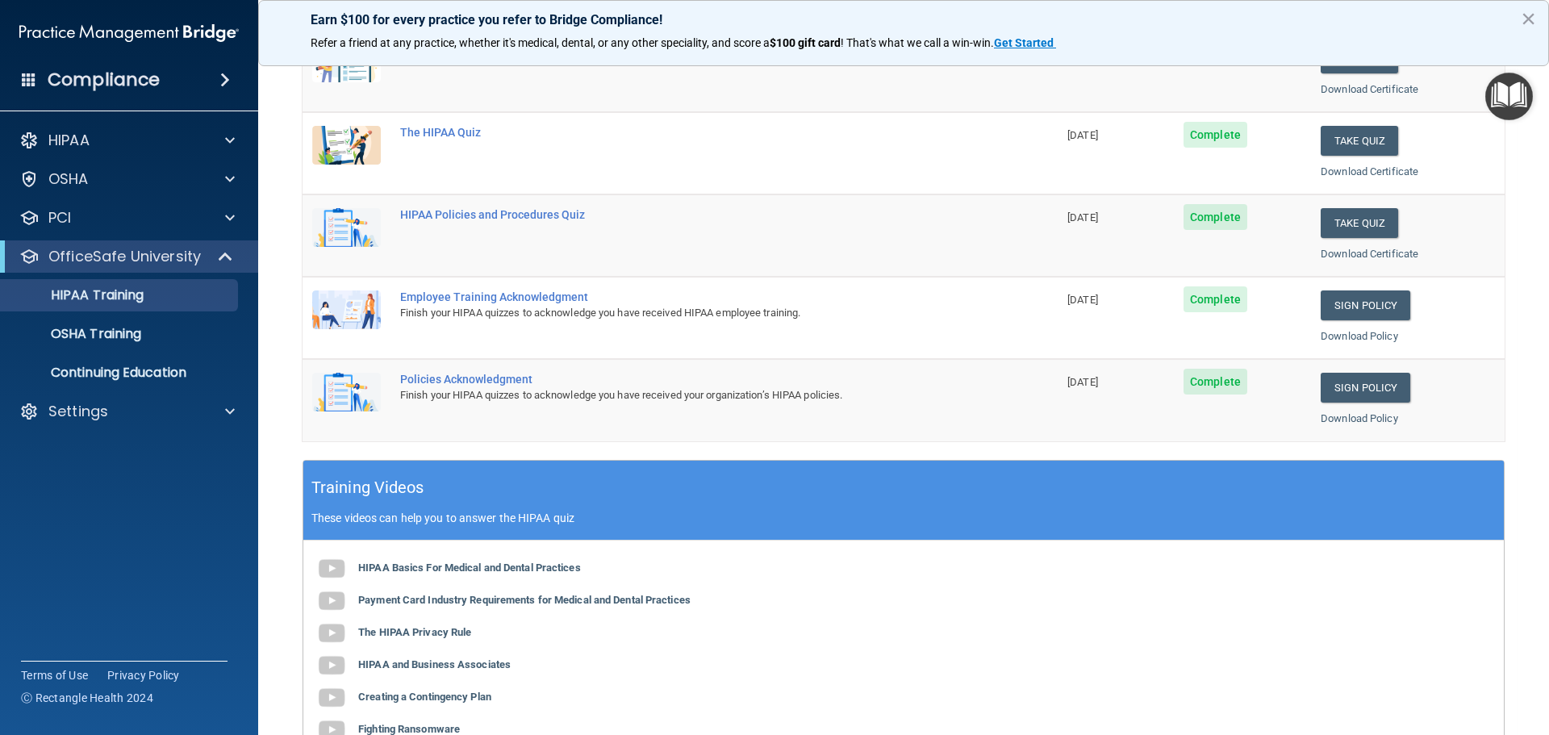
scroll to position [242, 0]
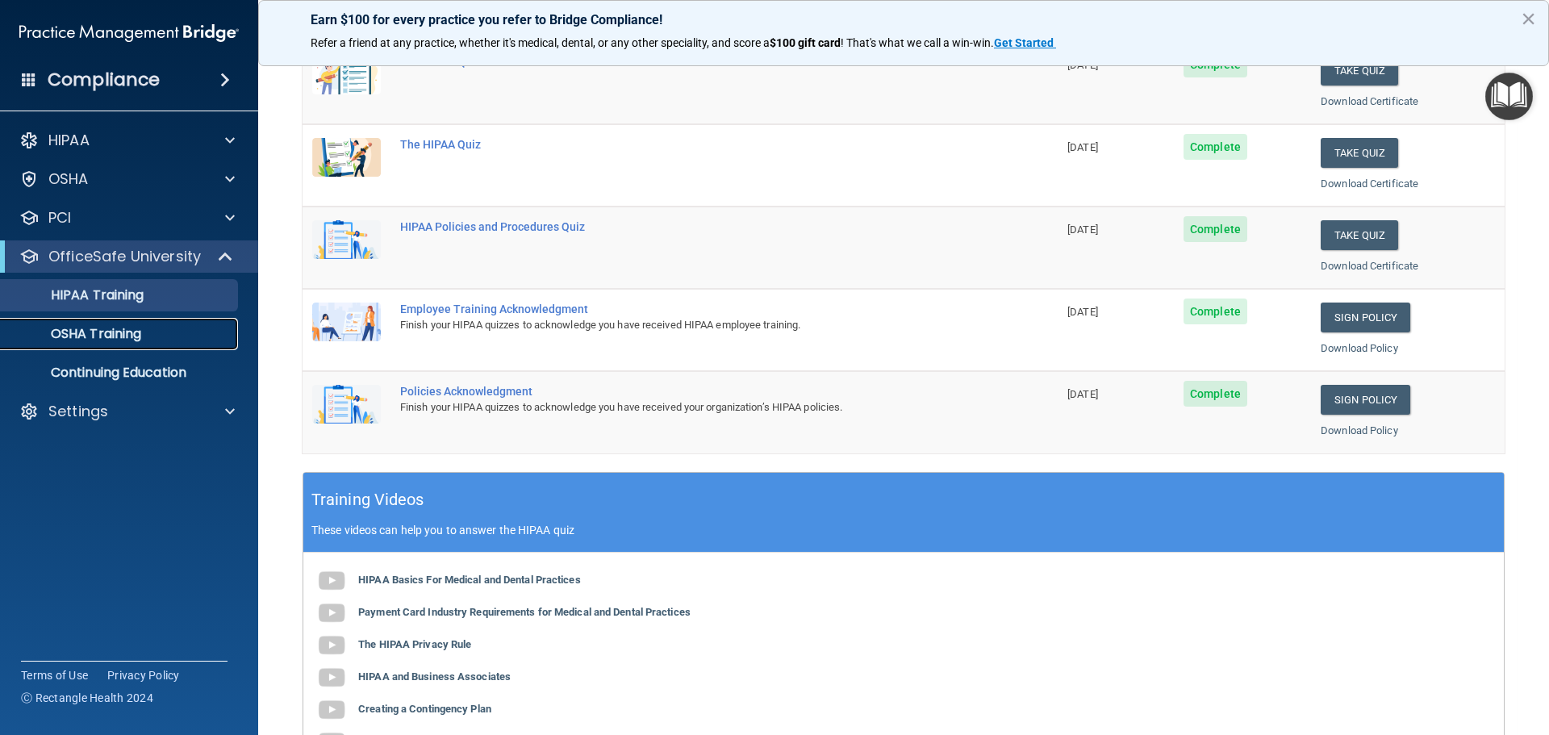
click at [125, 326] on p "OSHA Training" at bounding box center [75, 334] width 131 height 16
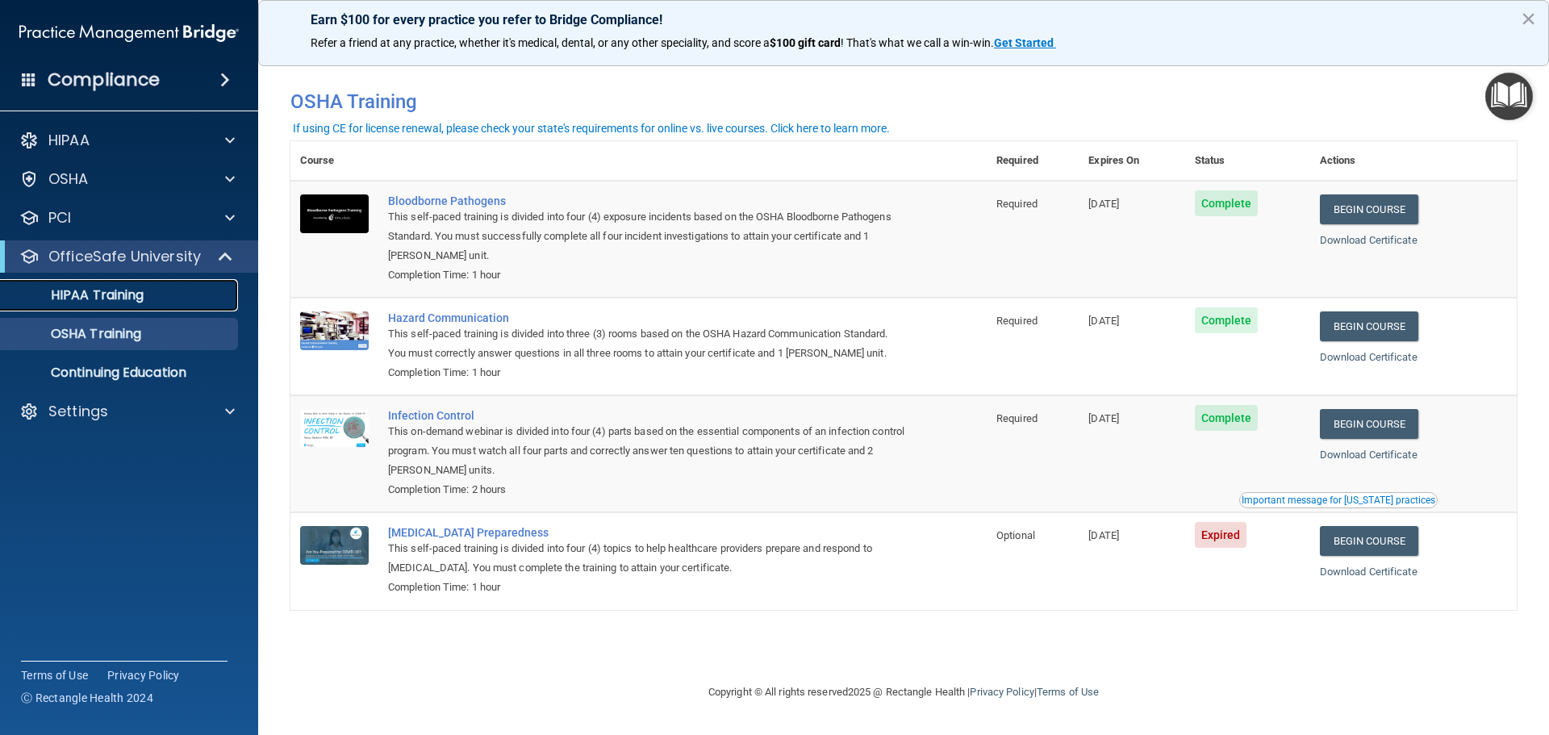
click at [115, 299] on p "HIPAA Training" at bounding box center [76, 295] width 133 height 16
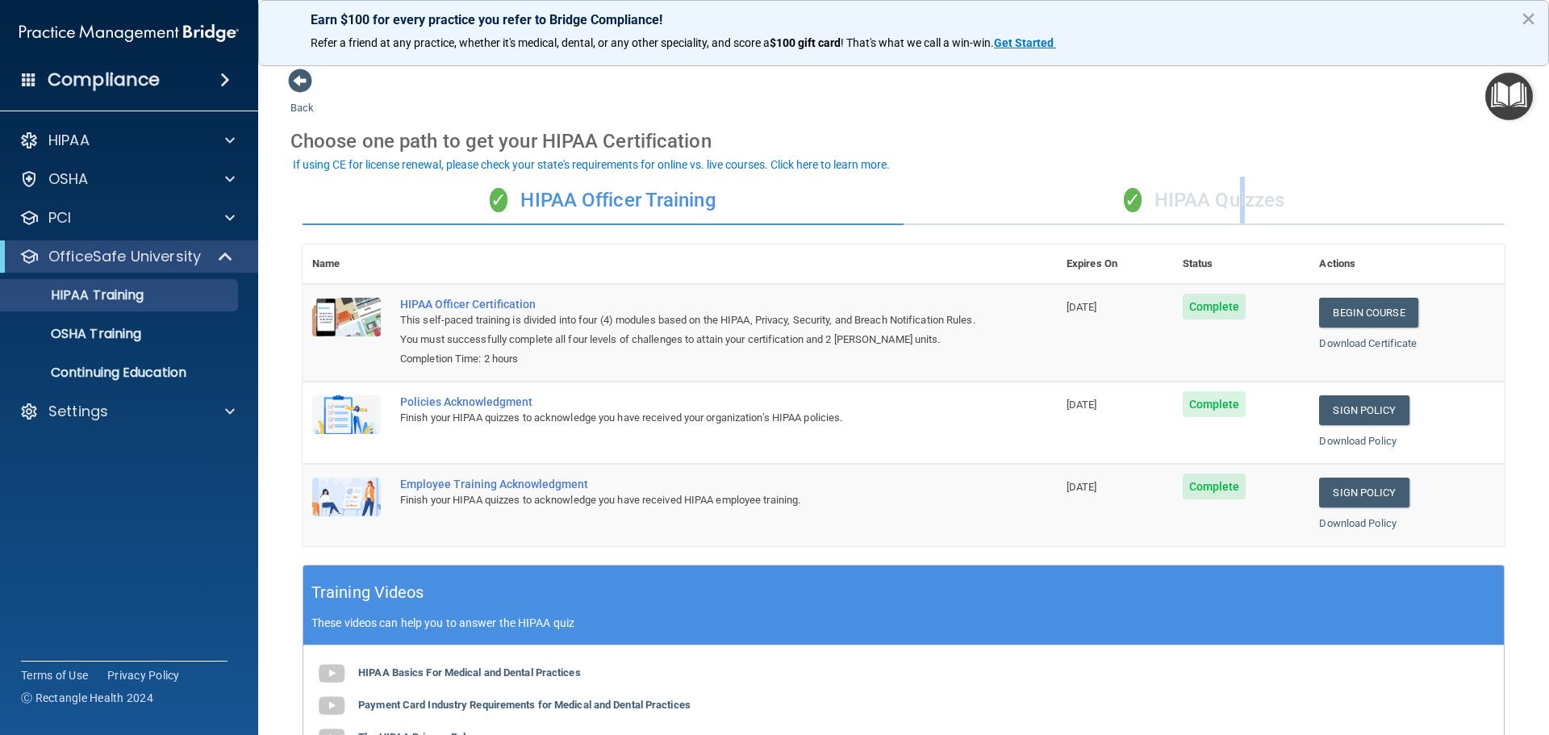
click at [1233, 195] on div "✓ HIPAA Quizzes" at bounding box center [1203, 201] width 601 height 48
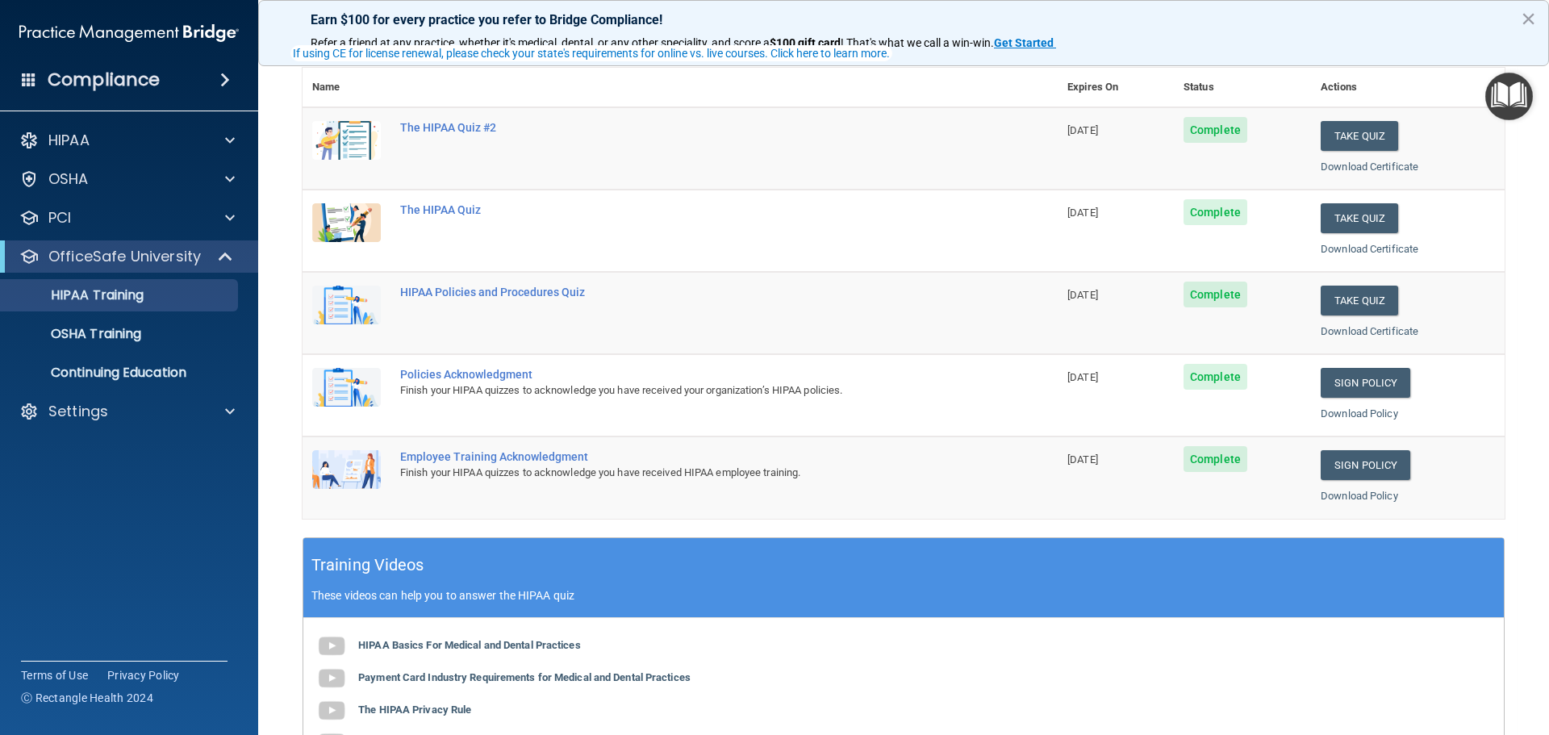
scroll to position [242, 0]
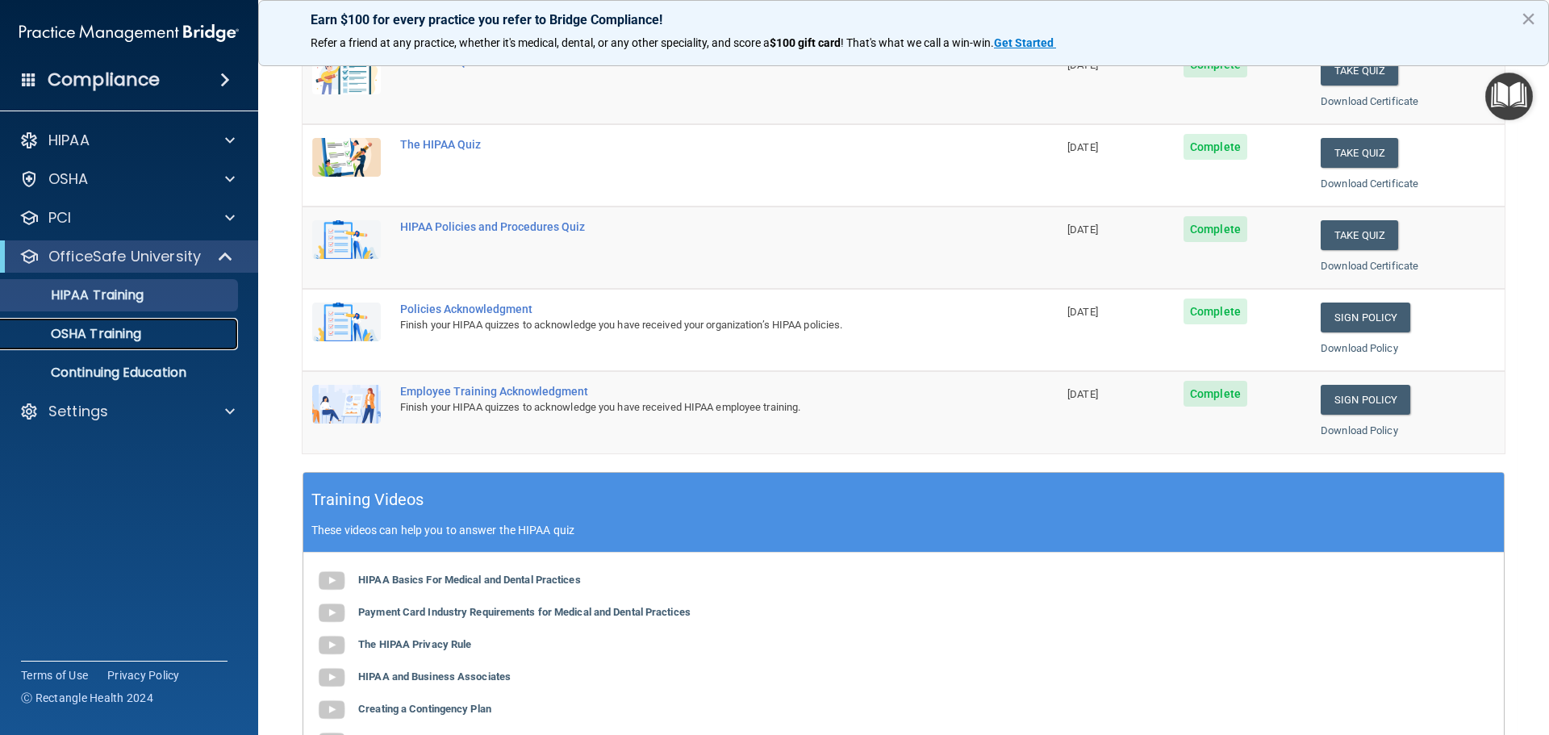
click at [128, 339] on p "OSHA Training" at bounding box center [75, 334] width 131 height 16
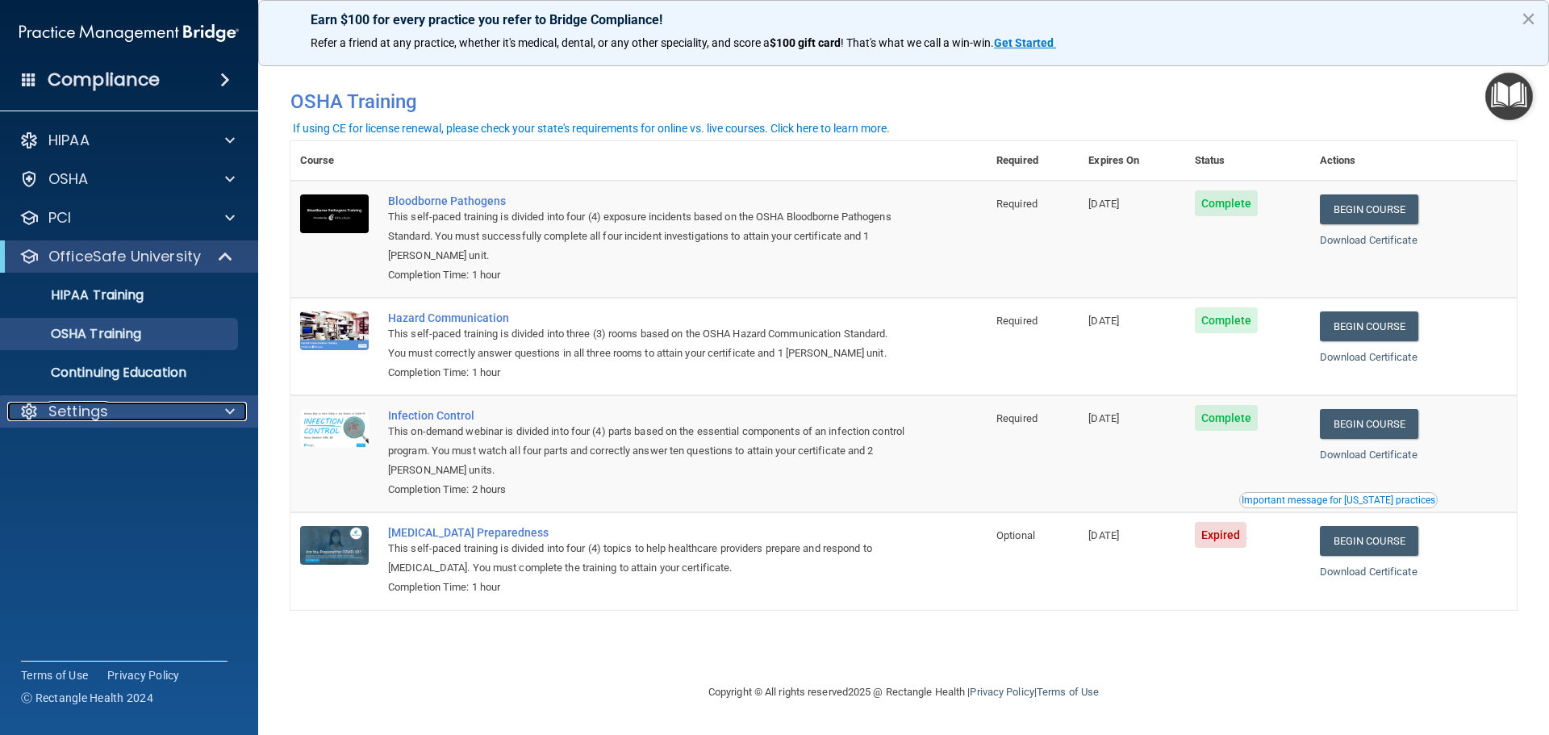
click at [90, 415] on p "Settings" at bounding box center [78, 411] width 60 height 19
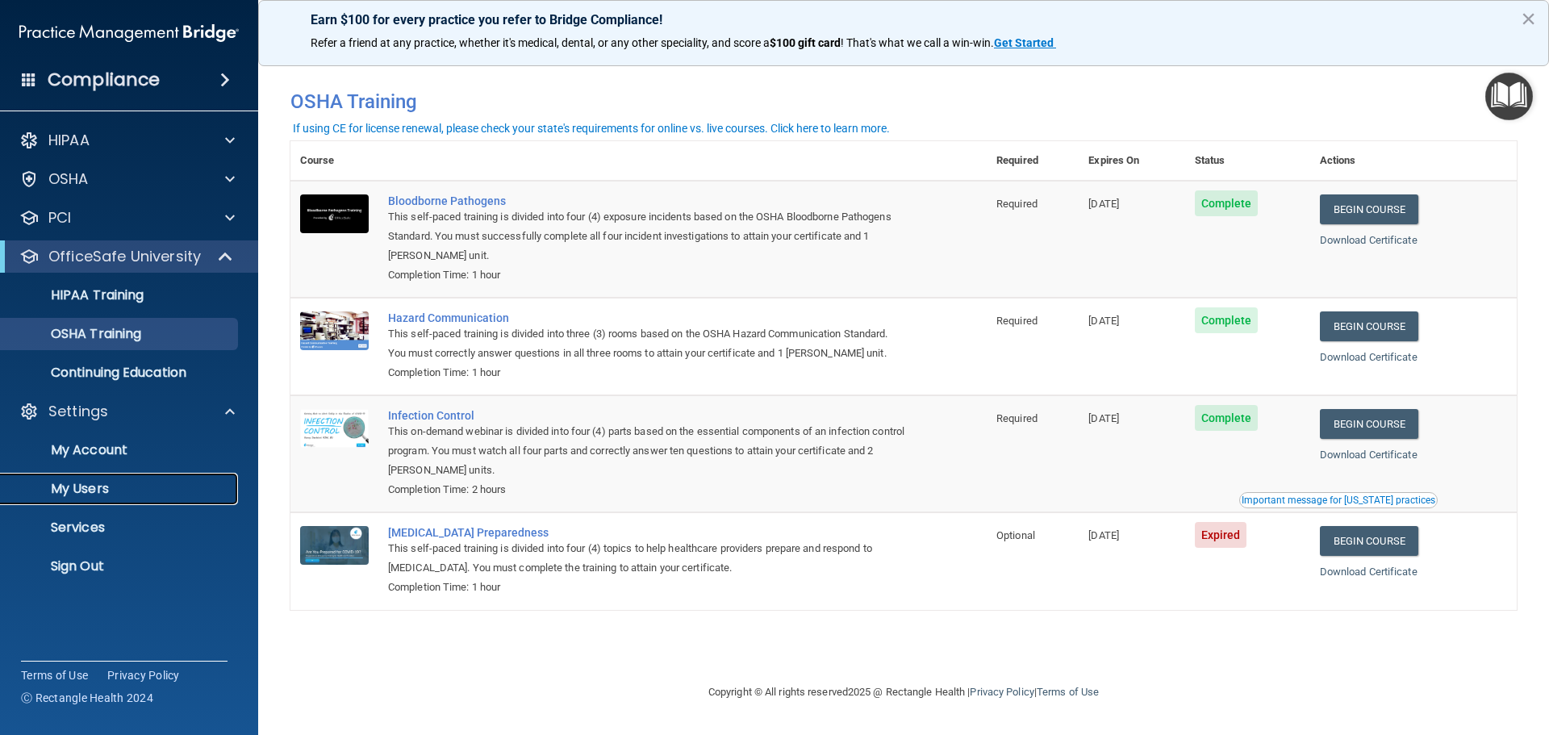
click at [99, 487] on p "My Users" at bounding box center [120, 489] width 220 height 16
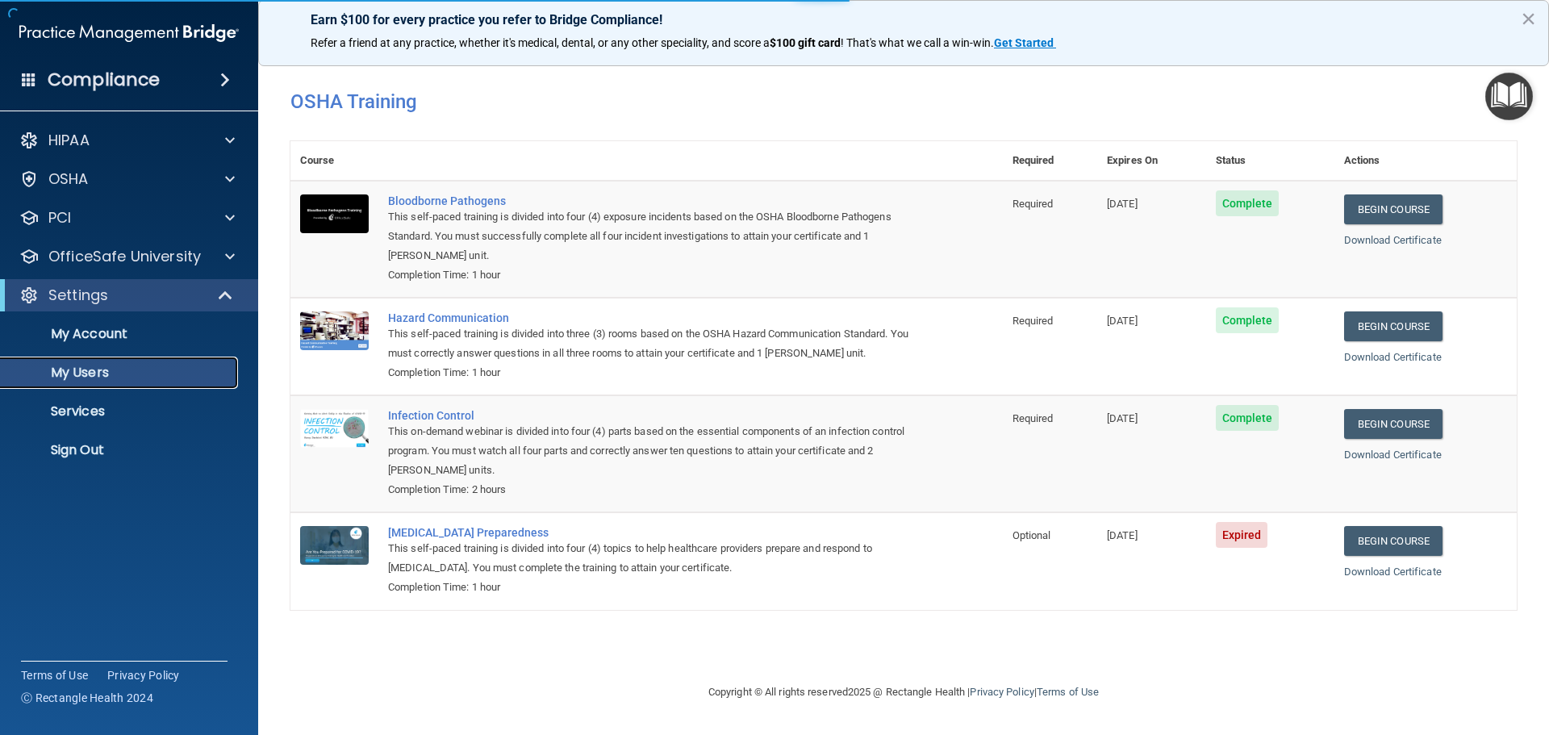
select select "20"
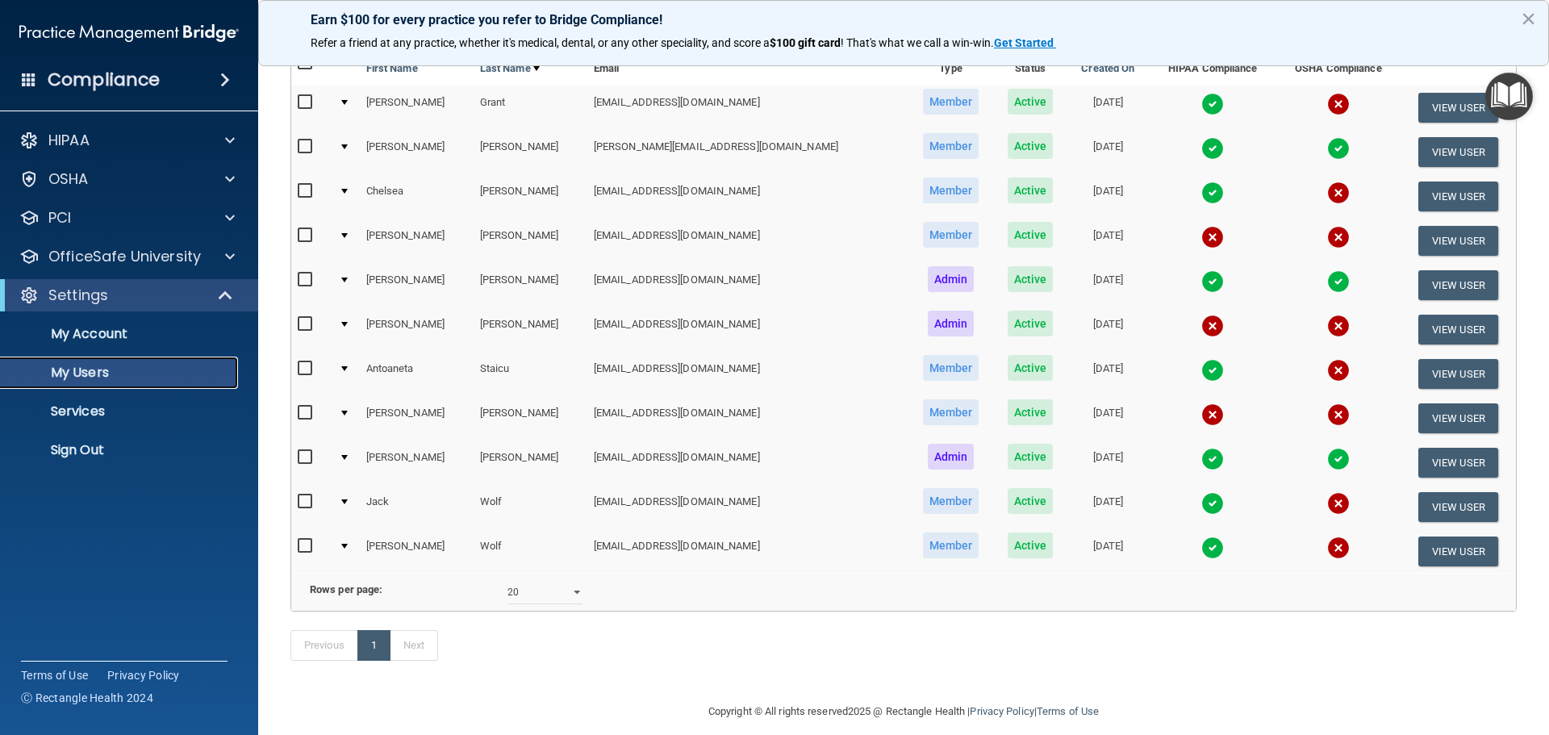
scroll to position [81, 0]
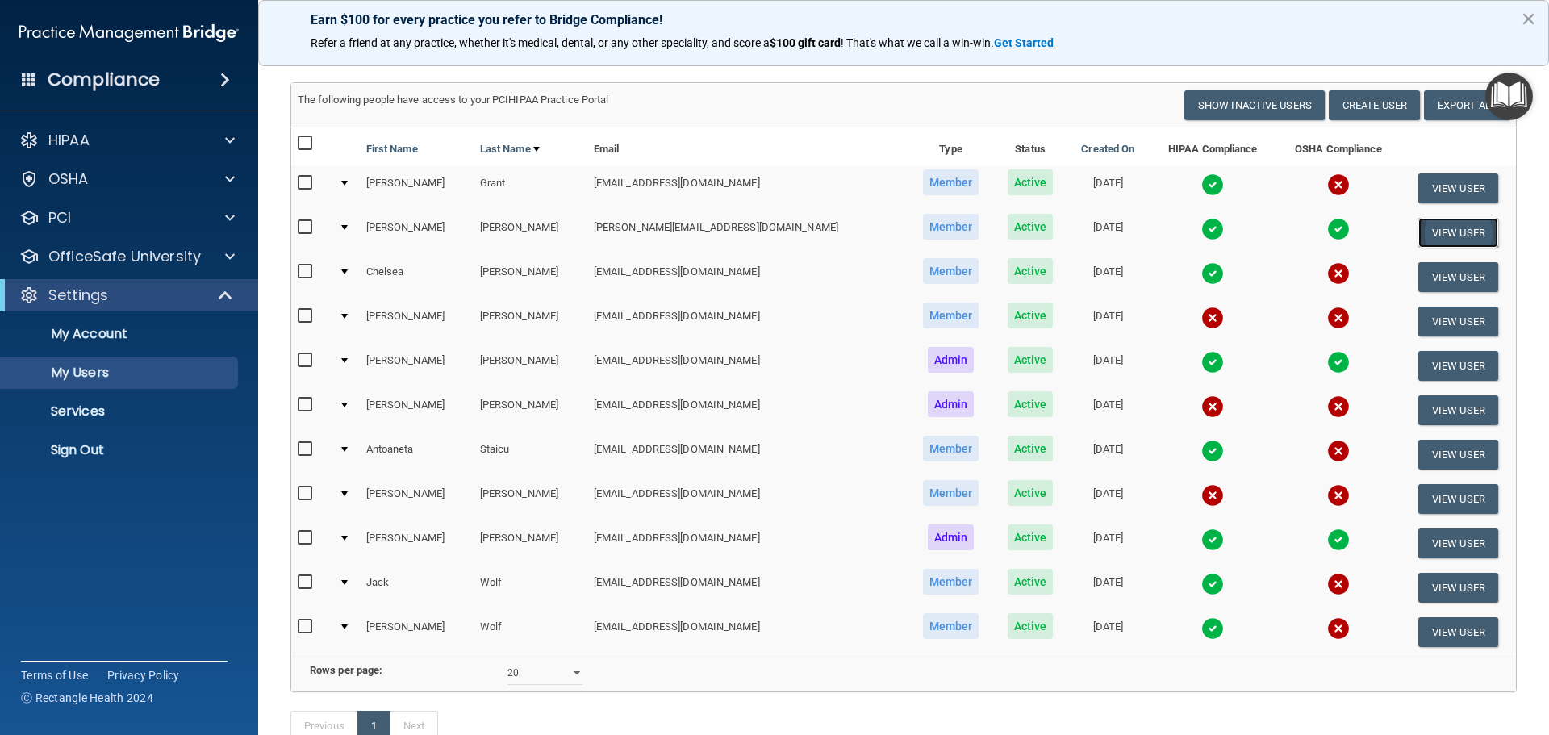
click at [1418, 235] on button "View User" at bounding box center [1458, 233] width 80 height 30
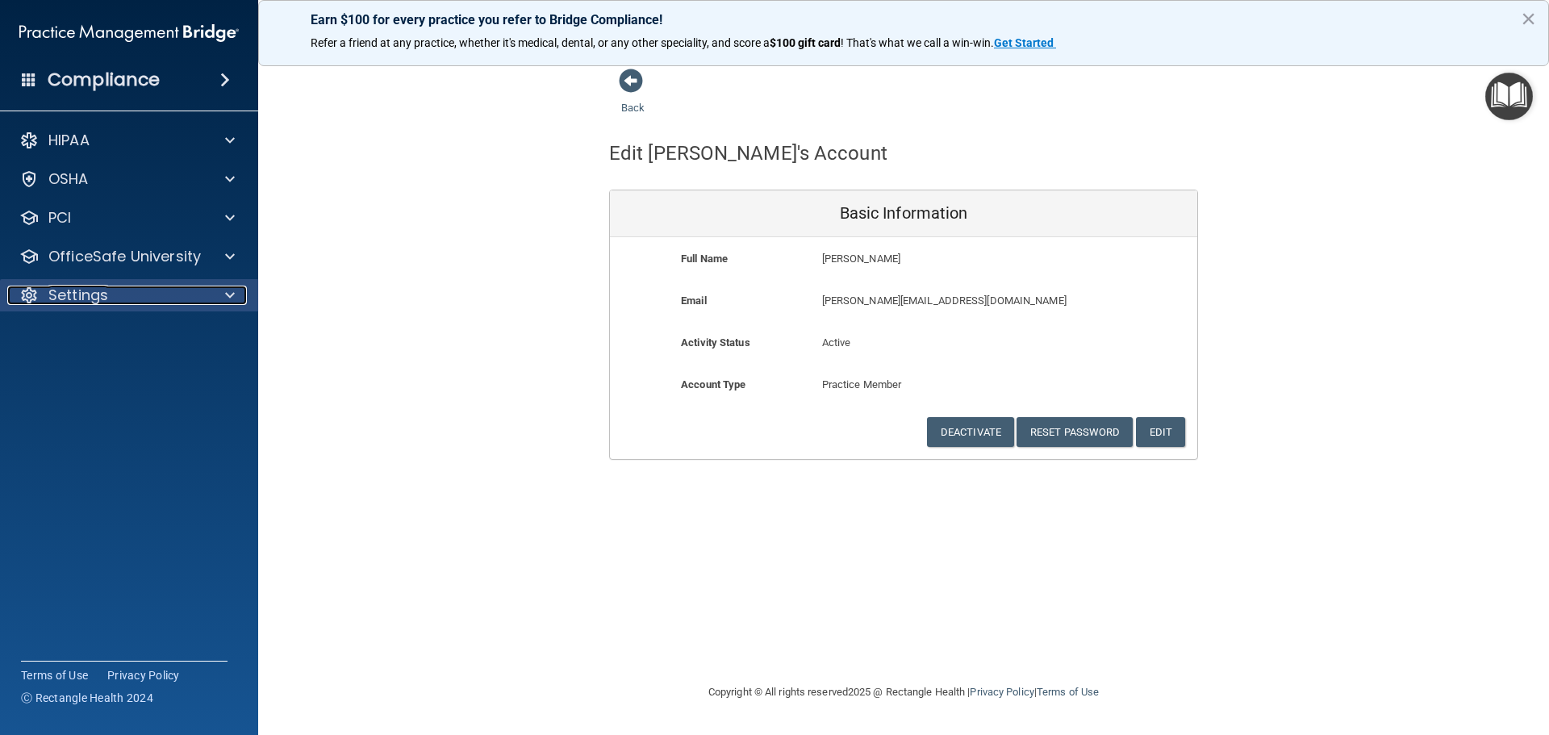
click at [90, 290] on p "Settings" at bounding box center [78, 295] width 60 height 19
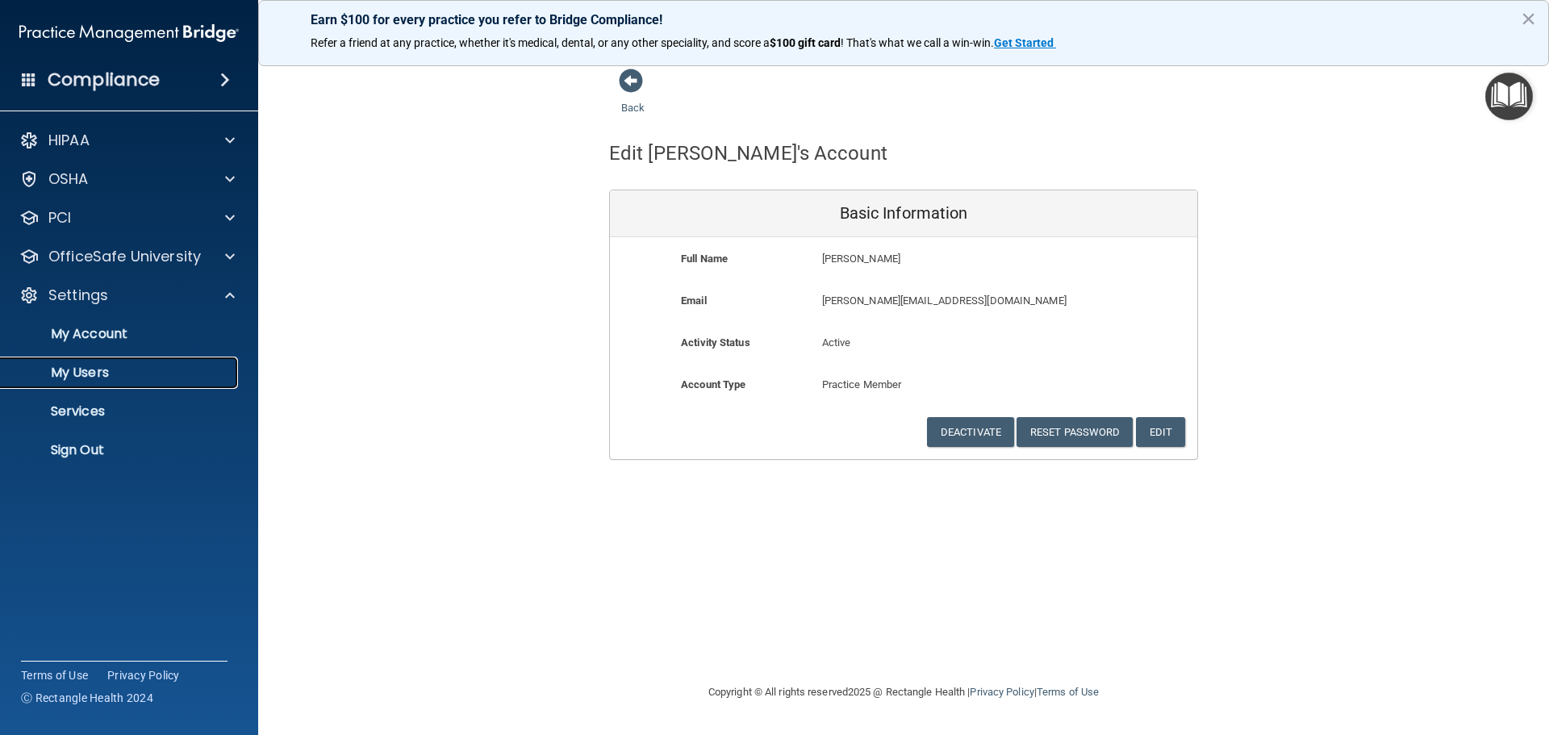
click at [87, 374] on p "My Users" at bounding box center [120, 373] width 220 height 16
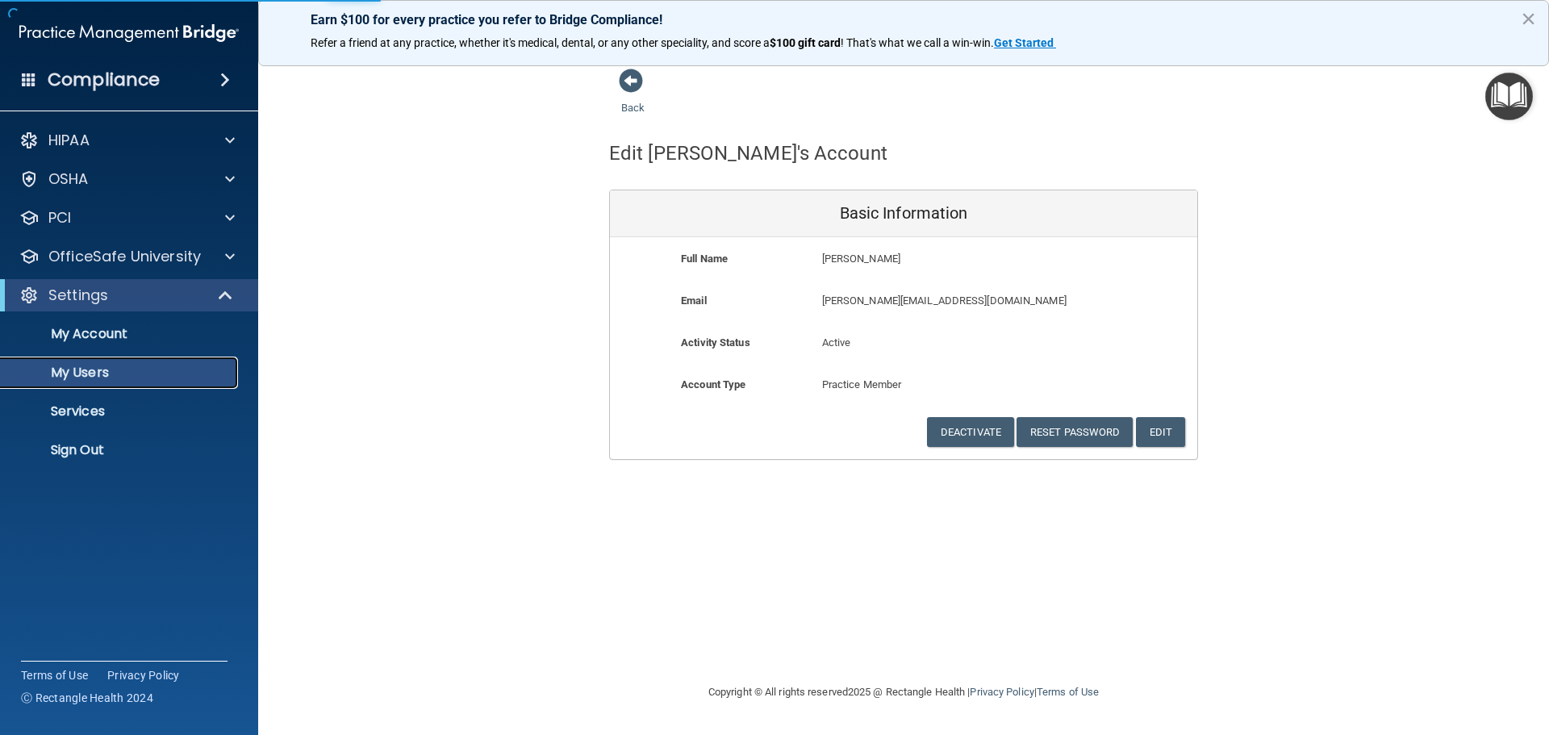
select select "20"
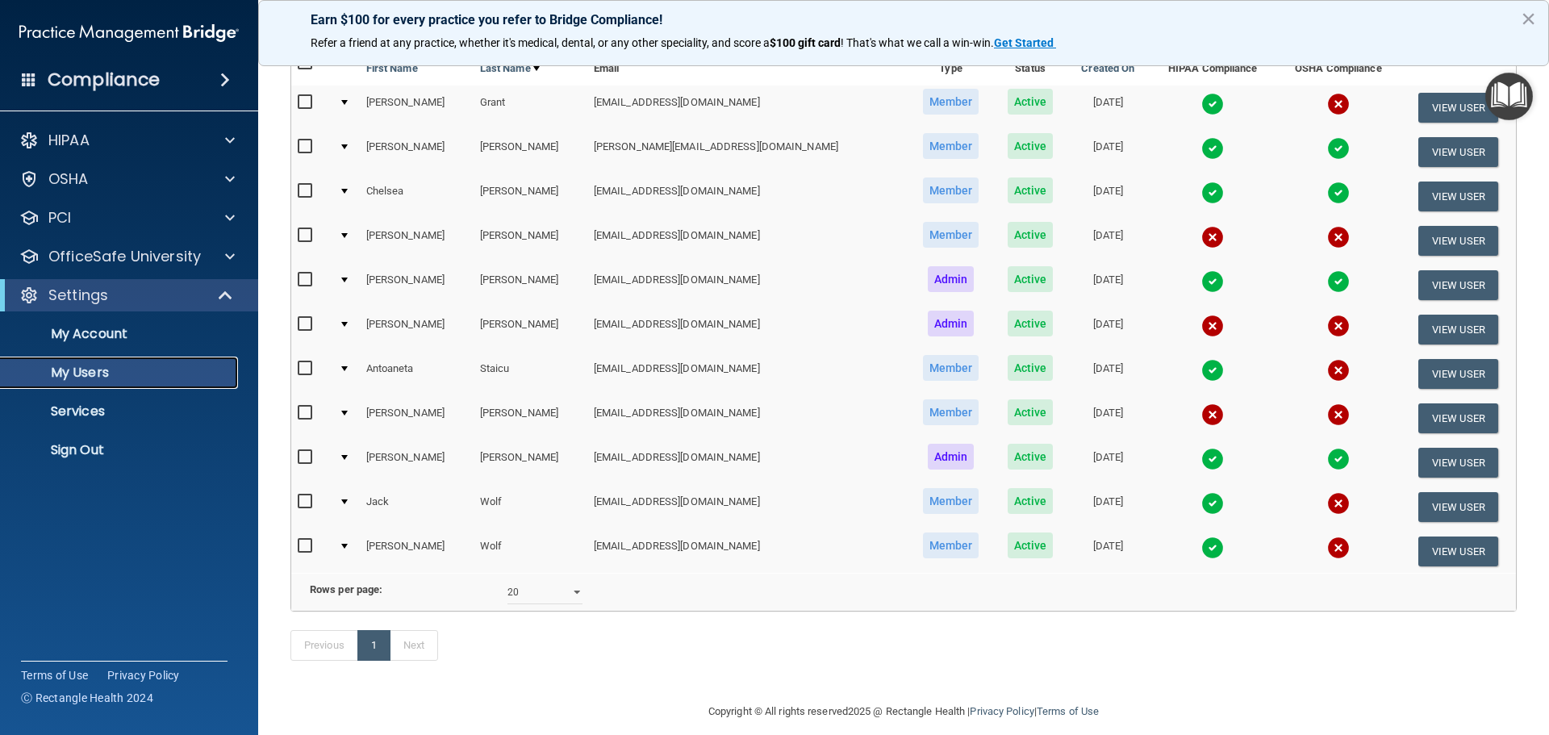
scroll to position [81, 0]
